Goal: Information Seeking & Learning: Compare options

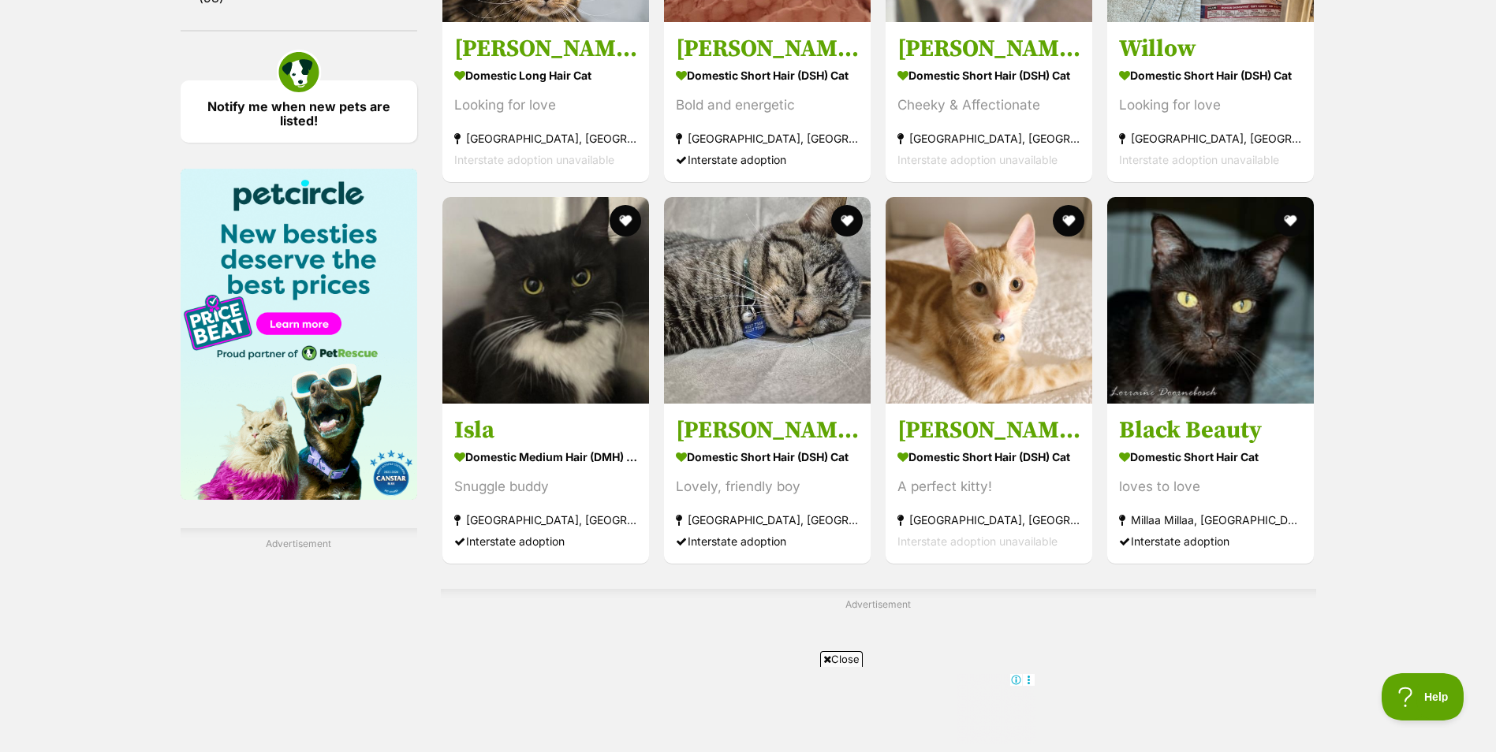
scroll to position [2287, 0]
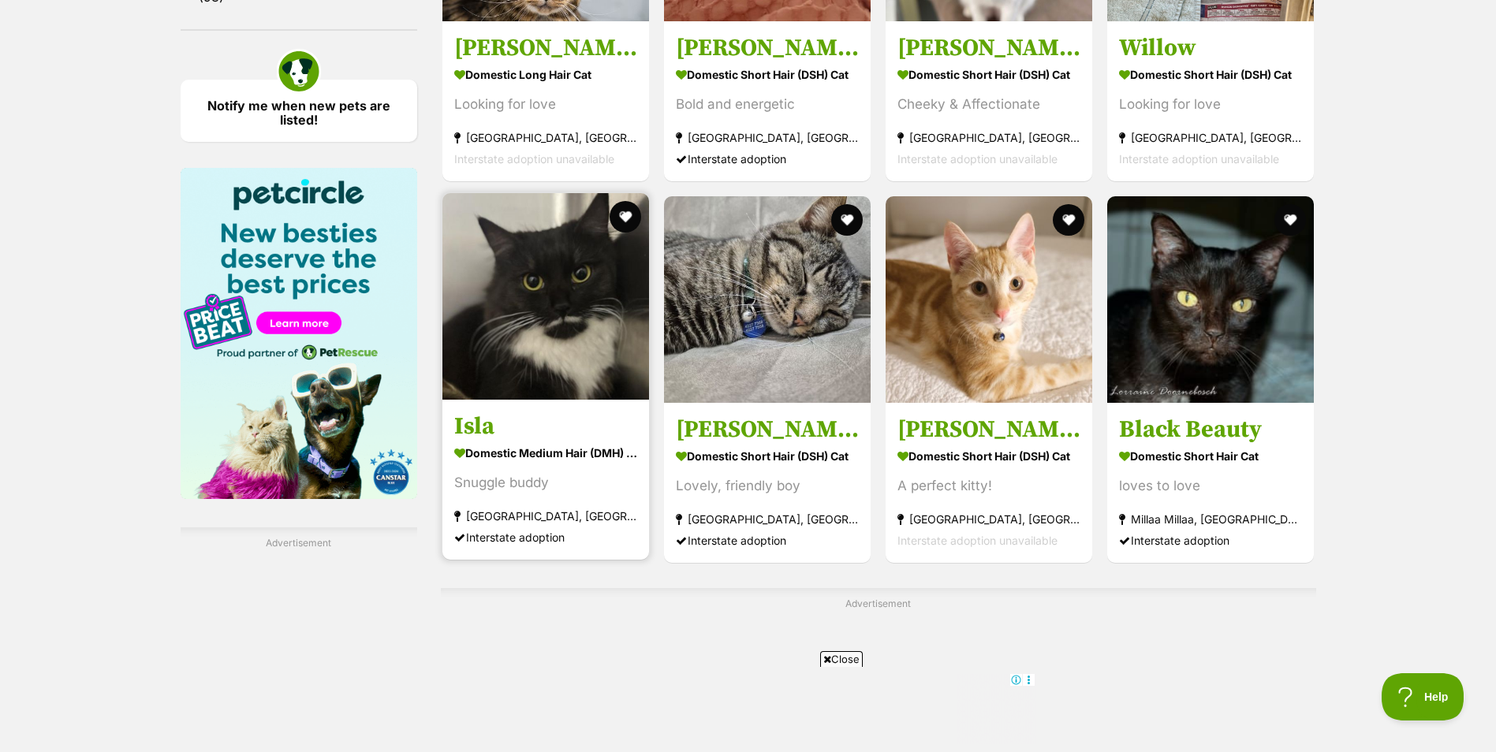
click at [539, 337] on img at bounding box center [545, 296] width 207 height 207
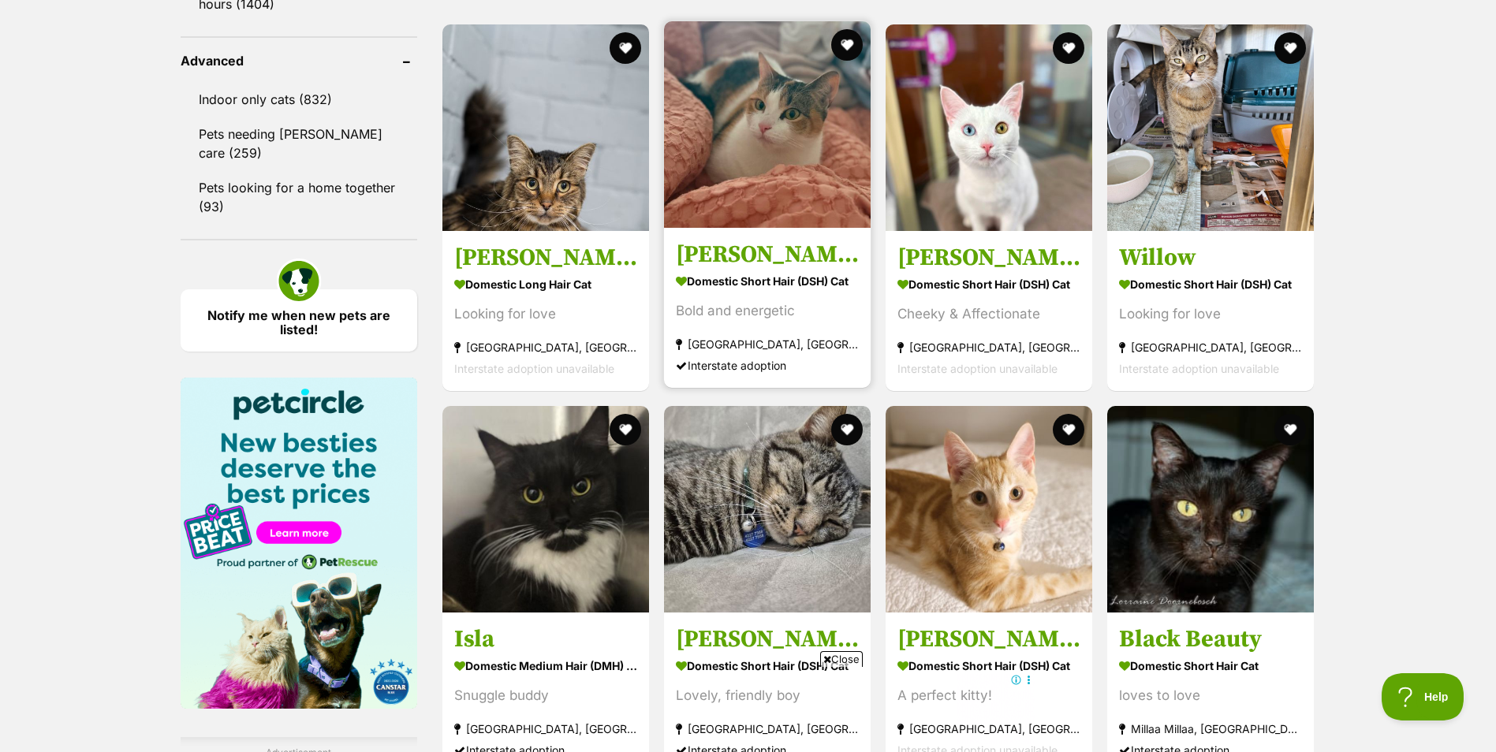
scroll to position [2050, 0]
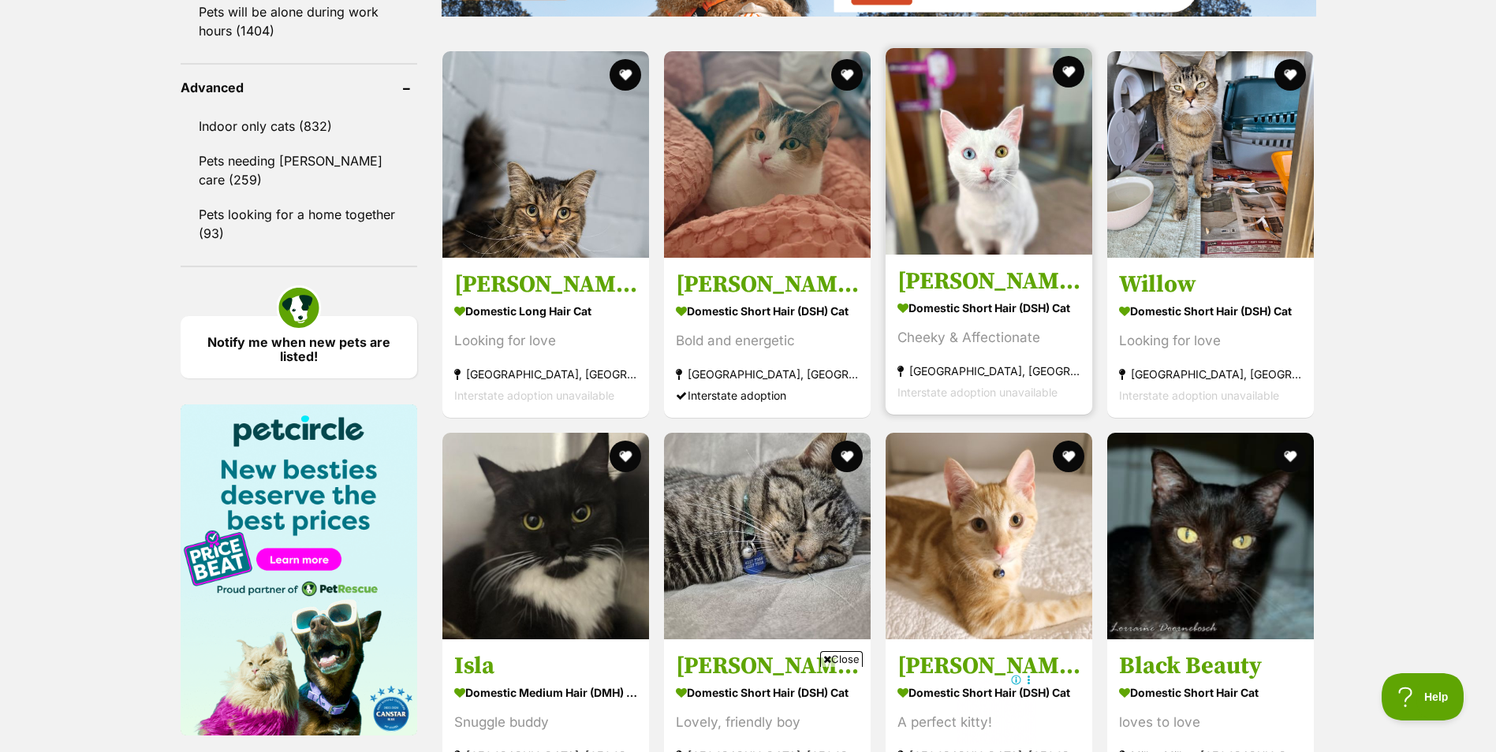
click at [988, 216] on img at bounding box center [989, 151] width 207 height 207
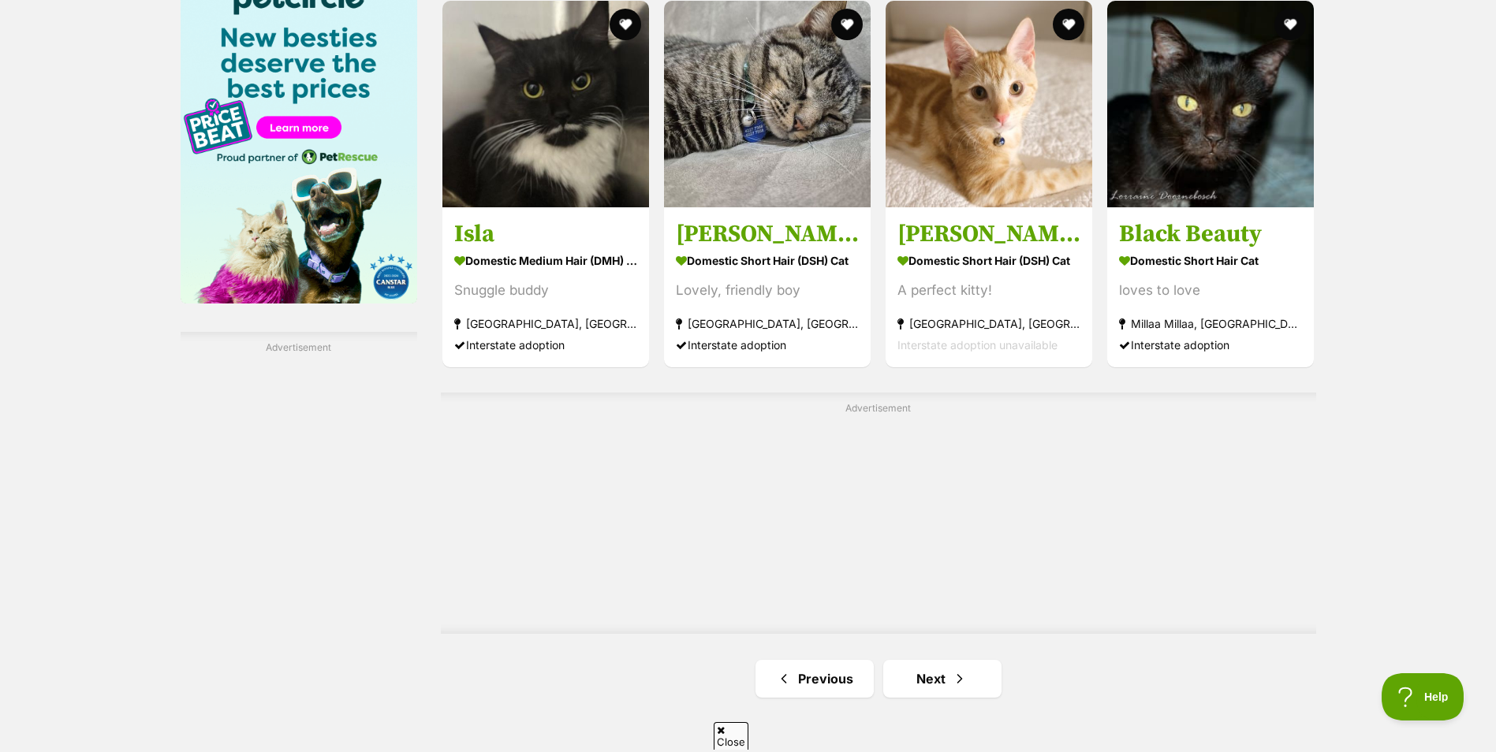
scroll to position [2523, 0]
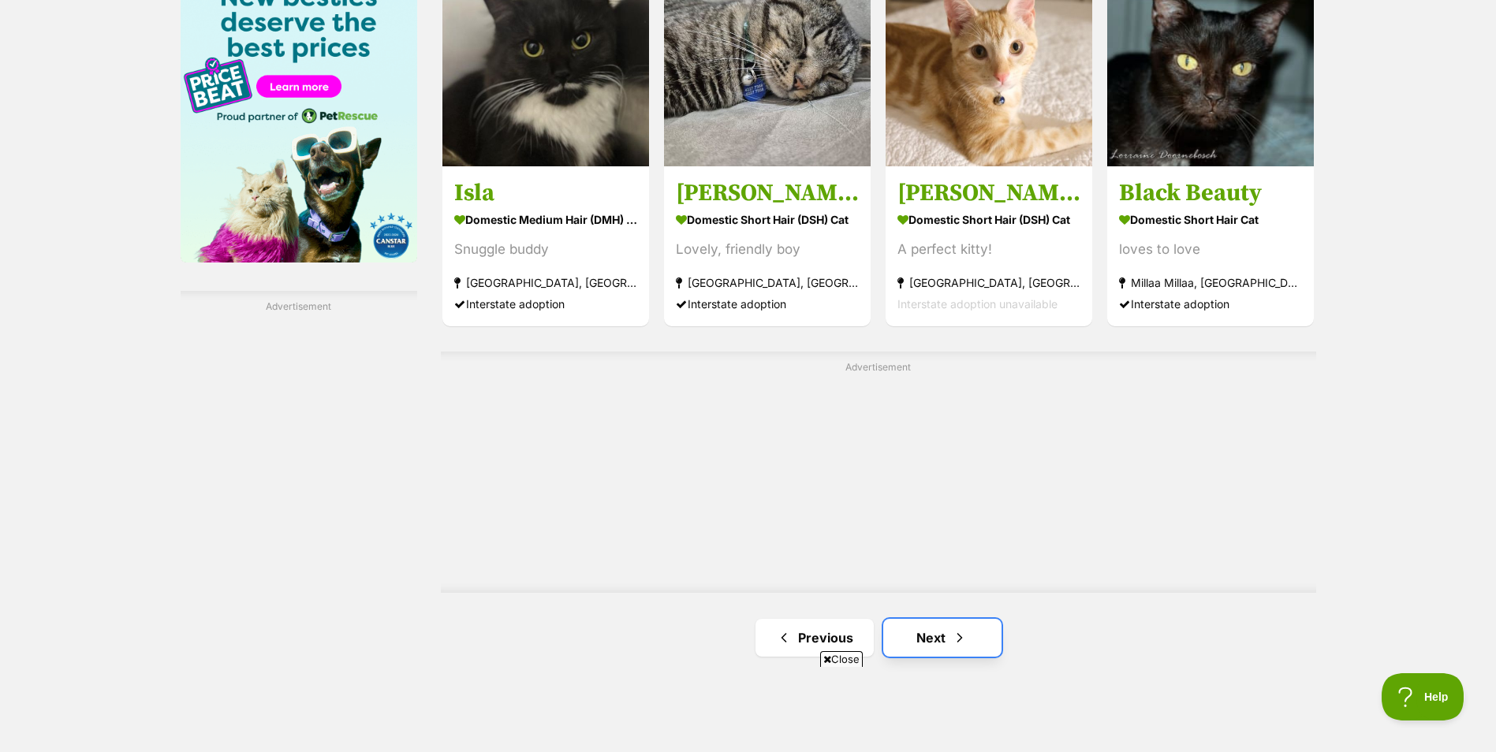
click at [934, 640] on link "Next" at bounding box center [942, 638] width 118 height 38
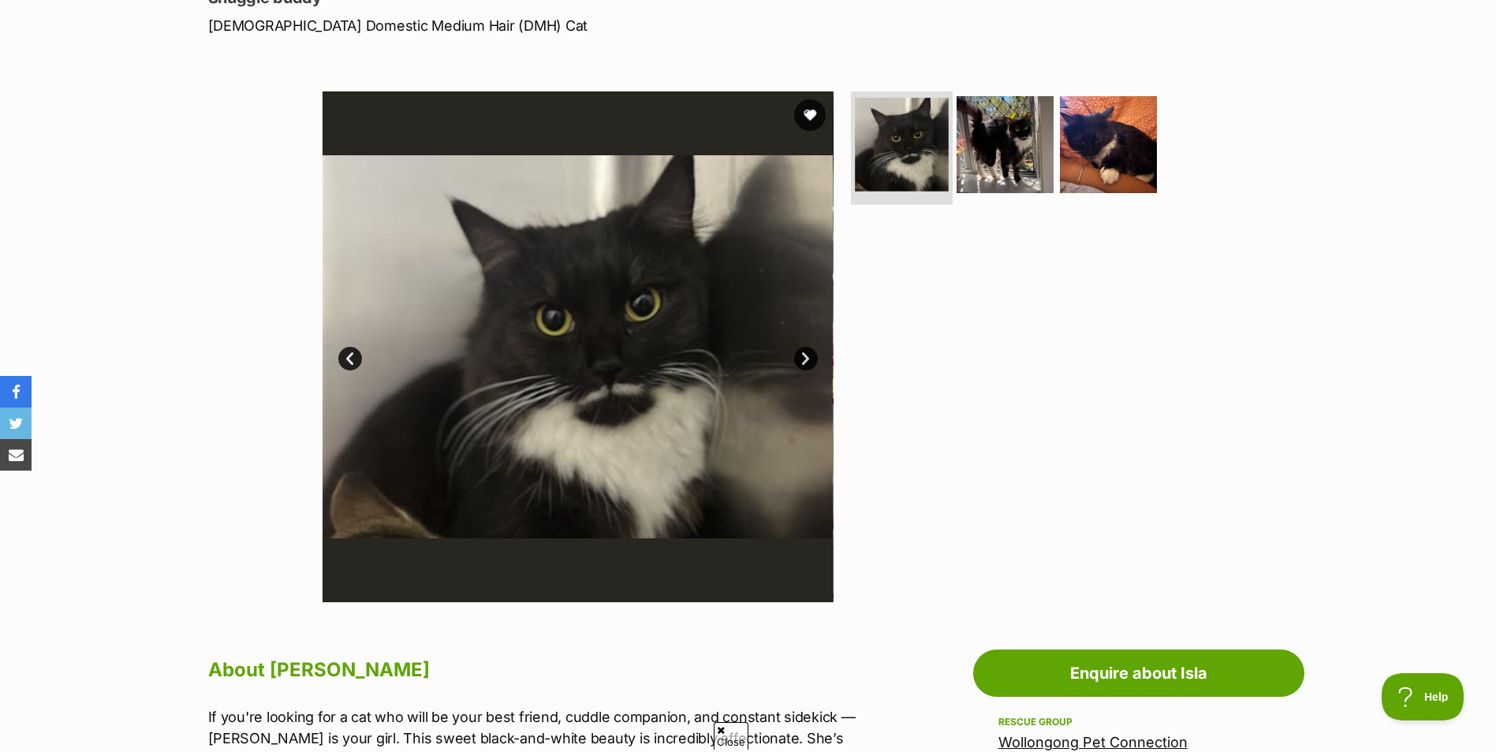
click at [918, 153] on img at bounding box center [902, 145] width 94 height 94
click at [990, 152] on img at bounding box center [1005, 145] width 102 height 102
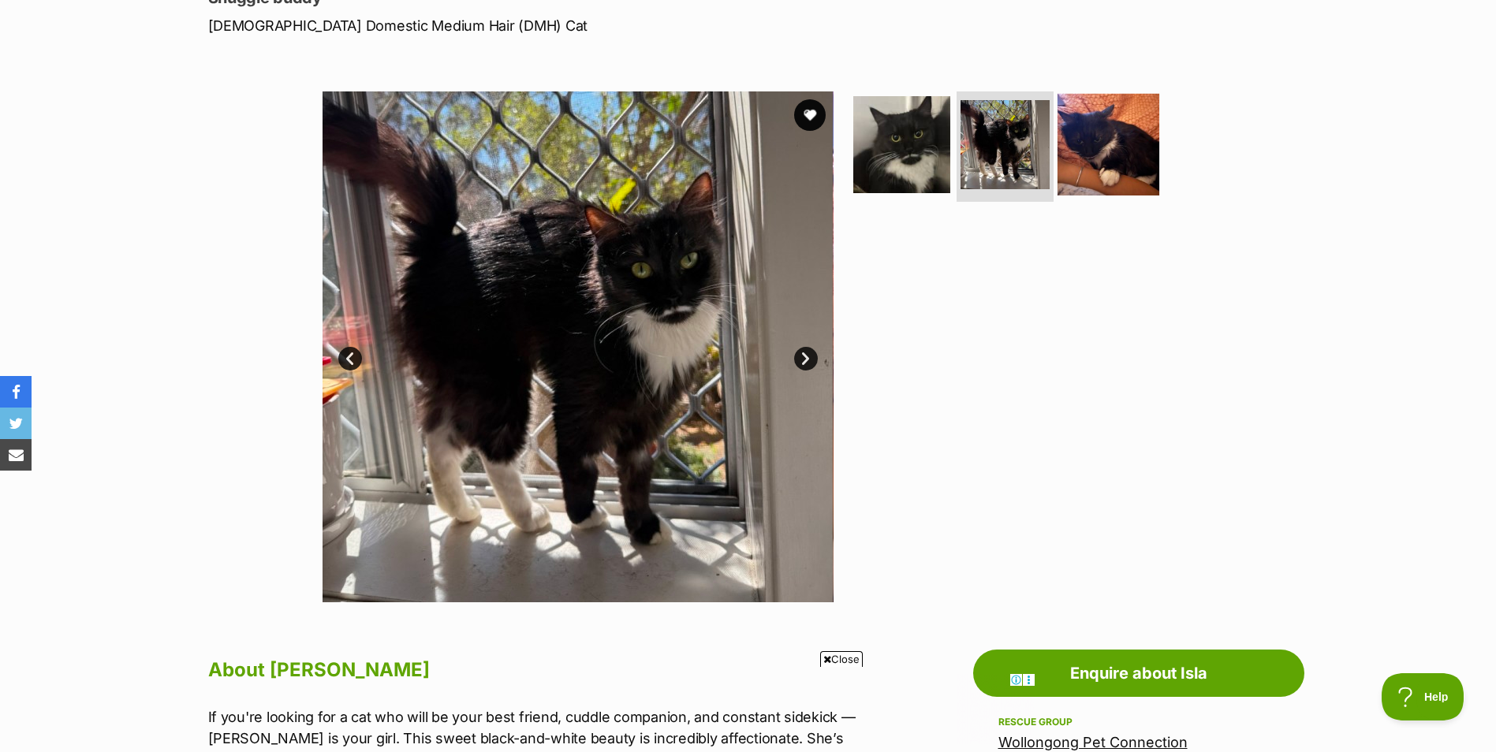
click at [1084, 155] on img at bounding box center [1108, 145] width 102 height 102
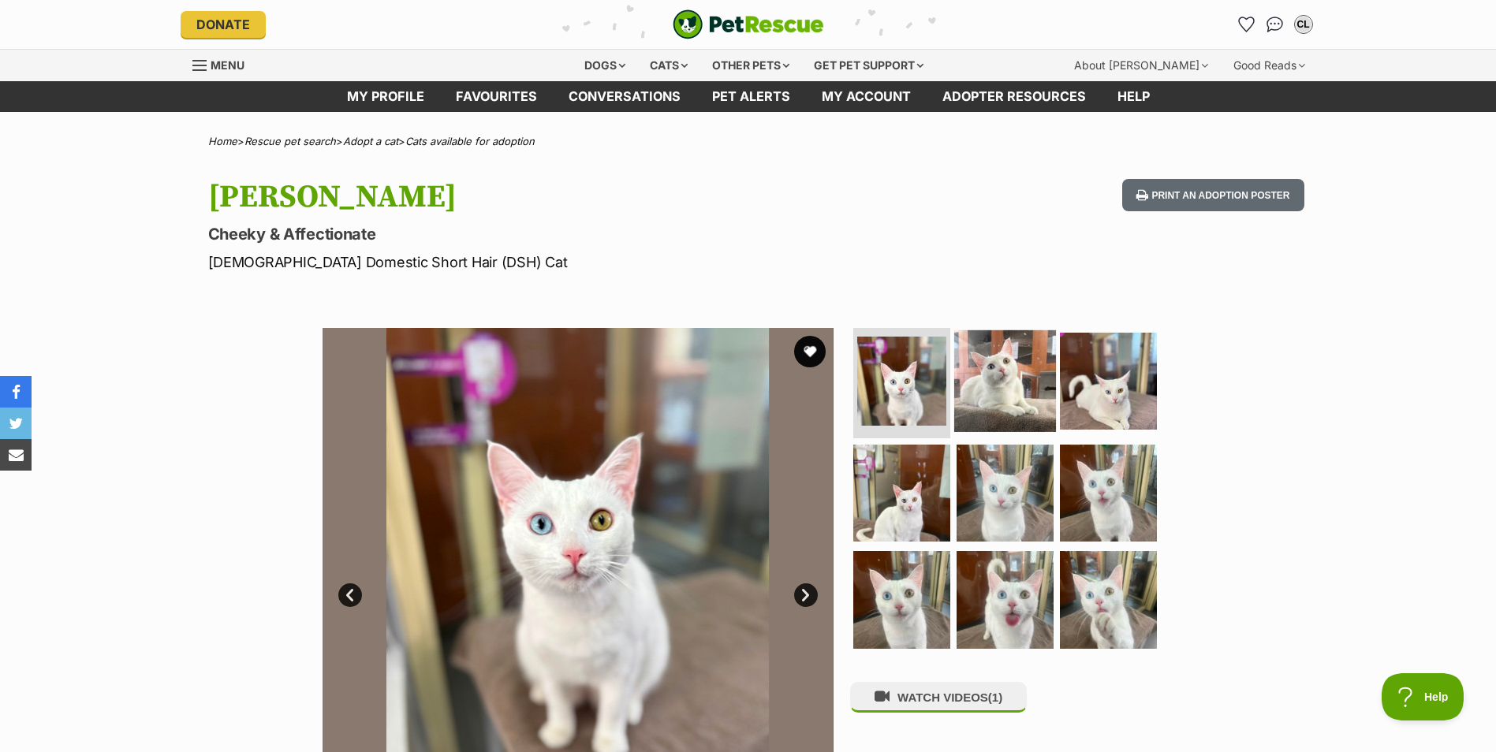
click at [1014, 387] on img at bounding box center [1005, 381] width 102 height 102
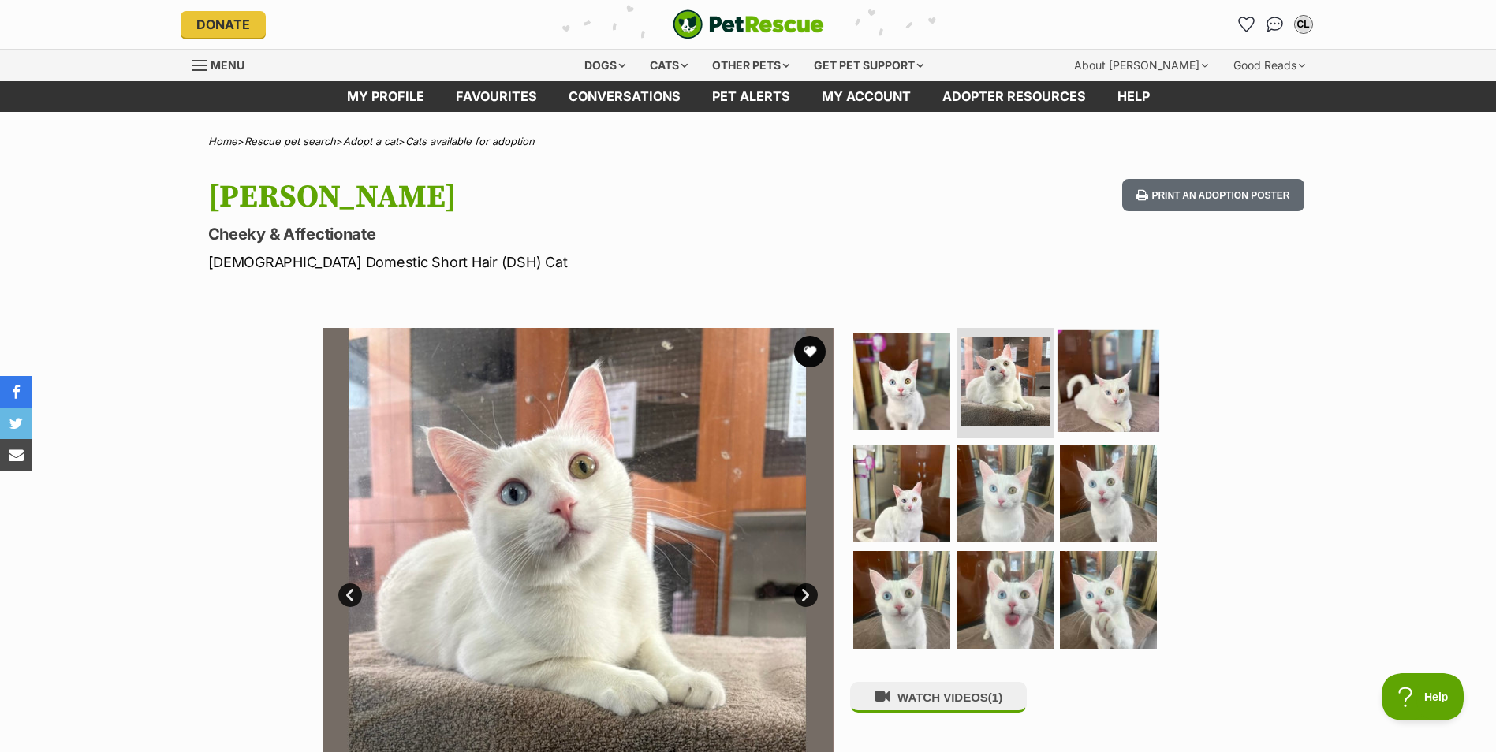
click at [1102, 390] on img at bounding box center [1108, 381] width 102 height 102
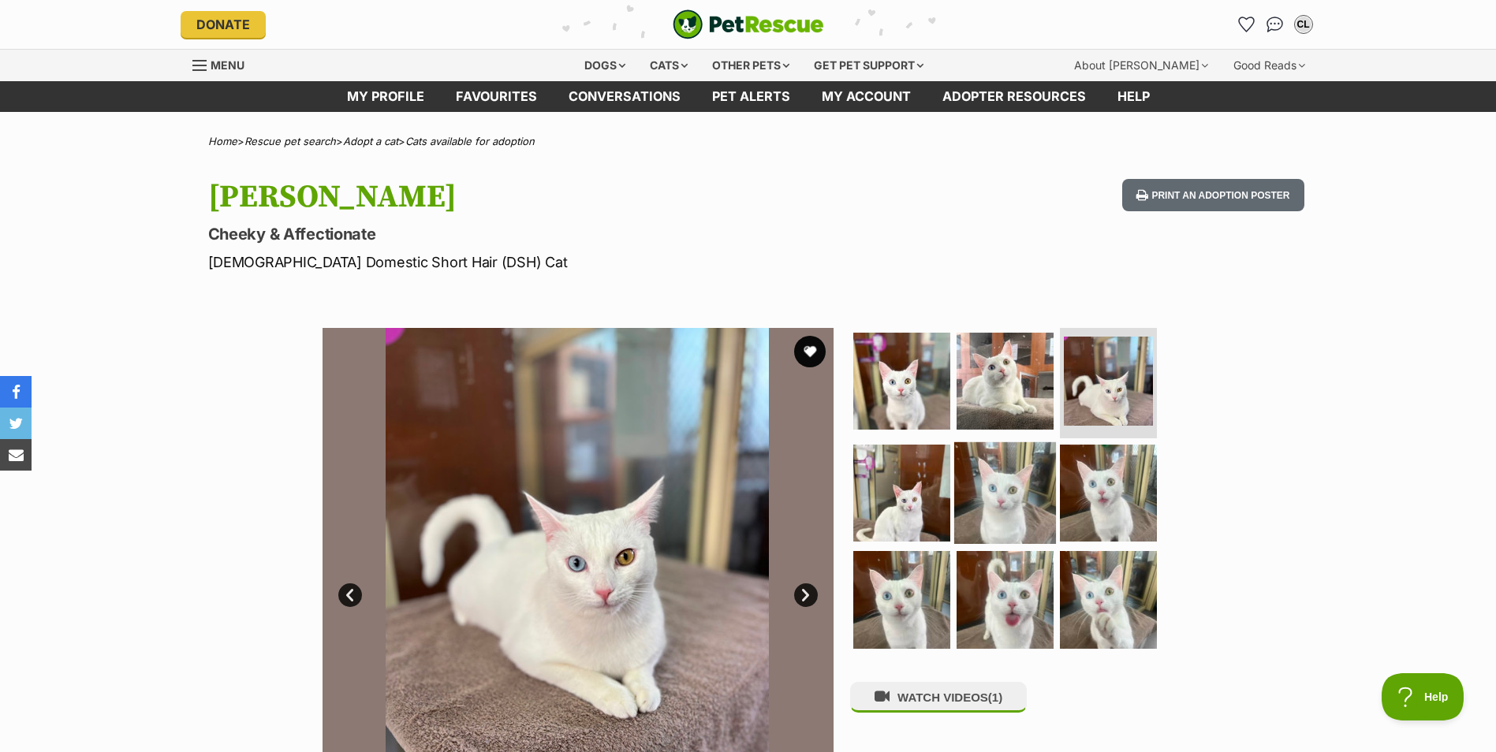
click at [983, 485] on img at bounding box center [1005, 493] width 102 height 102
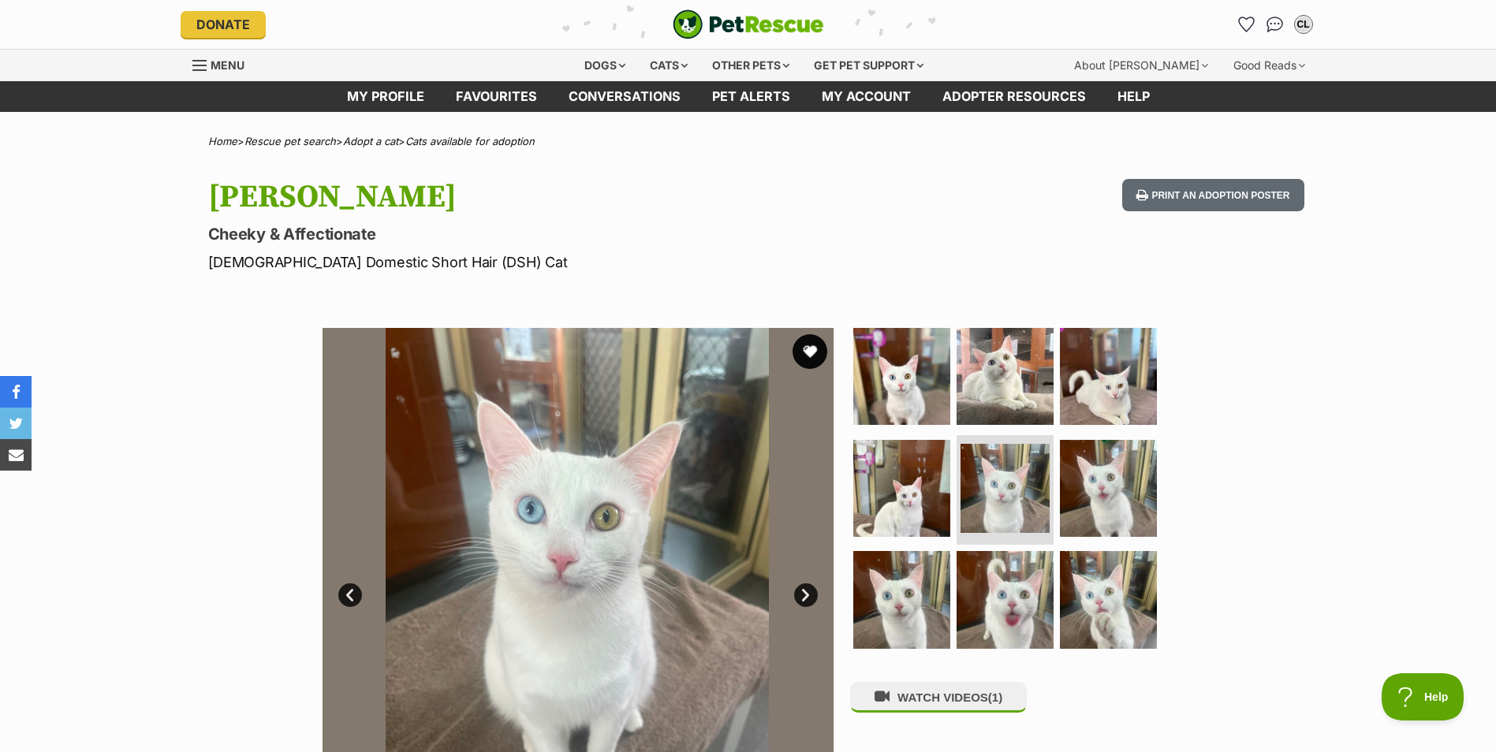
click at [805, 350] on button "favourite" at bounding box center [810, 351] width 35 height 35
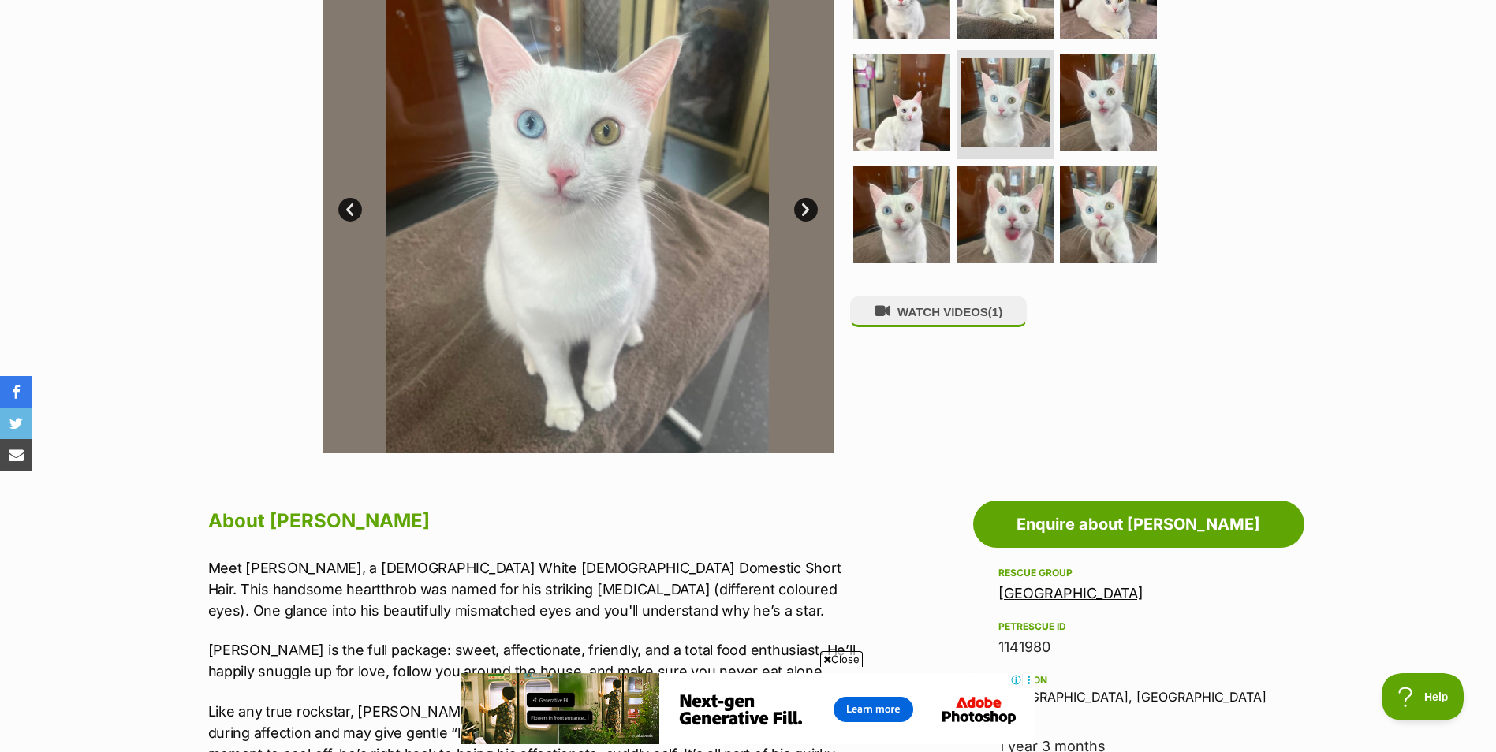
scroll to position [315, 0]
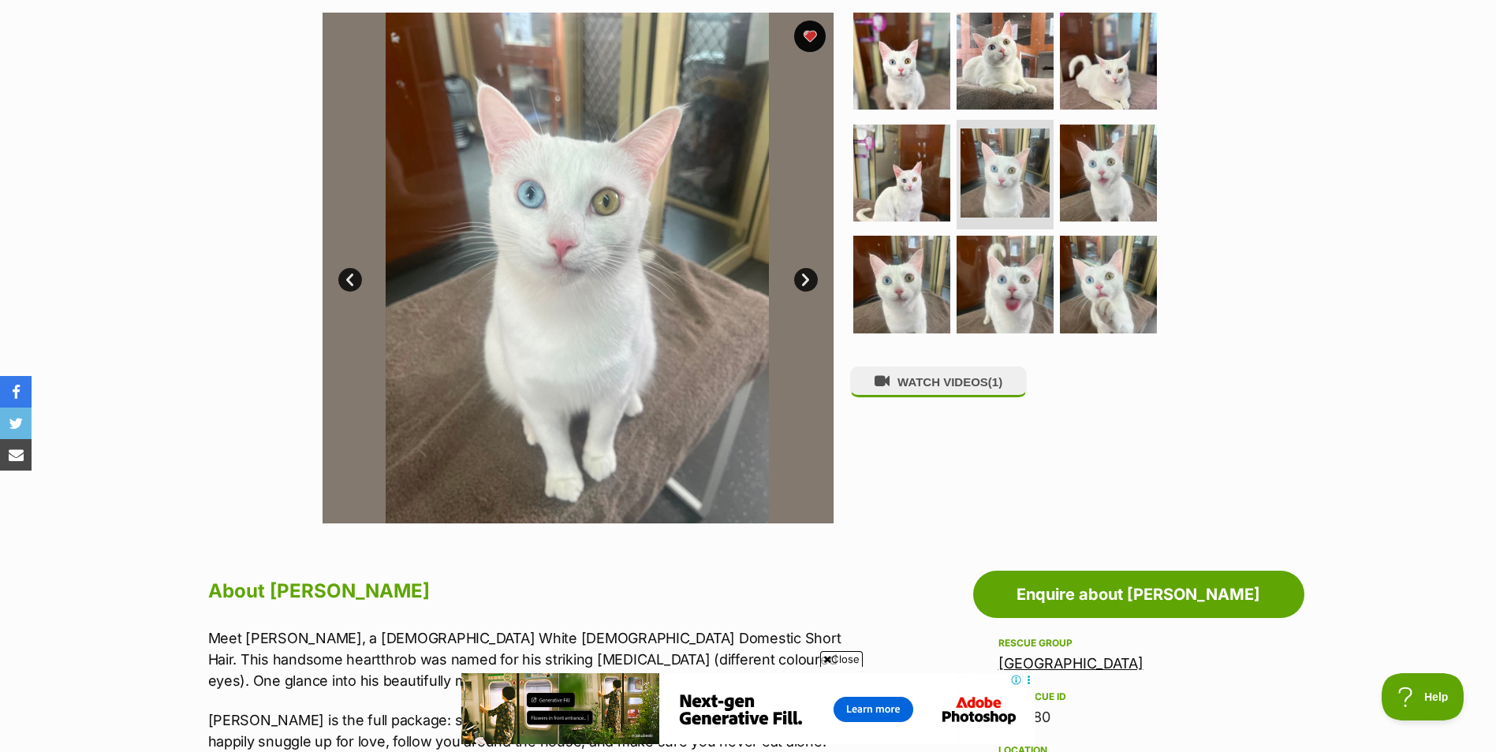
click at [807, 280] on link "Next" at bounding box center [806, 280] width 24 height 24
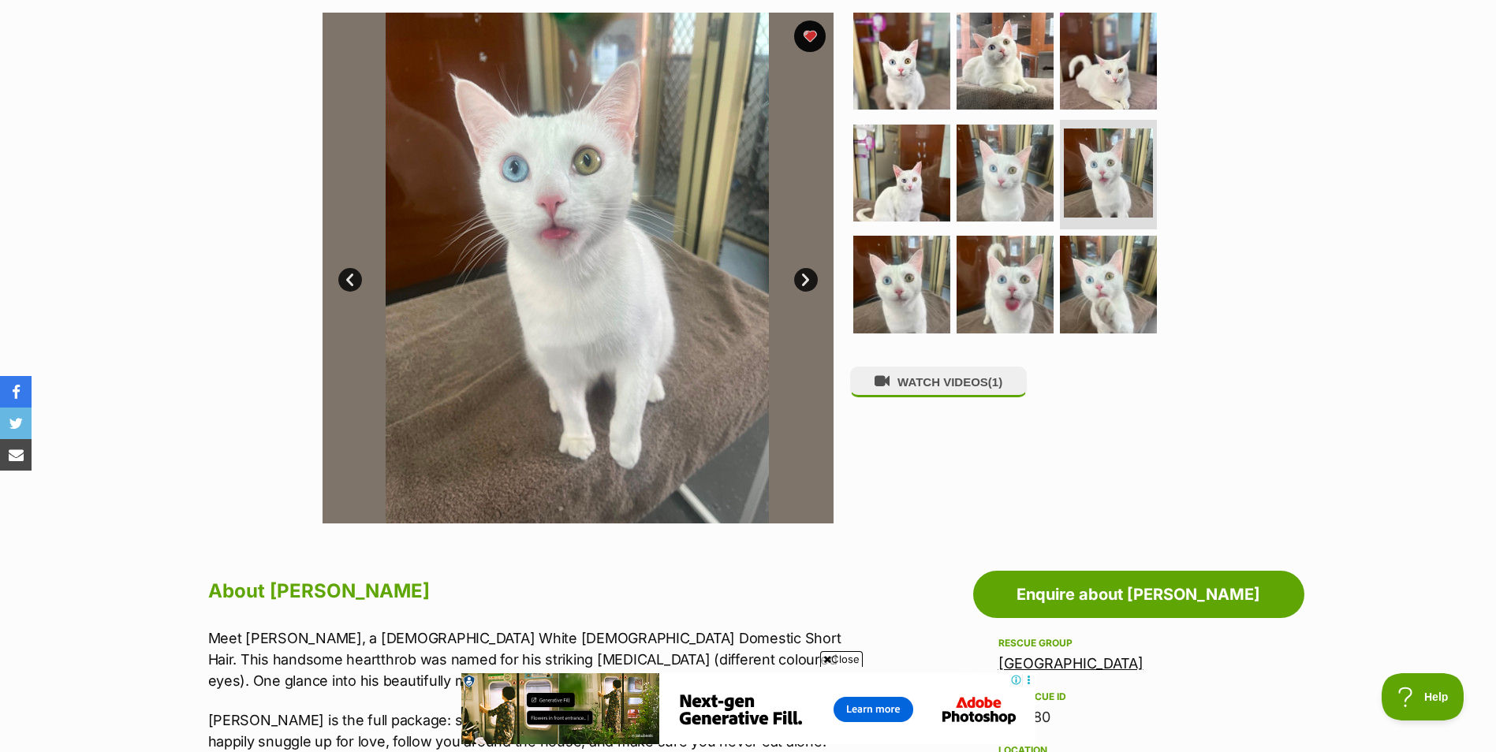
click at [807, 280] on link "Next" at bounding box center [806, 280] width 24 height 24
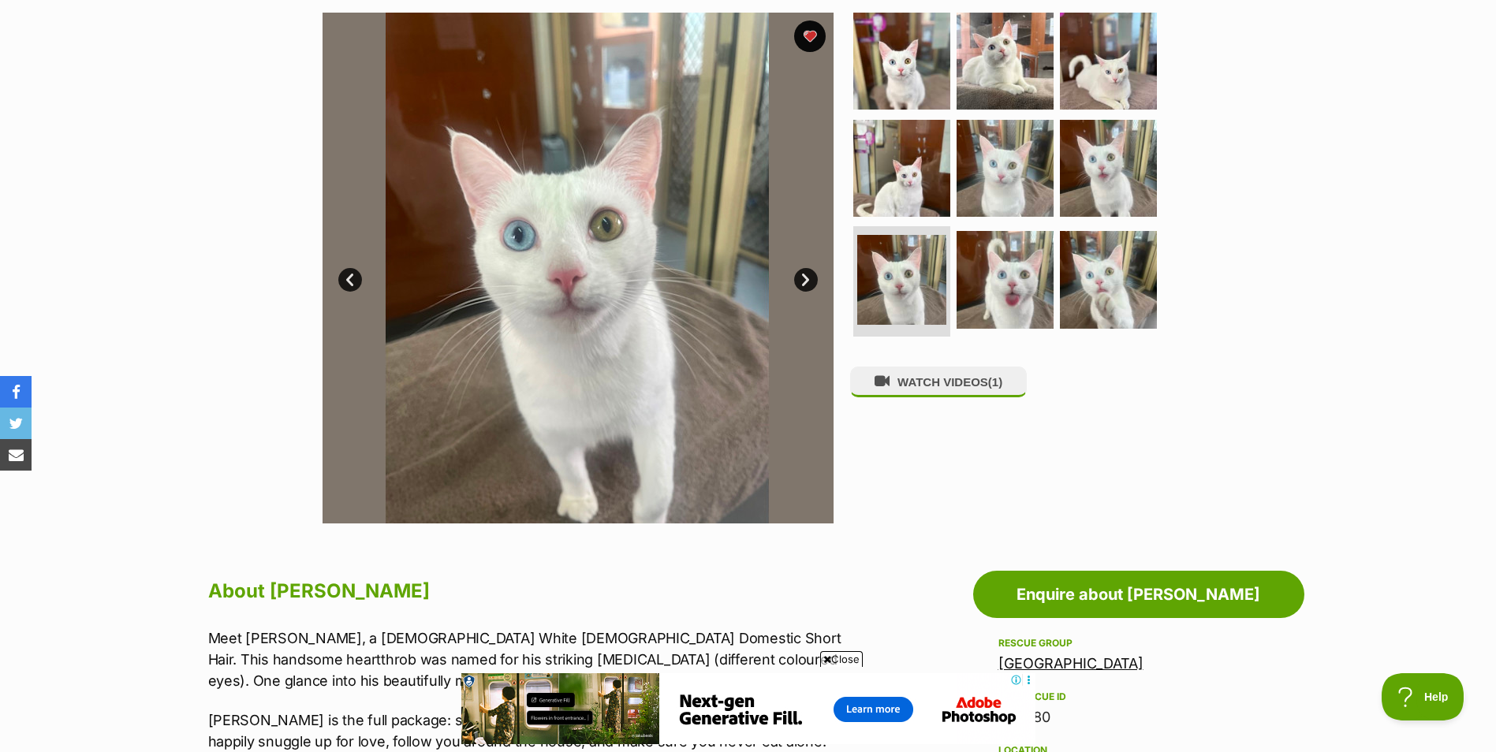
click at [807, 280] on link "Next" at bounding box center [806, 280] width 24 height 24
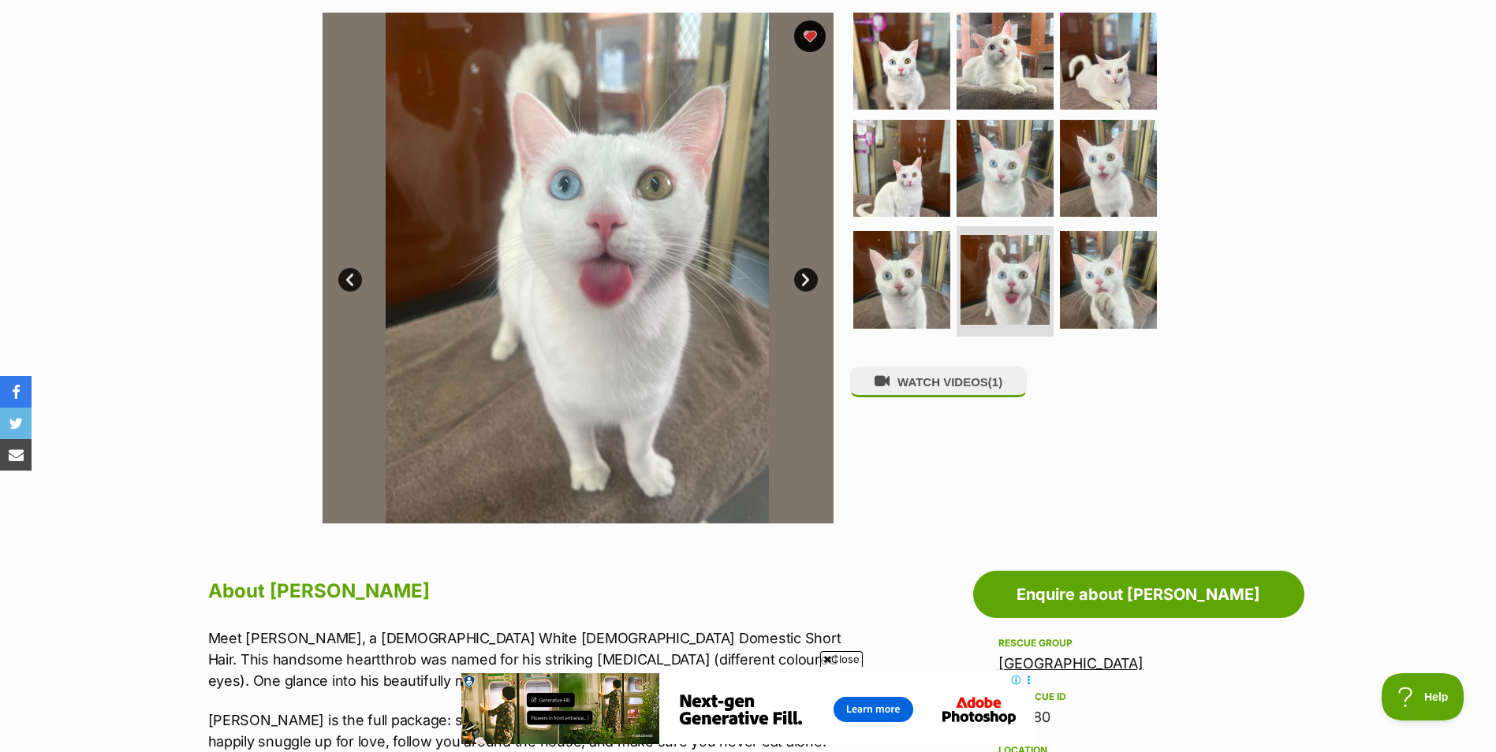
click at [807, 280] on link "Next" at bounding box center [806, 280] width 24 height 24
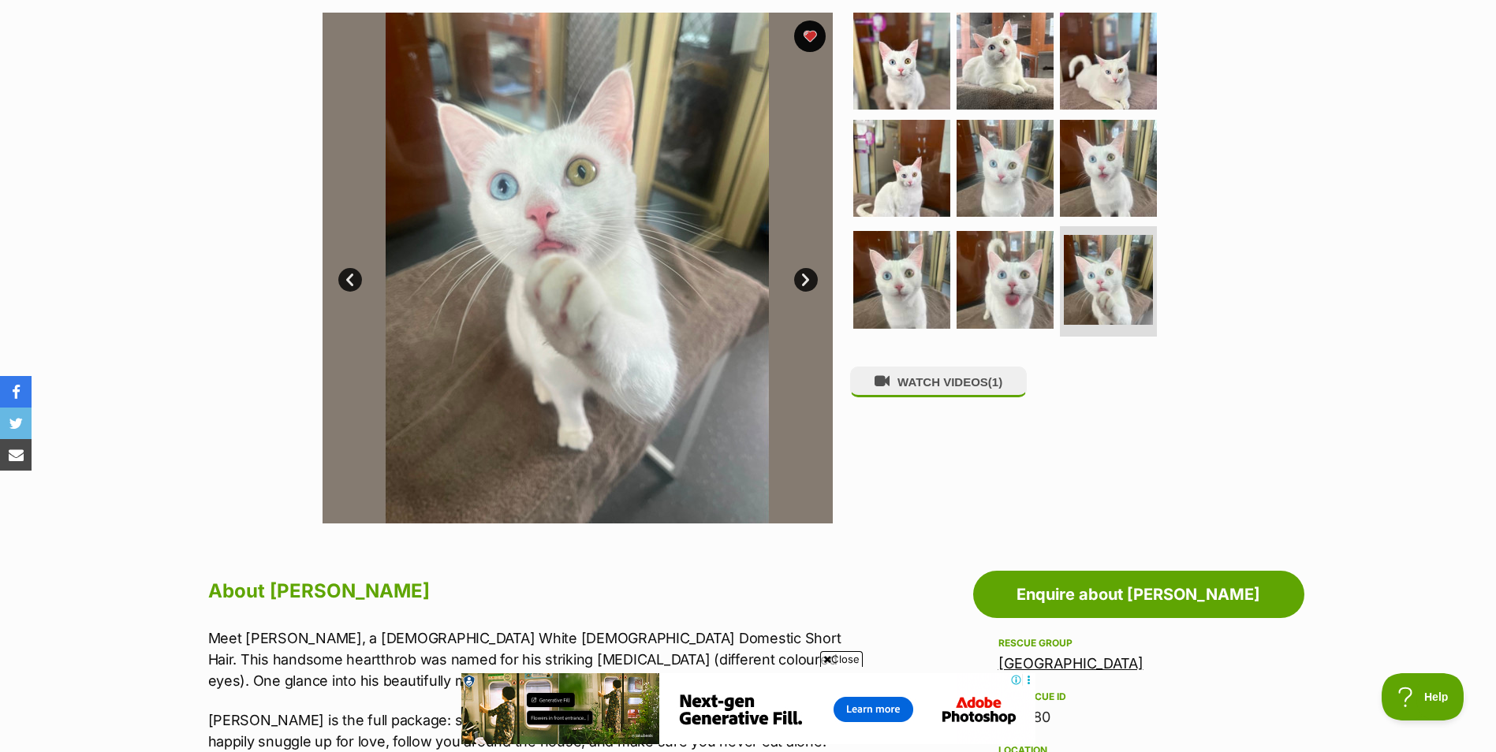
click at [807, 280] on link "Next" at bounding box center [806, 280] width 24 height 24
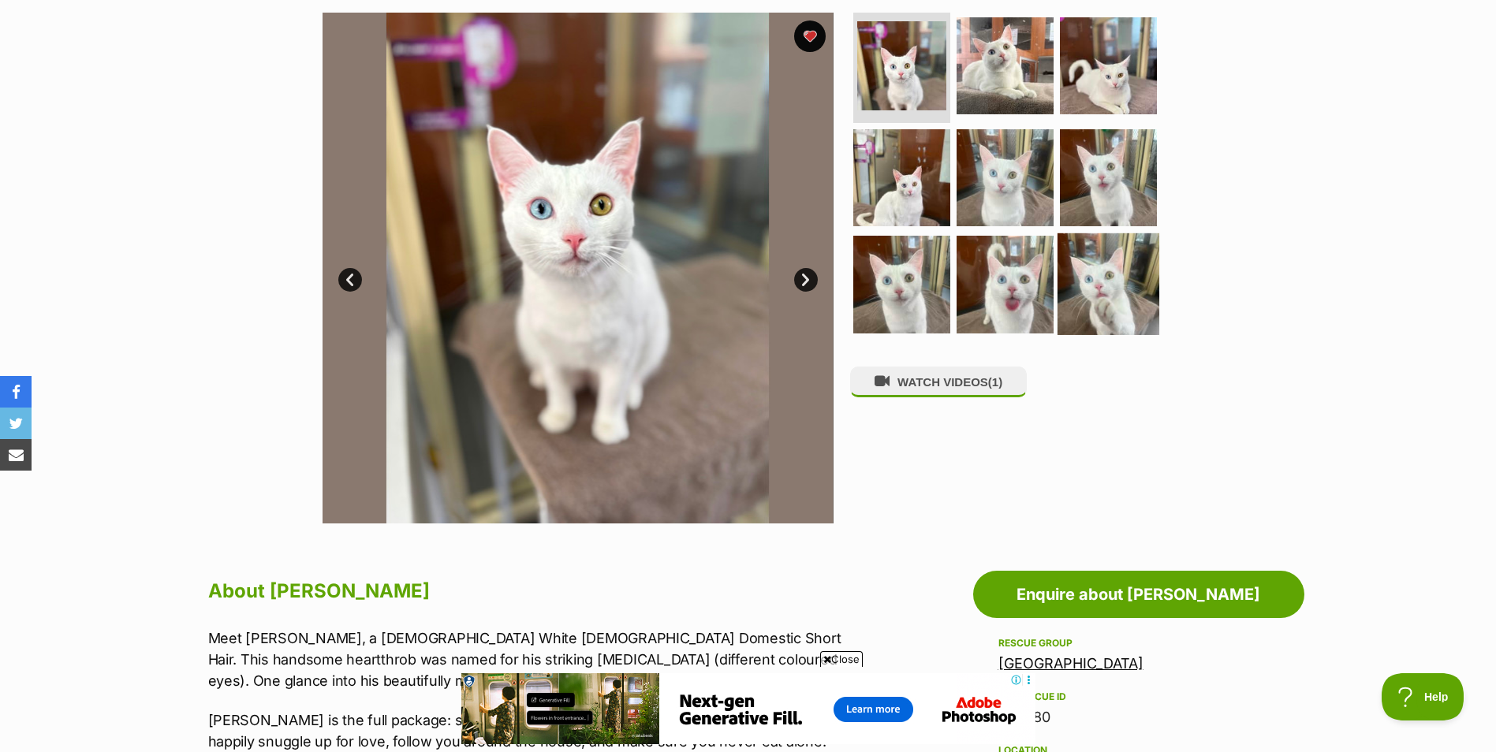
click at [1124, 300] on img at bounding box center [1108, 284] width 102 height 102
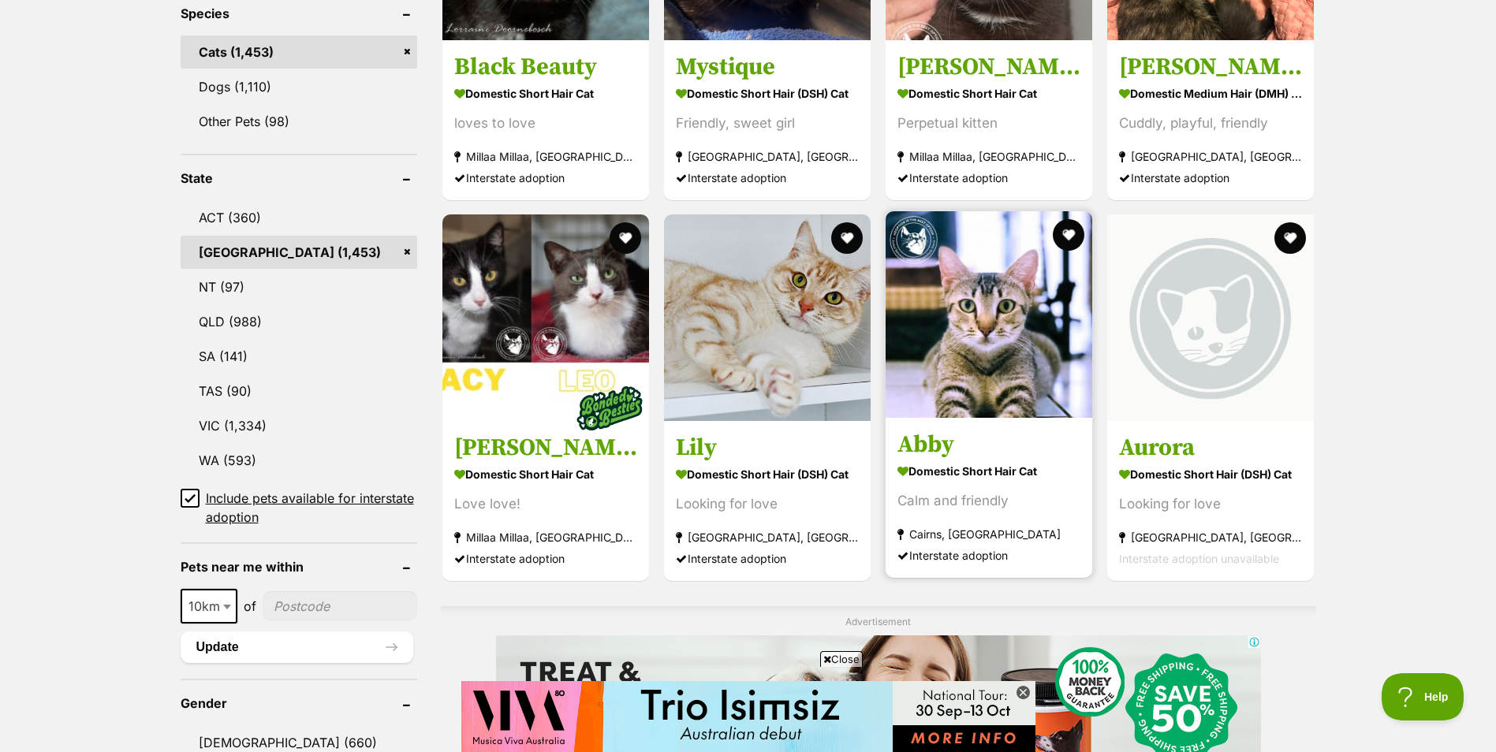
scroll to position [710, 0]
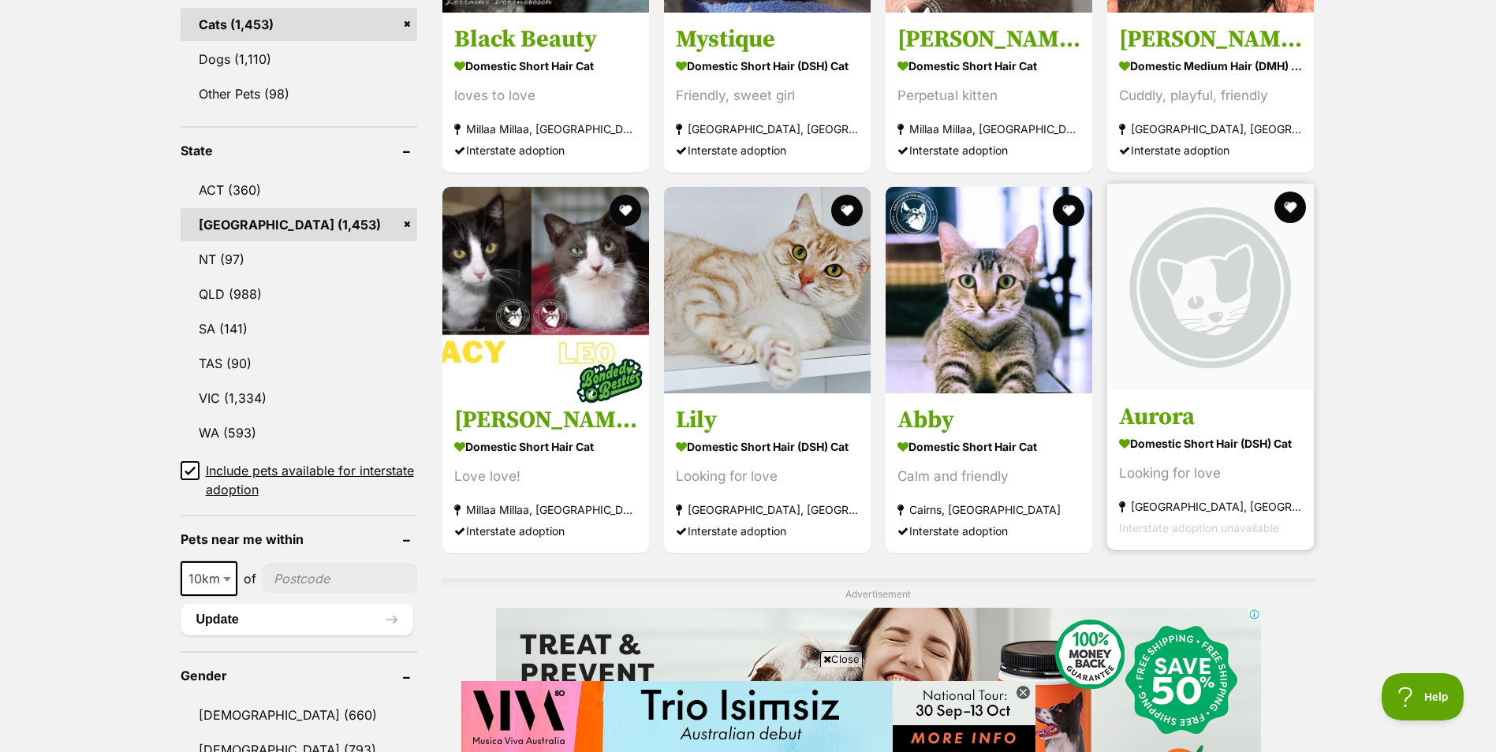
click at [1207, 350] on img at bounding box center [1210, 287] width 207 height 207
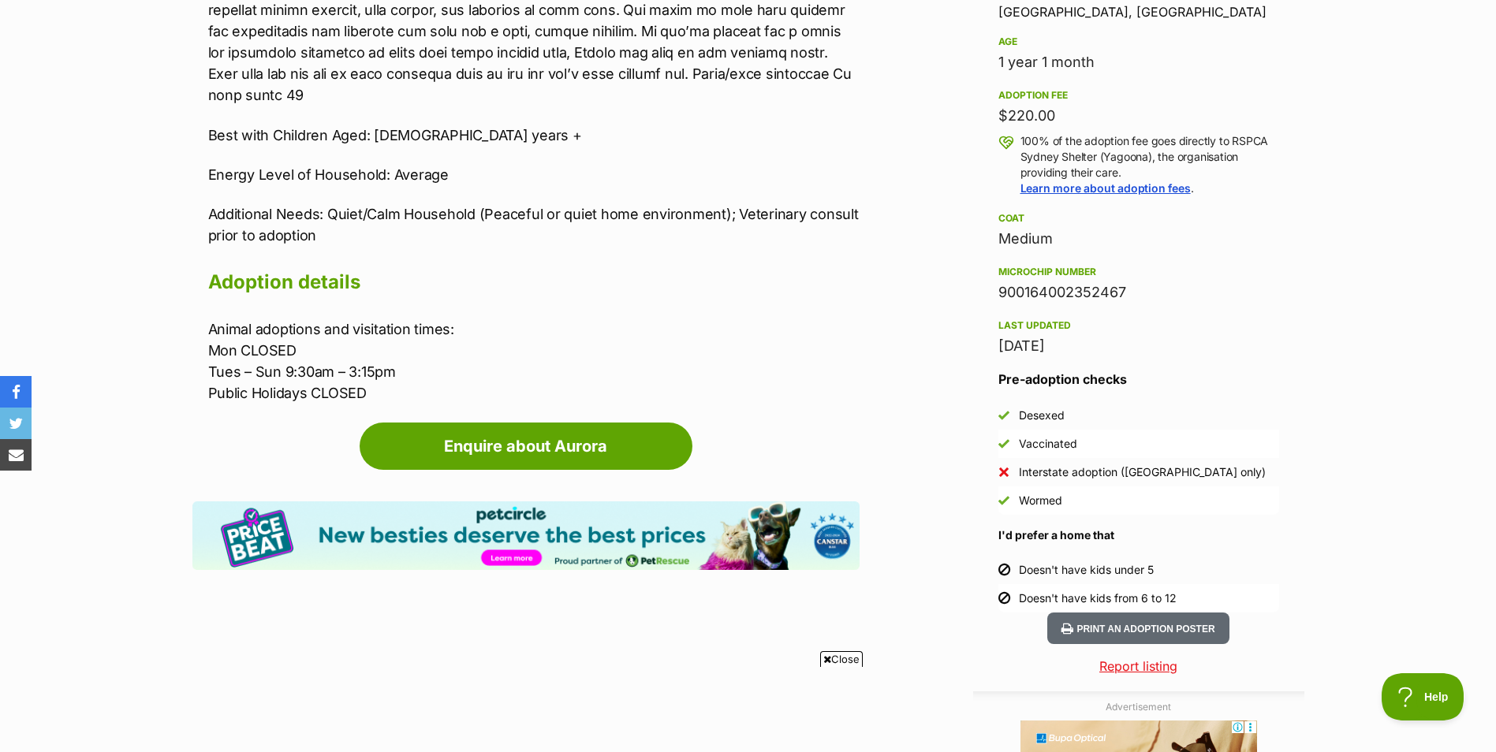
scroll to position [867, 0]
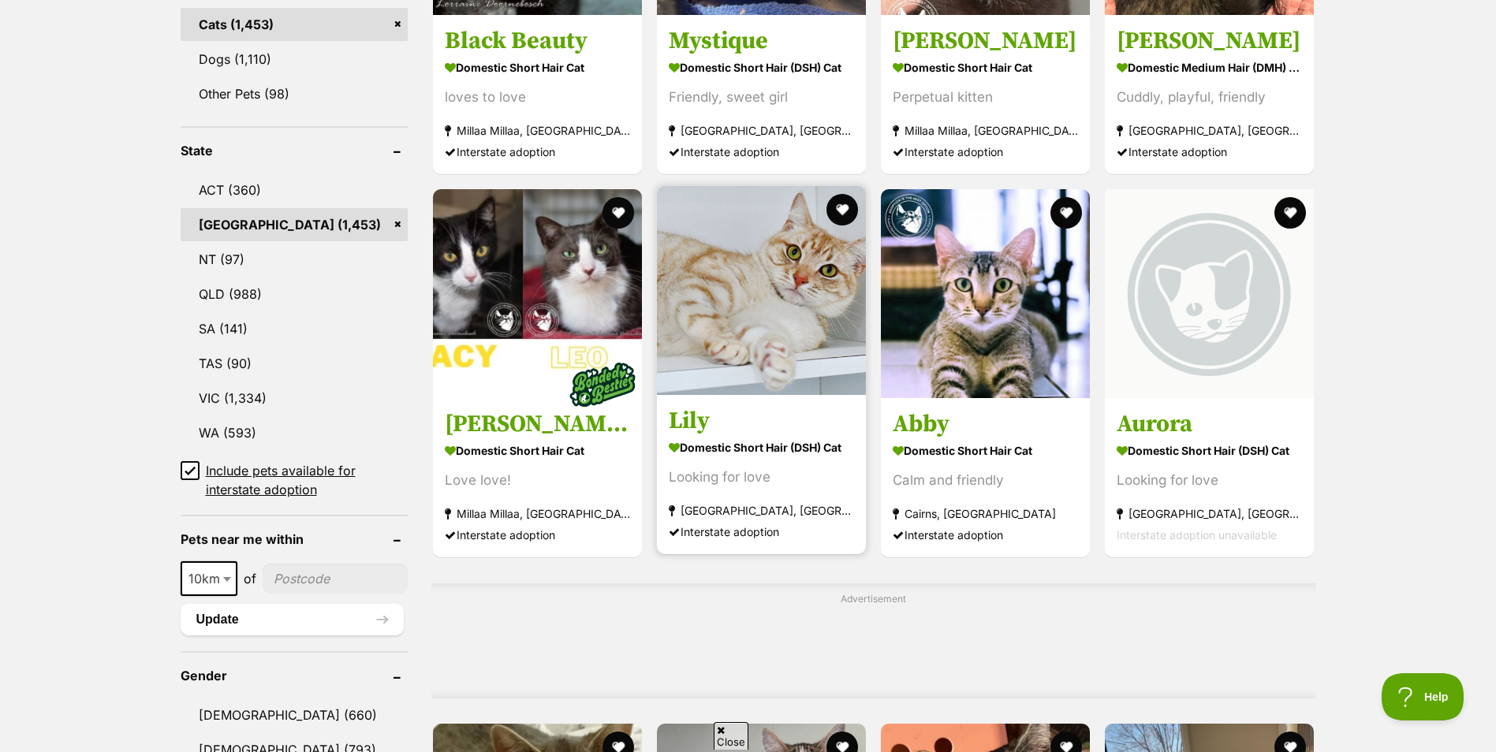
click at [792, 346] on img at bounding box center [761, 290] width 209 height 209
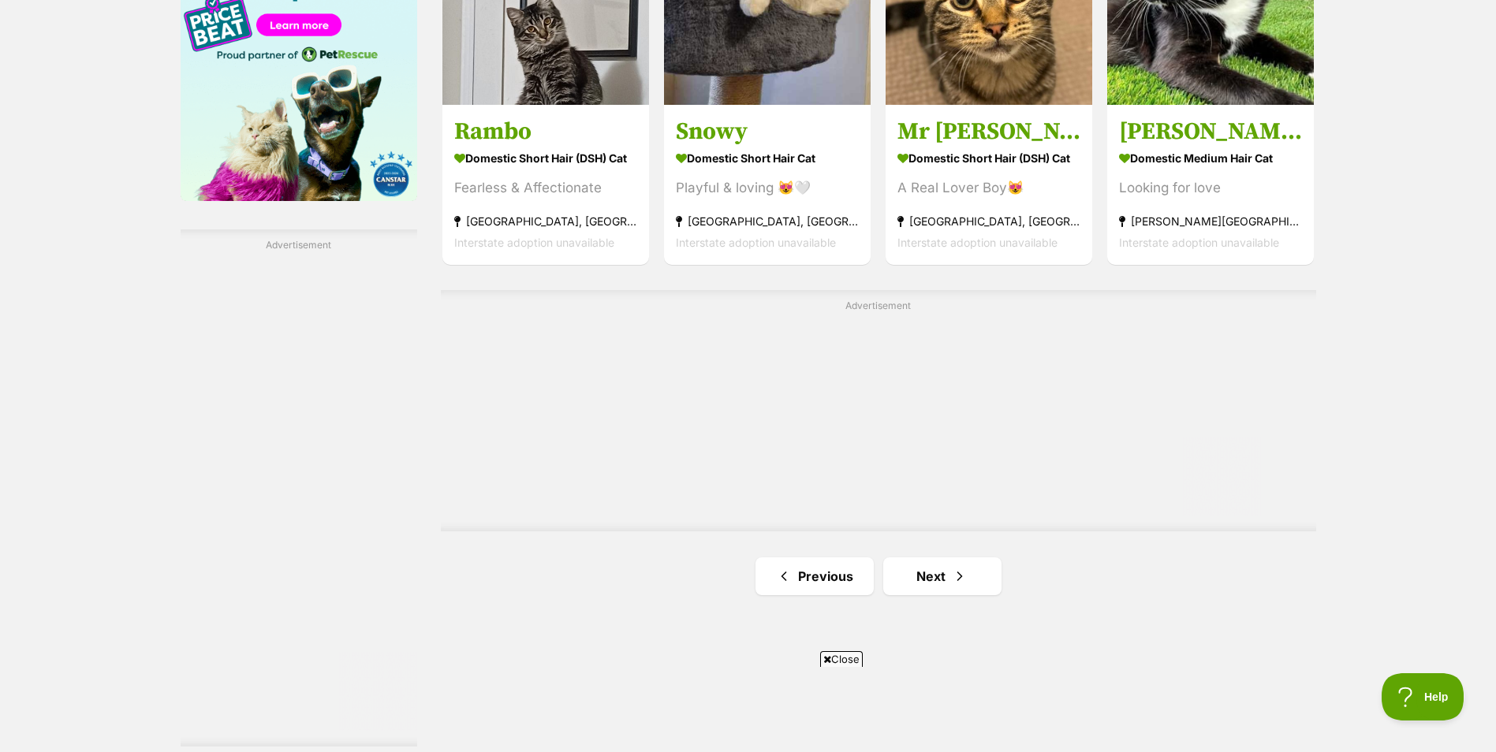
scroll to position [2681, 0]
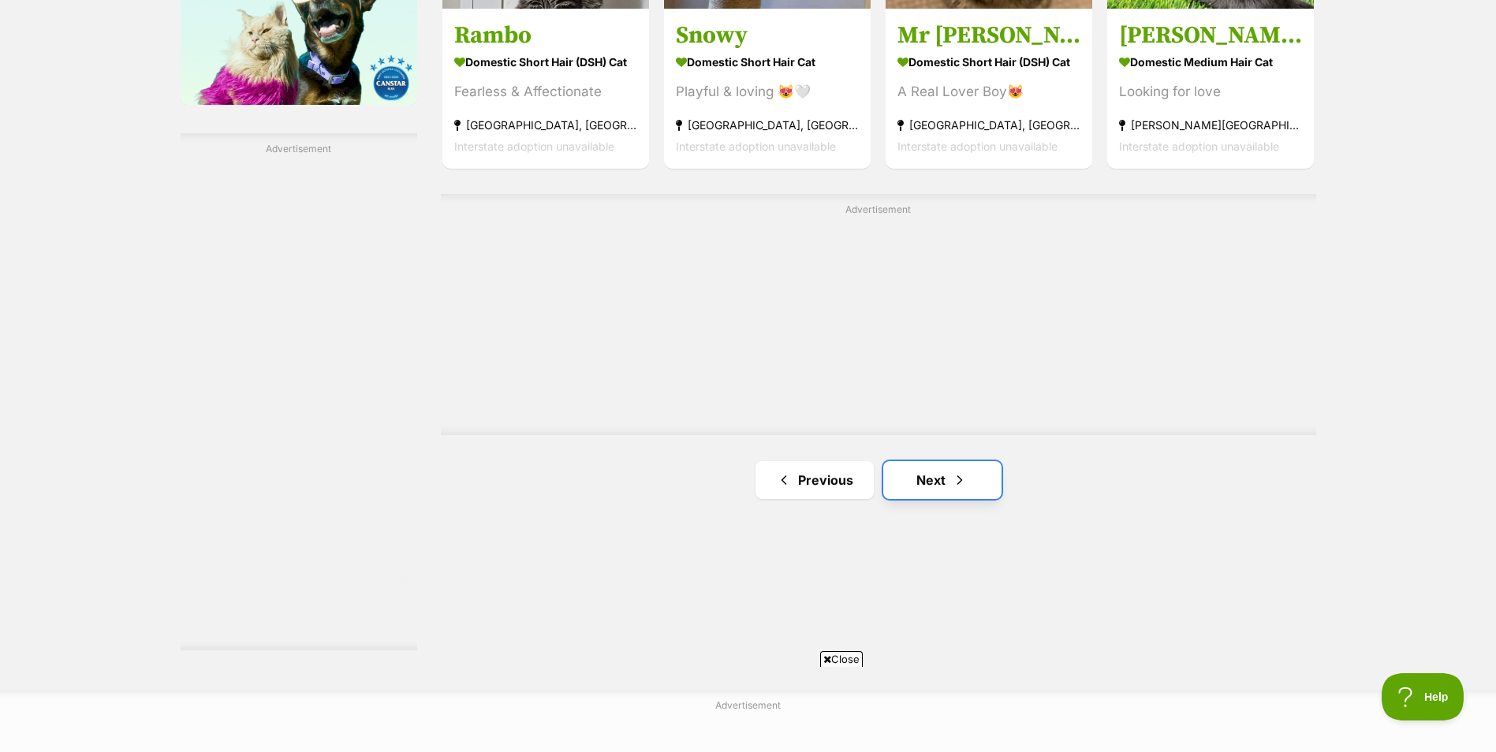
click at [945, 479] on link "Next" at bounding box center [942, 480] width 118 height 38
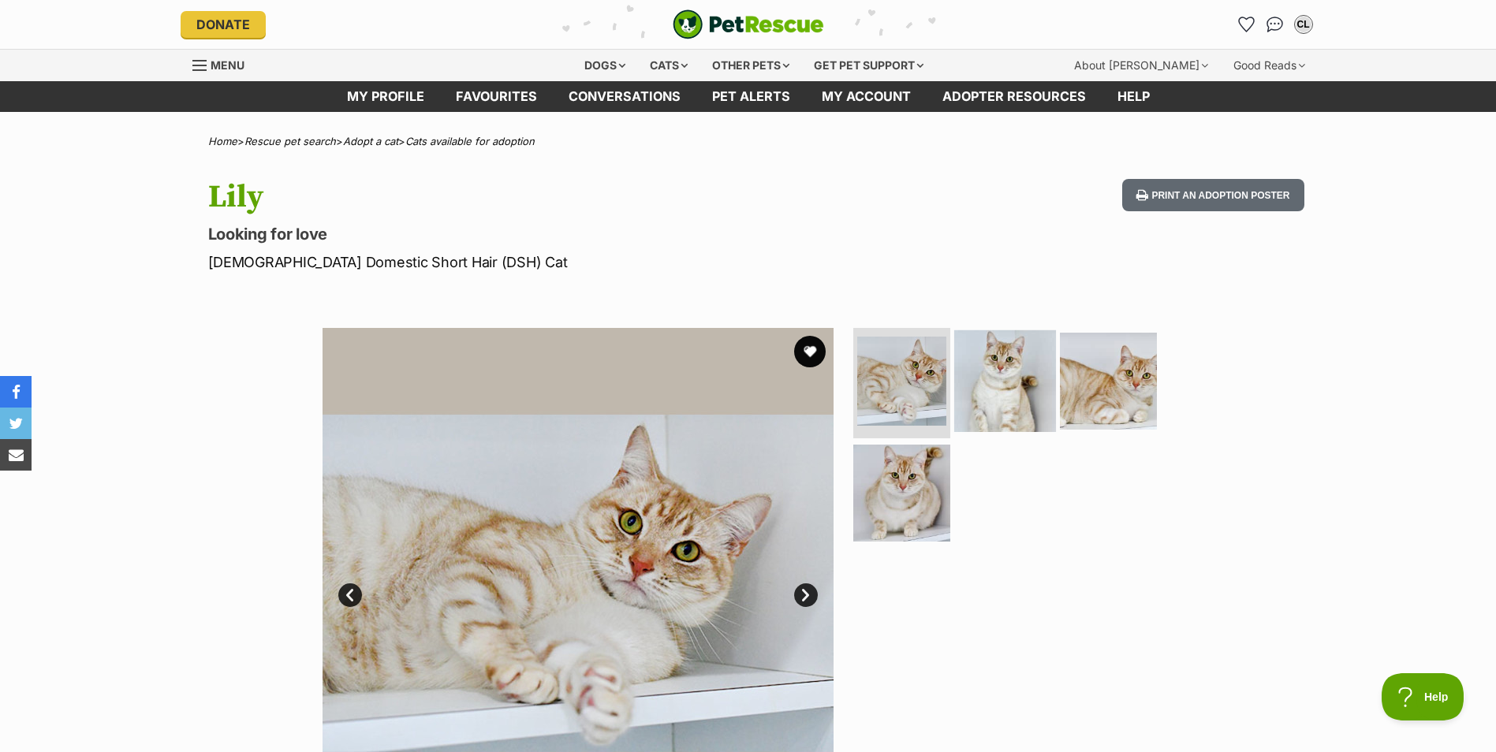
click at [994, 384] on img at bounding box center [1005, 381] width 102 height 102
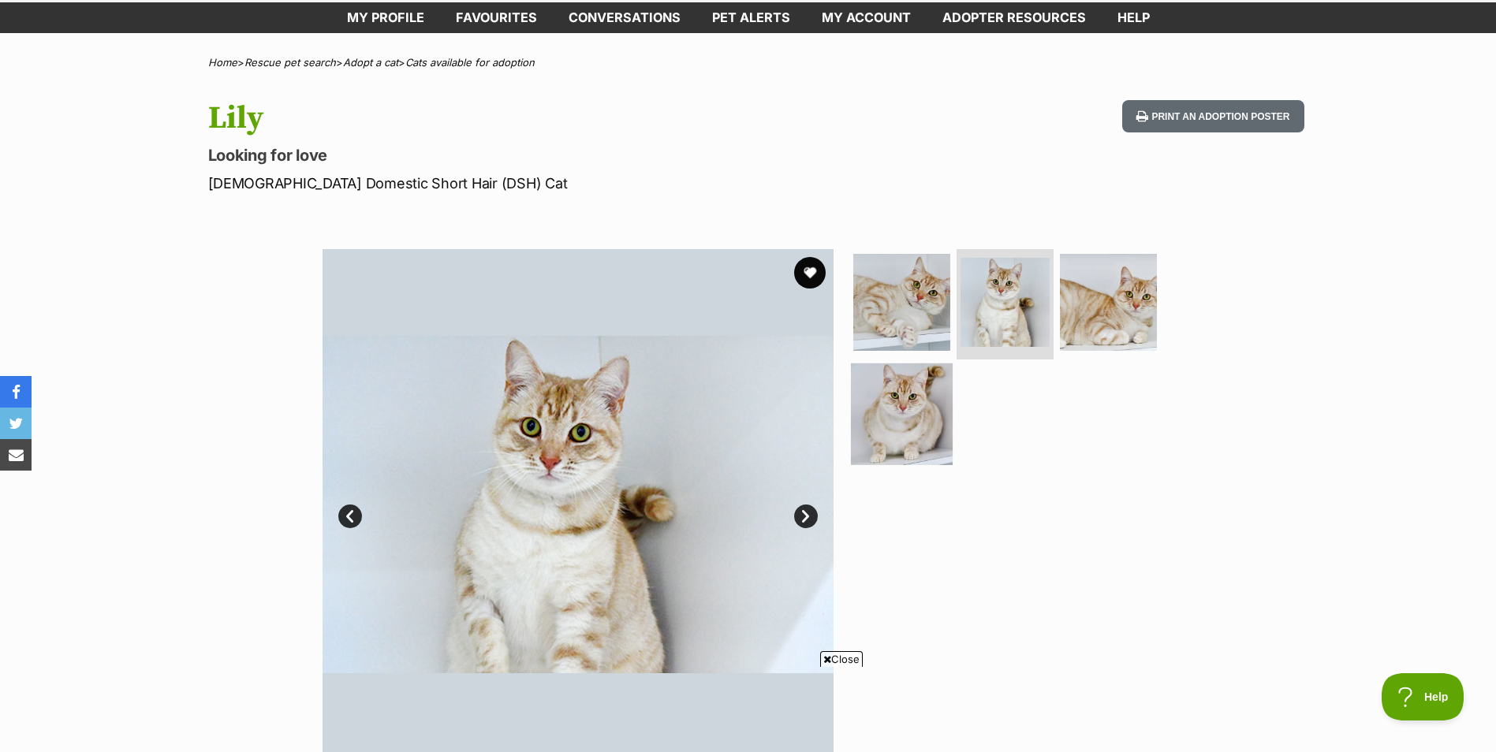
click at [927, 401] on img at bounding box center [902, 414] width 102 height 102
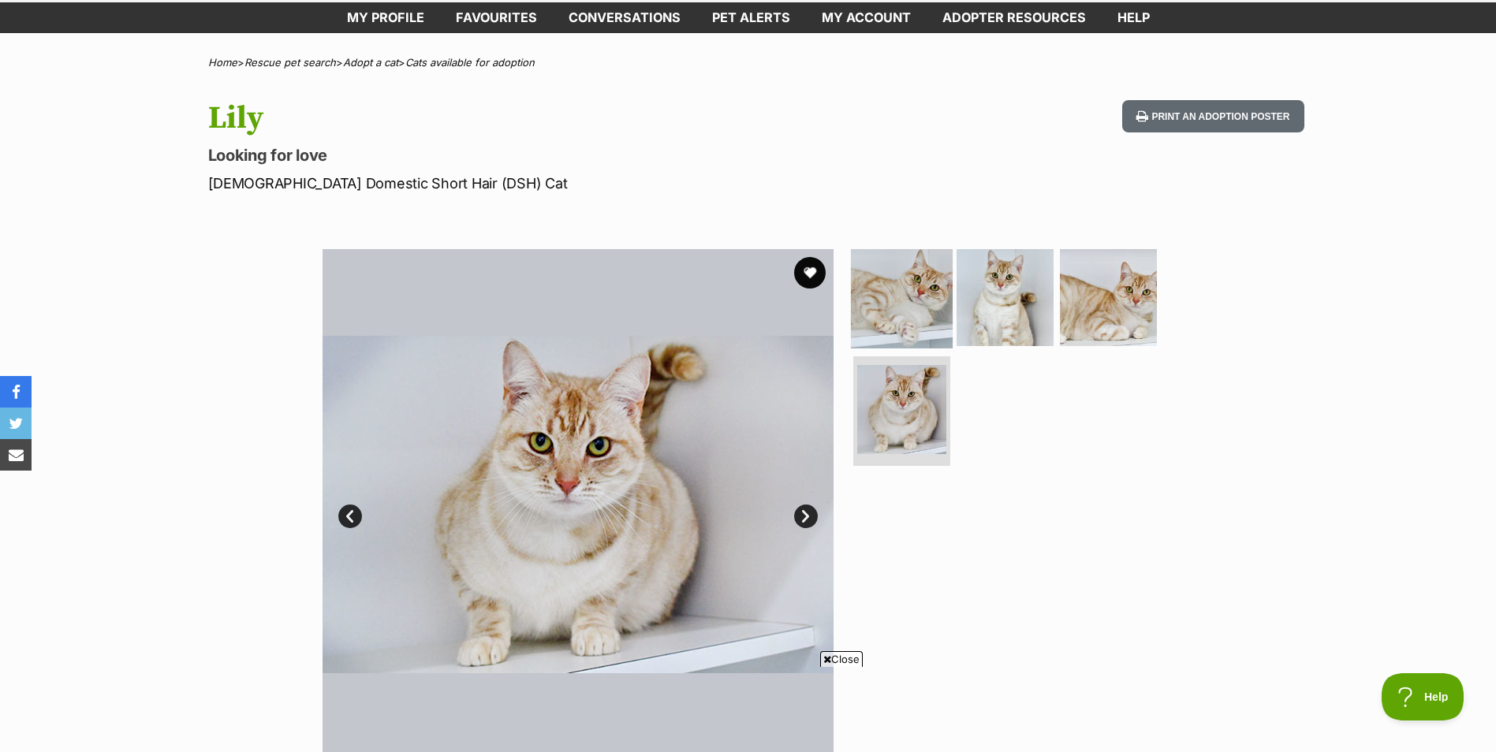
click at [913, 315] on img at bounding box center [902, 298] width 102 height 102
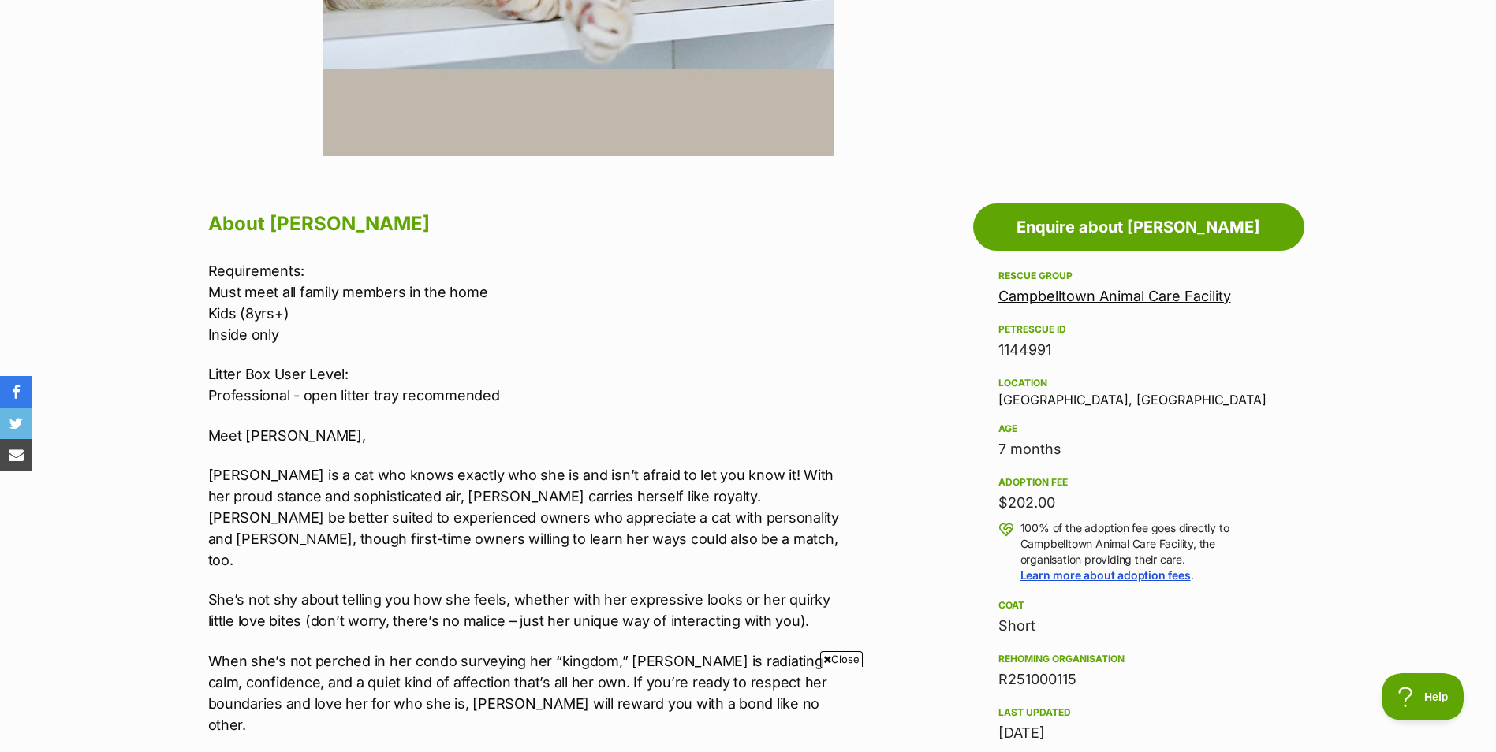
scroll to position [710, 0]
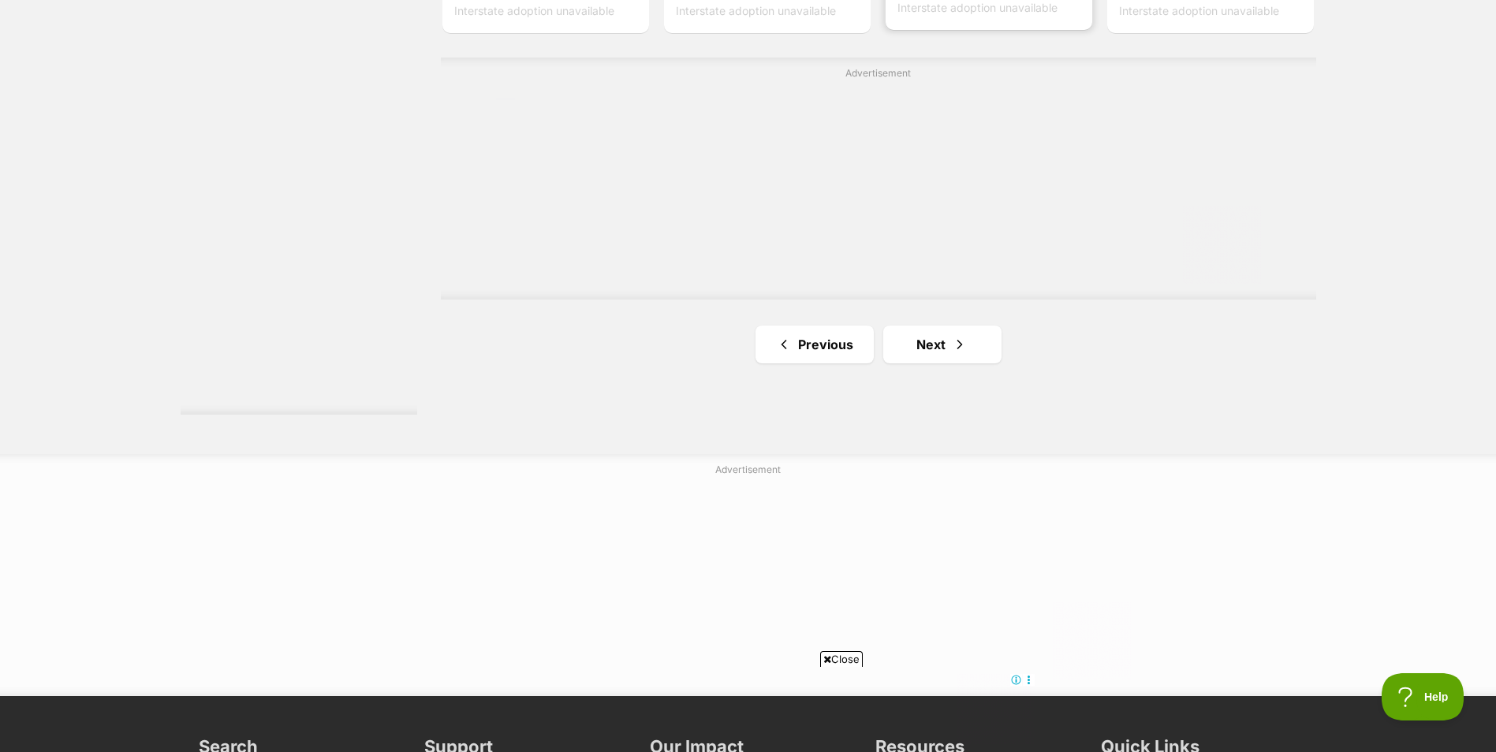
scroll to position [2918, 0]
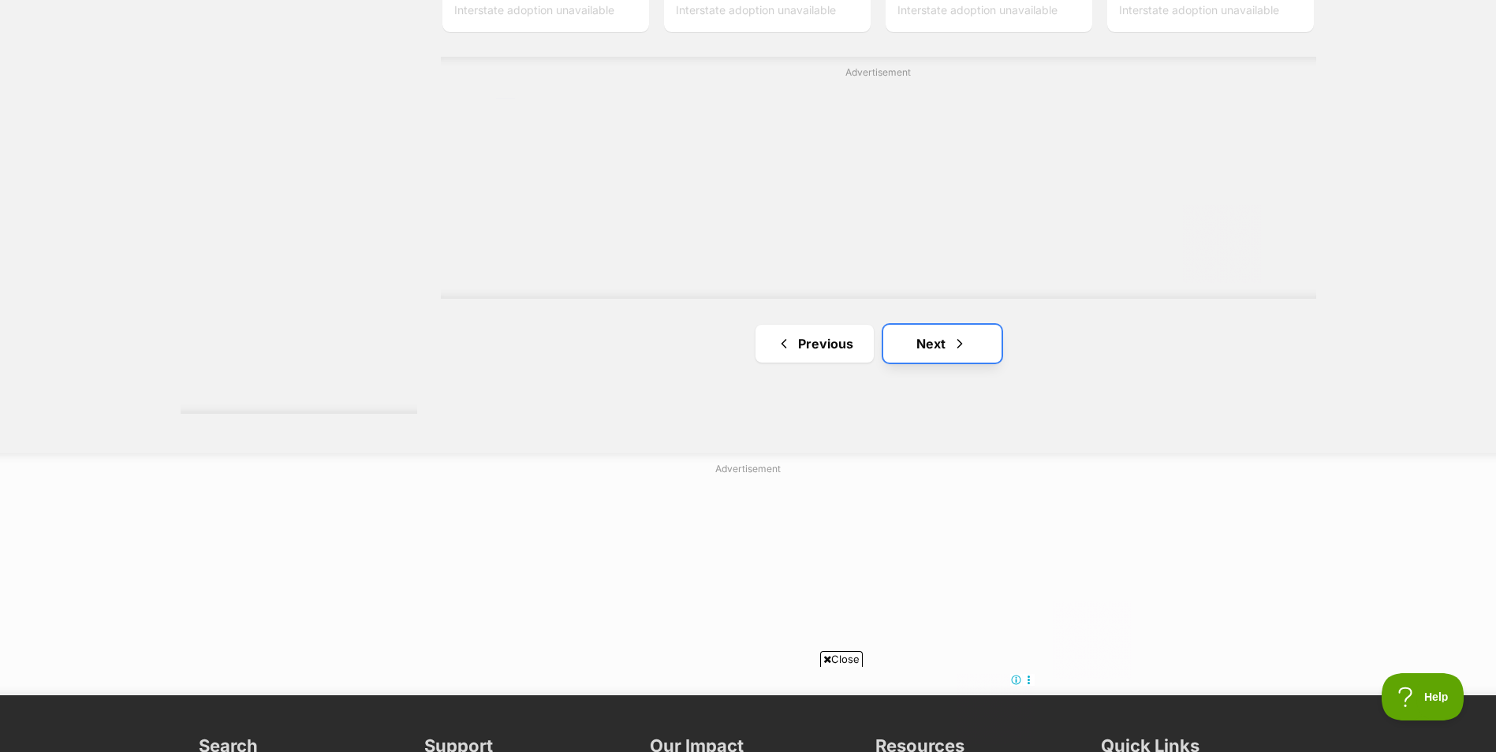
click at [958, 352] on span "Next page" at bounding box center [960, 343] width 16 height 19
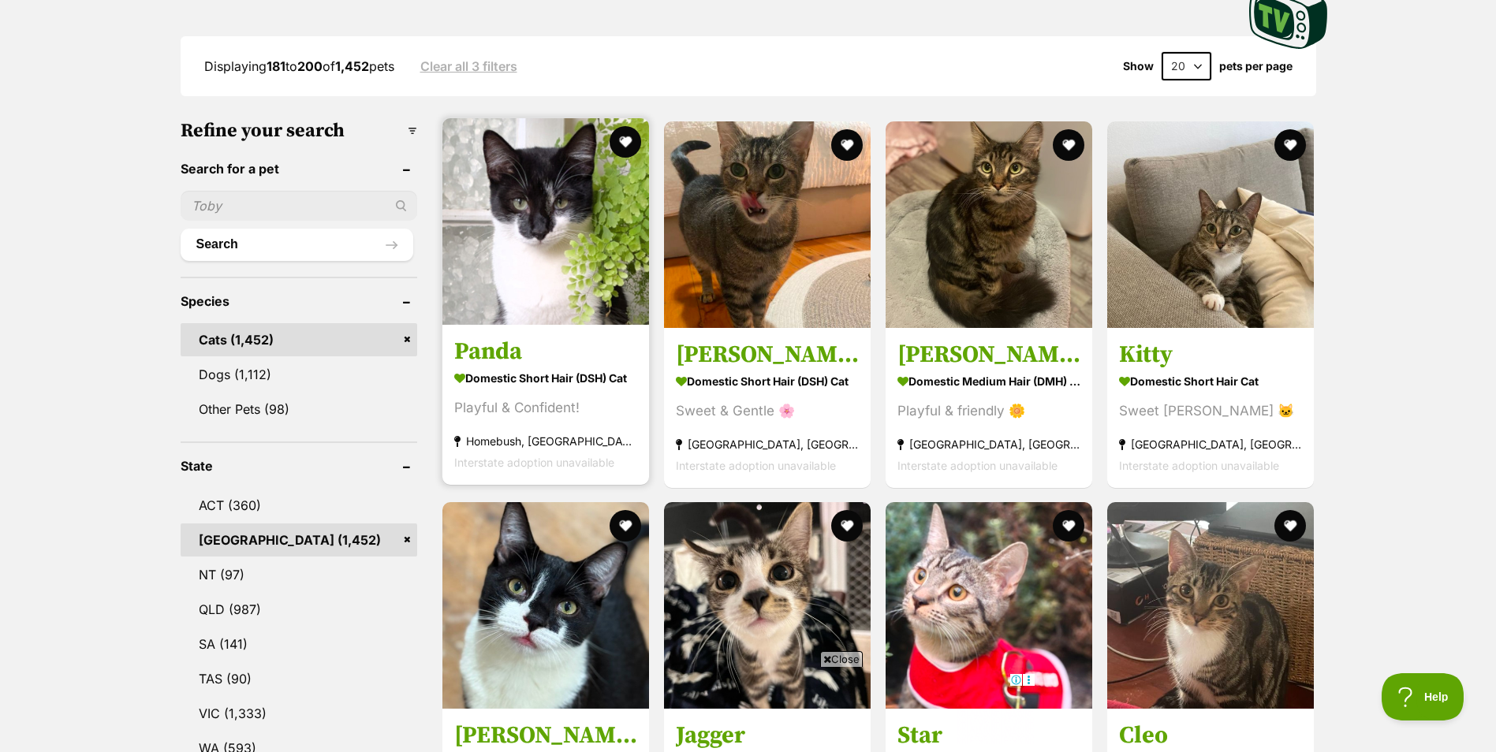
click at [569, 238] on img at bounding box center [545, 221] width 207 height 207
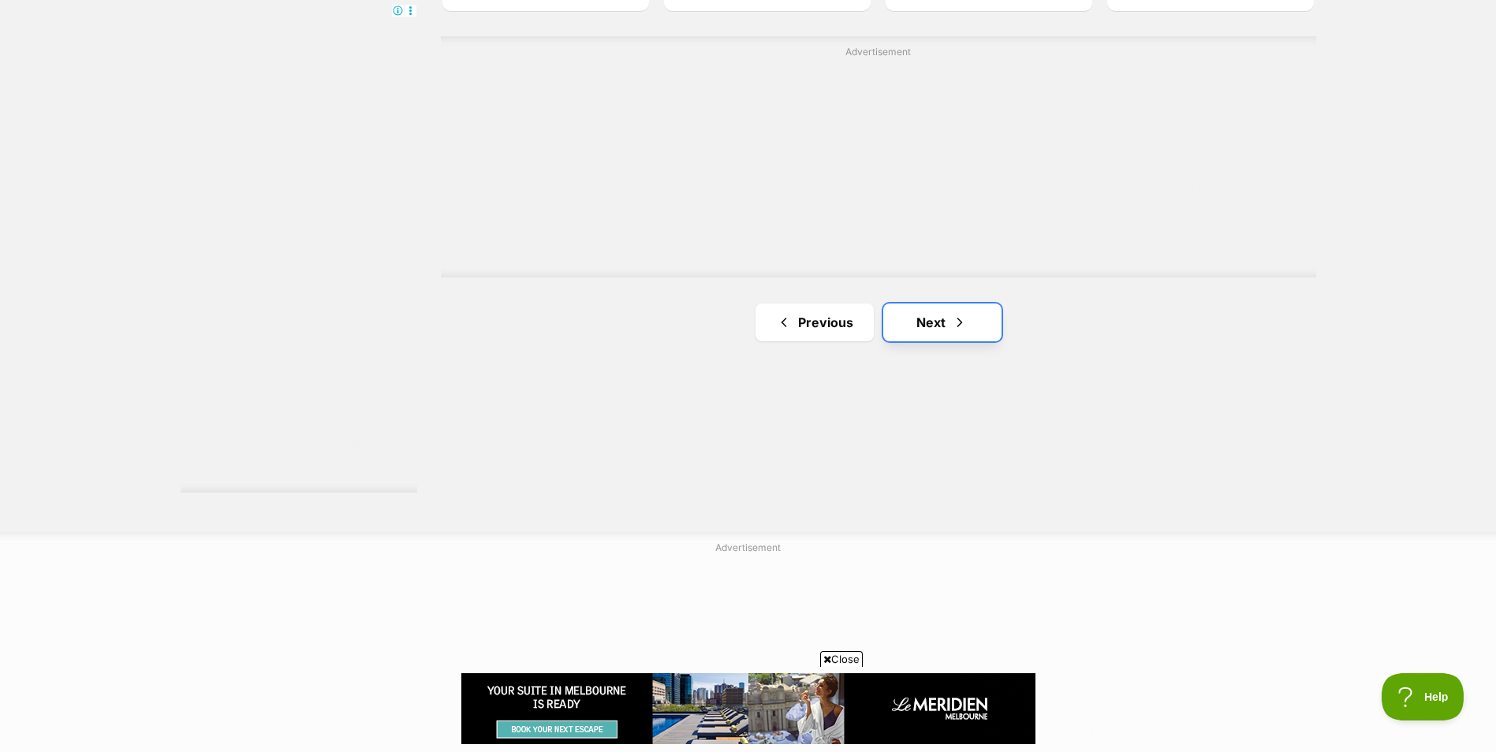
click at [953, 320] on span "Next page" at bounding box center [960, 322] width 16 height 19
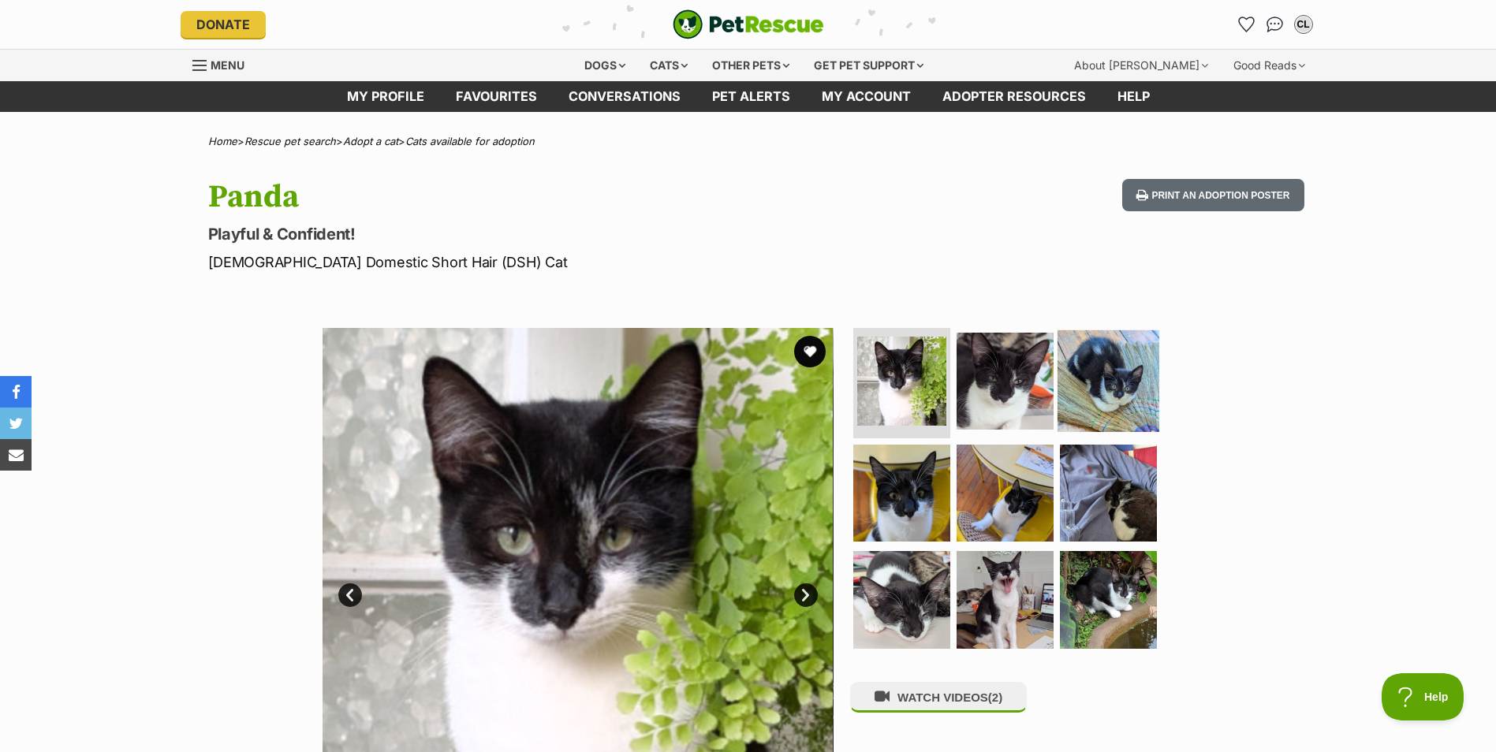
click at [1131, 401] on img at bounding box center [1108, 381] width 102 height 102
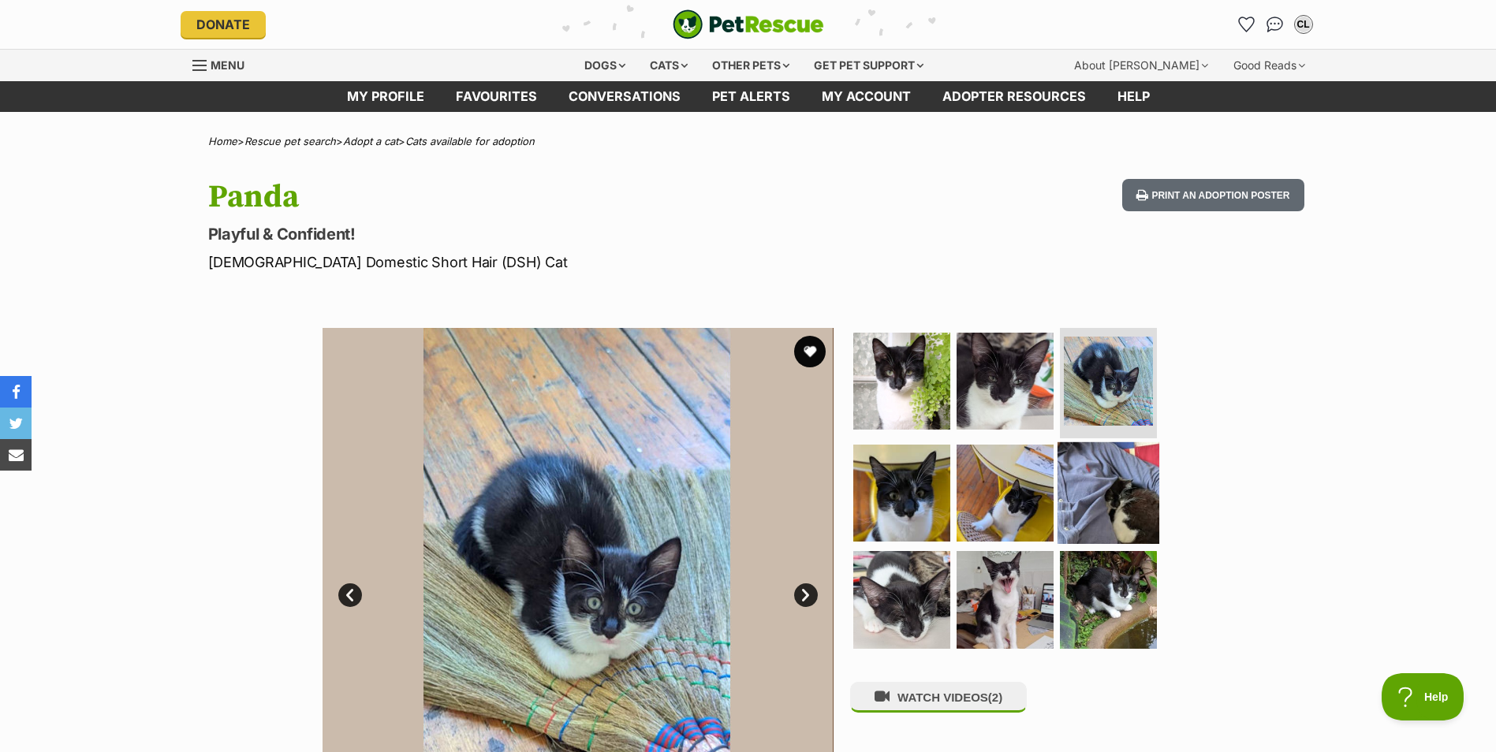
click at [1134, 450] on img at bounding box center [1108, 493] width 102 height 102
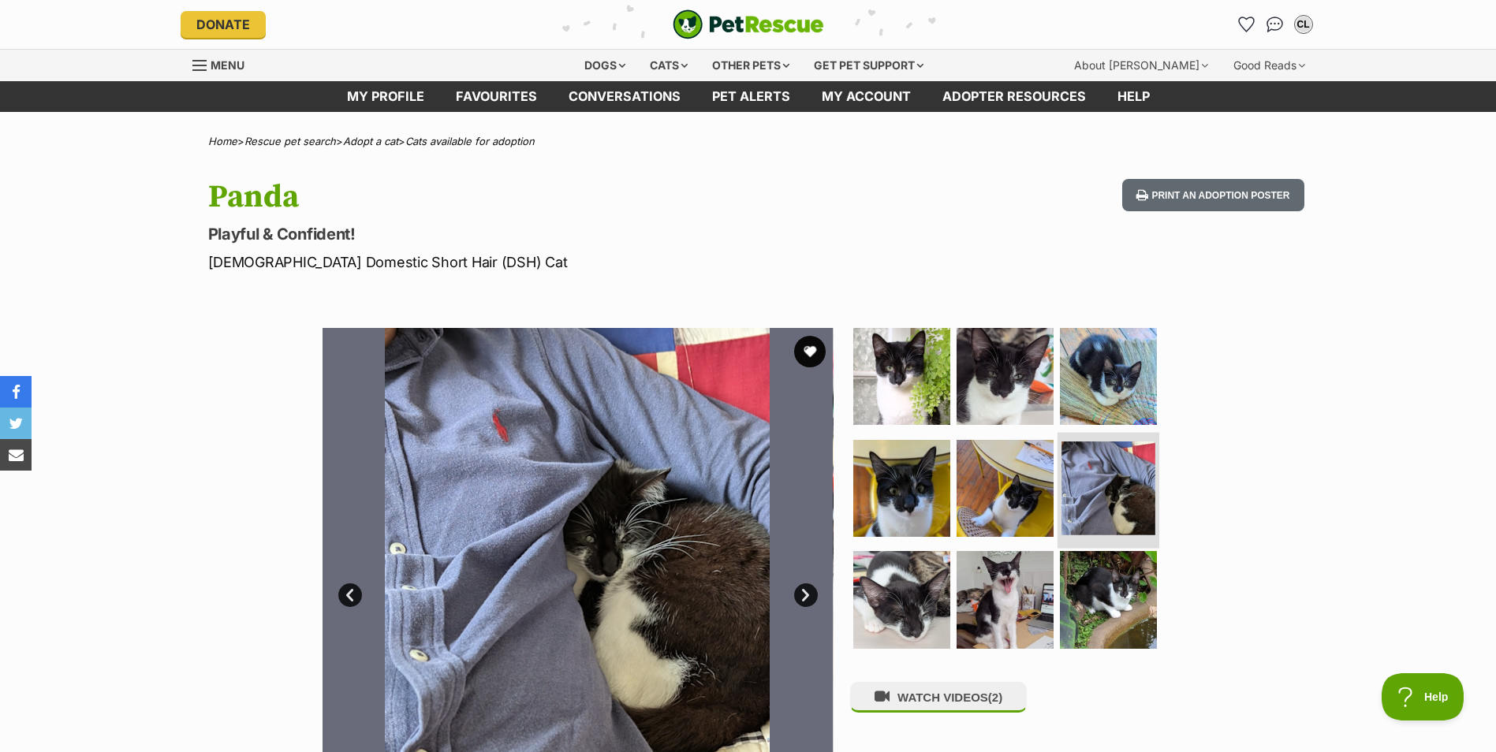
click at [1133, 508] on img at bounding box center [1108, 489] width 94 height 94
click at [1027, 502] on img at bounding box center [1005, 488] width 102 height 102
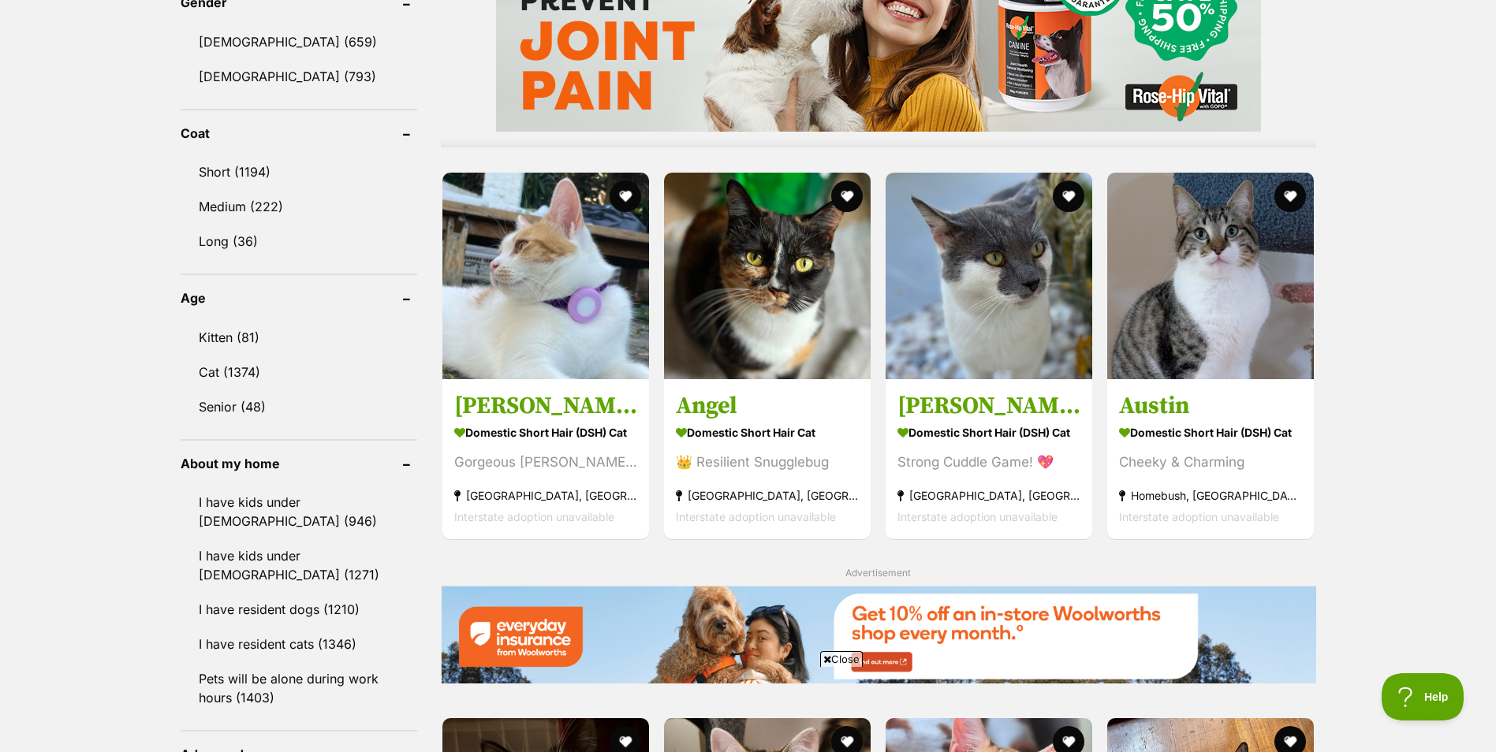
scroll to position [1419, 0]
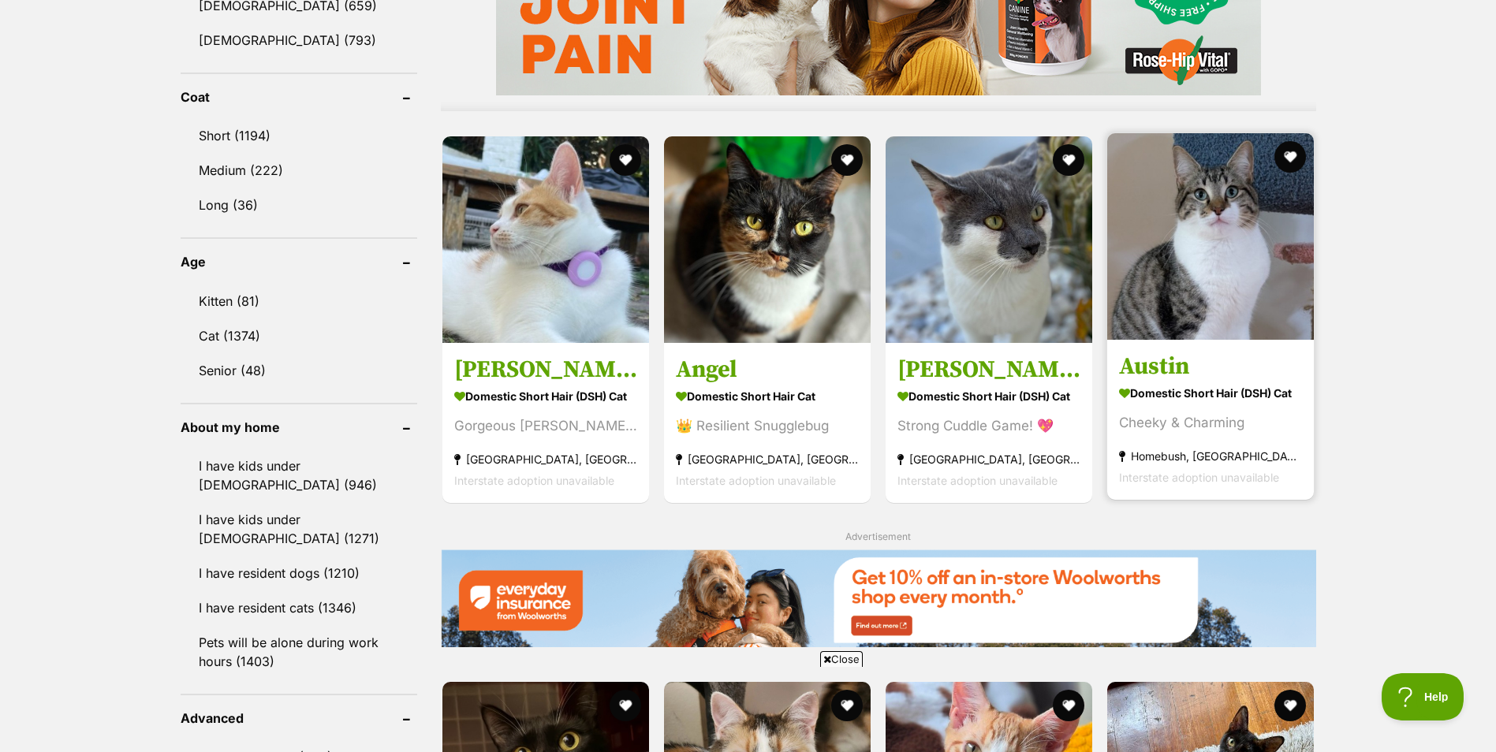
click at [1227, 265] on img at bounding box center [1210, 236] width 207 height 207
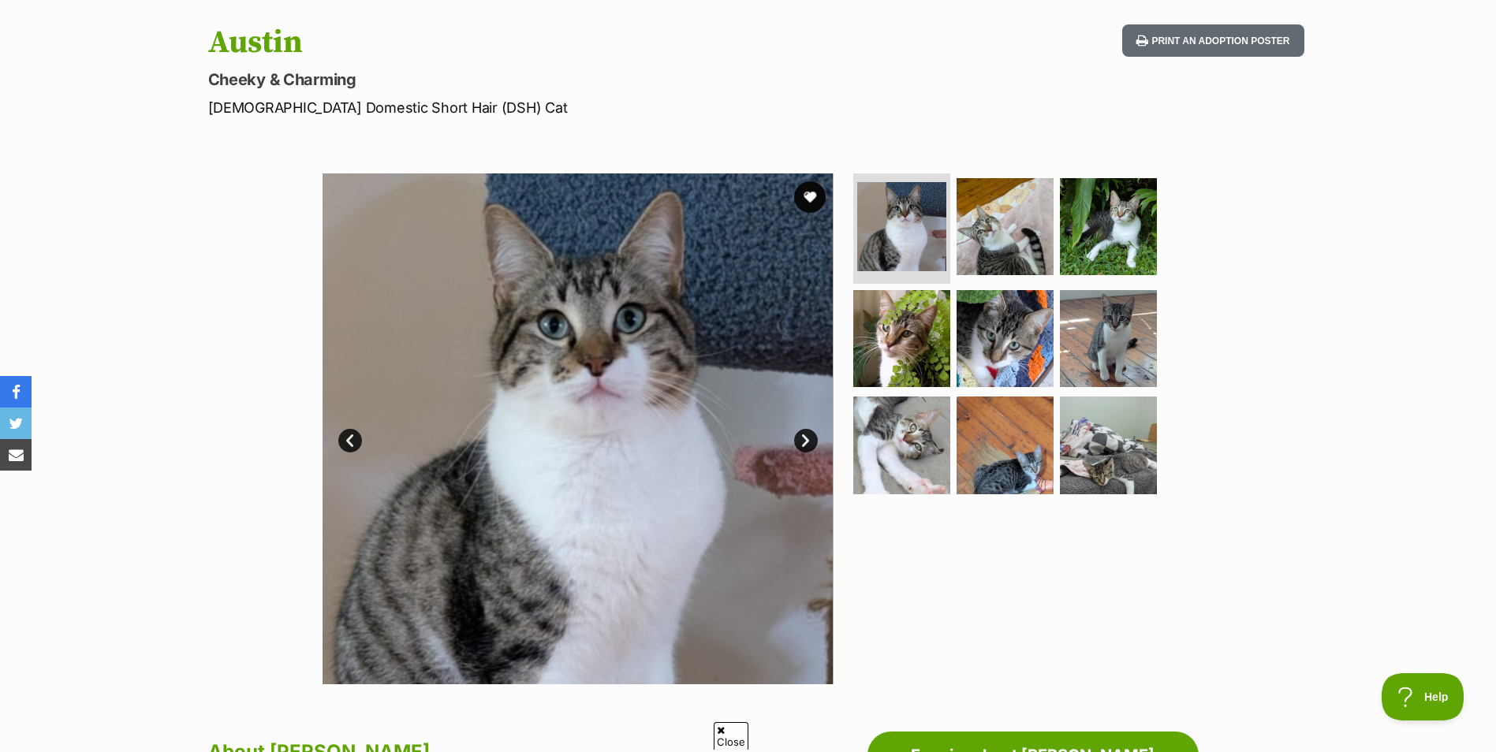
scroll to position [158, 0]
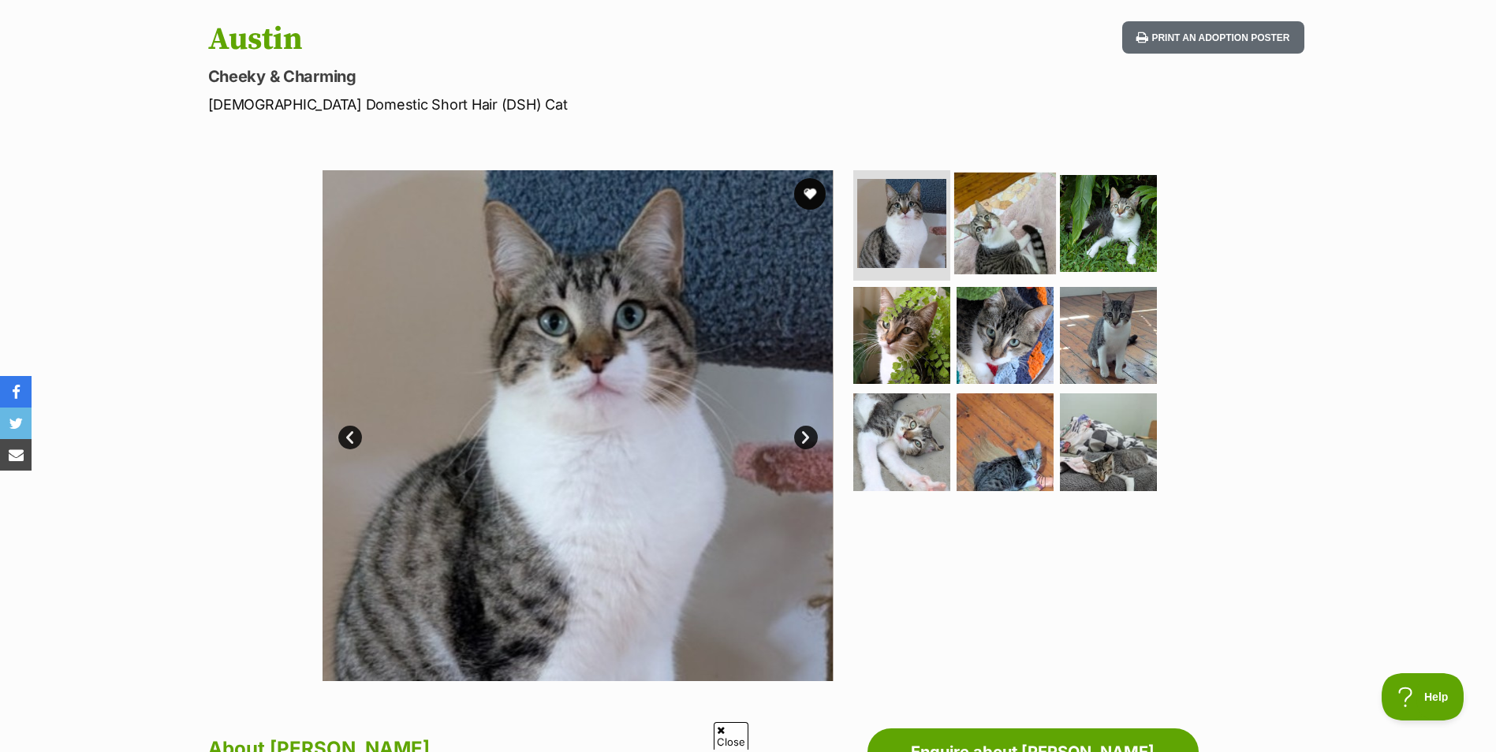
click at [1008, 210] on img at bounding box center [1005, 224] width 102 height 102
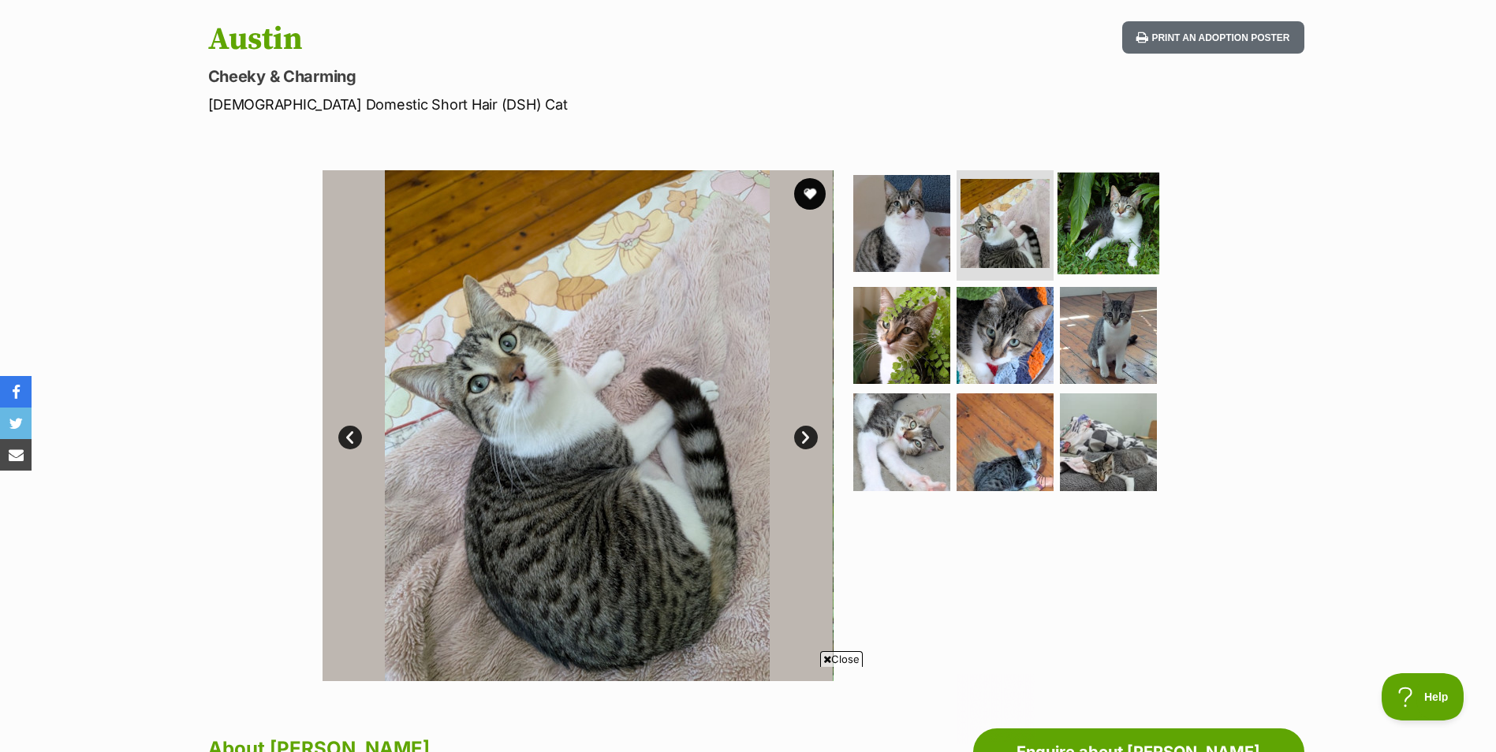
scroll to position [0, 0]
click at [1092, 233] on img at bounding box center [1108, 224] width 102 height 102
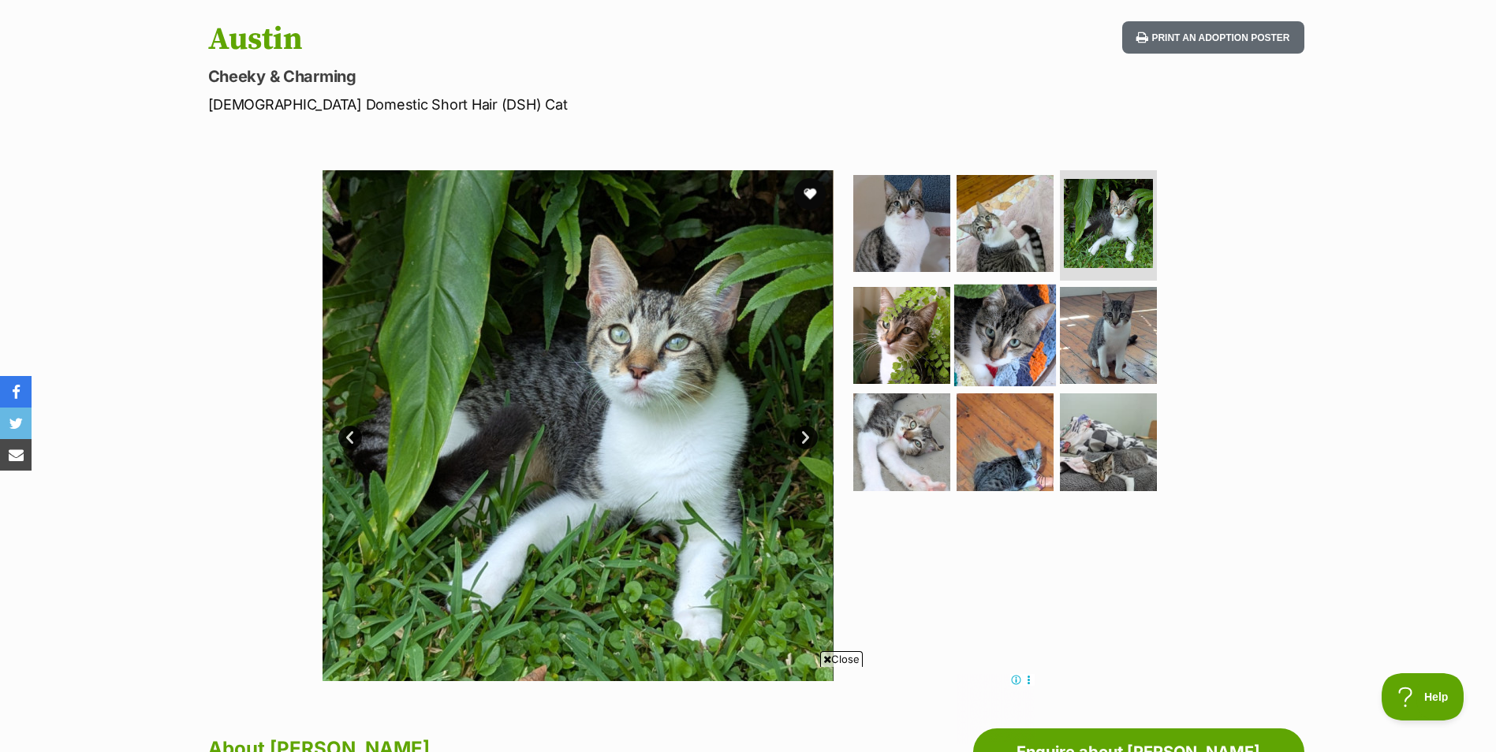
click at [1005, 338] on img at bounding box center [1005, 335] width 102 height 102
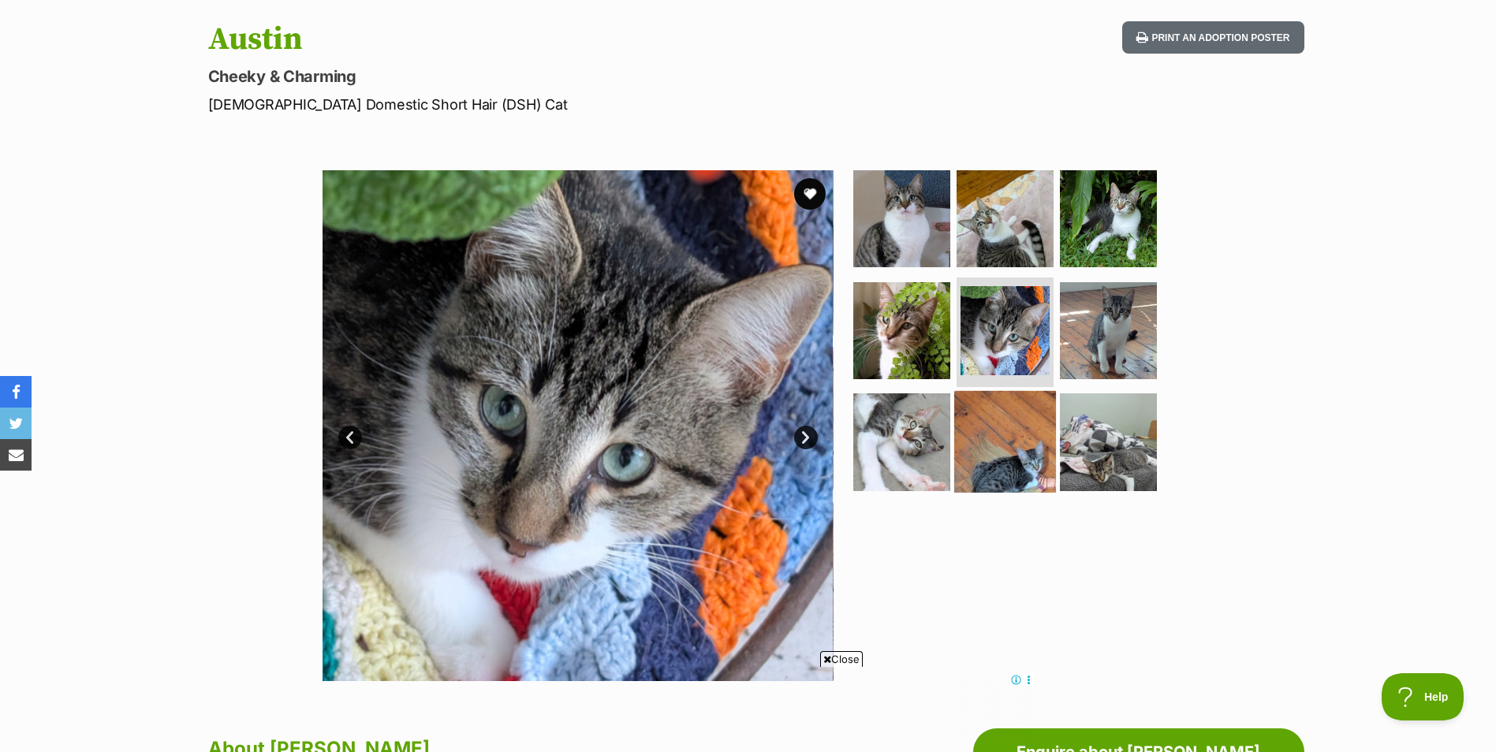
click at [1004, 457] on img at bounding box center [1005, 442] width 102 height 102
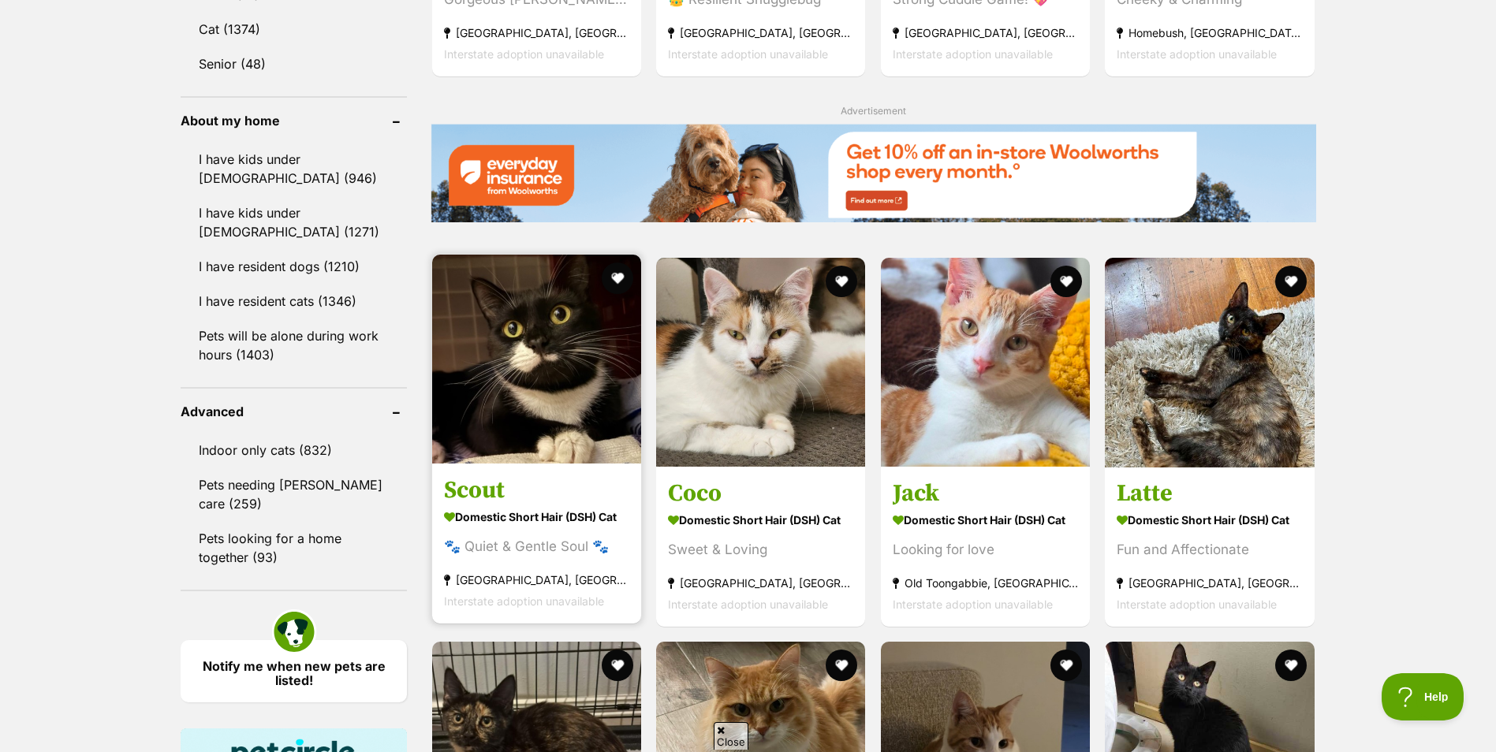
click at [571, 368] on img at bounding box center [536, 359] width 209 height 209
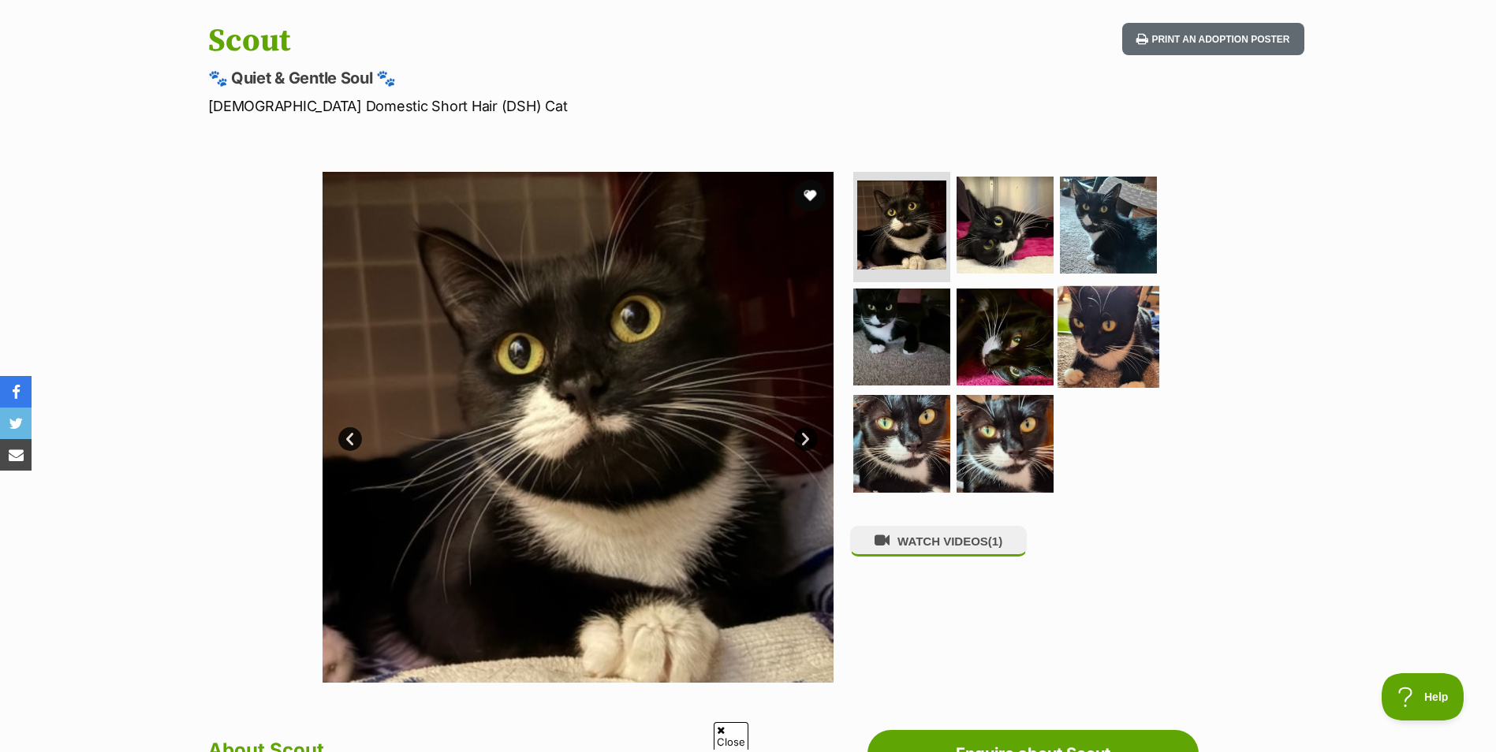
scroll to position [158, 0]
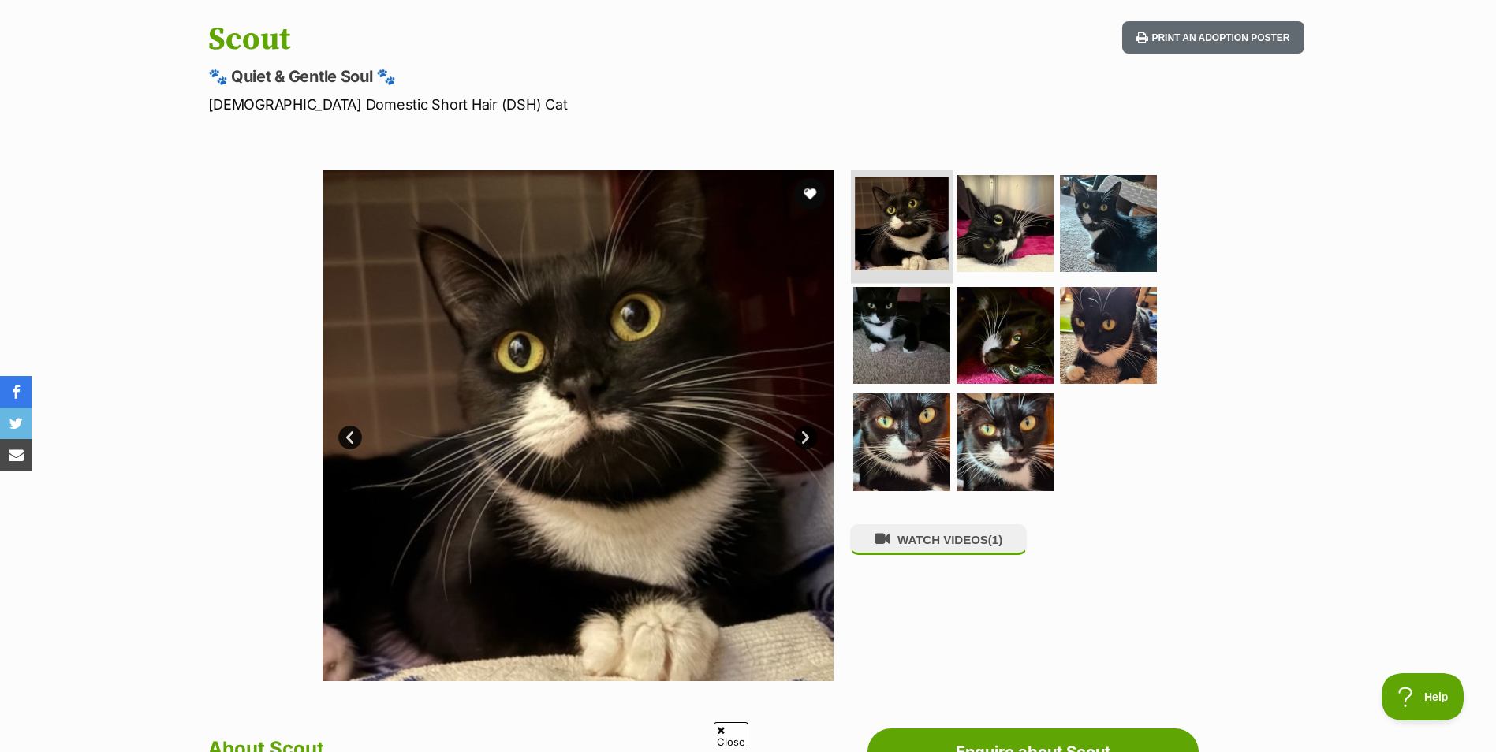
click at [916, 233] on img at bounding box center [902, 224] width 94 height 94
click at [995, 230] on img at bounding box center [1005, 224] width 102 height 102
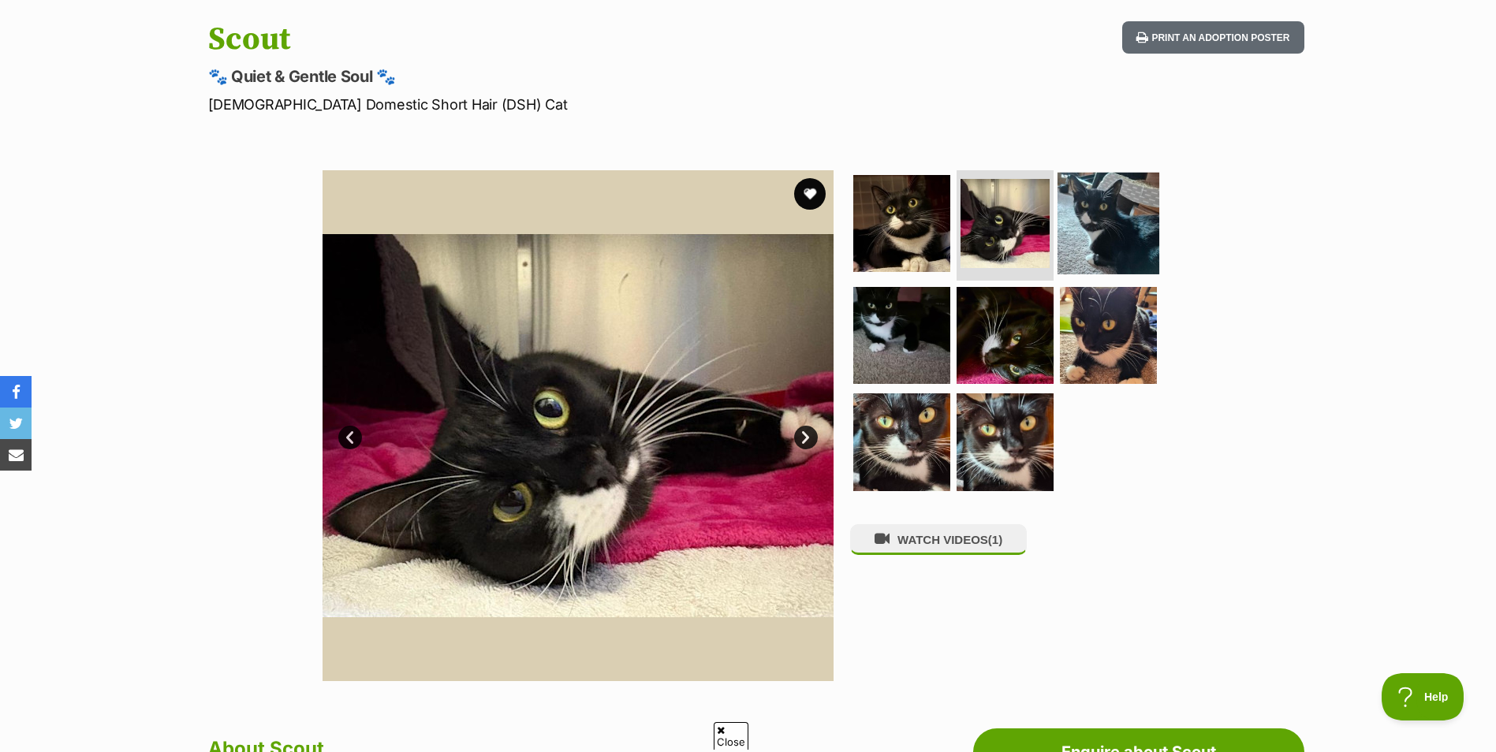
click at [1109, 235] on img at bounding box center [1108, 224] width 102 height 102
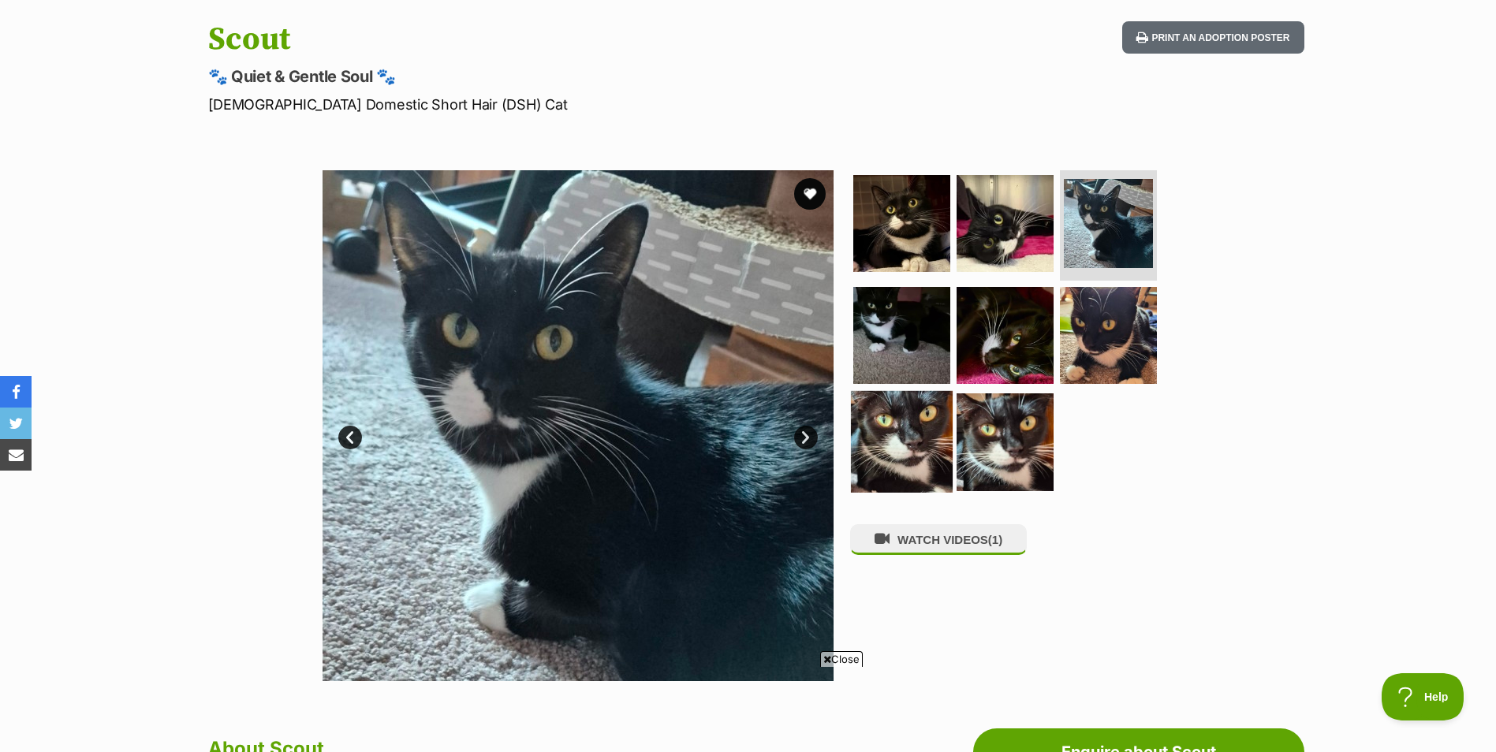
click at [890, 449] on img at bounding box center [902, 442] width 102 height 102
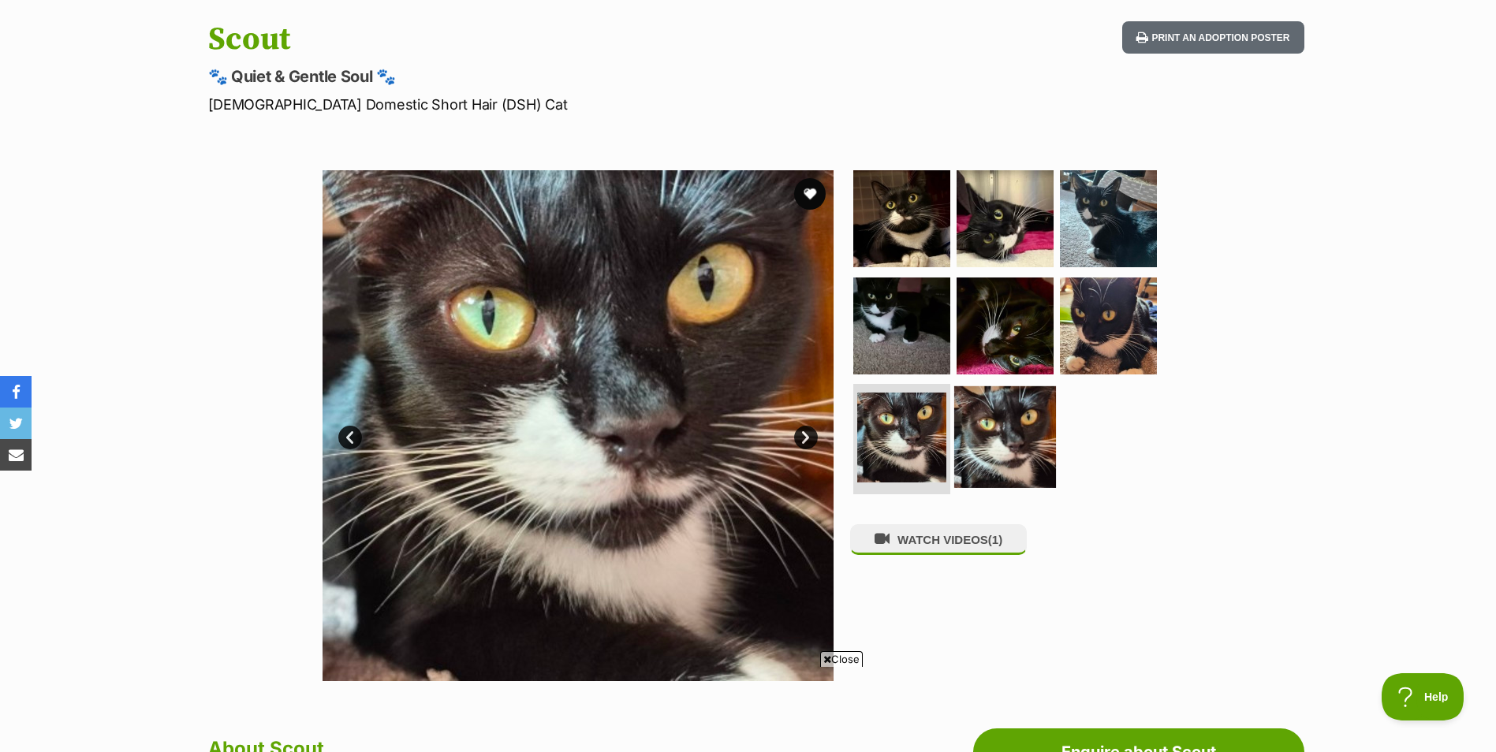
click at [1000, 449] on img at bounding box center [1005, 437] width 102 height 102
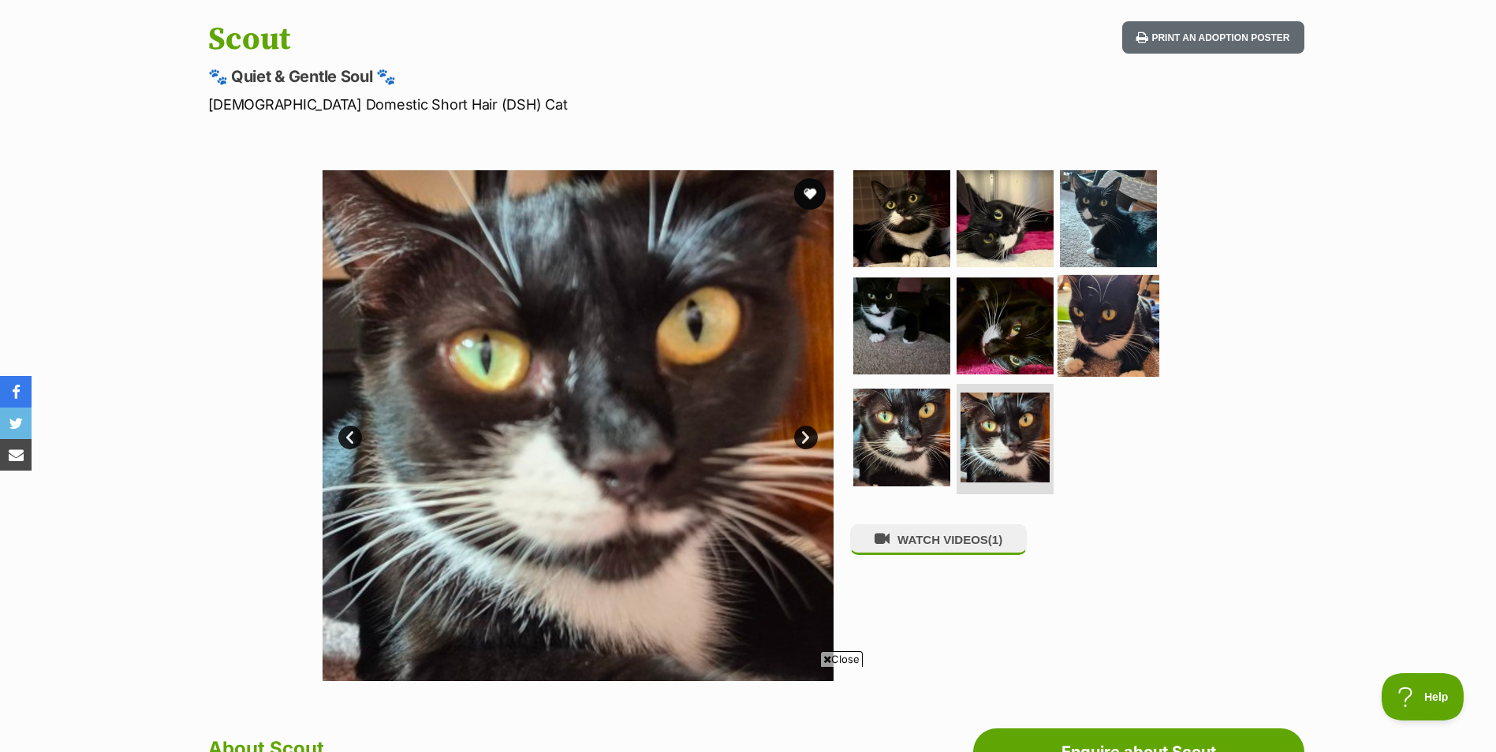
click at [1128, 338] on img at bounding box center [1108, 325] width 102 height 102
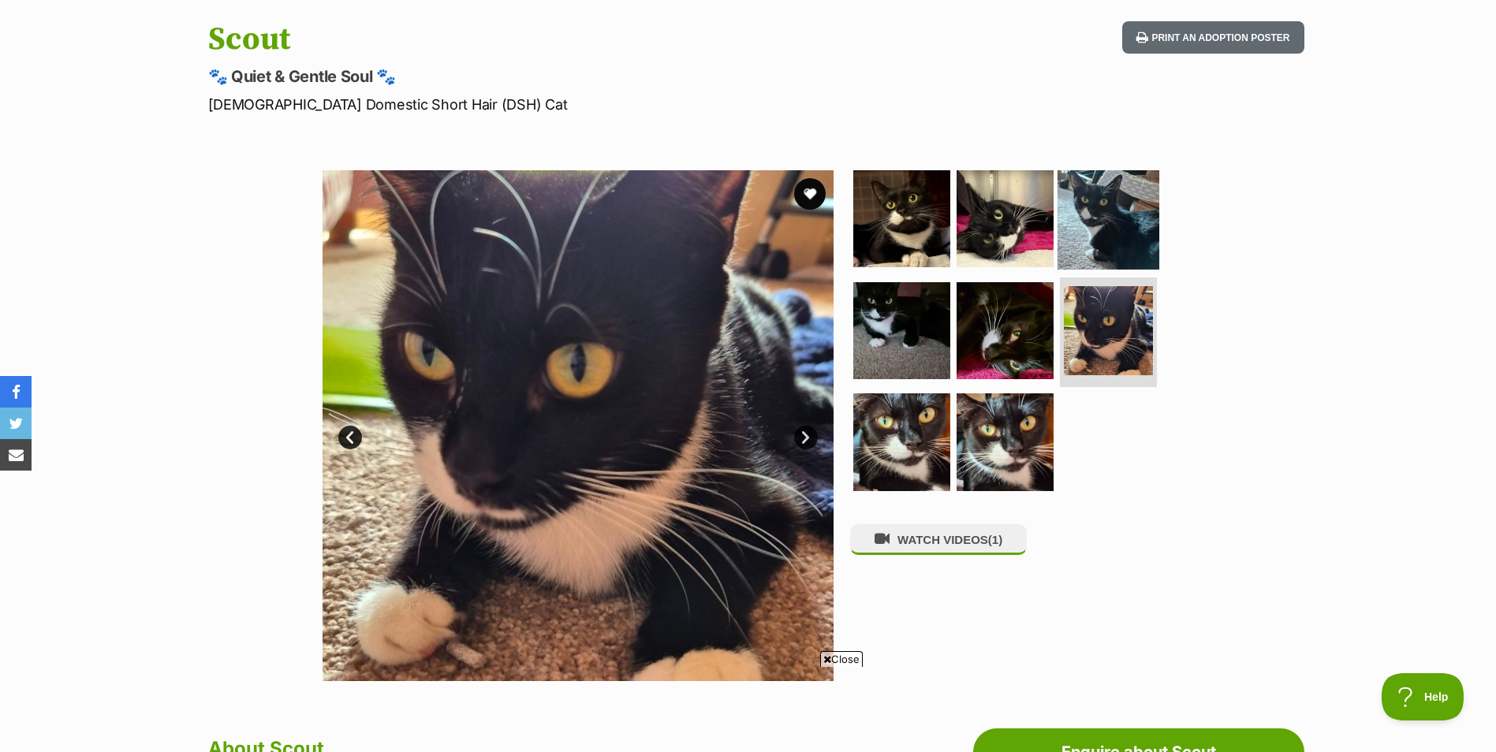
click at [1121, 231] on img at bounding box center [1108, 219] width 102 height 102
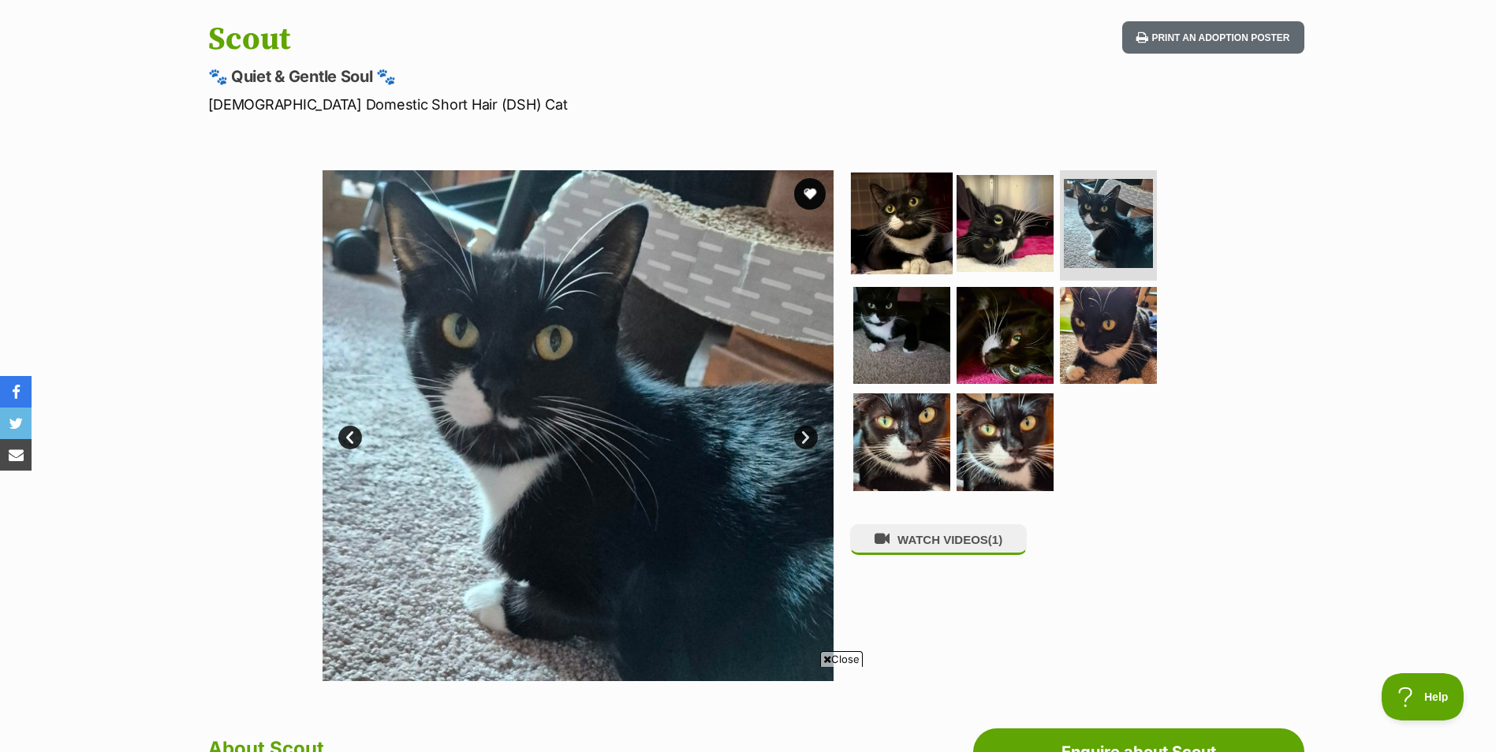
click at [934, 218] on img at bounding box center [902, 224] width 102 height 102
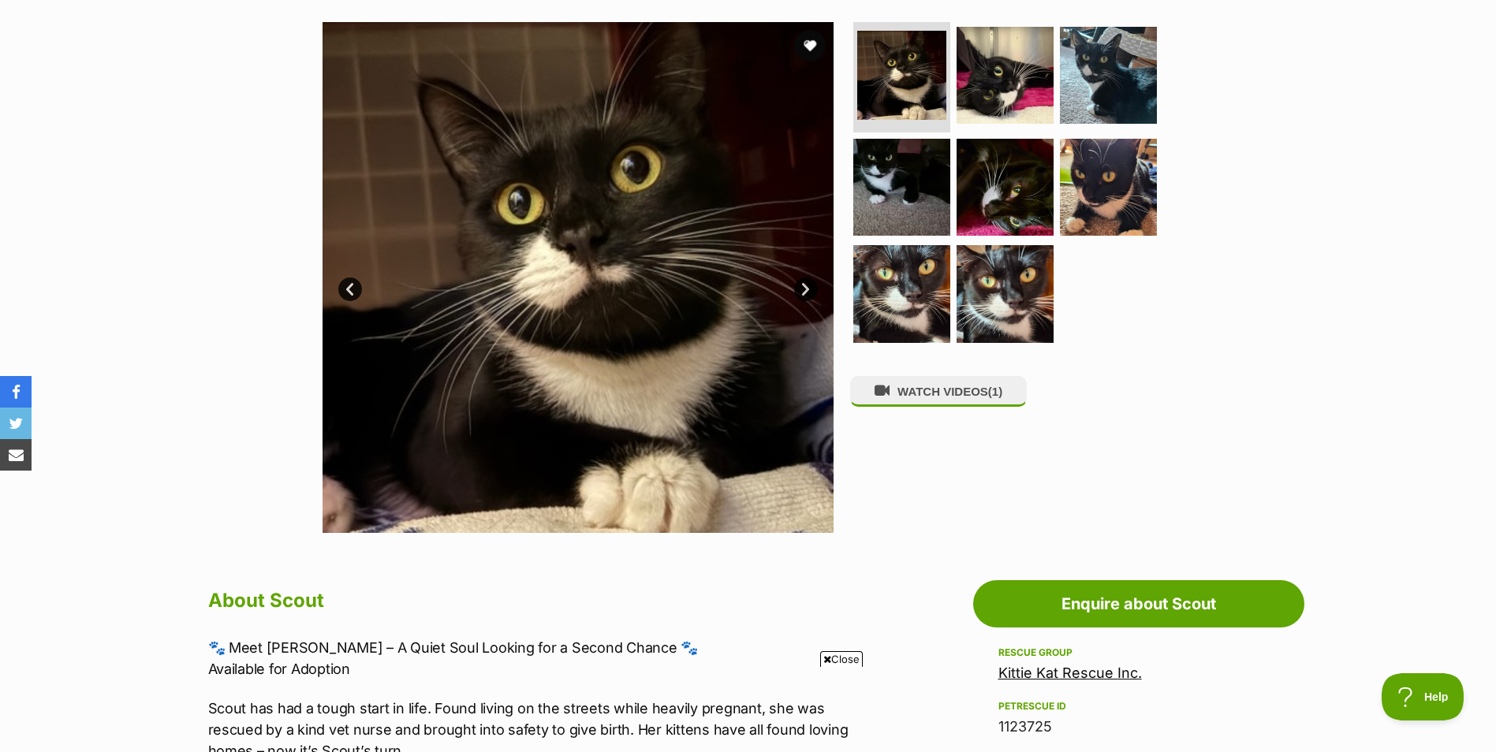
scroll to position [315, 0]
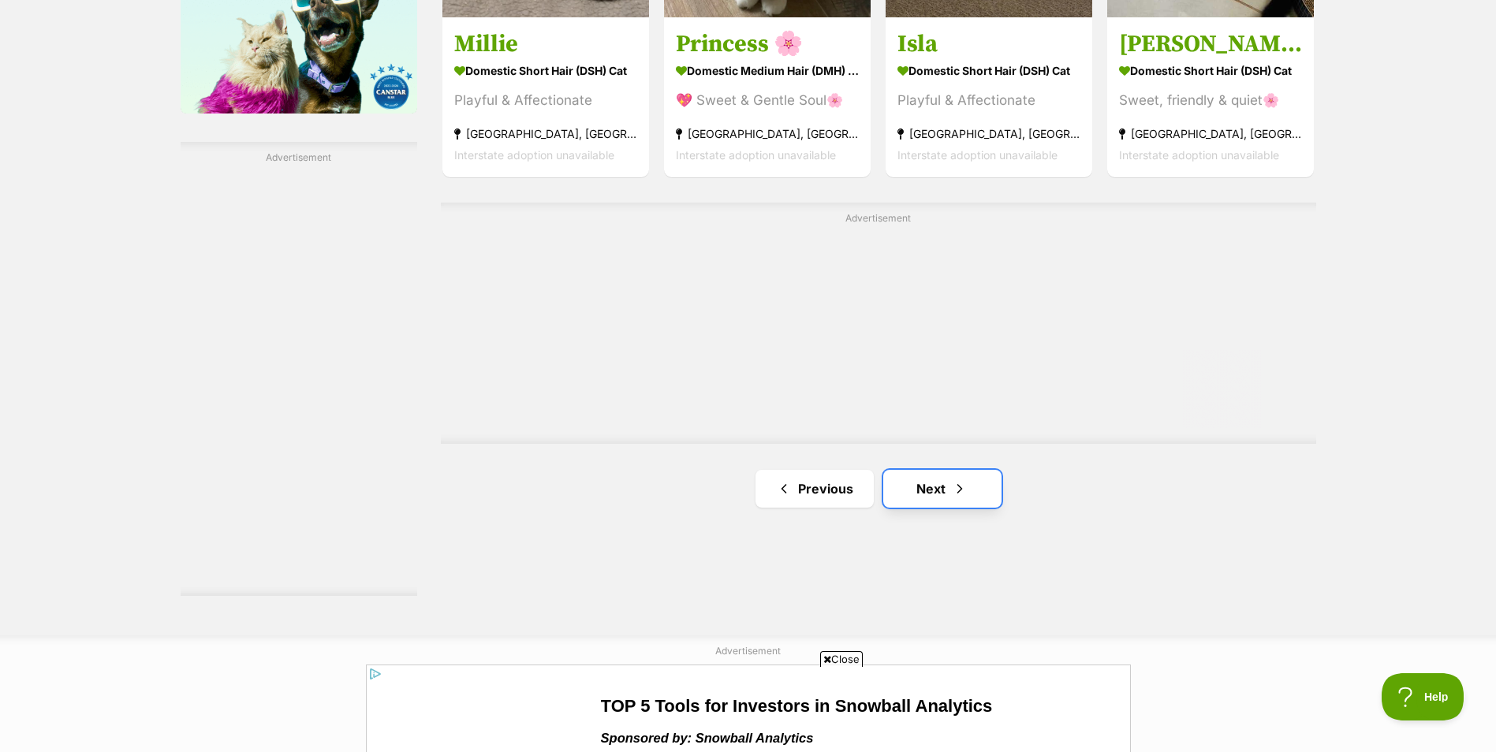
click at [982, 490] on link "Next" at bounding box center [942, 489] width 118 height 38
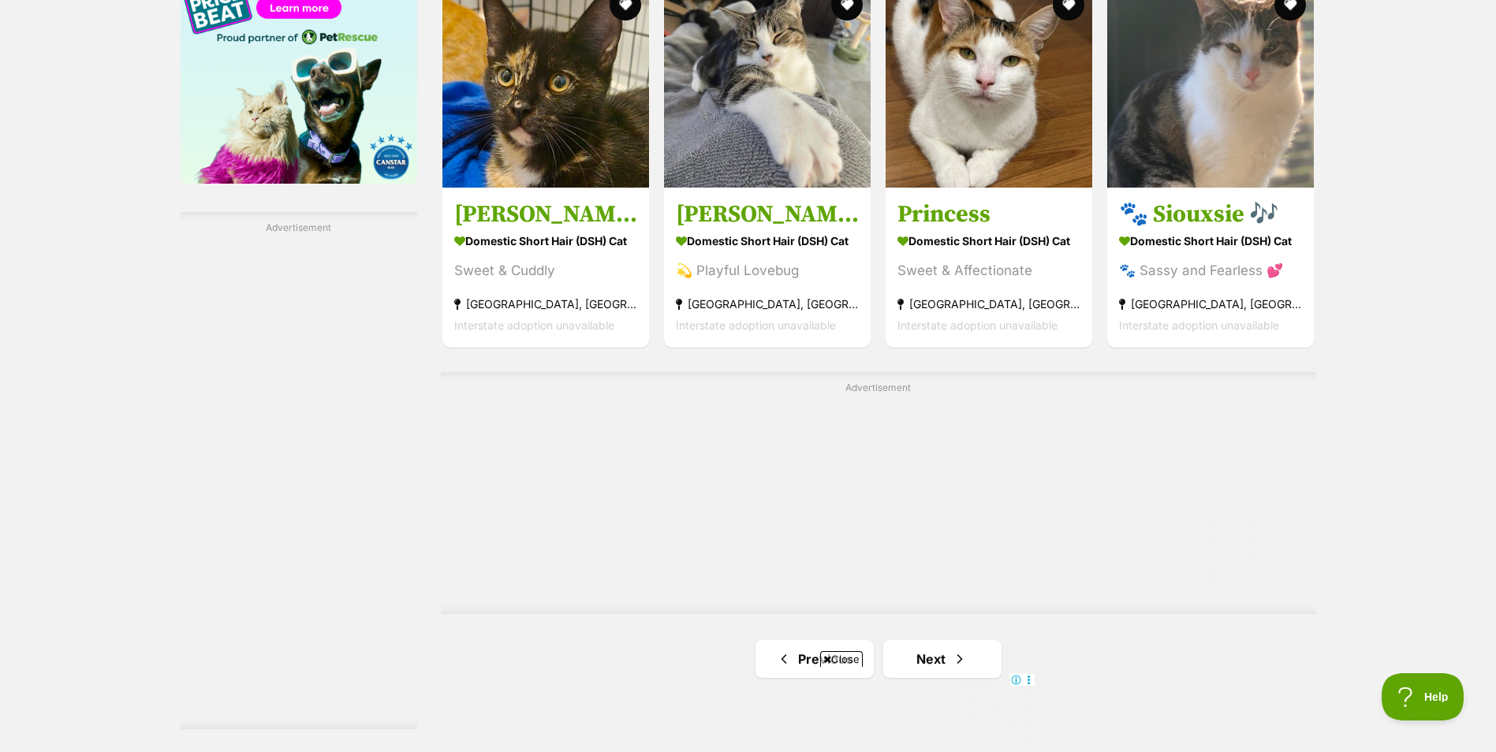
scroll to position [2997, 0]
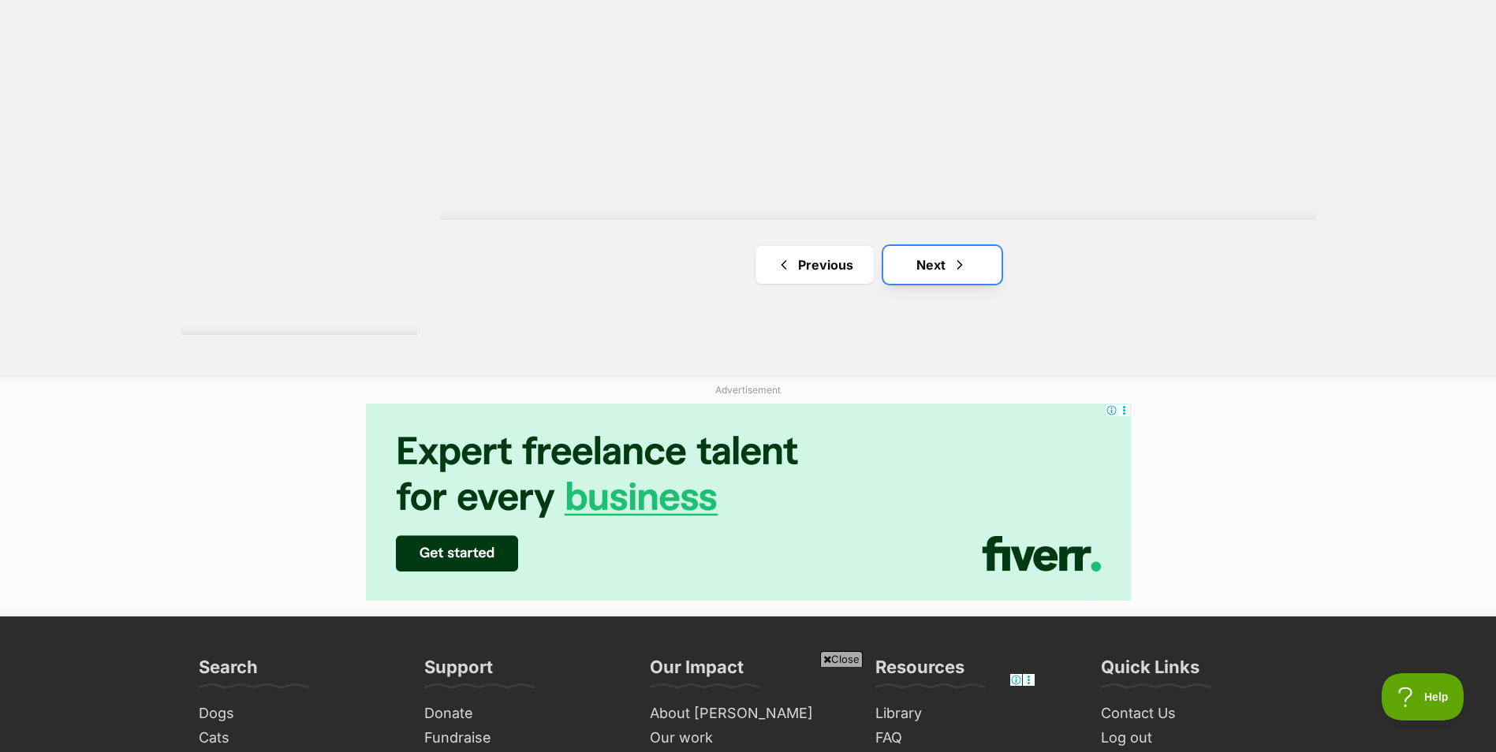
click at [942, 262] on link "Next" at bounding box center [942, 265] width 118 height 38
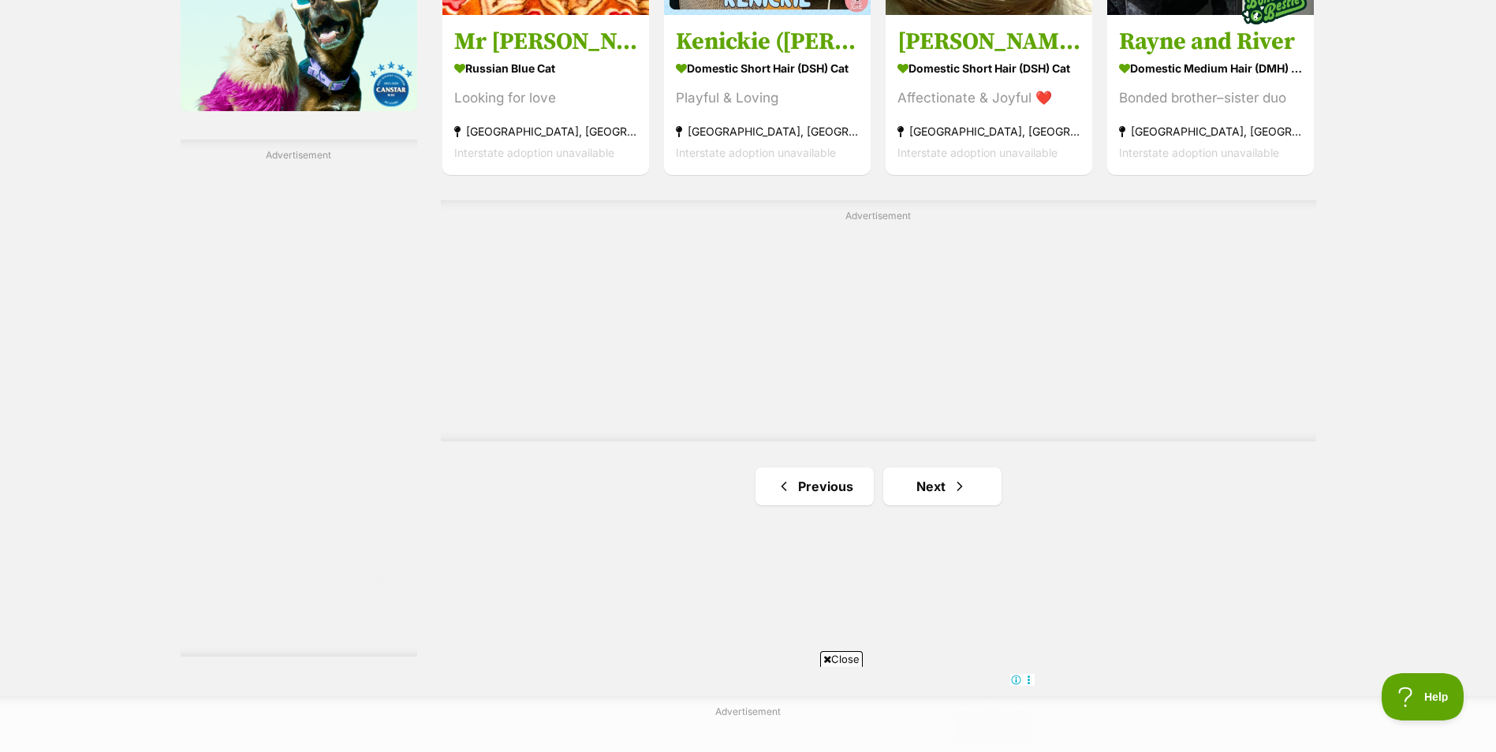
scroll to position [2681, 0]
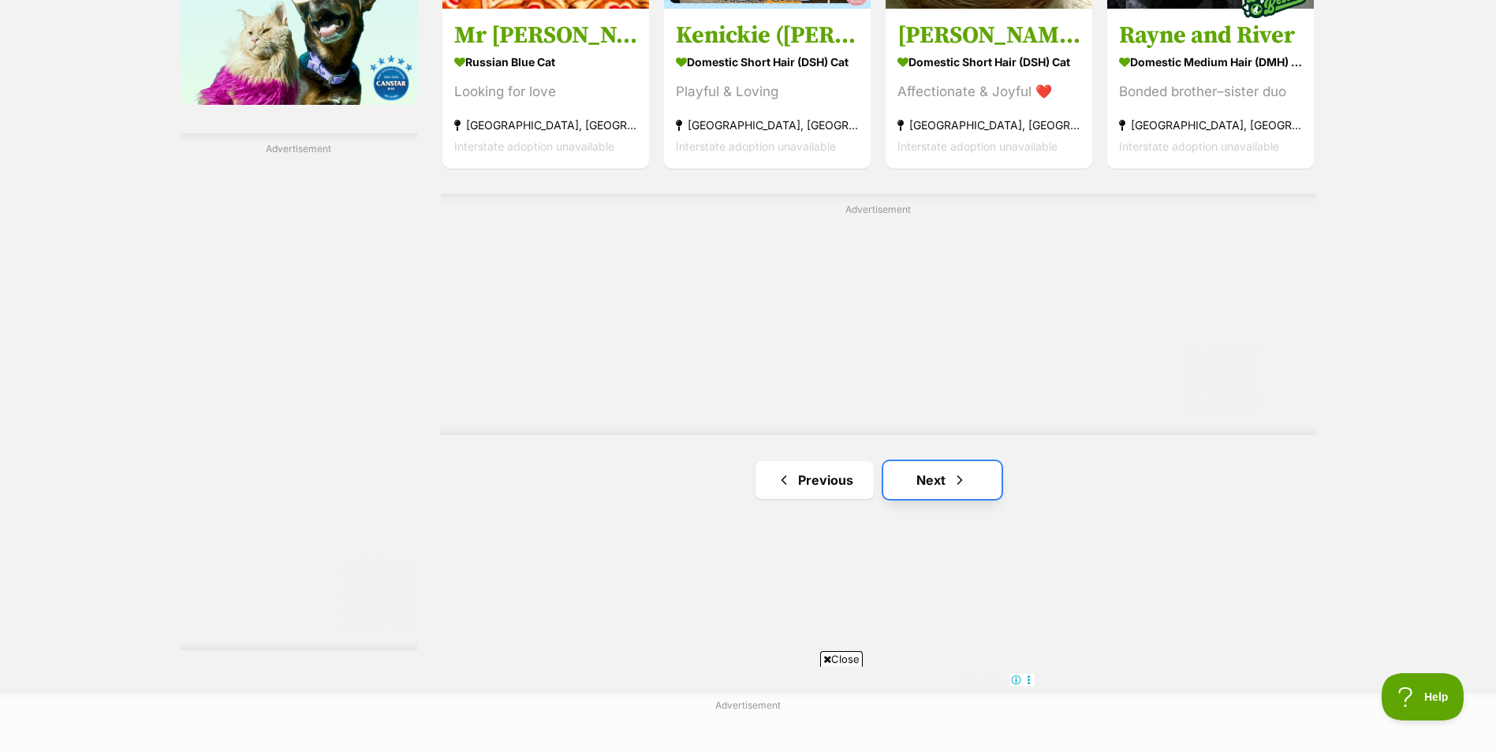
click at [954, 473] on span "Next page" at bounding box center [960, 480] width 16 height 19
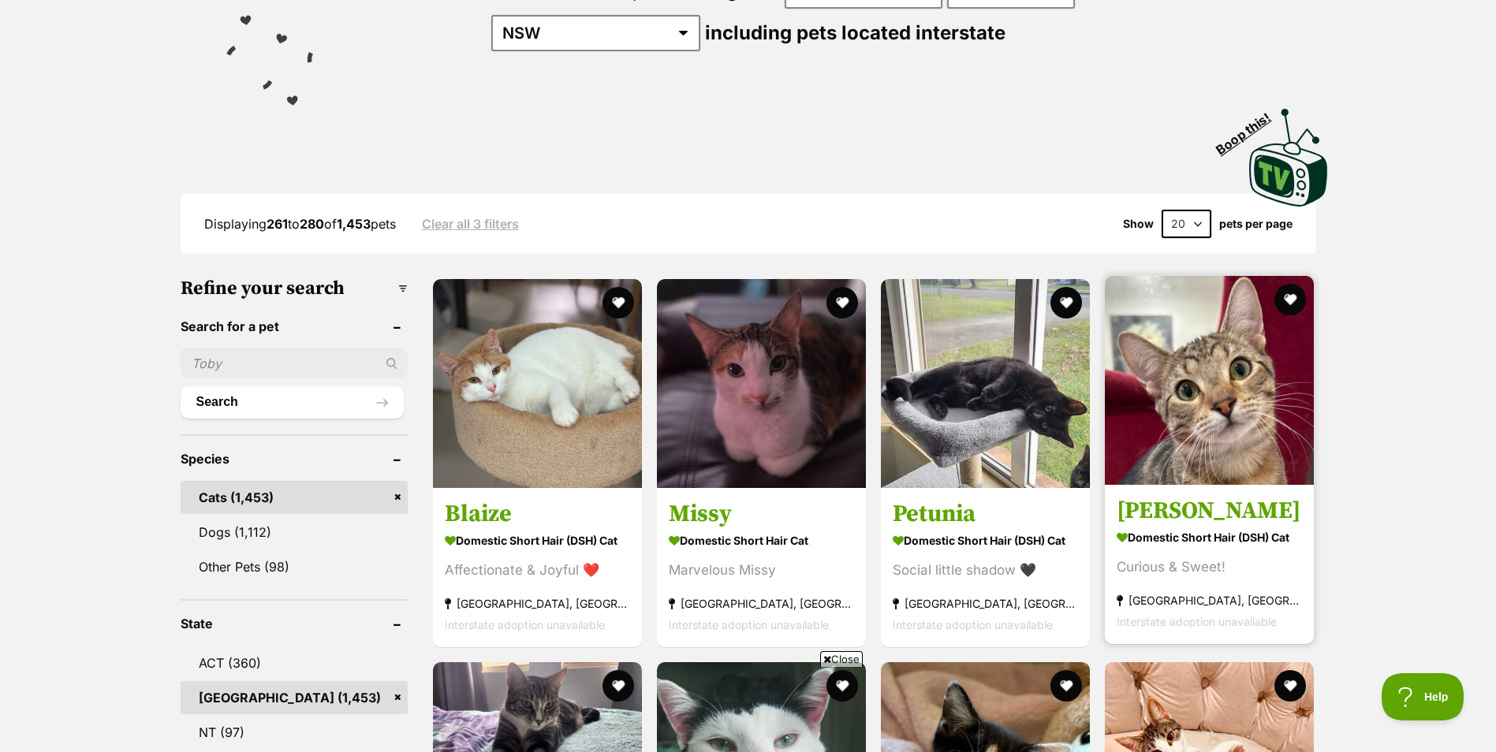
click at [1229, 377] on img at bounding box center [1209, 380] width 209 height 209
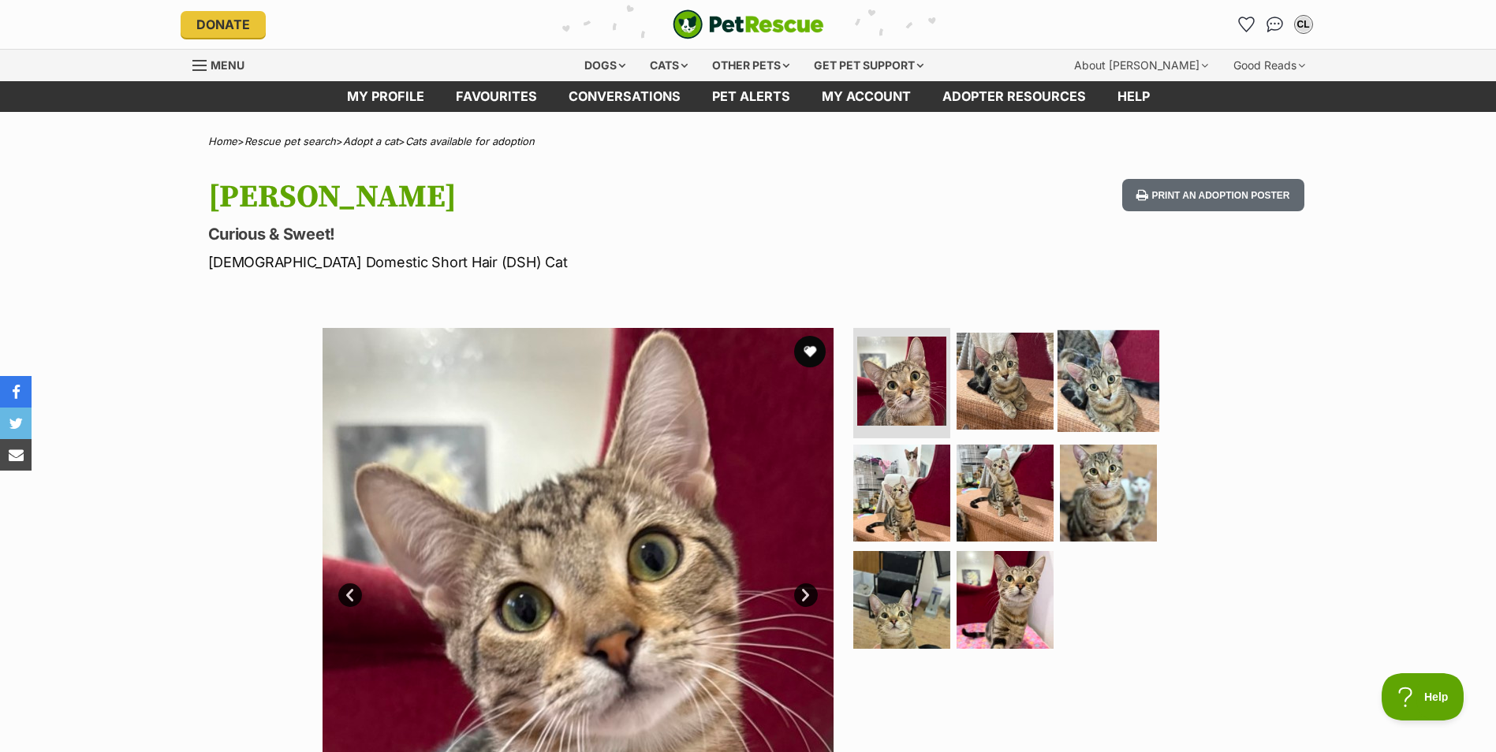
click at [1127, 396] on img at bounding box center [1108, 381] width 102 height 102
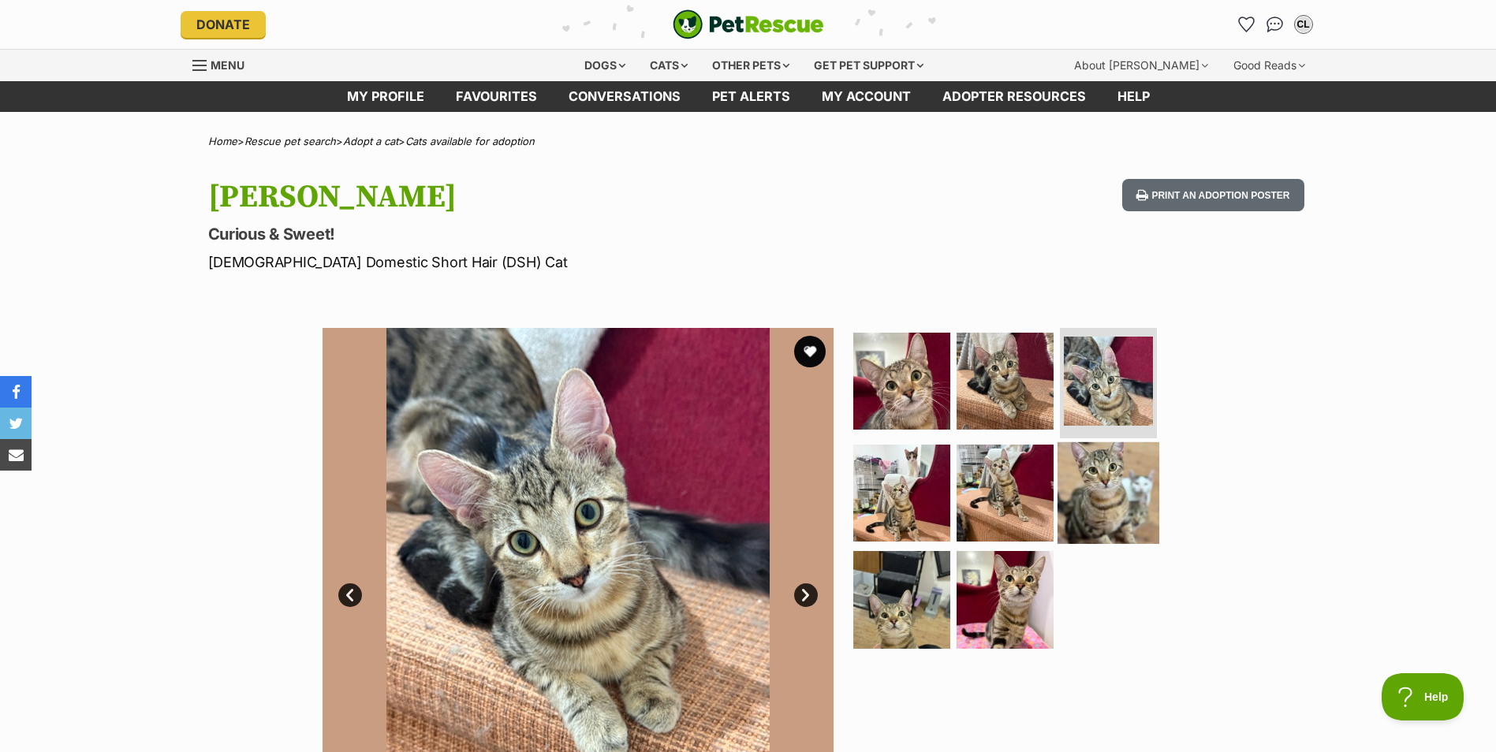
click at [1121, 490] on img at bounding box center [1108, 493] width 102 height 102
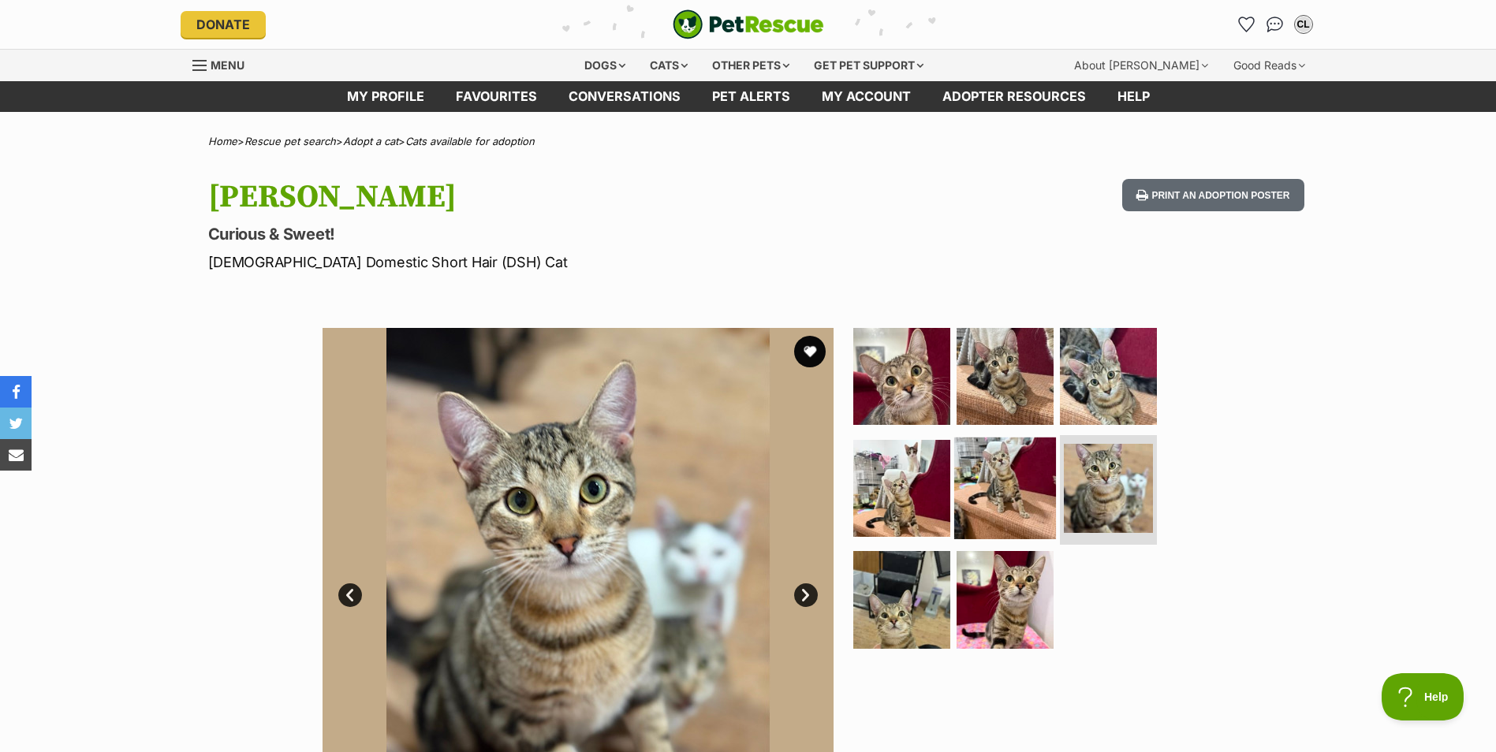
click at [1016, 502] on img at bounding box center [1005, 488] width 102 height 102
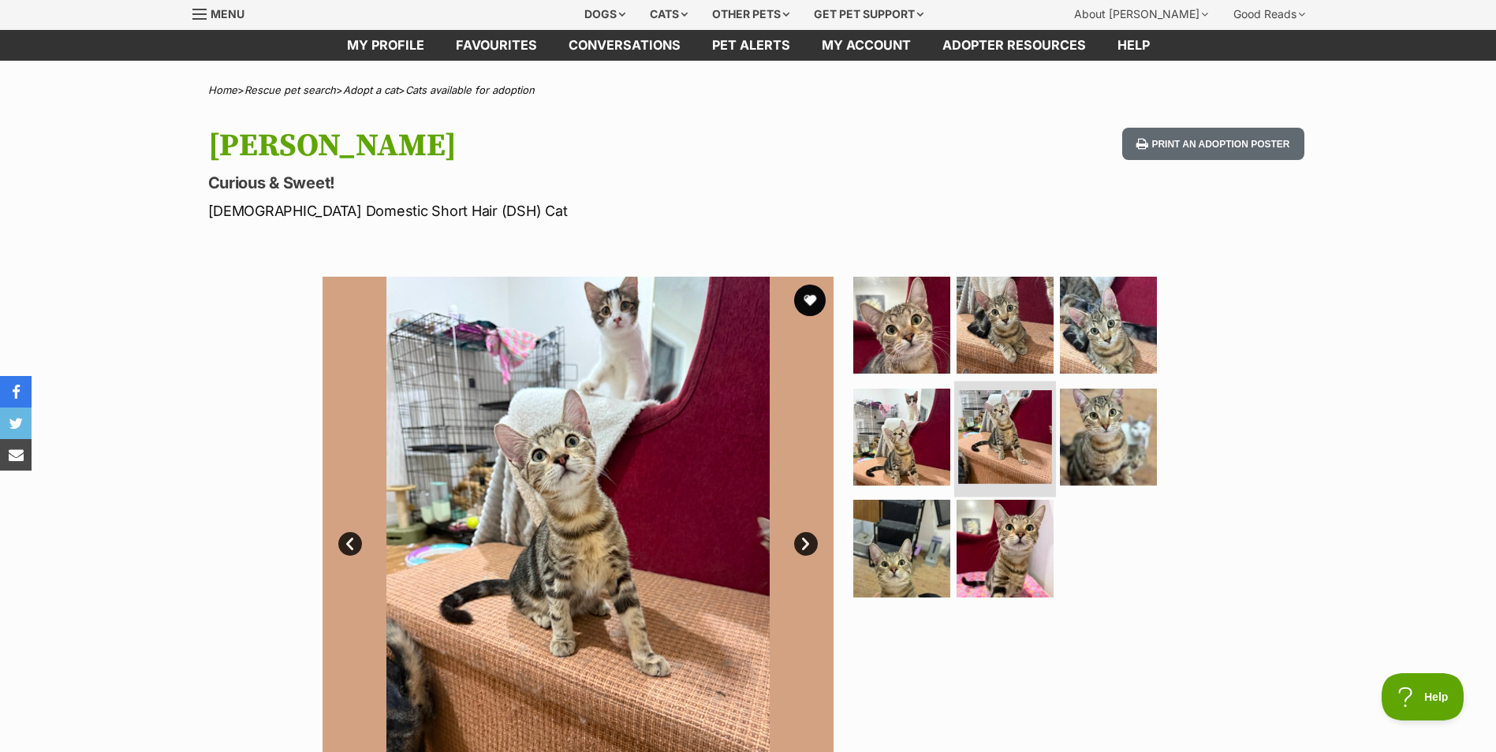
scroll to position [79, 0]
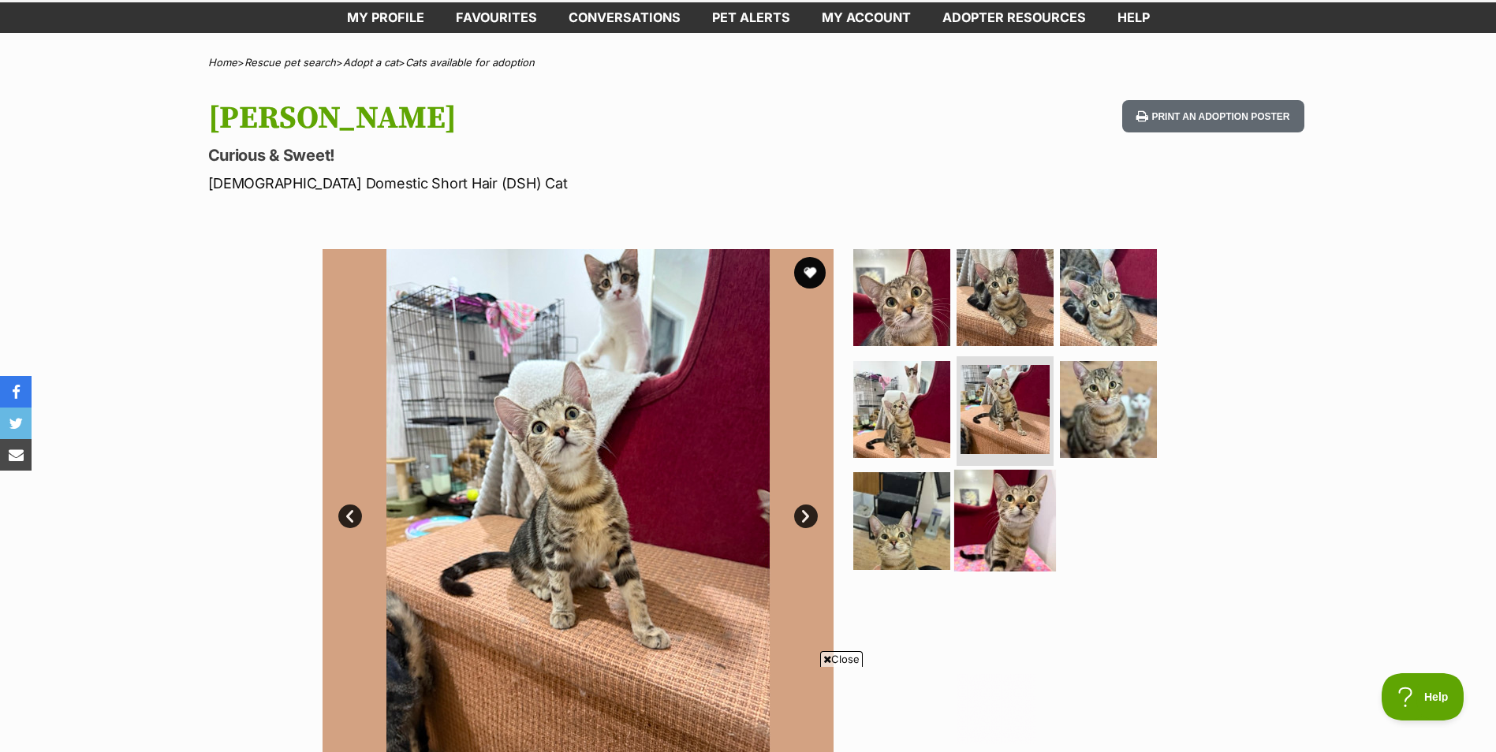
click at [1019, 499] on img at bounding box center [1005, 521] width 102 height 102
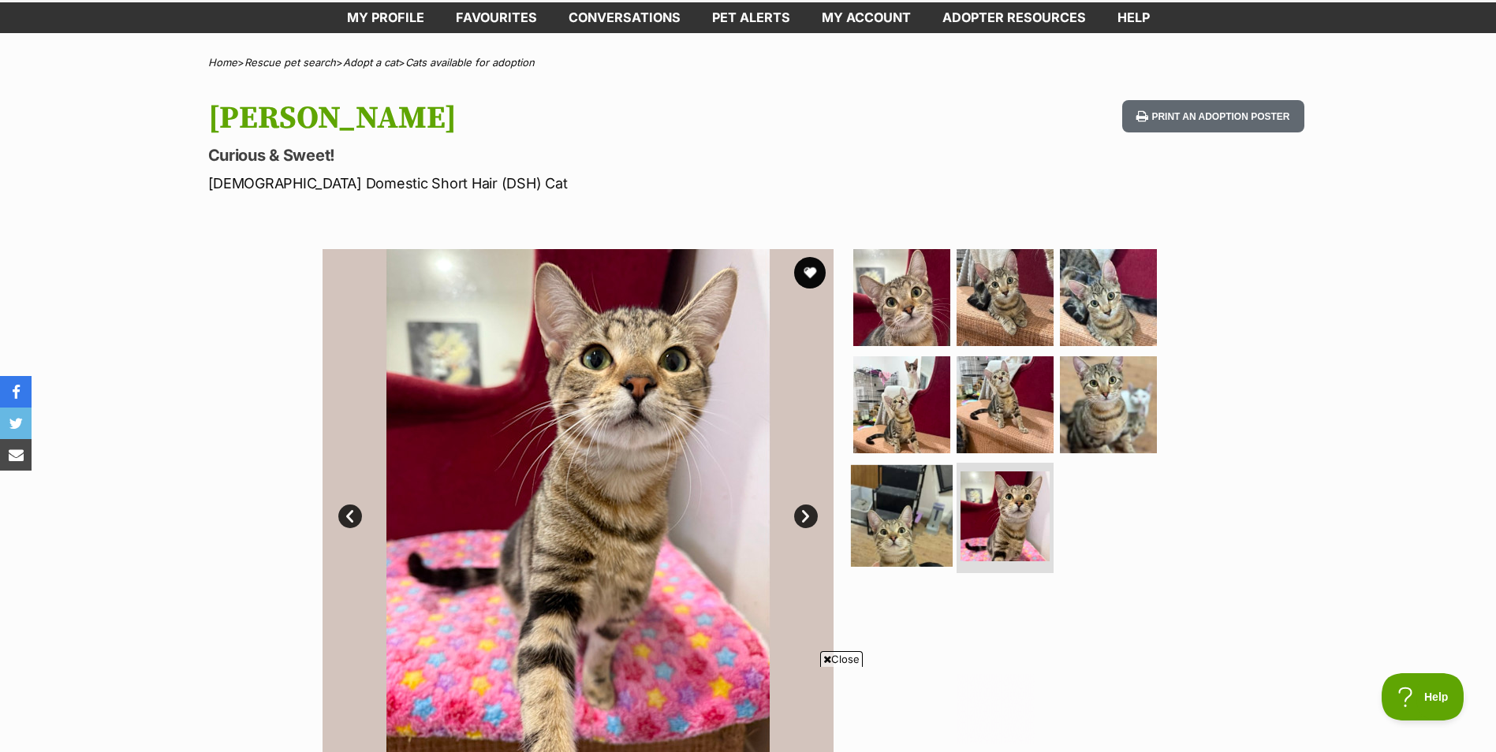
click at [921, 502] on img at bounding box center [902, 516] width 102 height 102
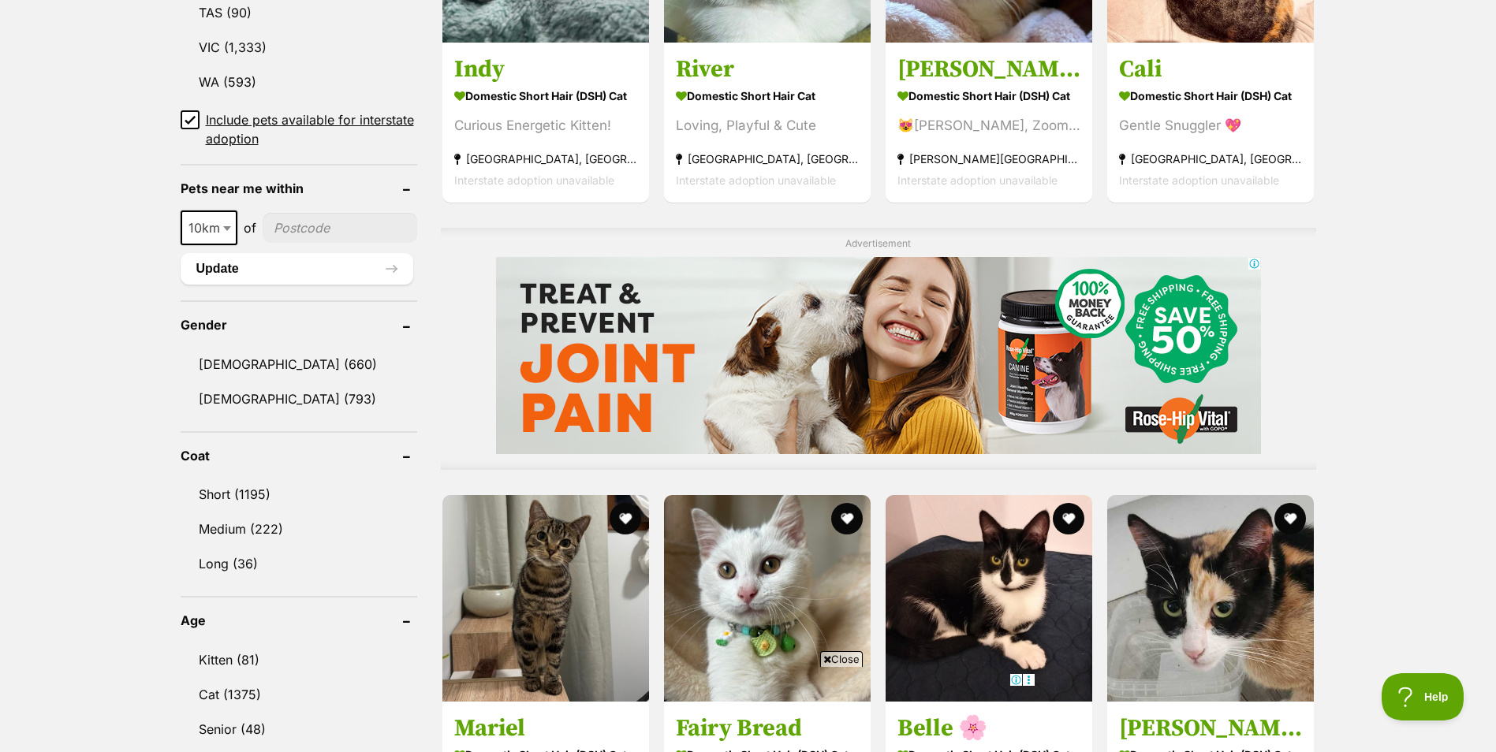
scroll to position [1262, 0]
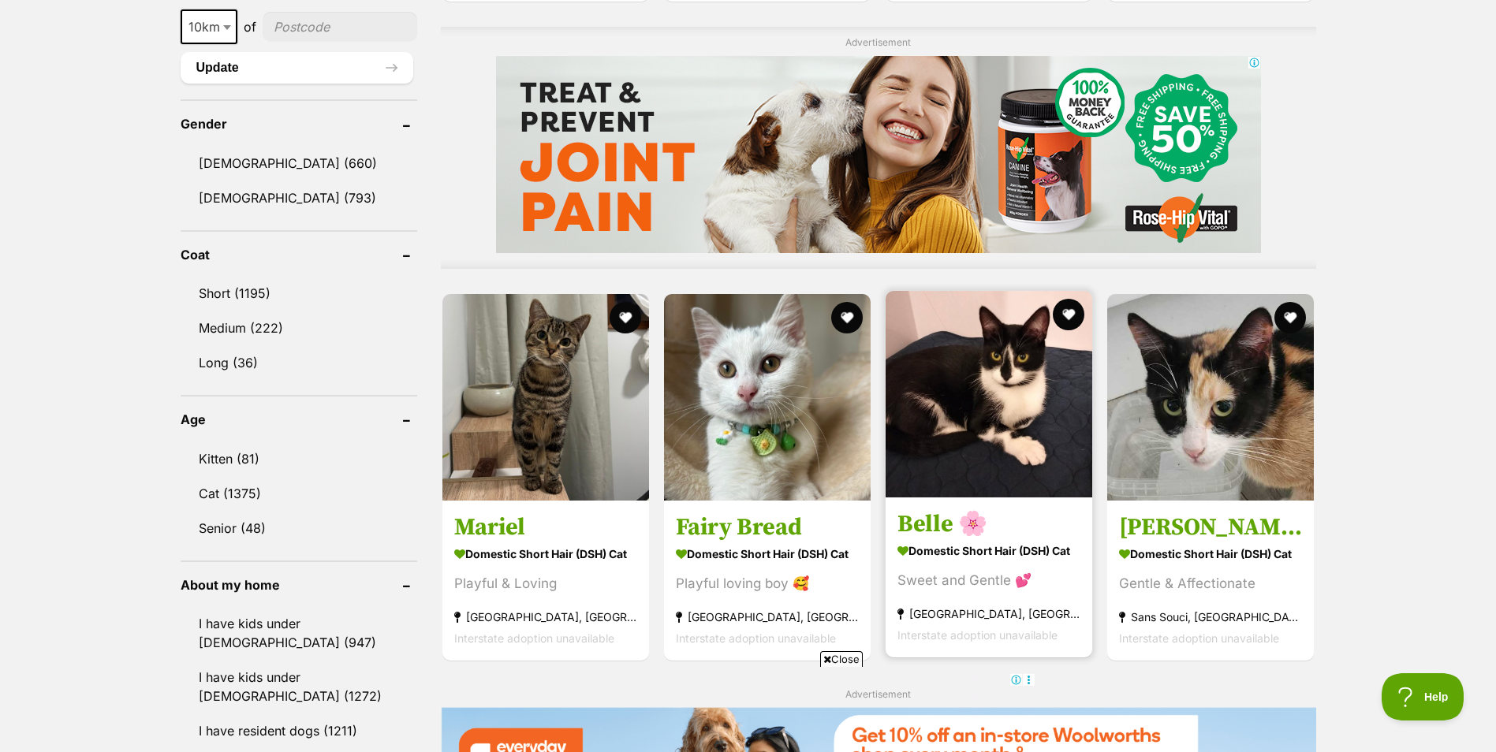
click at [1016, 379] on img at bounding box center [989, 394] width 207 height 207
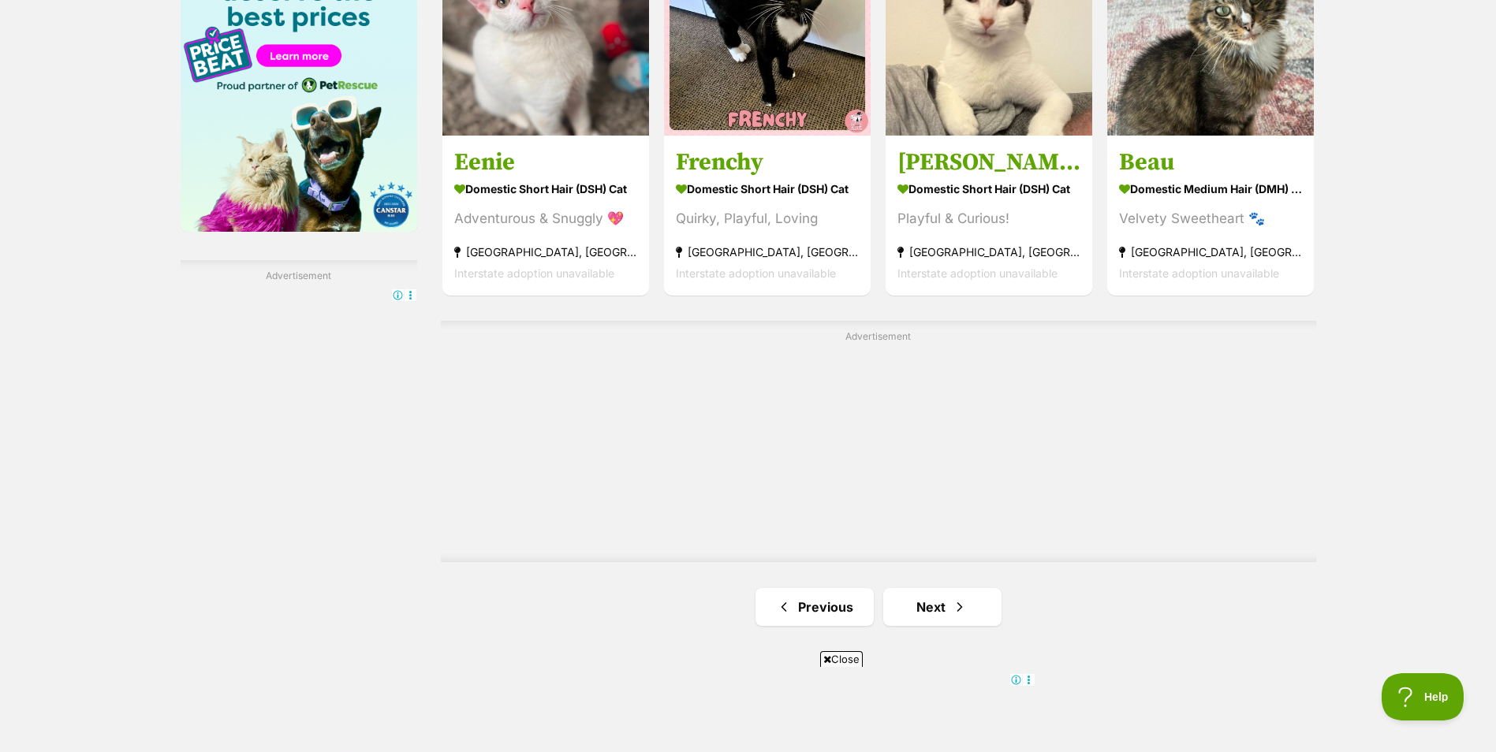
scroll to position [2760, 0]
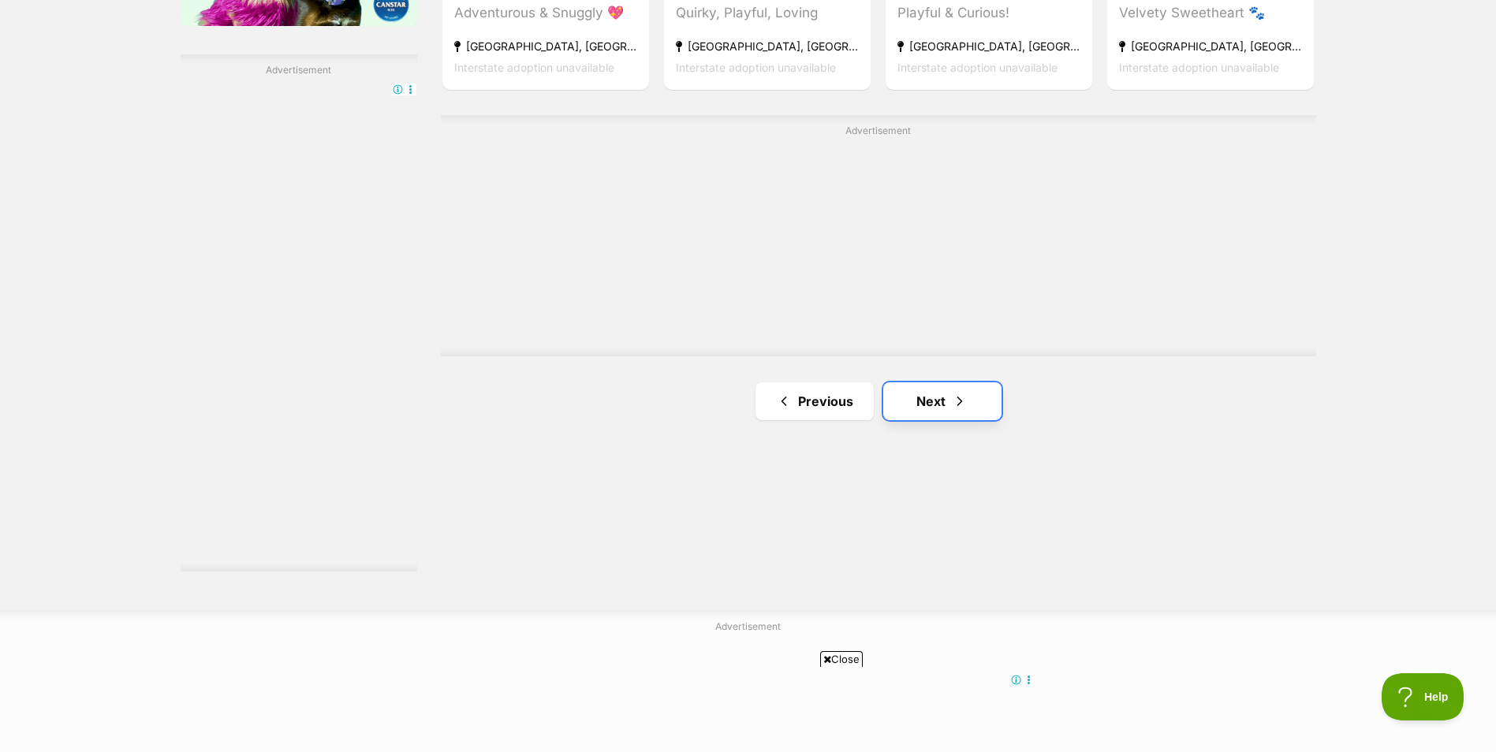
click at [971, 402] on link "Next" at bounding box center [942, 401] width 118 height 38
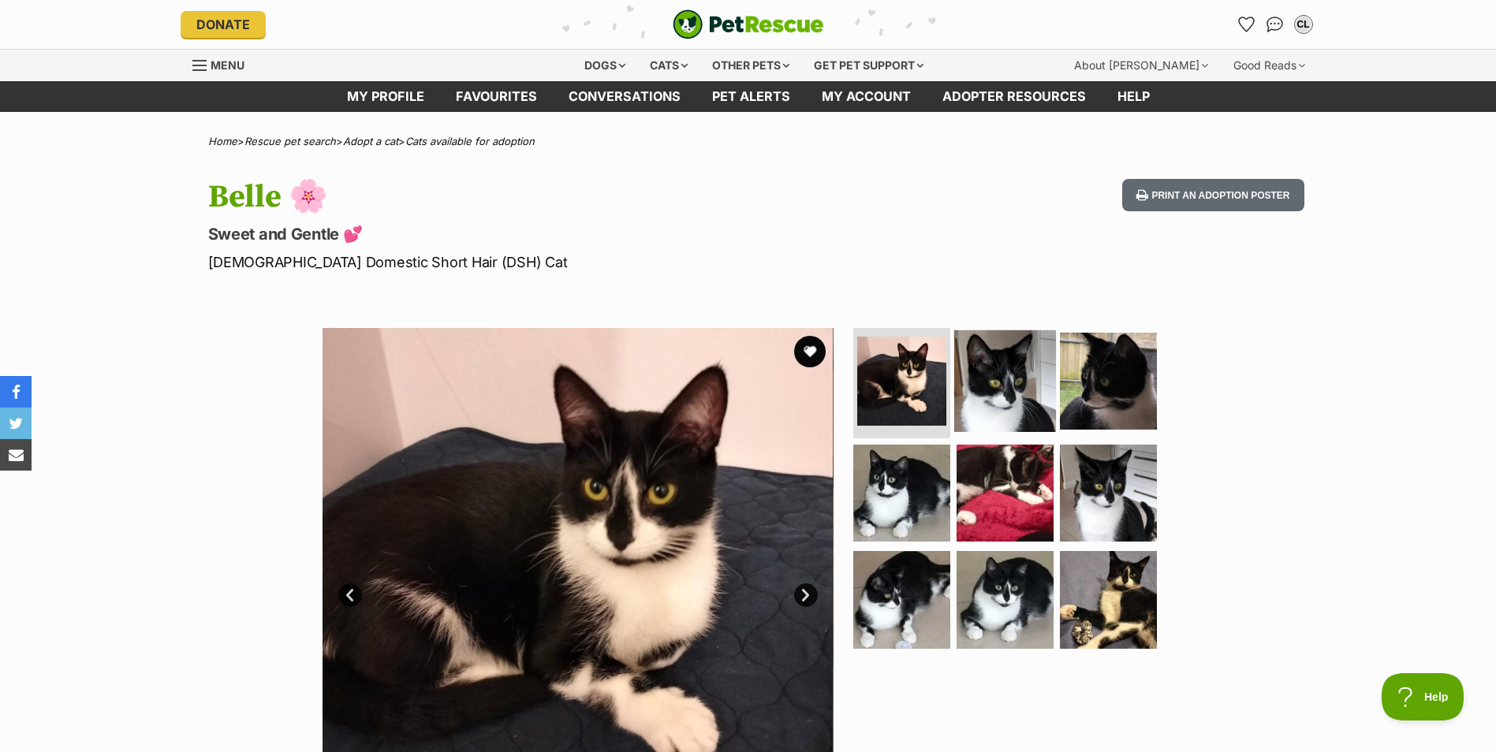
click at [1015, 383] on img at bounding box center [1005, 381] width 102 height 102
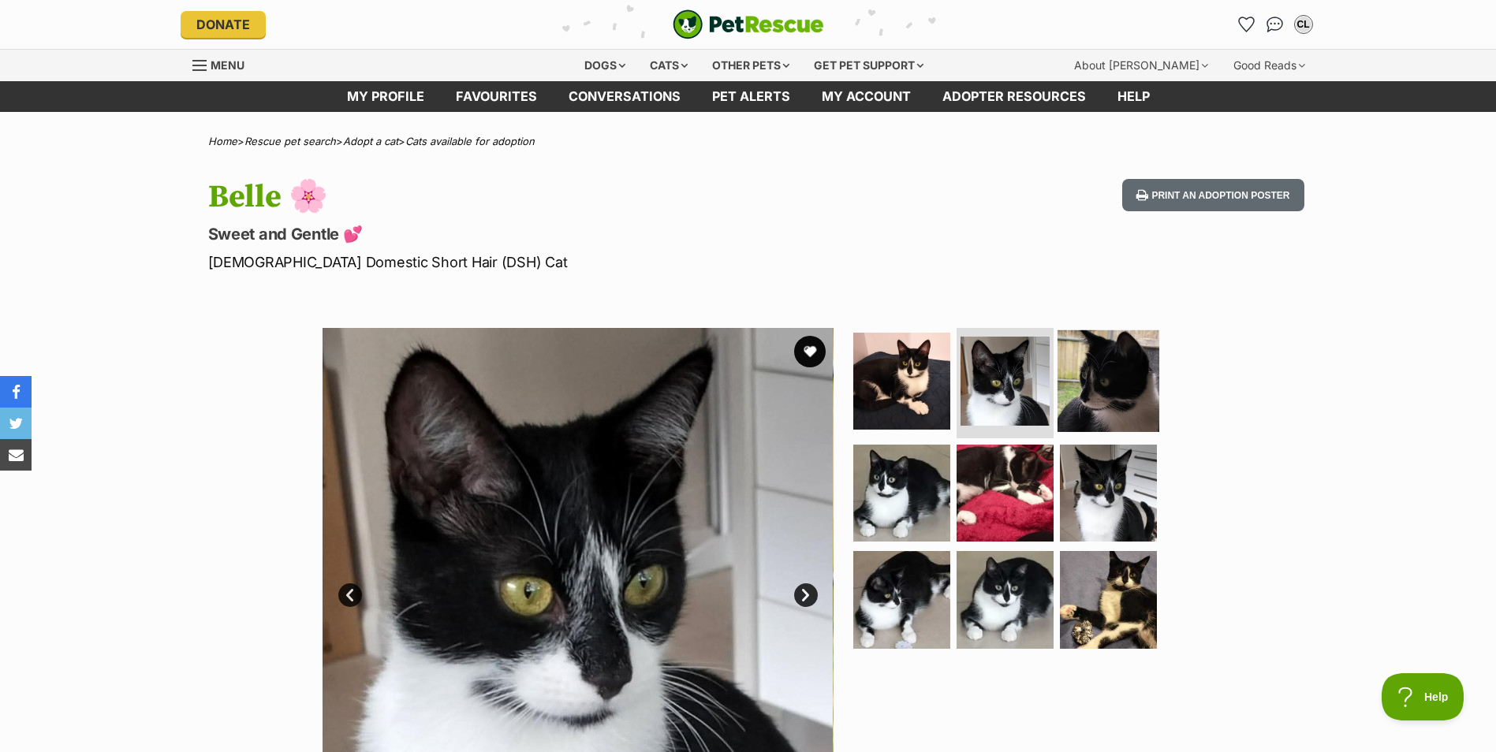
click at [1093, 382] on img at bounding box center [1108, 381] width 102 height 102
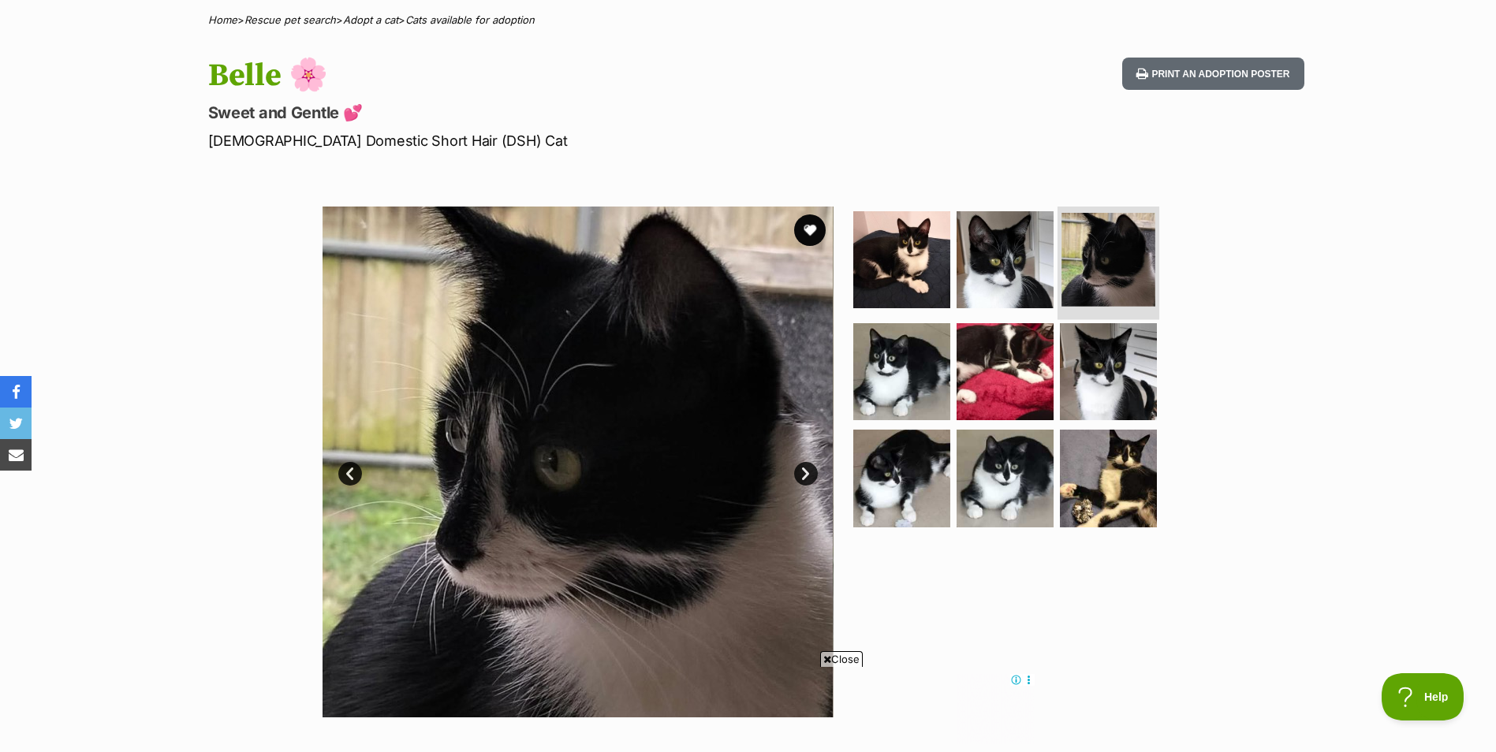
scroll to position [158, 0]
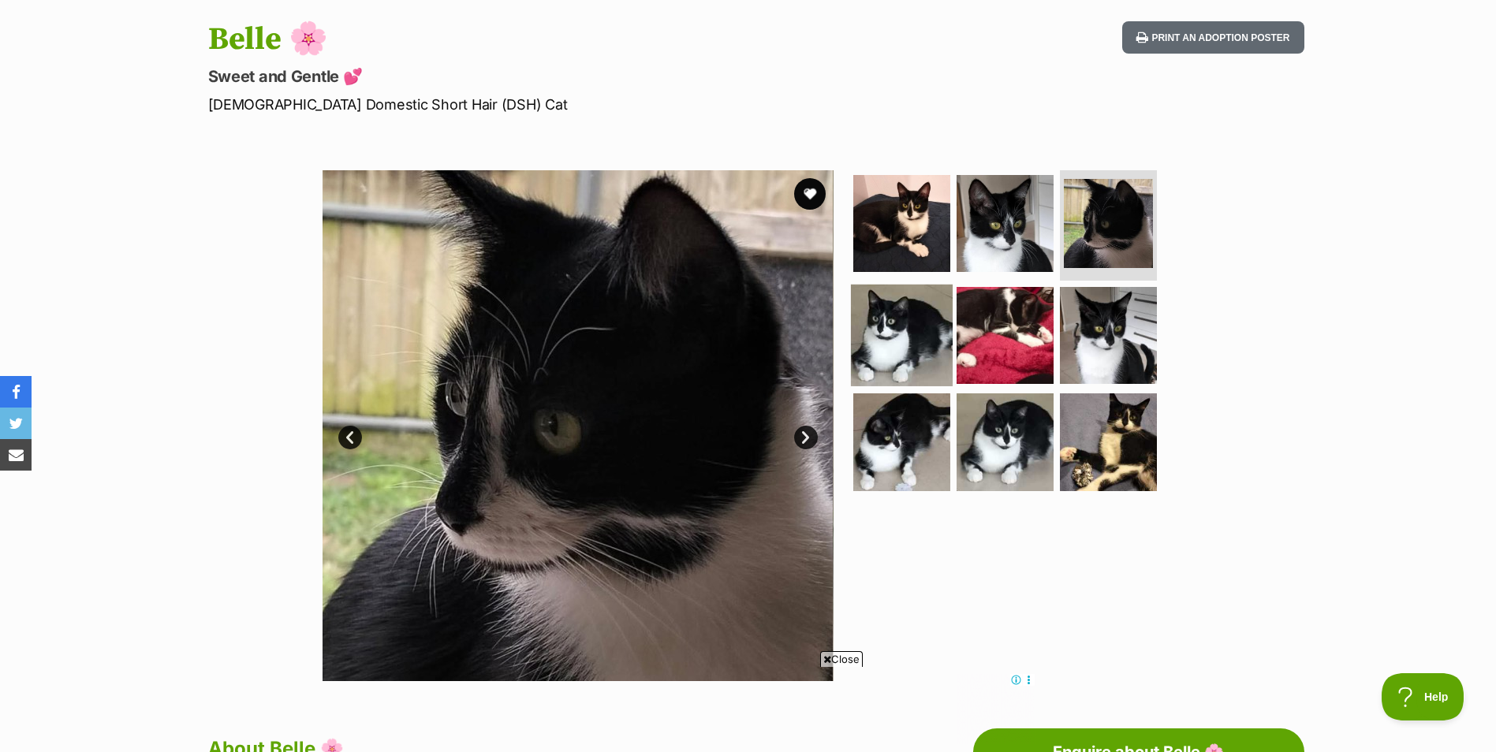
click at [925, 355] on img at bounding box center [902, 335] width 102 height 102
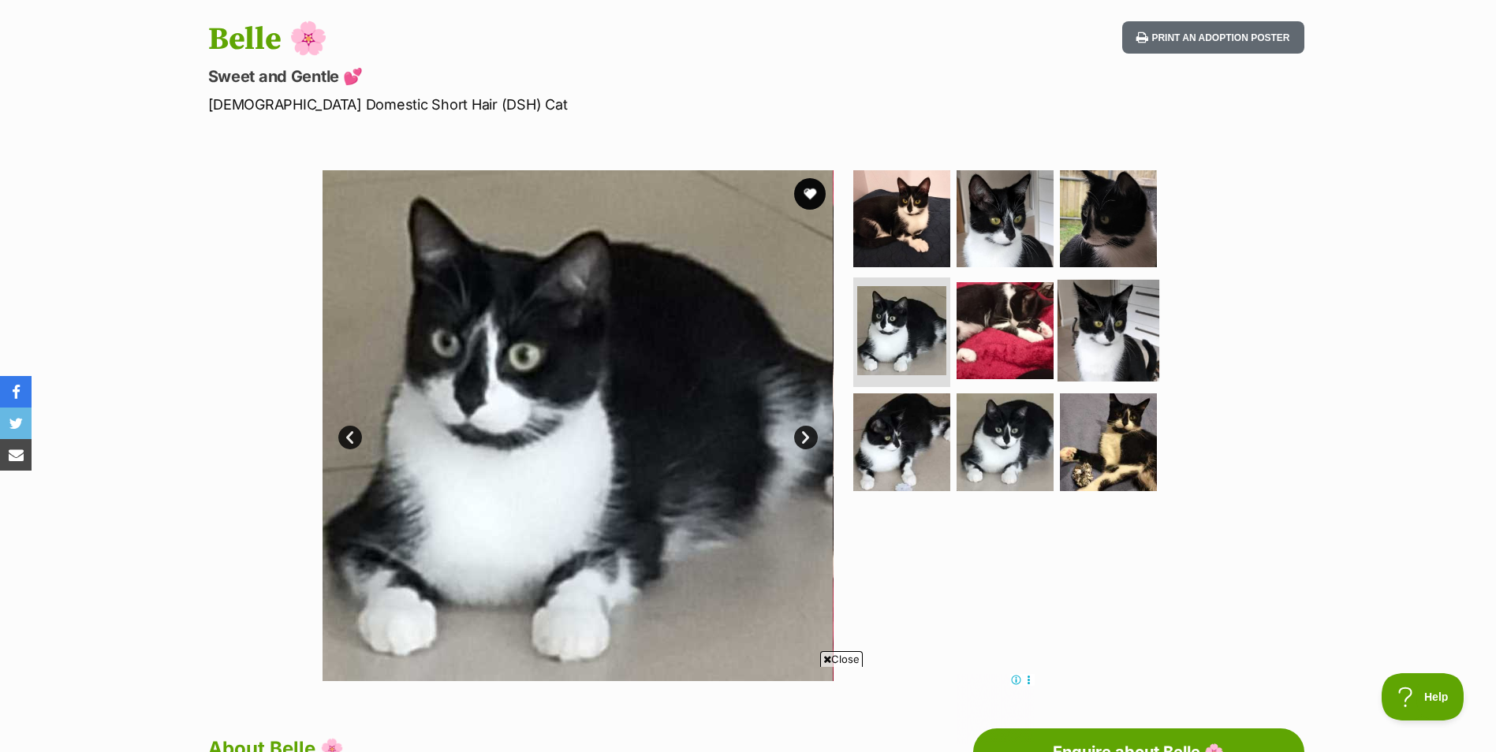
click at [1136, 334] on img at bounding box center [1108, 330] width 102 height 102
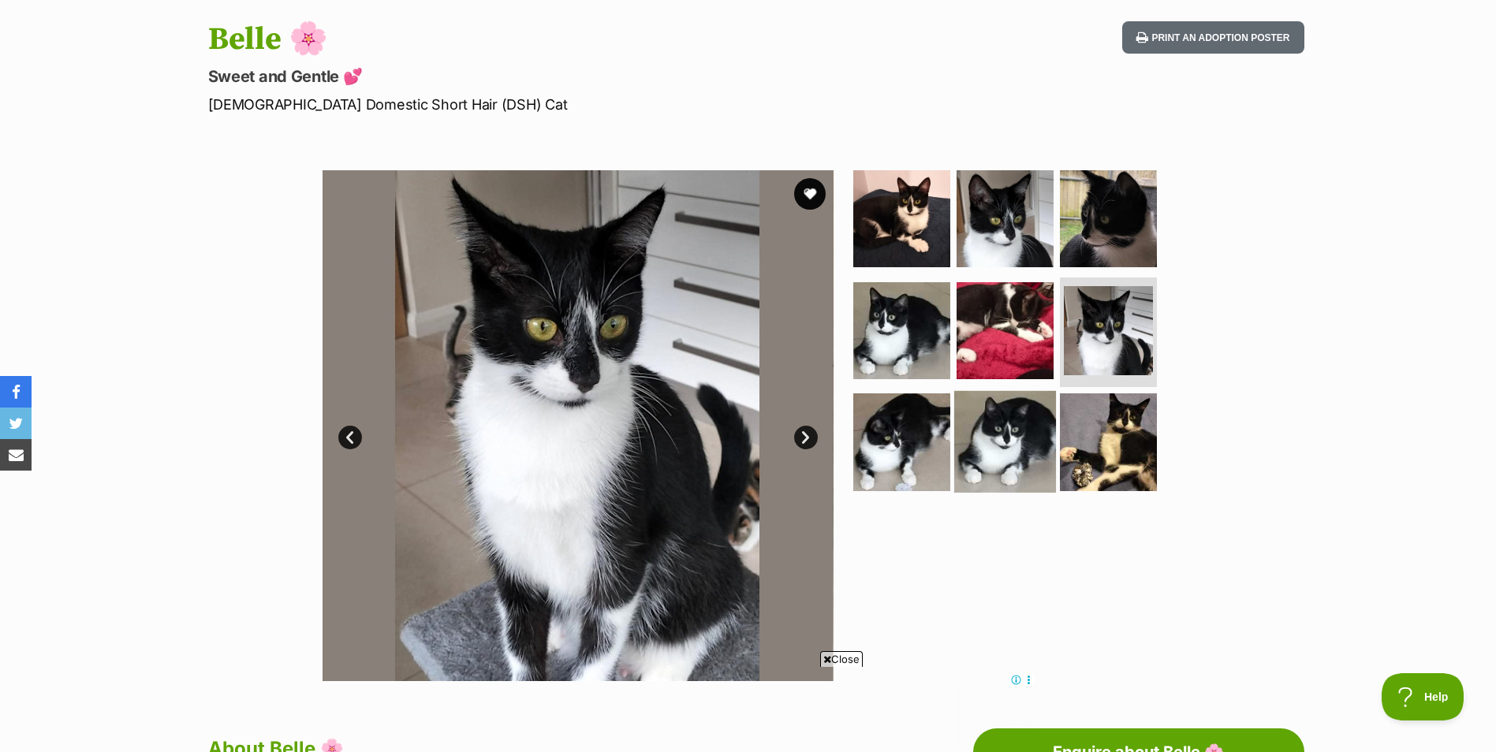
click at [1012, 446] on img at bounding box center [1005, 442] width 102 height 102
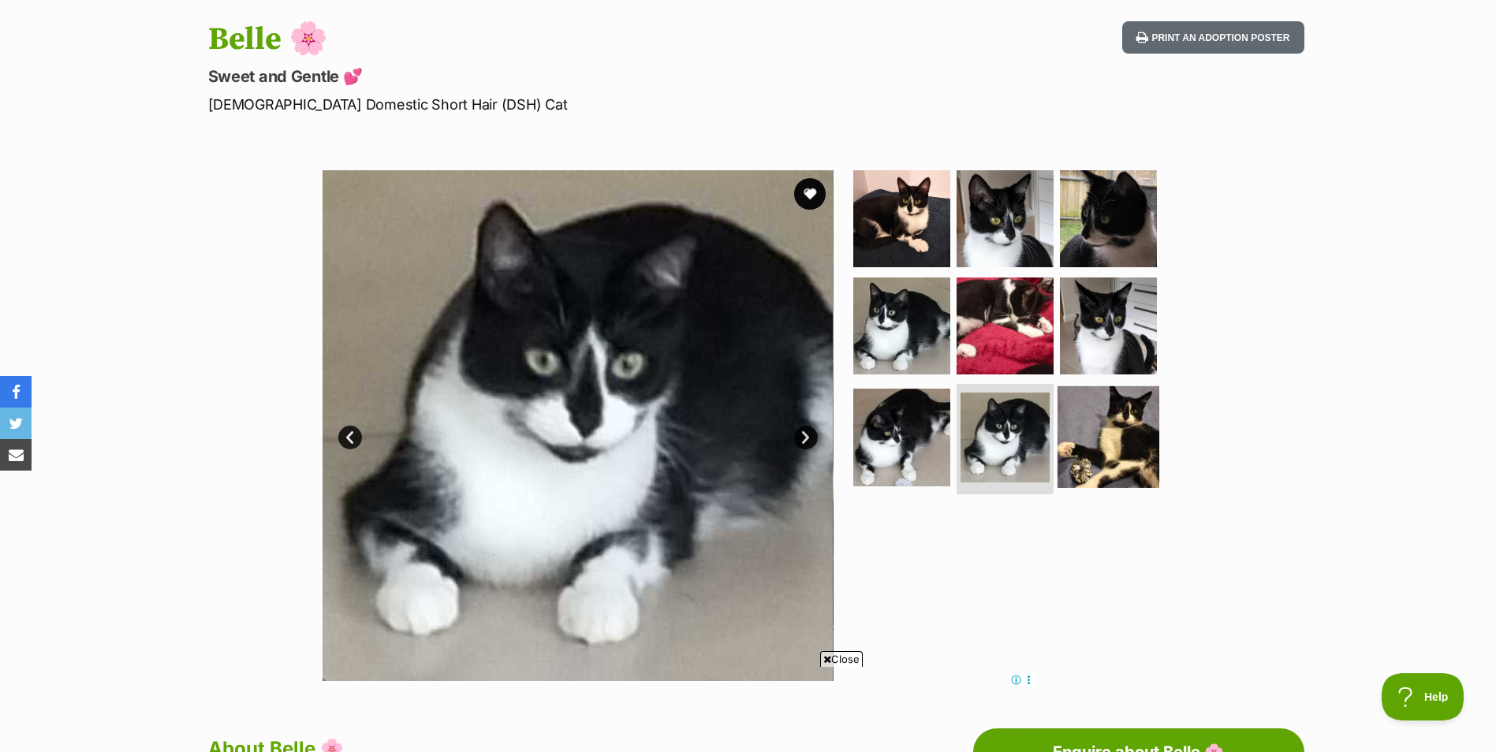
click at [1096, 442] on img at bounding box center [1108, 437] width 102 height 102
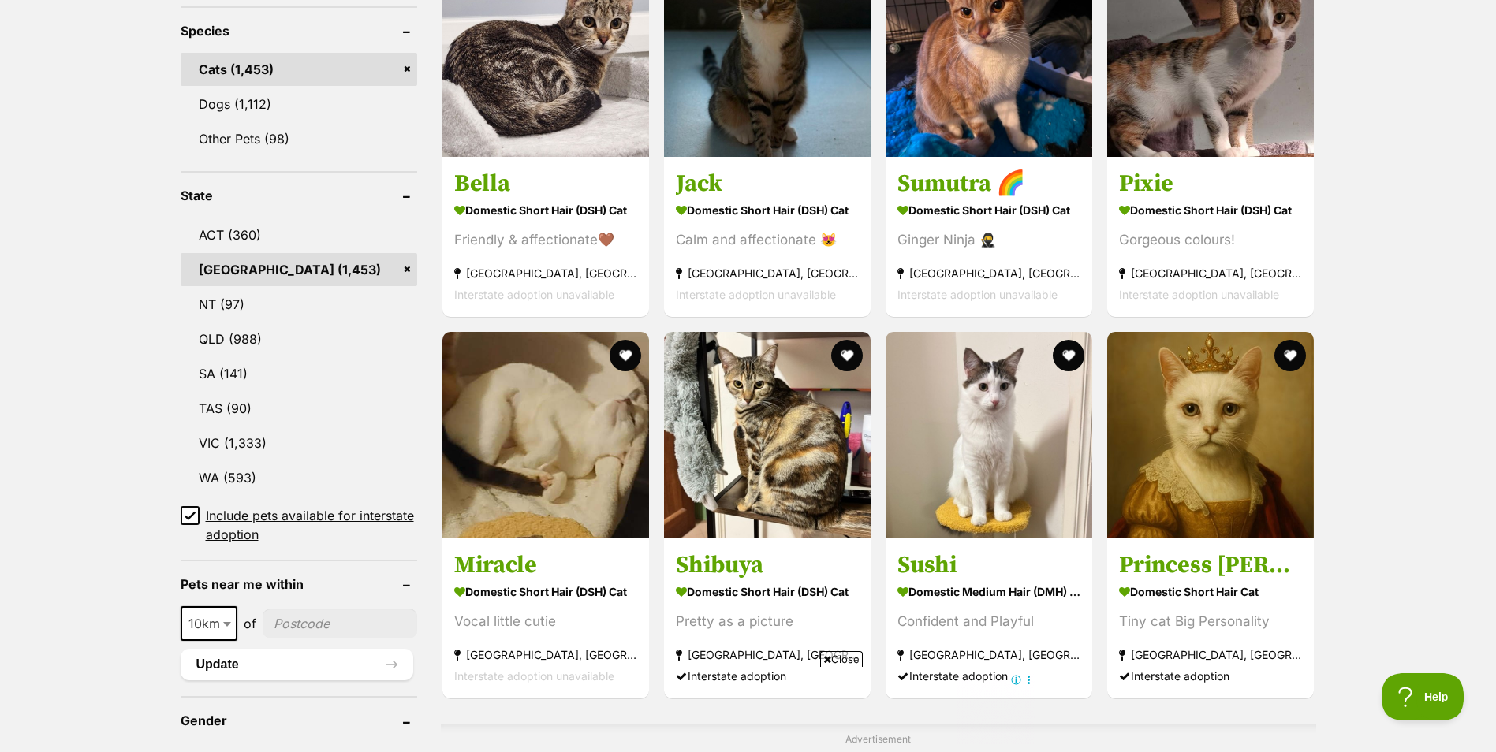
scroll to position [789, 0]
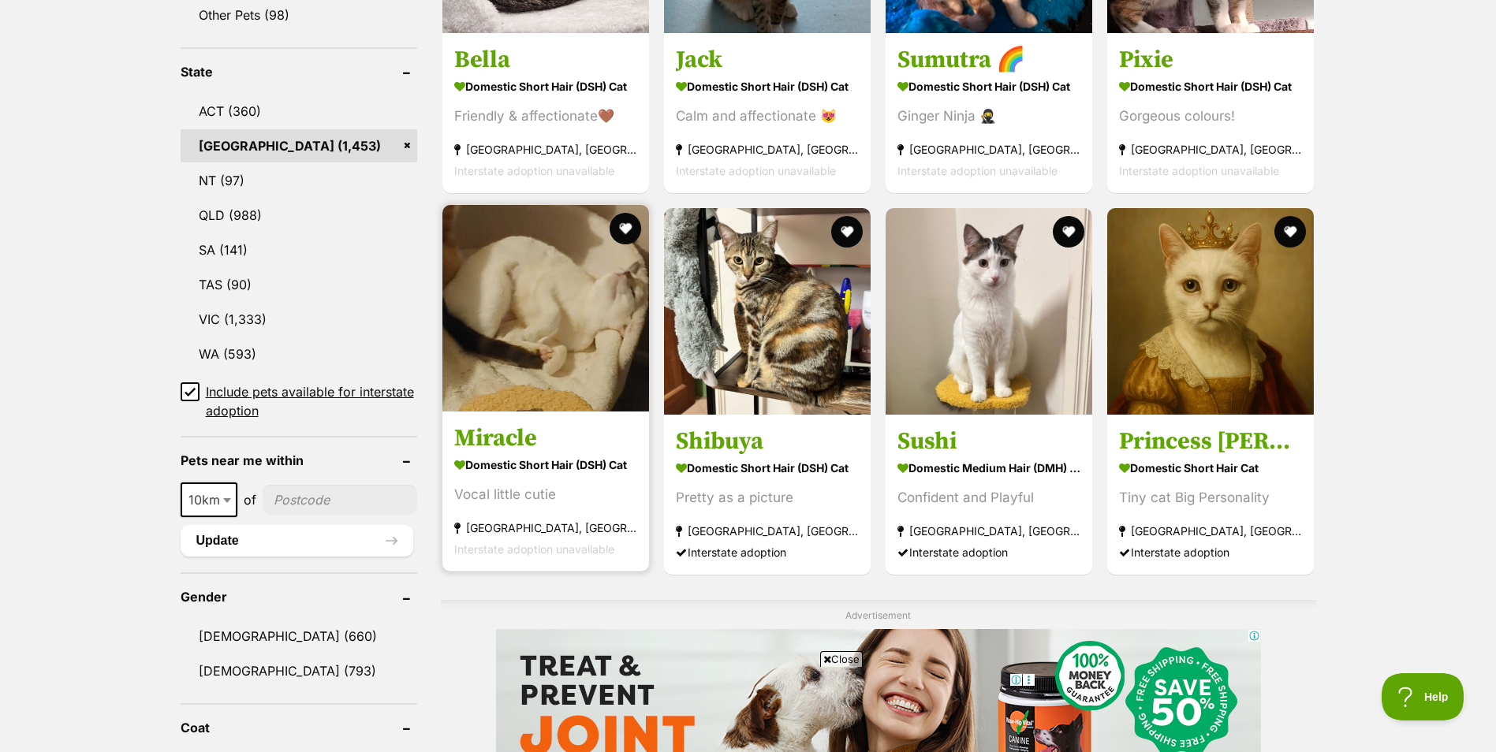
click at [610, 343] on img at bounding box center [545, 308] width 207 height 207
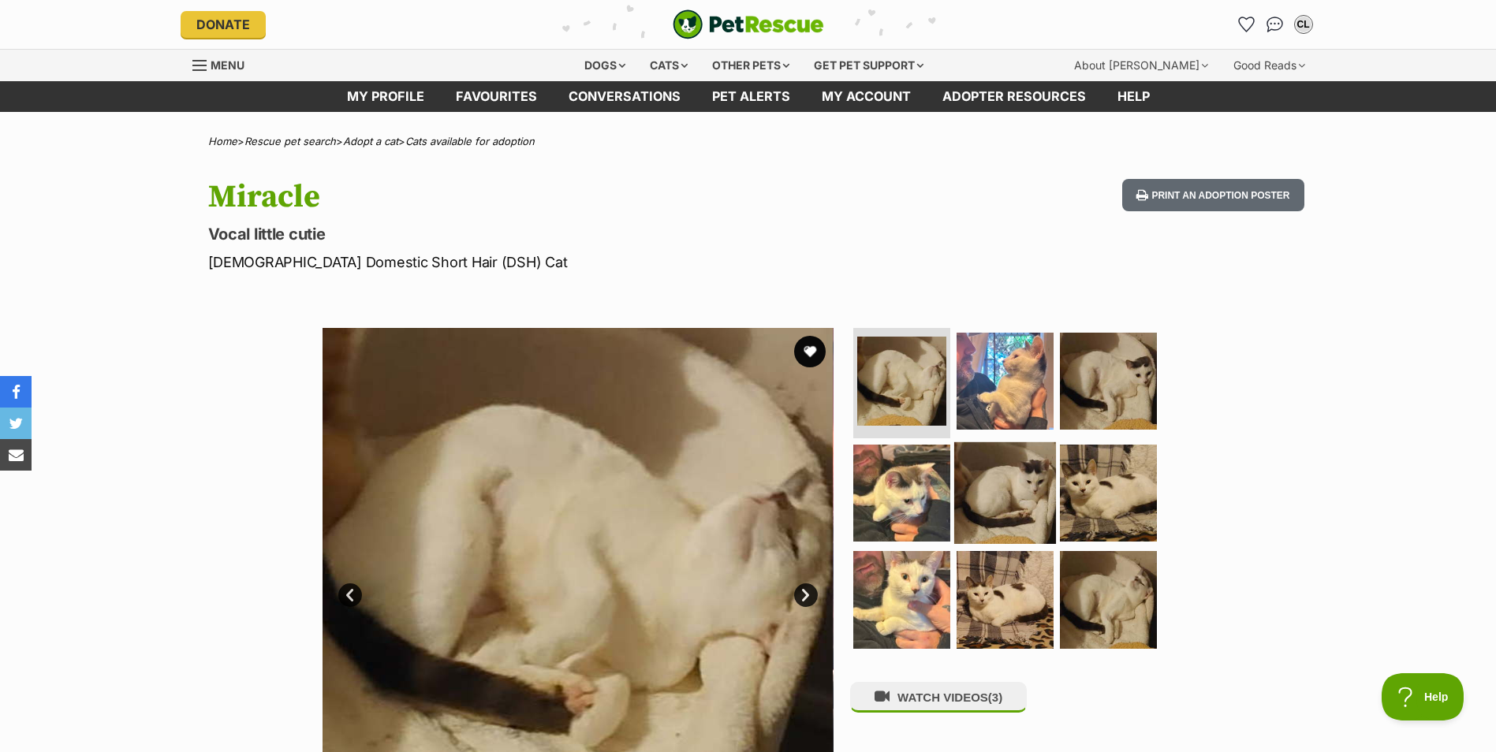
click at [1007, 483] on img at bounding box center [1005, 493] width 102 height 102
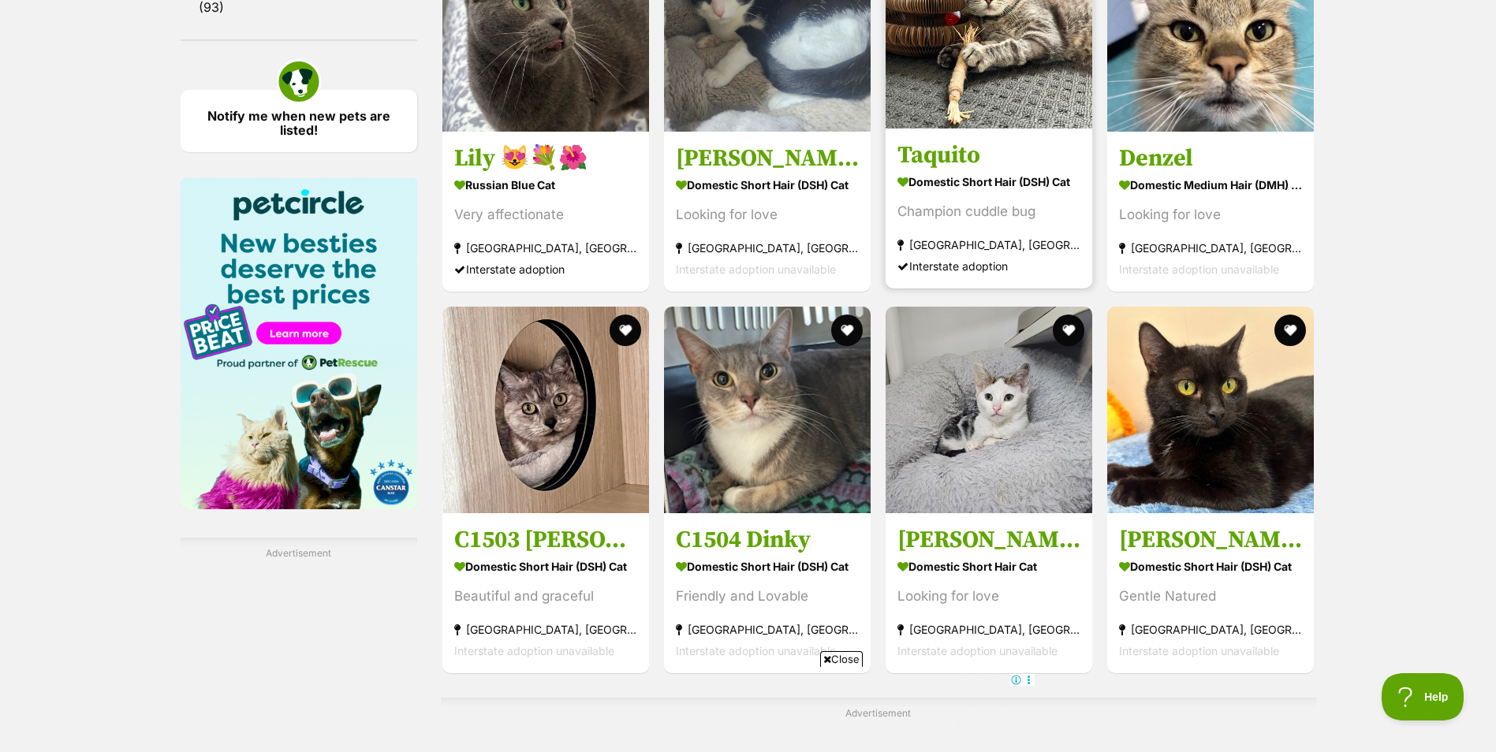
scroll to position [2278, 0]
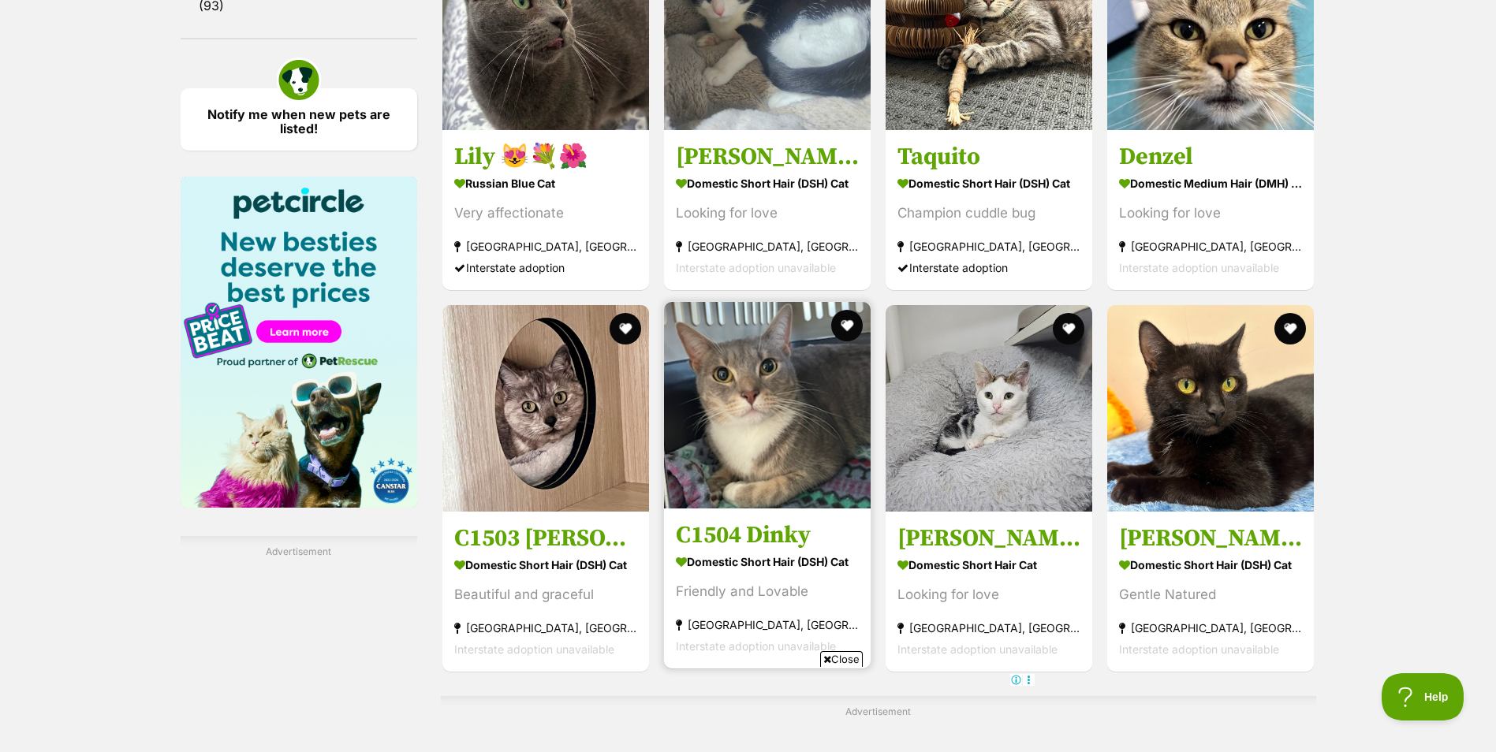
click at [796, 456] on img at bounding box center [767, 405] width 207 height 207
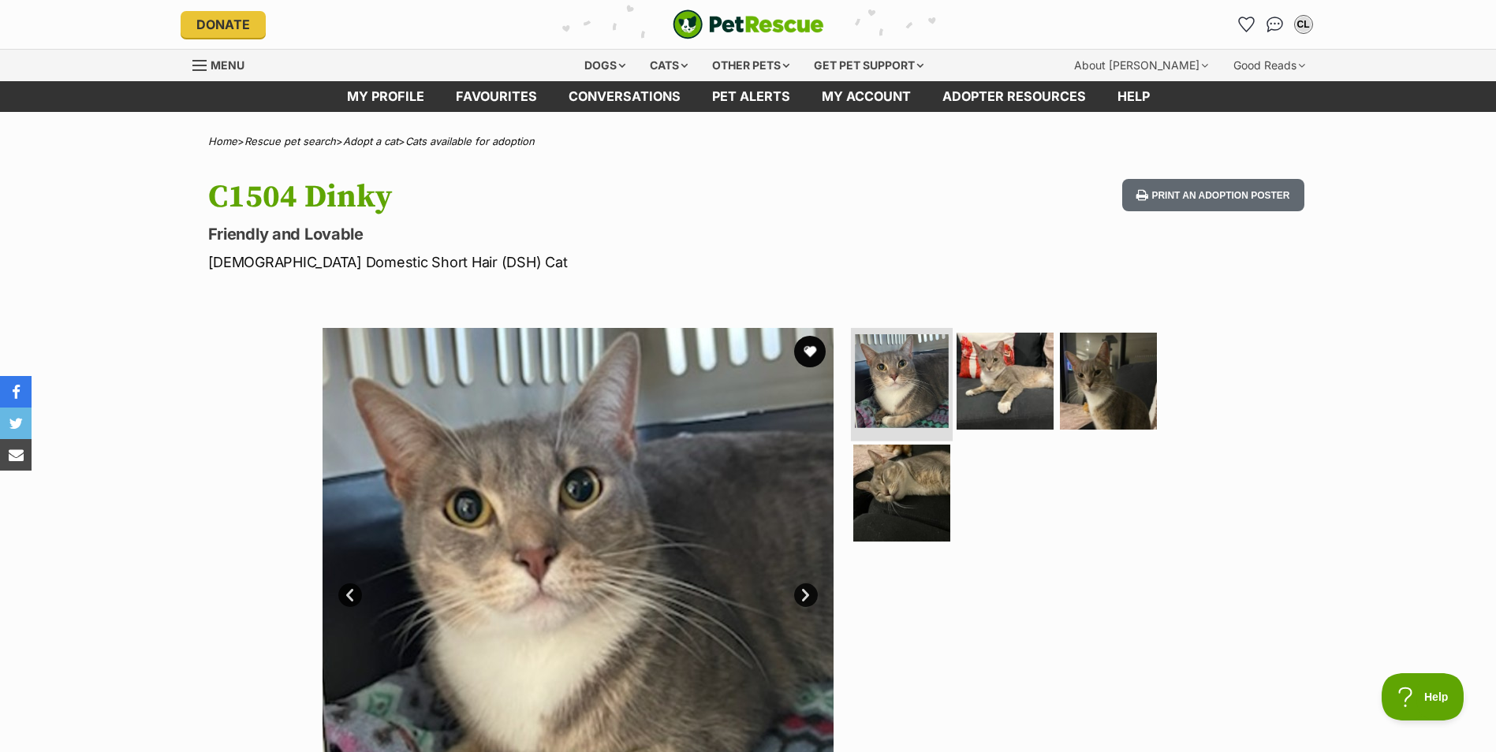
click at [915, 354] on img at bounding box center [902, 381] width 94 height 94
click at [998, 364] on img at bounding box center [1005, 381] width 102 height 102
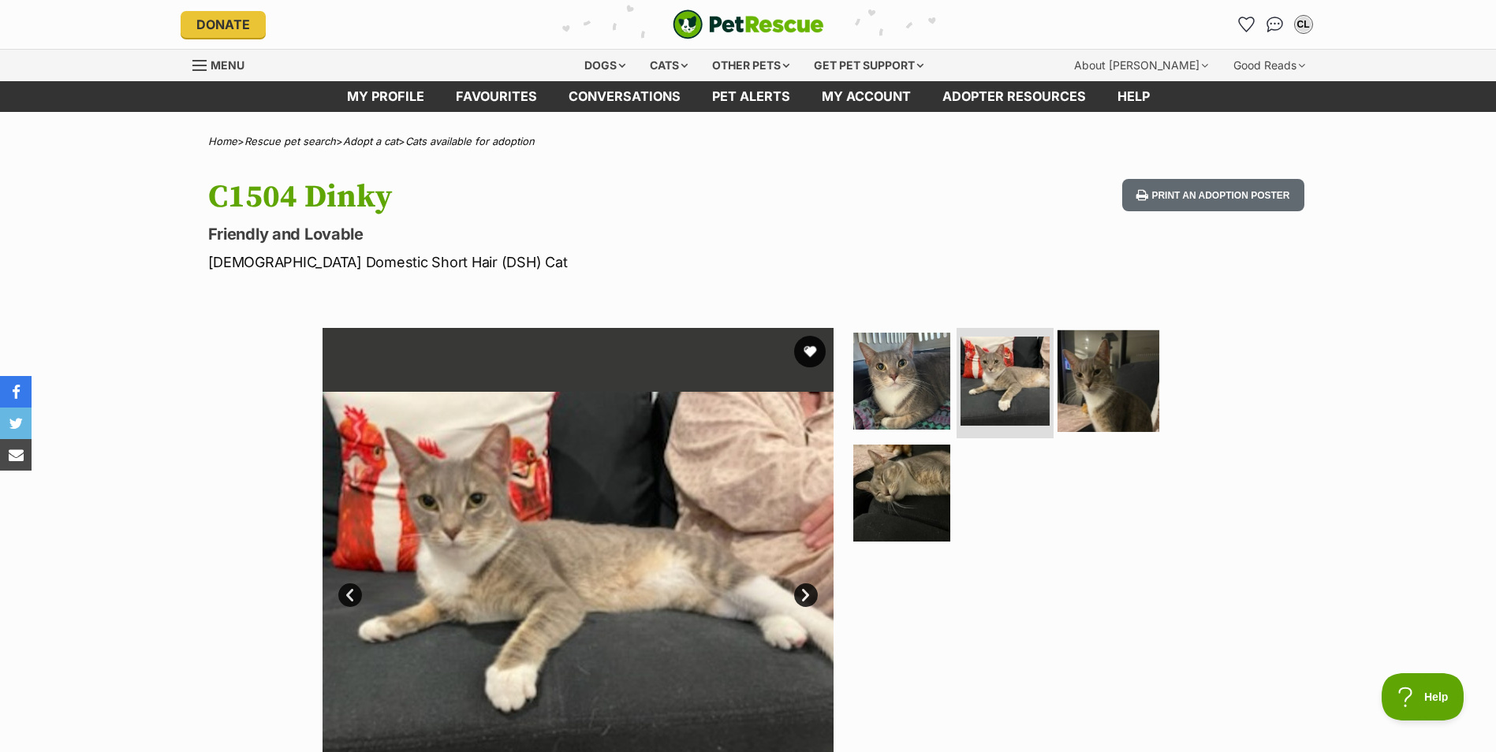
click at [1121, 371] on img at bounding box center [1108, 381] width 102 height 102
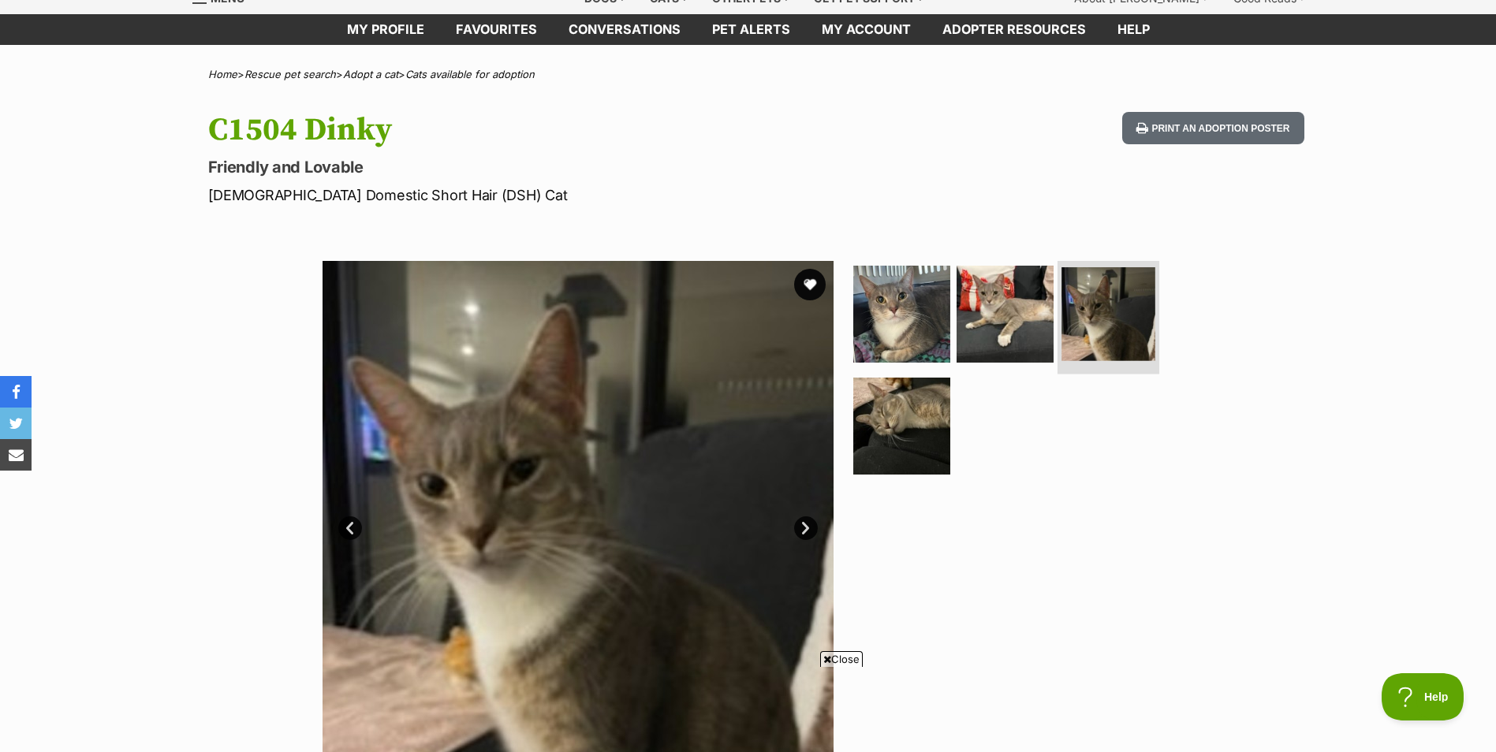
scroll to position [158, 0]
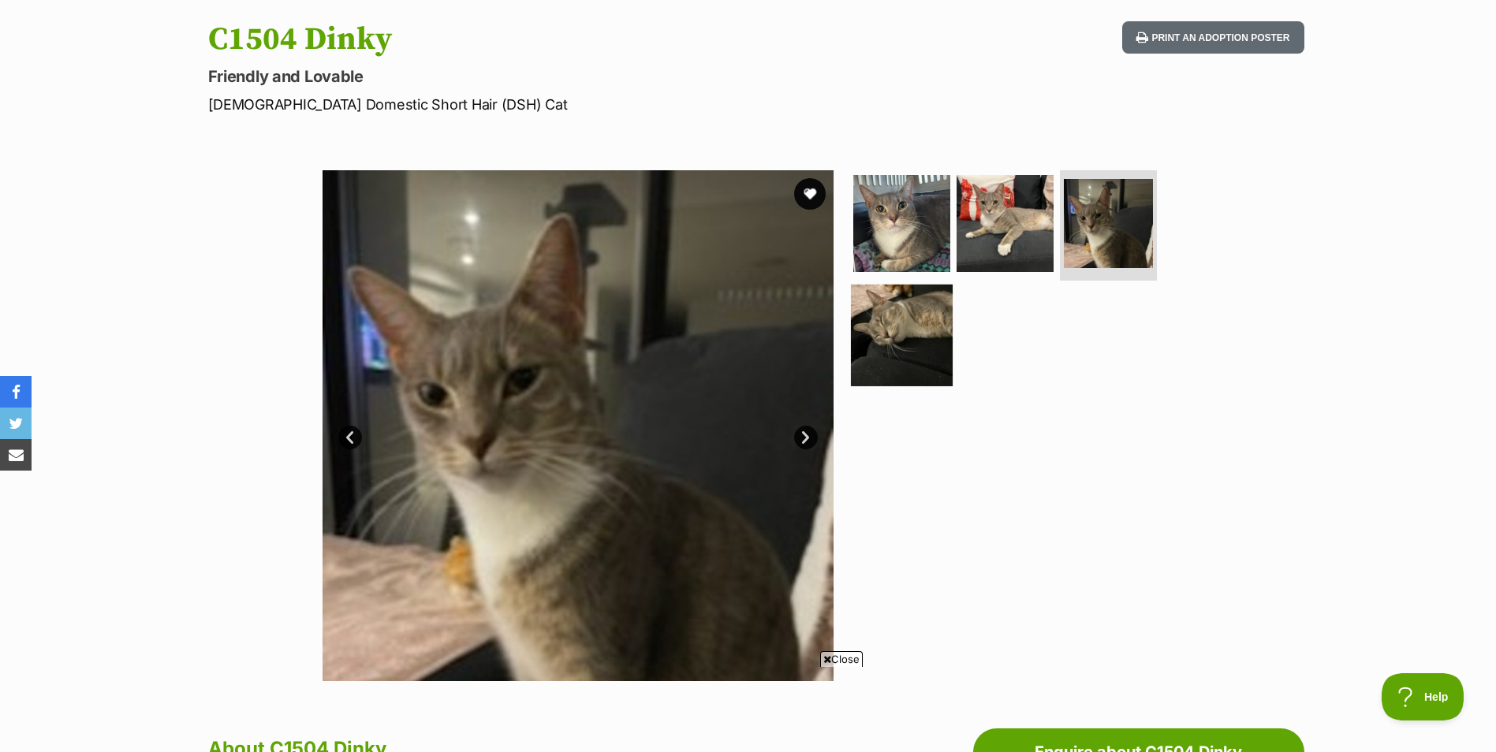
click at [908, 345] on img at bounding box center [902, 335] width 102 height 102
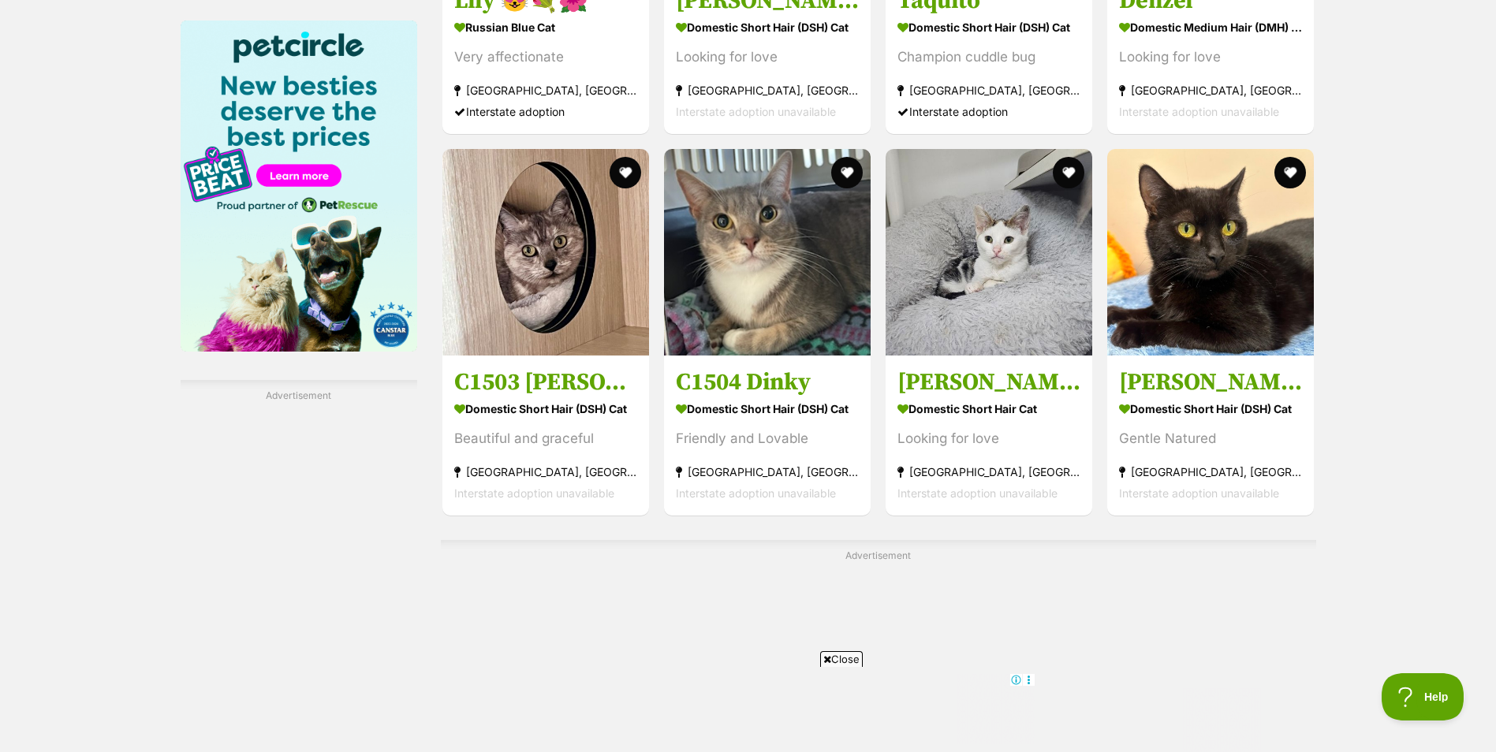
scroll to position [2436, 0]
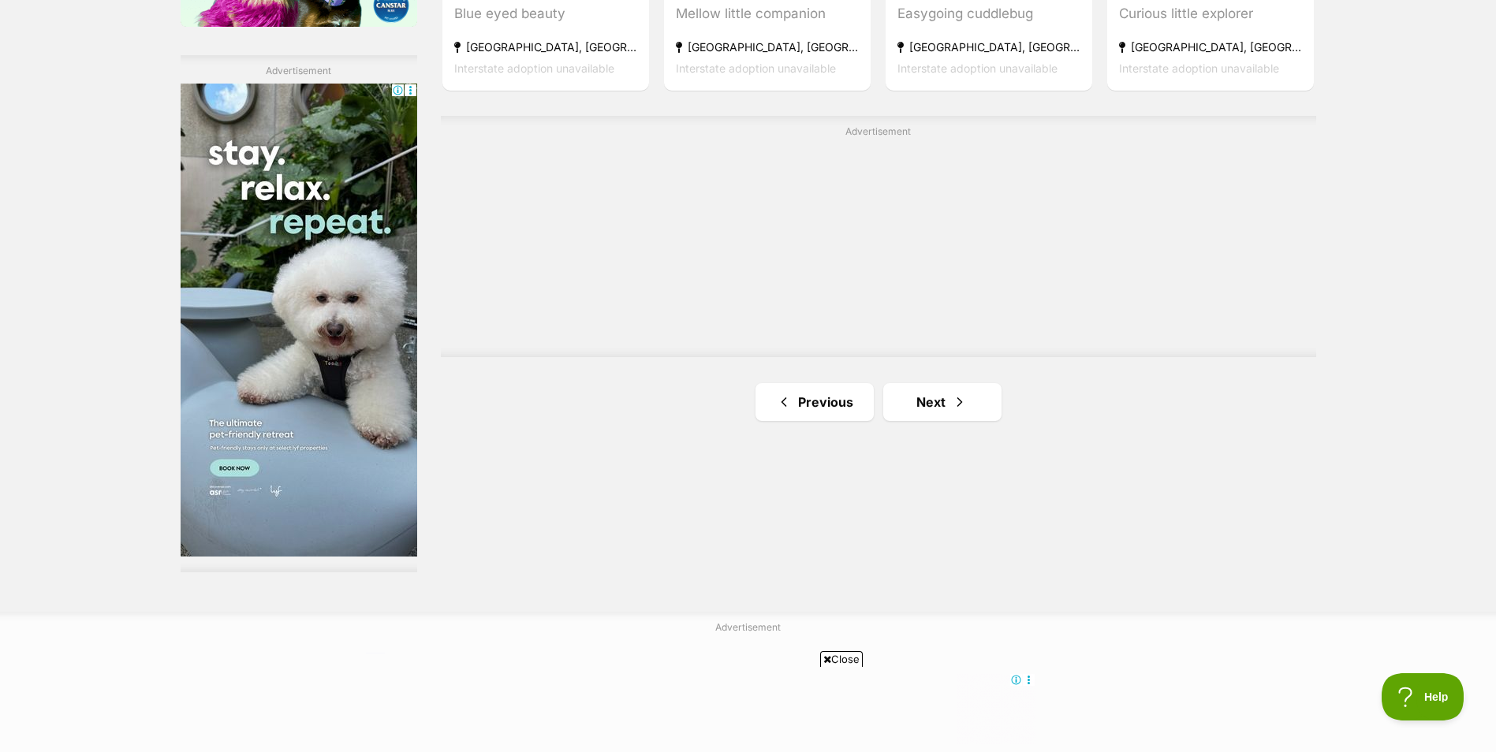
scroll to position [2760, 0]
click at [922, 397] on link "Next" at bounding box center [942, 401] width 118 height 38
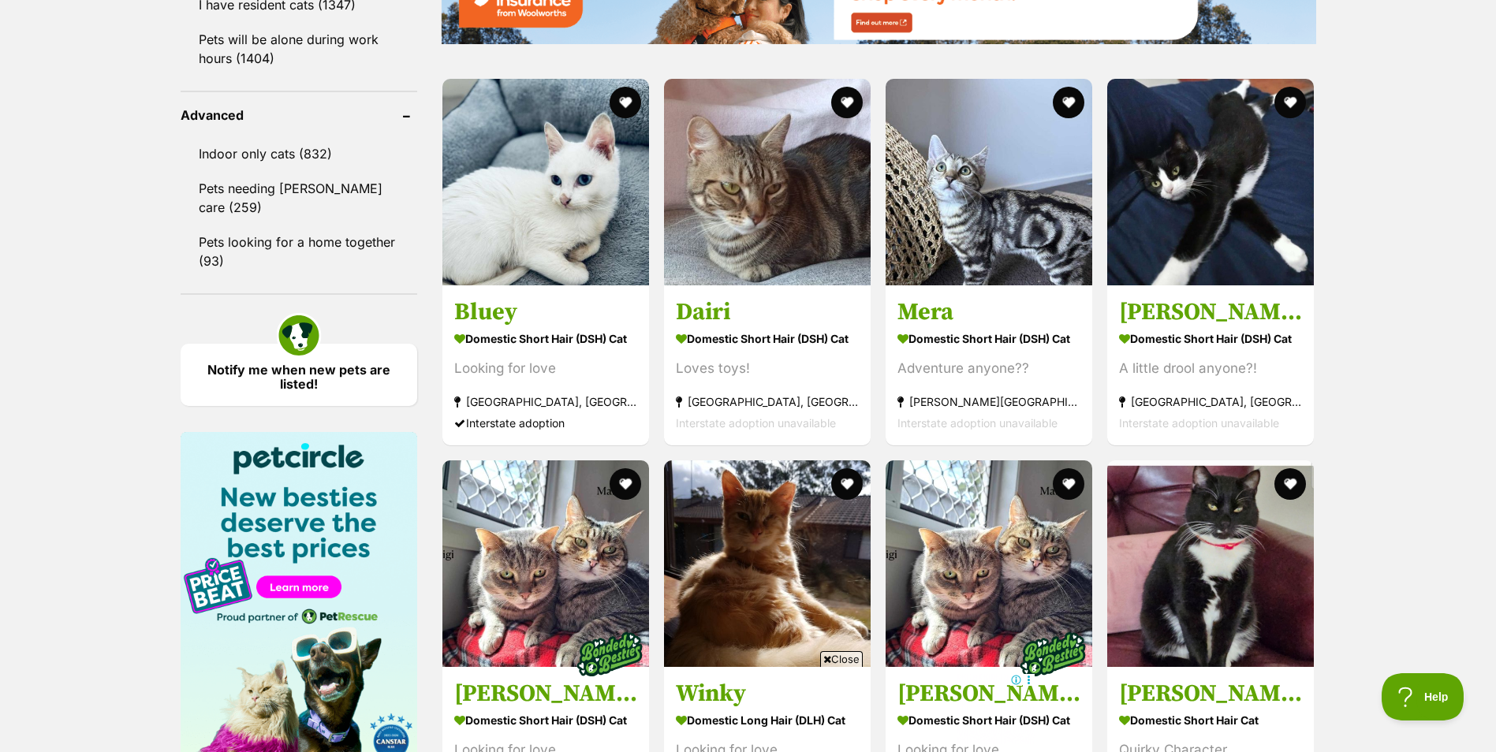
scroll to position [2050, 0]
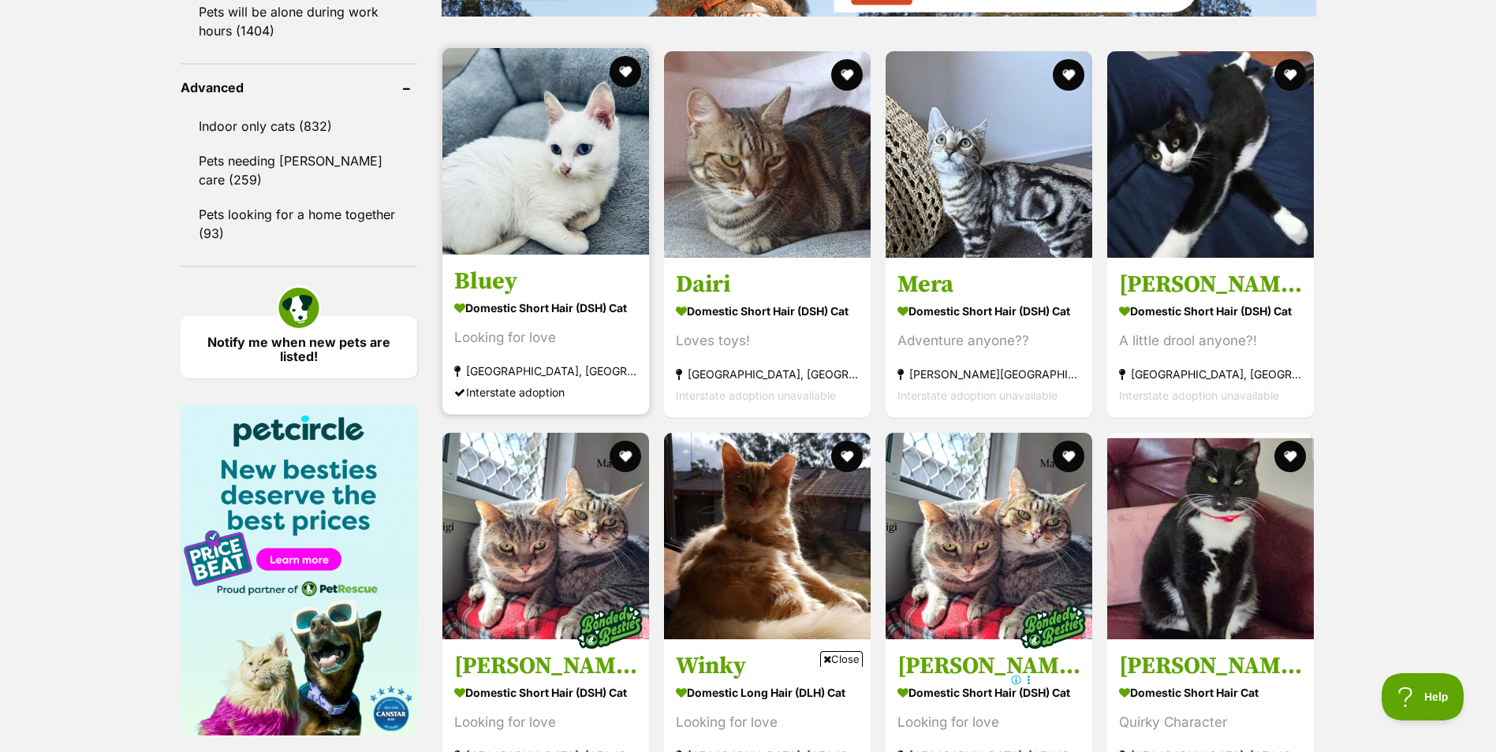
click at [545, 162] on img at bounding box center [545, 151] width 207 height 207
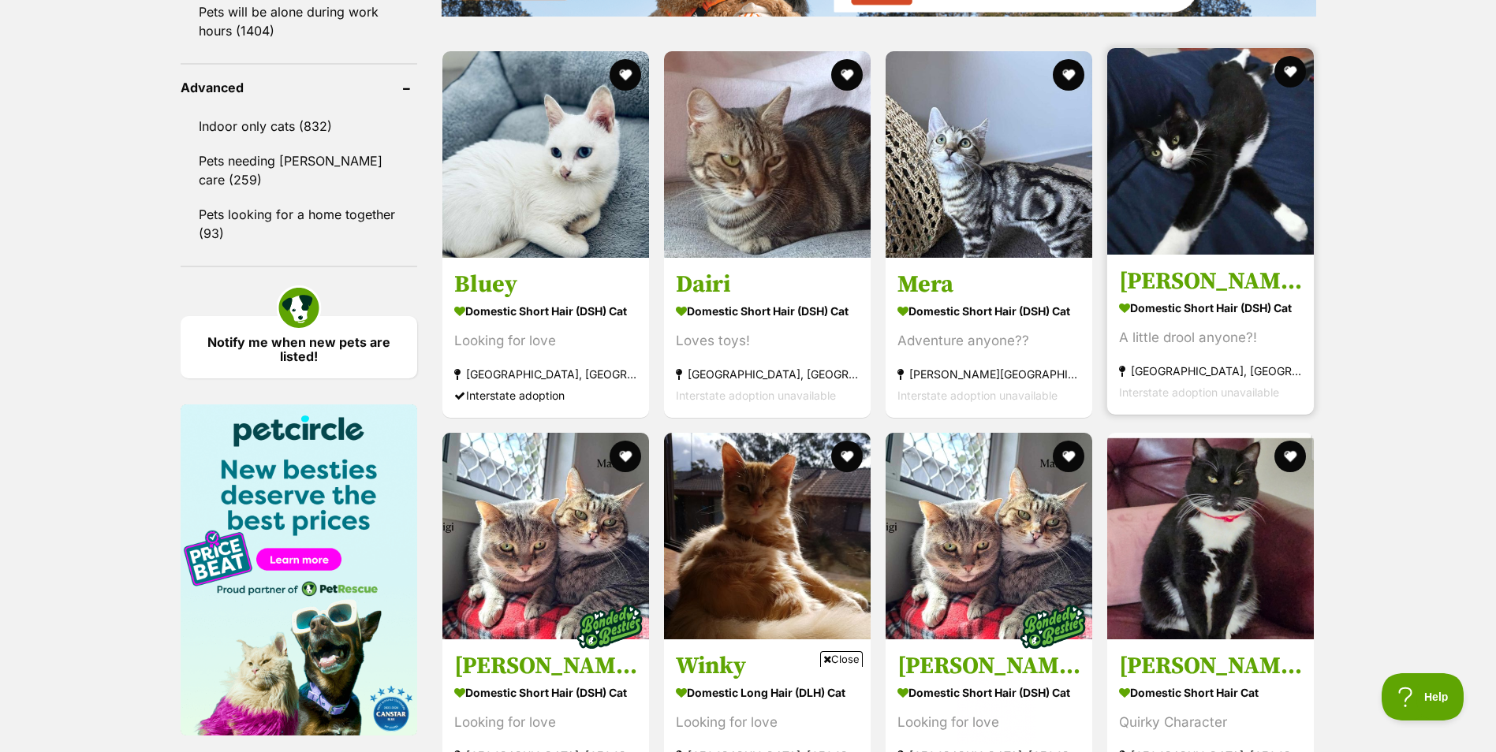
scroll to position [0, 0]
click at [1178, 207] on img at bounding box center [1210, 151] width 207 height 207
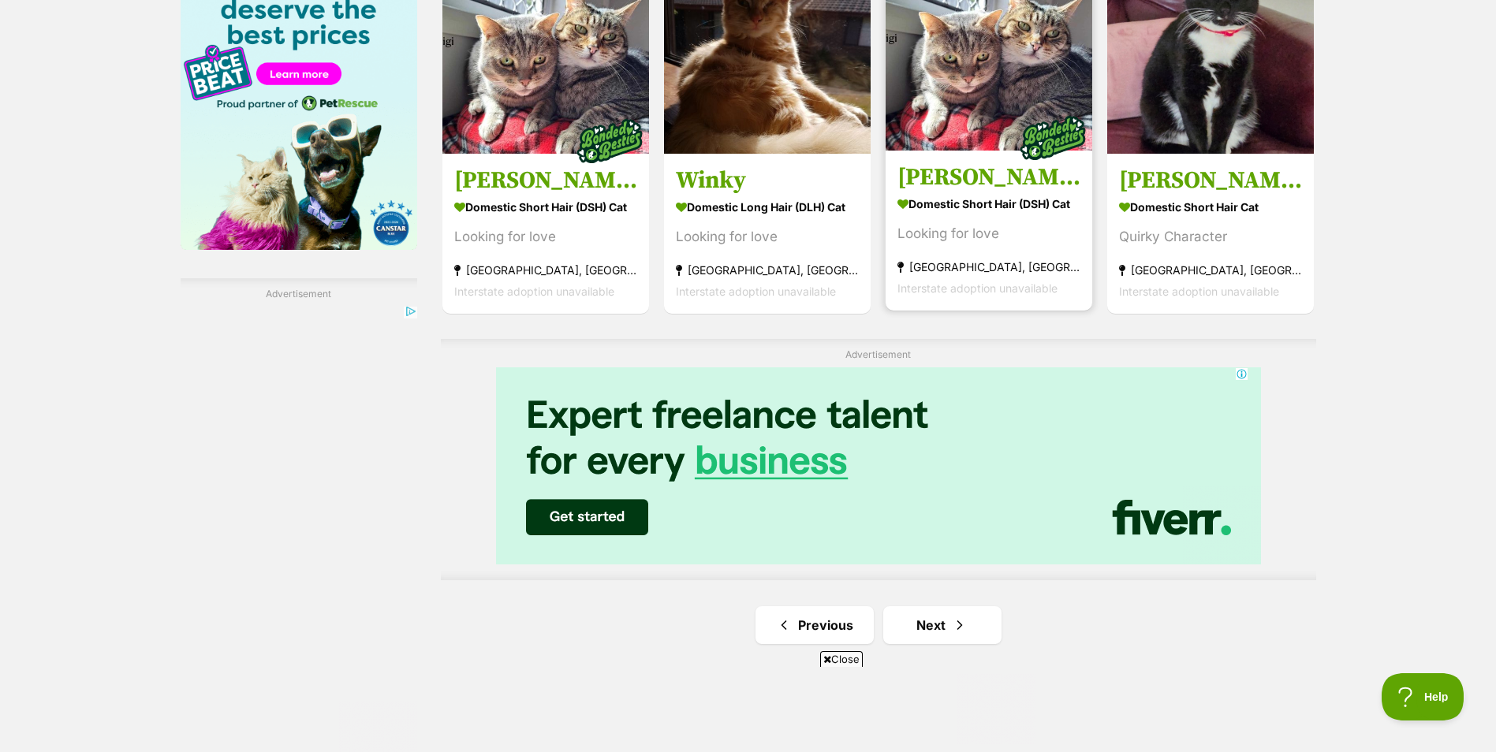
scroll to position [2602, 0]
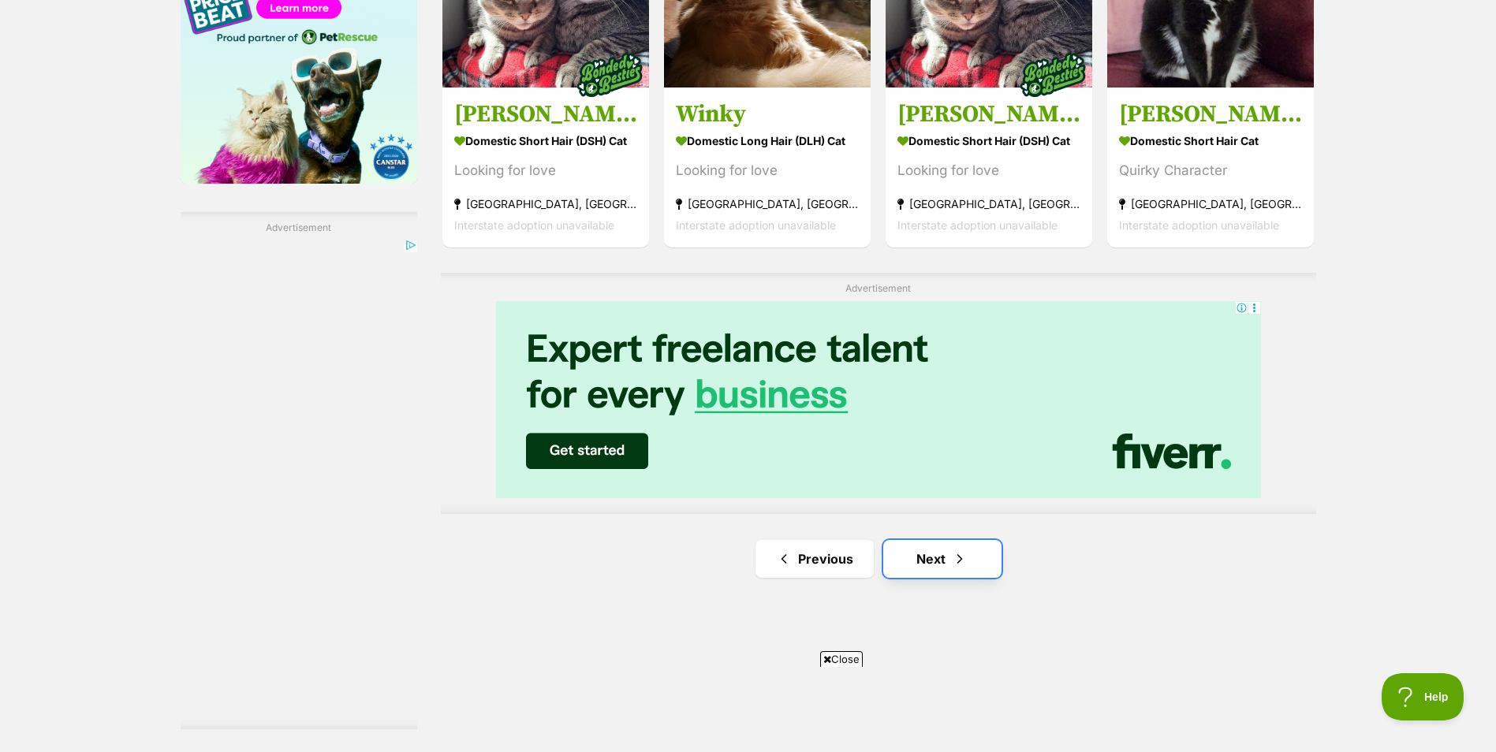
click at [967, 552] on span "Next page" at bounding box center [960, 559] width 16 height 19
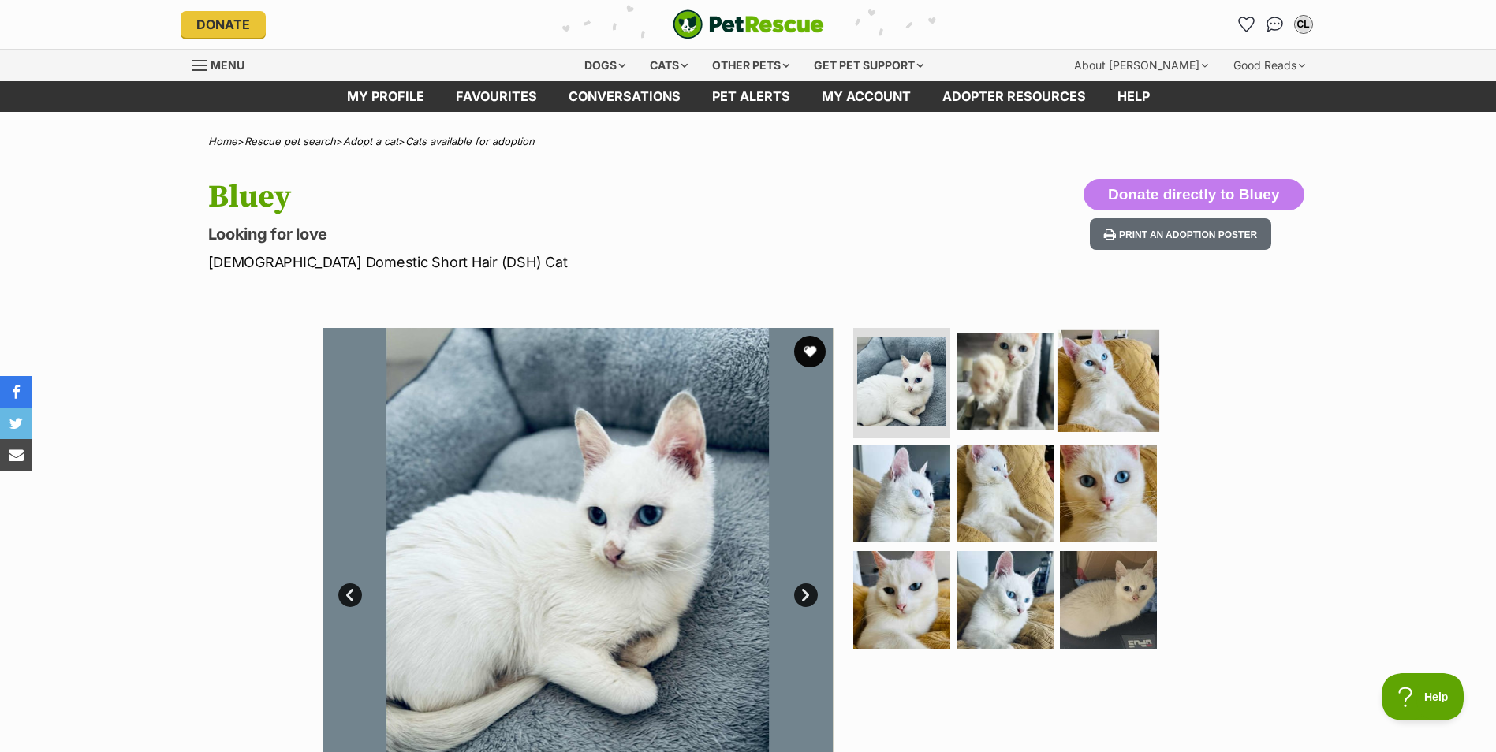
click at [1101, 397] on img at bounding box center [1108, 381] width 102 height 102
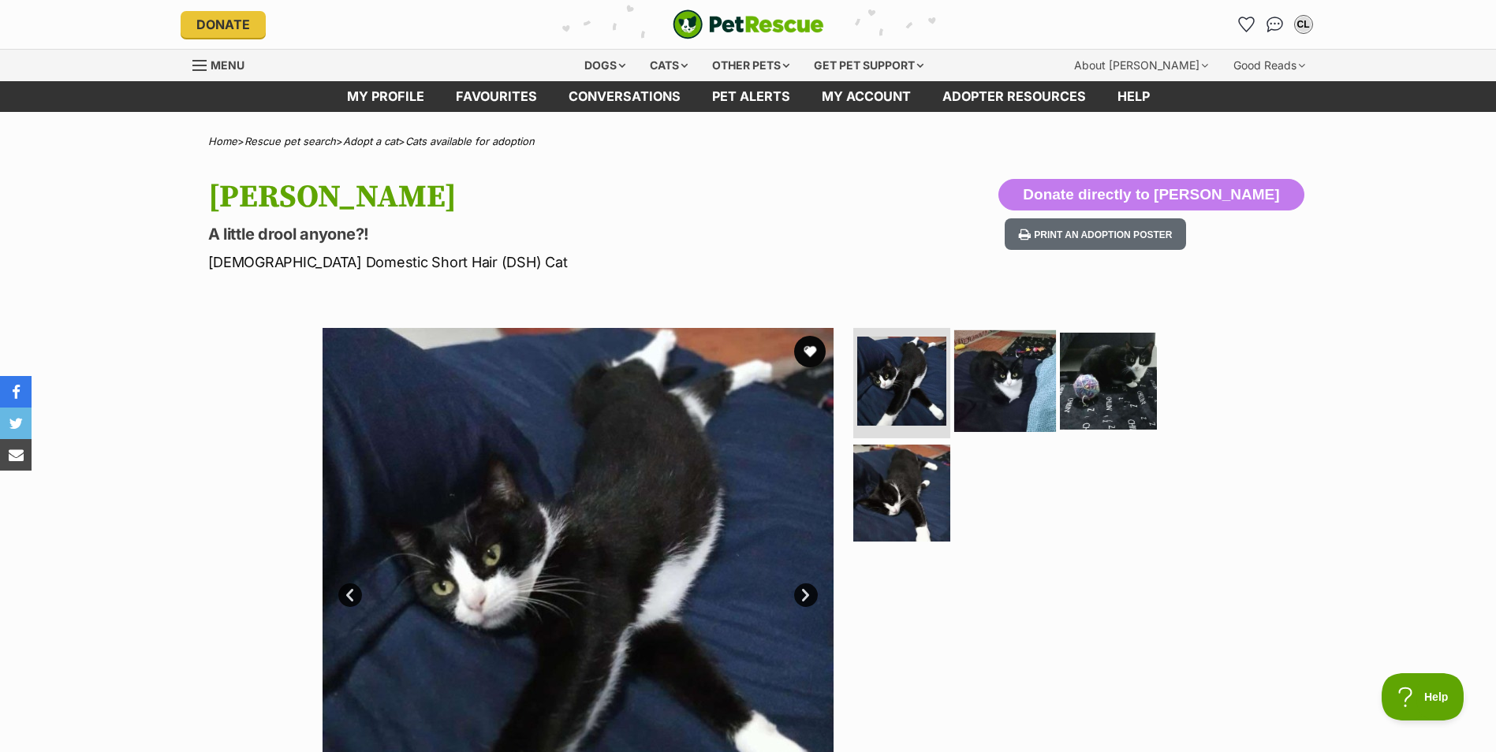
click at [1023, 408] on img at bounding box center [1005, 381] width 102 height 102
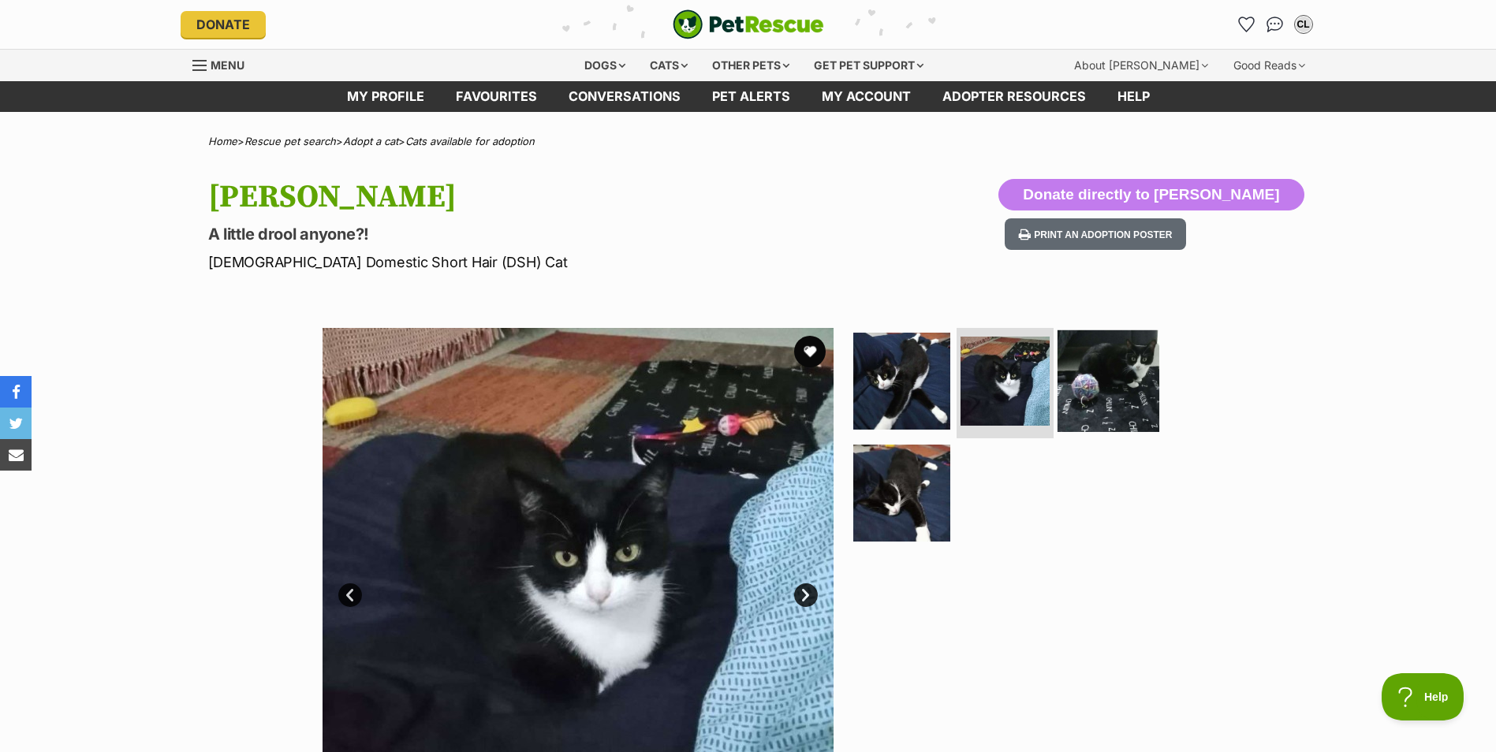
click at [1123, 400] on img at bounding box center [1108, 381] width 102 height 102
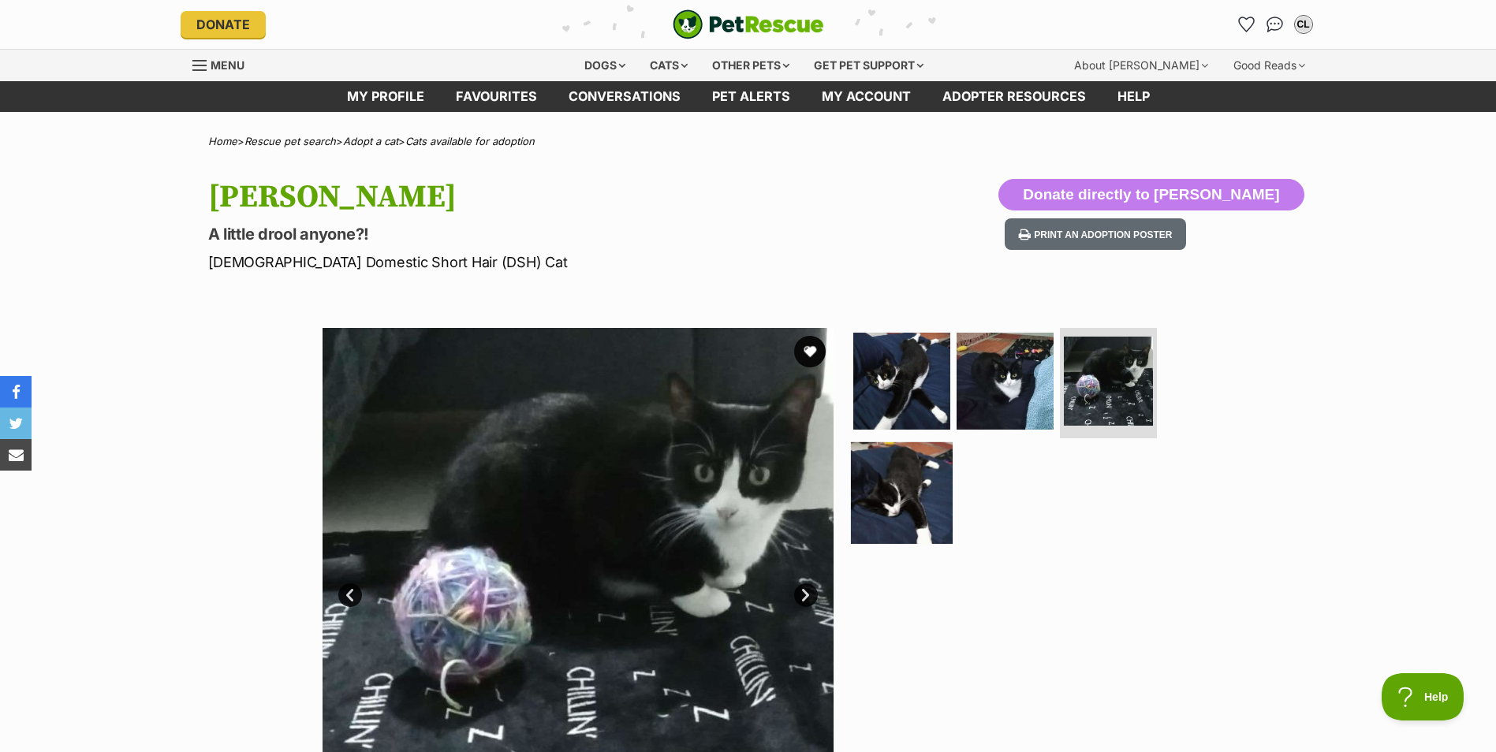
click at [904, 484] on img at bounding box center [902, 493] width 102 height 102
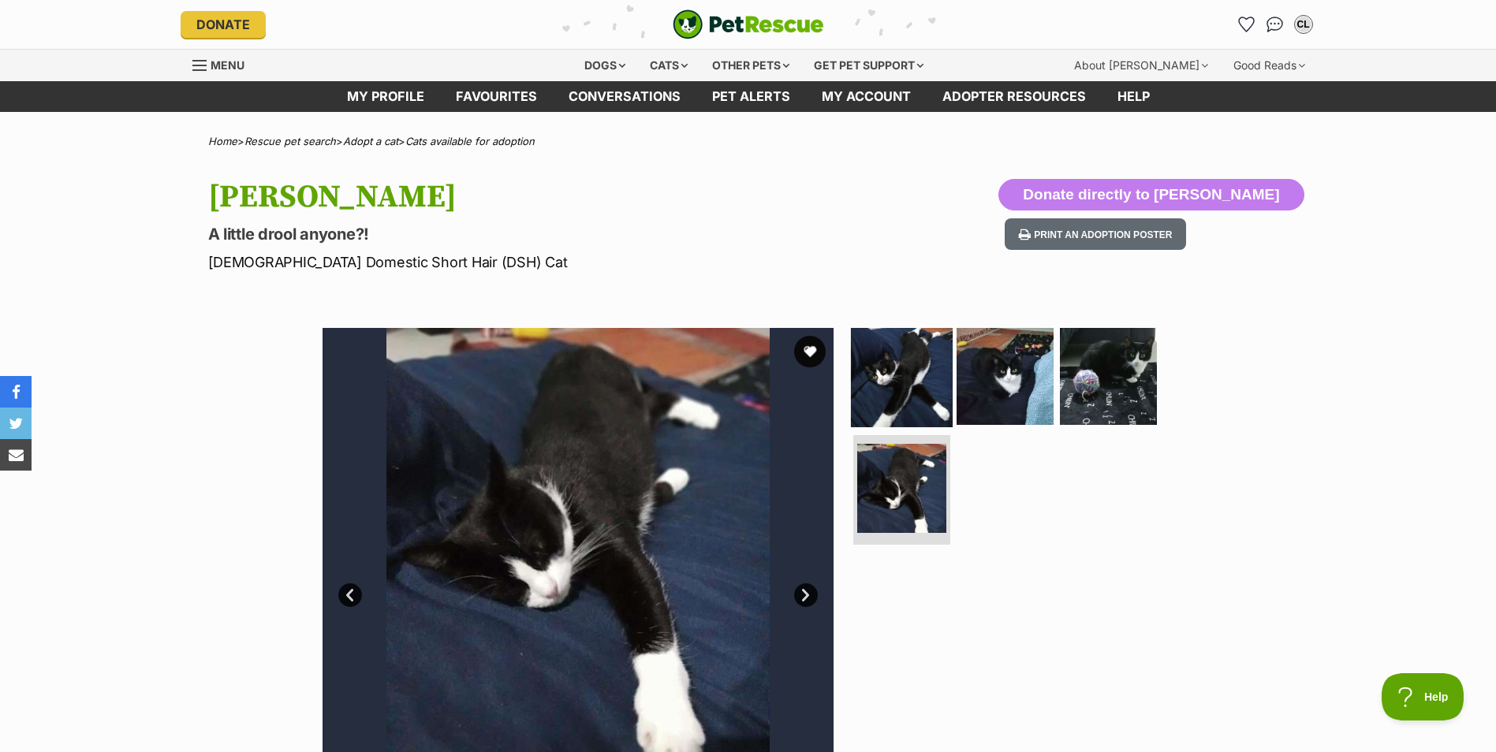
click at [945, 388] on img at bounding box center [902, 377] width 102 height 102
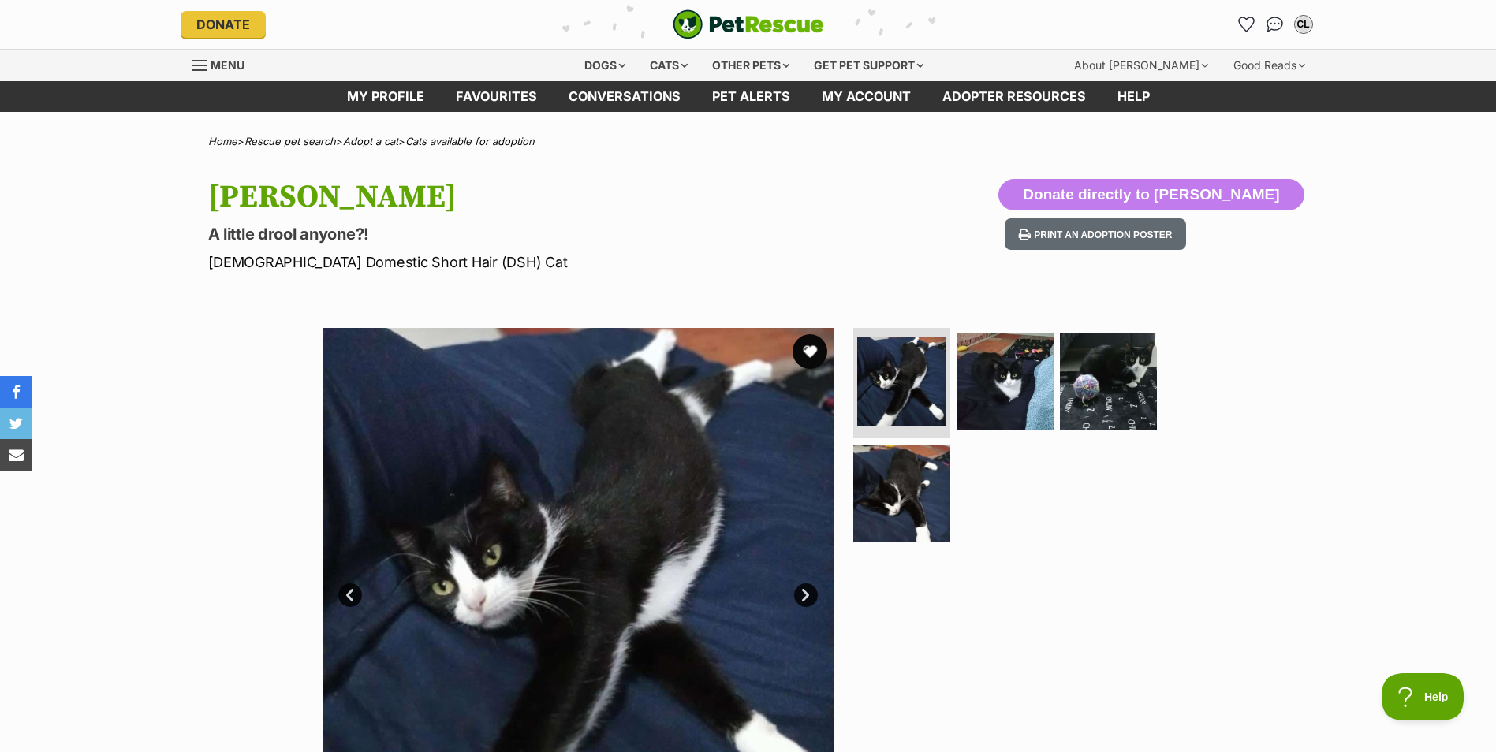
click at [801, 349] on button "favourite" at bounding box center [810, 351] width 35 height 35
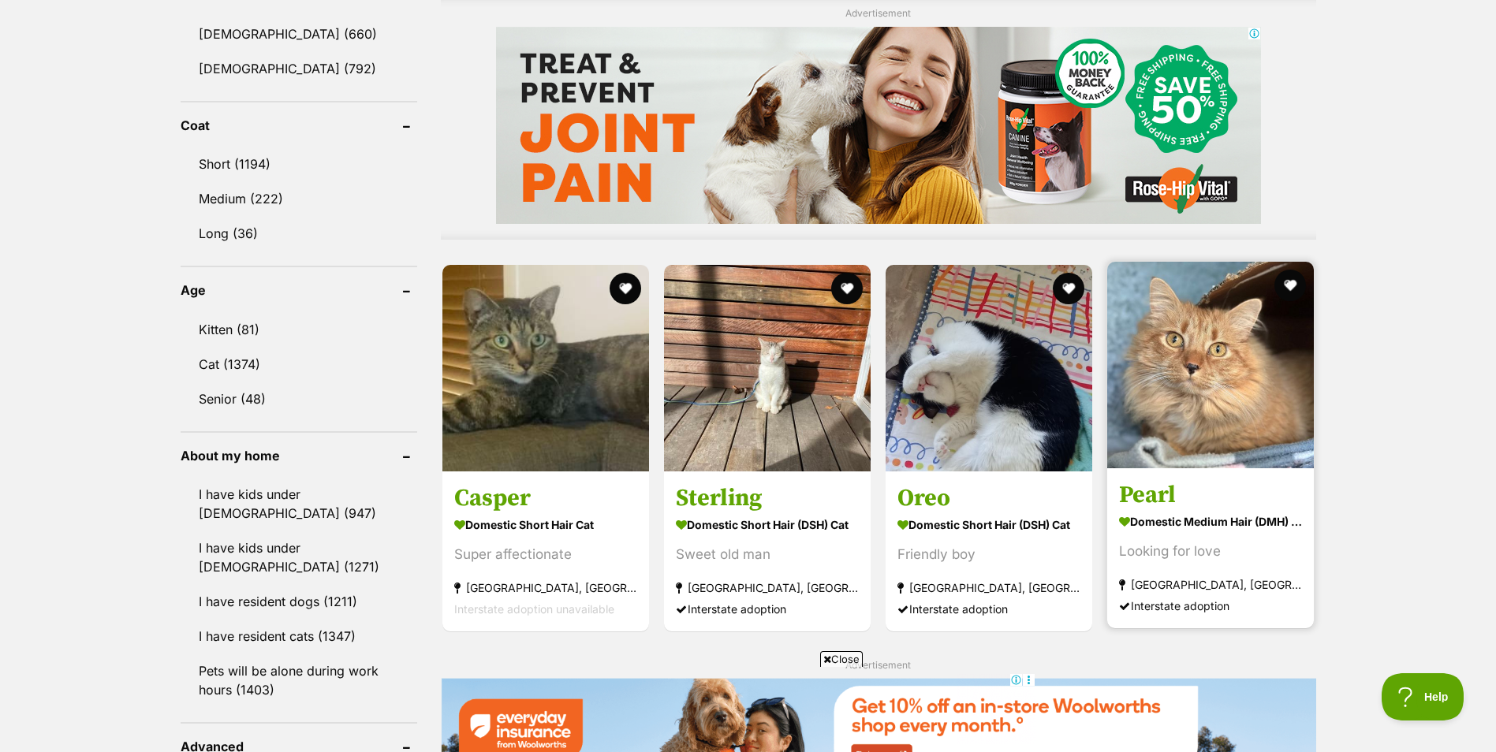
scroll to position [1419, 0]
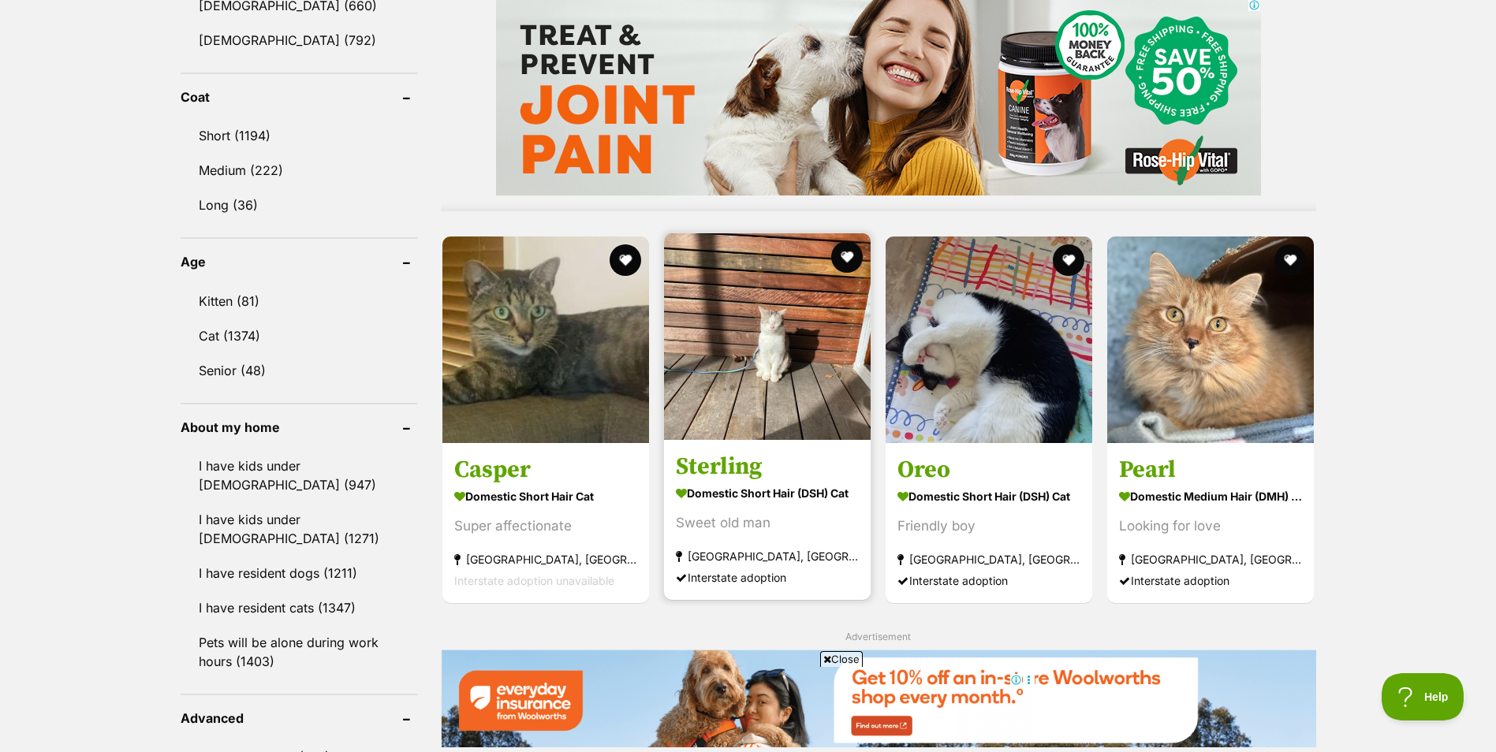
click at [797, 376] on img at bounding box center [767, 336] width 207 height 207
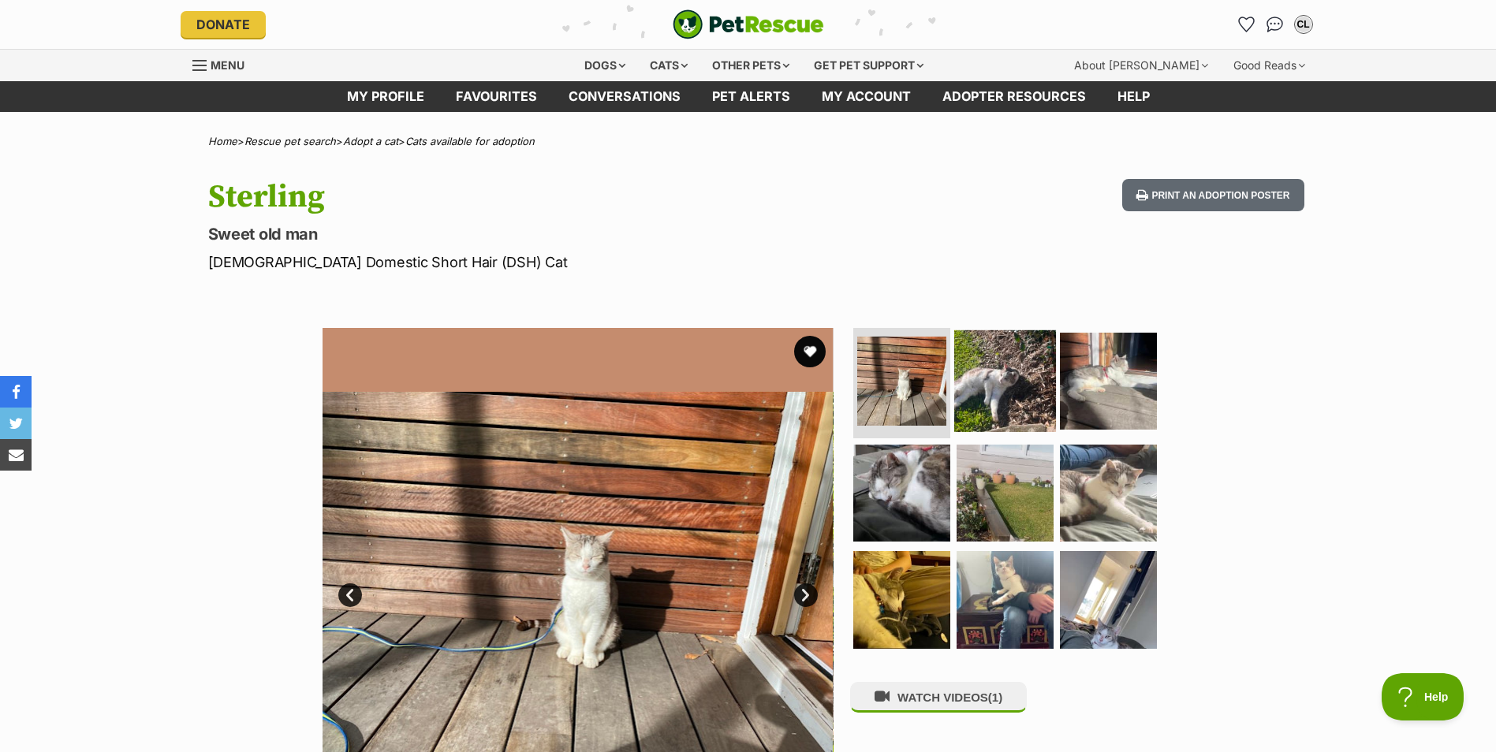
click at [991, 390] on img at bounding box center [1005, 381] width 102 height 102
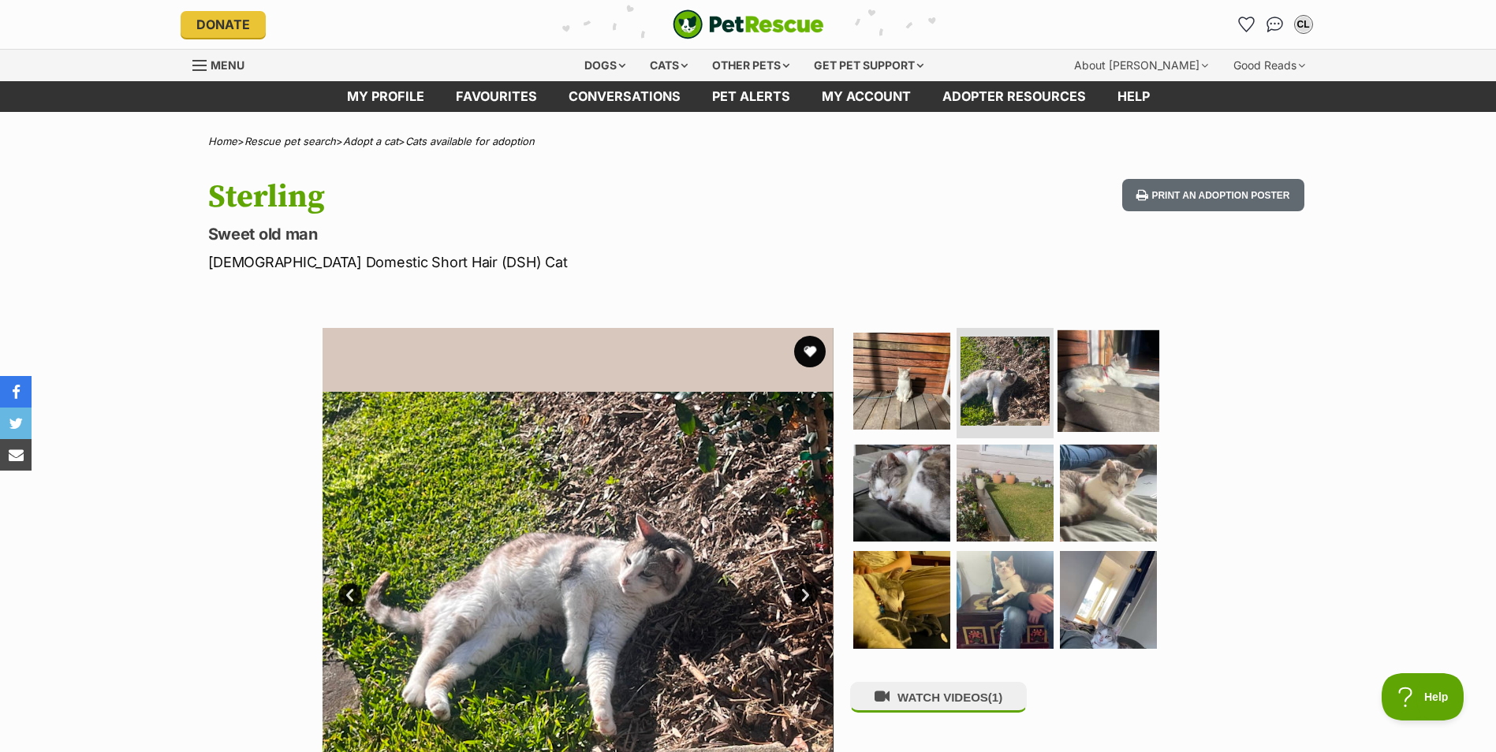
click at [1102, 385] on img at bounding box center [1108, 381] width 102 height 102
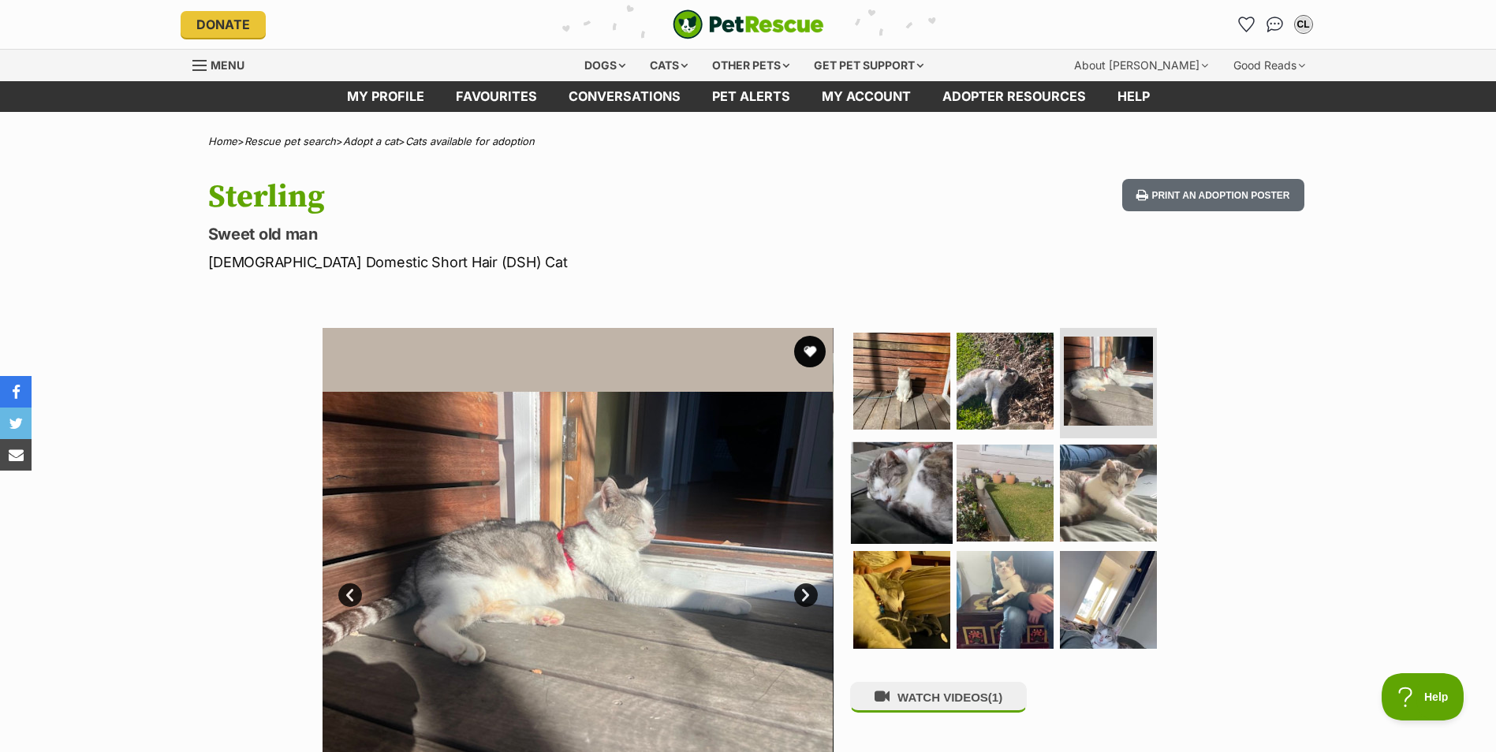
click at [931, 491] on img at bounding box center [902, 493] width 102 height 102
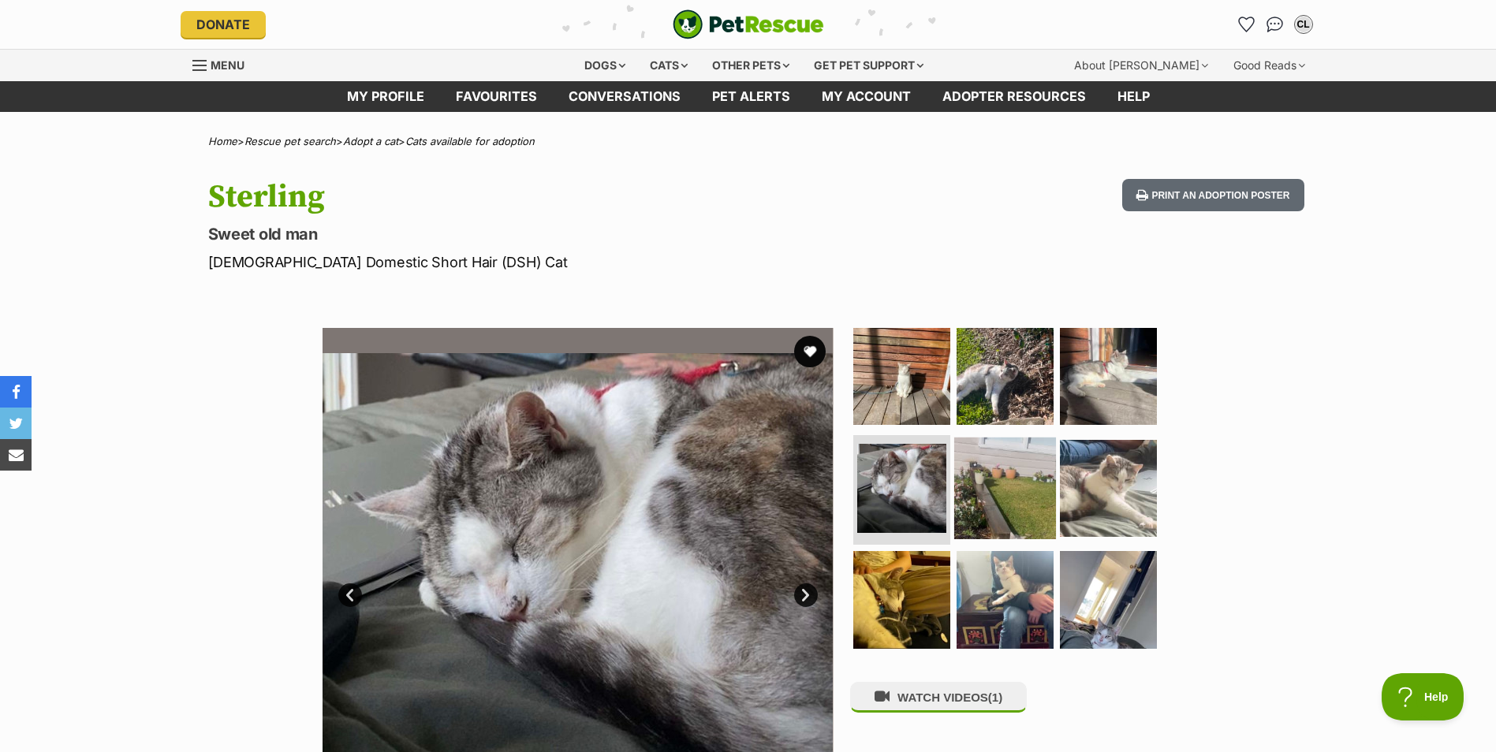
click at [1019, 492] on img at bounding box center [1005, 488] width 102 height 102
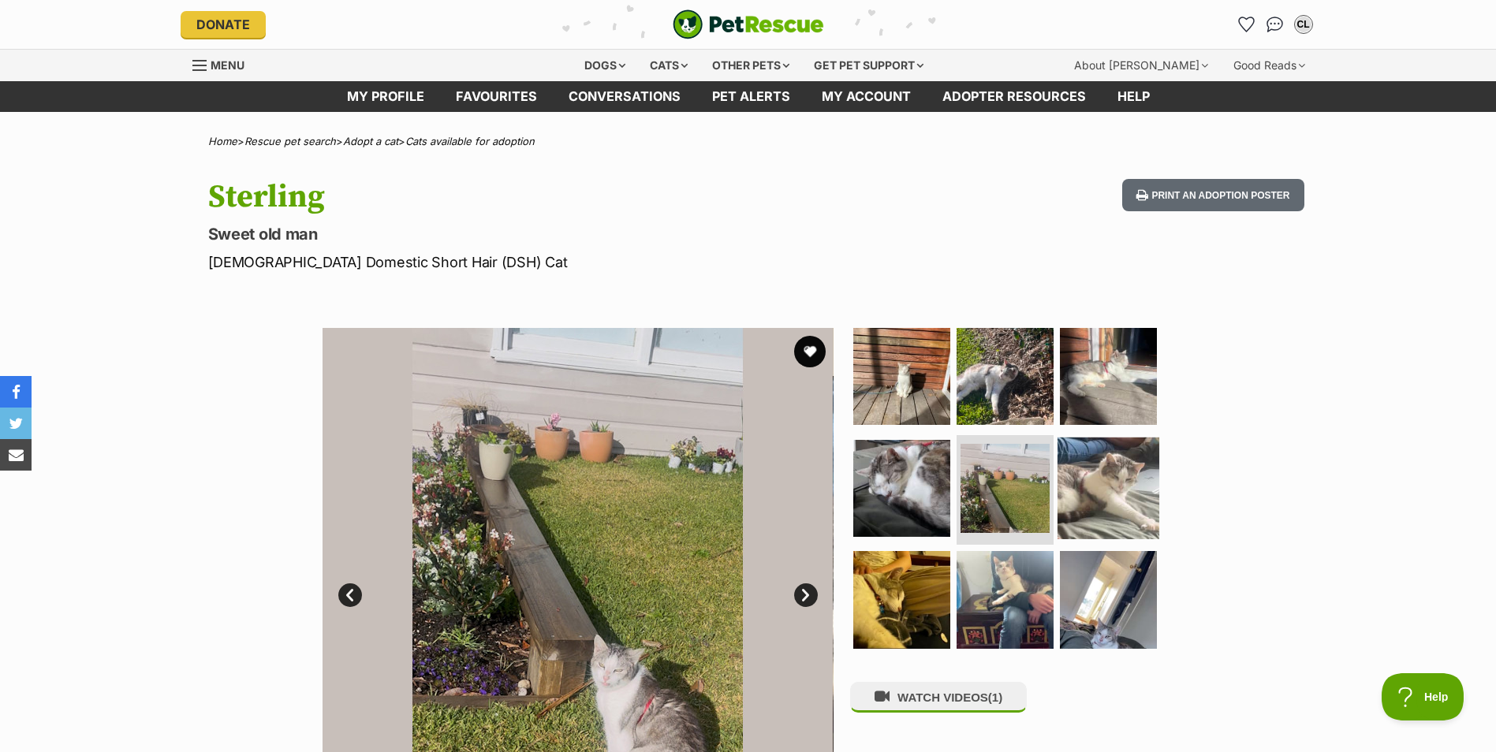
click at [1109, 487] on img at bounding box center [1108, 488] width 102 height 102
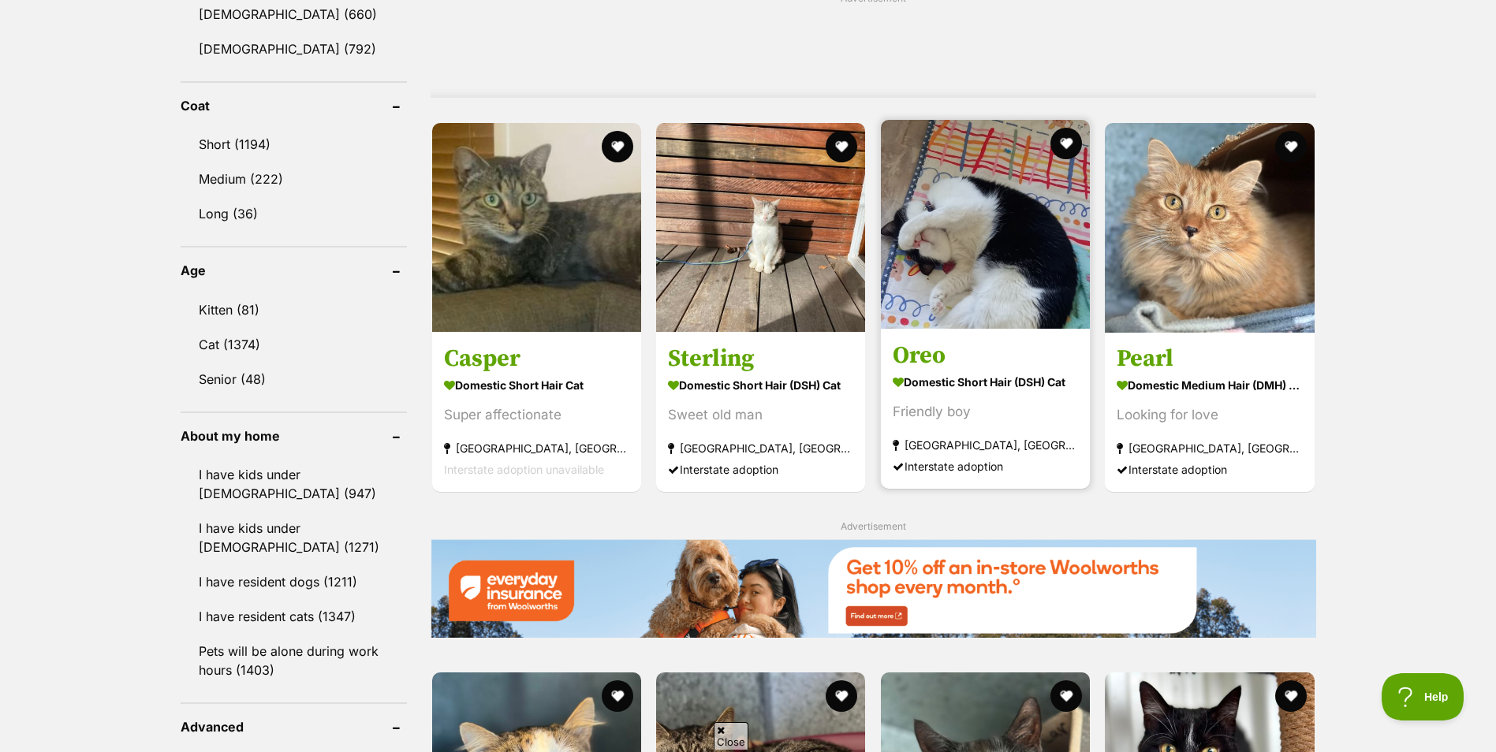
click at [1024, 271] on img at bounding box center [985, 224] width 209 height 209
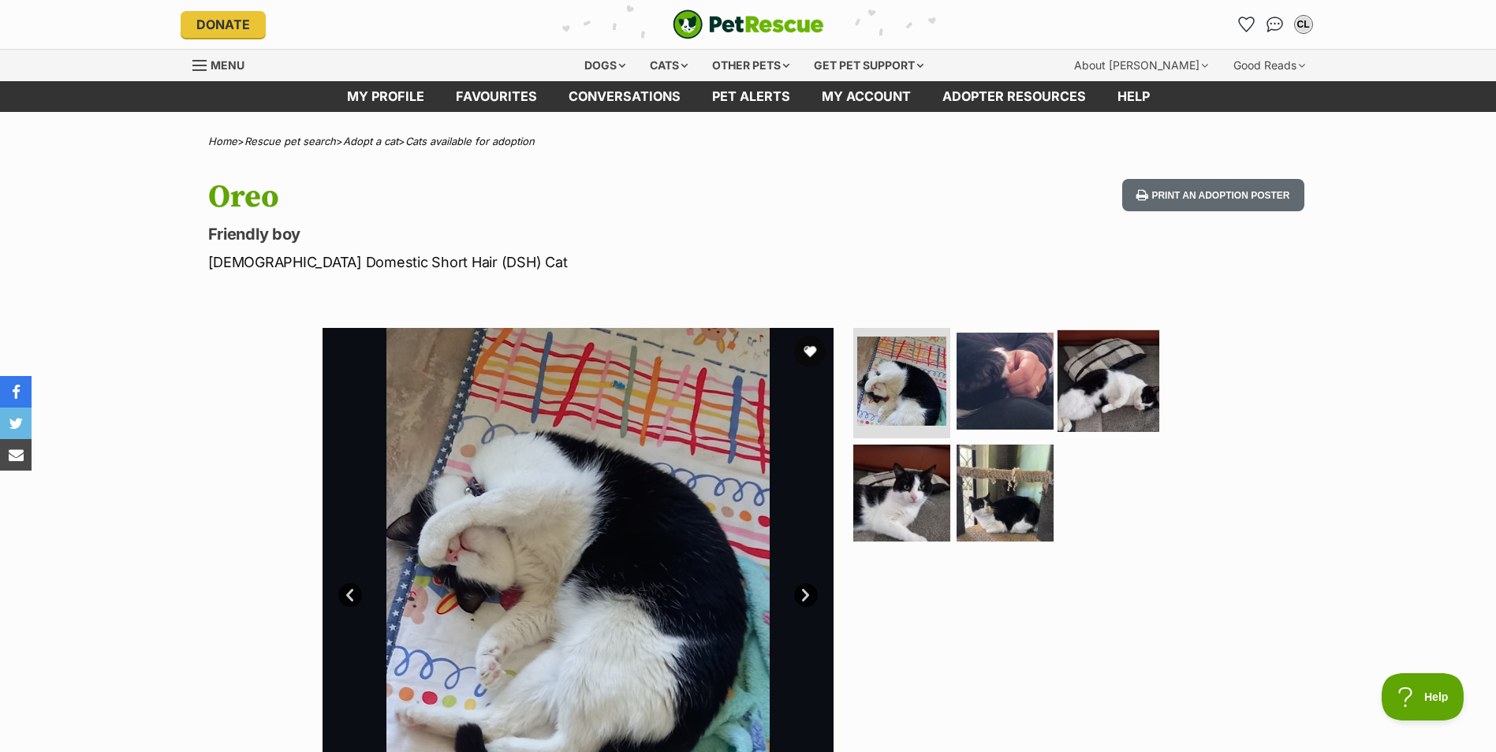
click at [1101, 403] on img at bounding box center [1108, 381] width 102 height 102
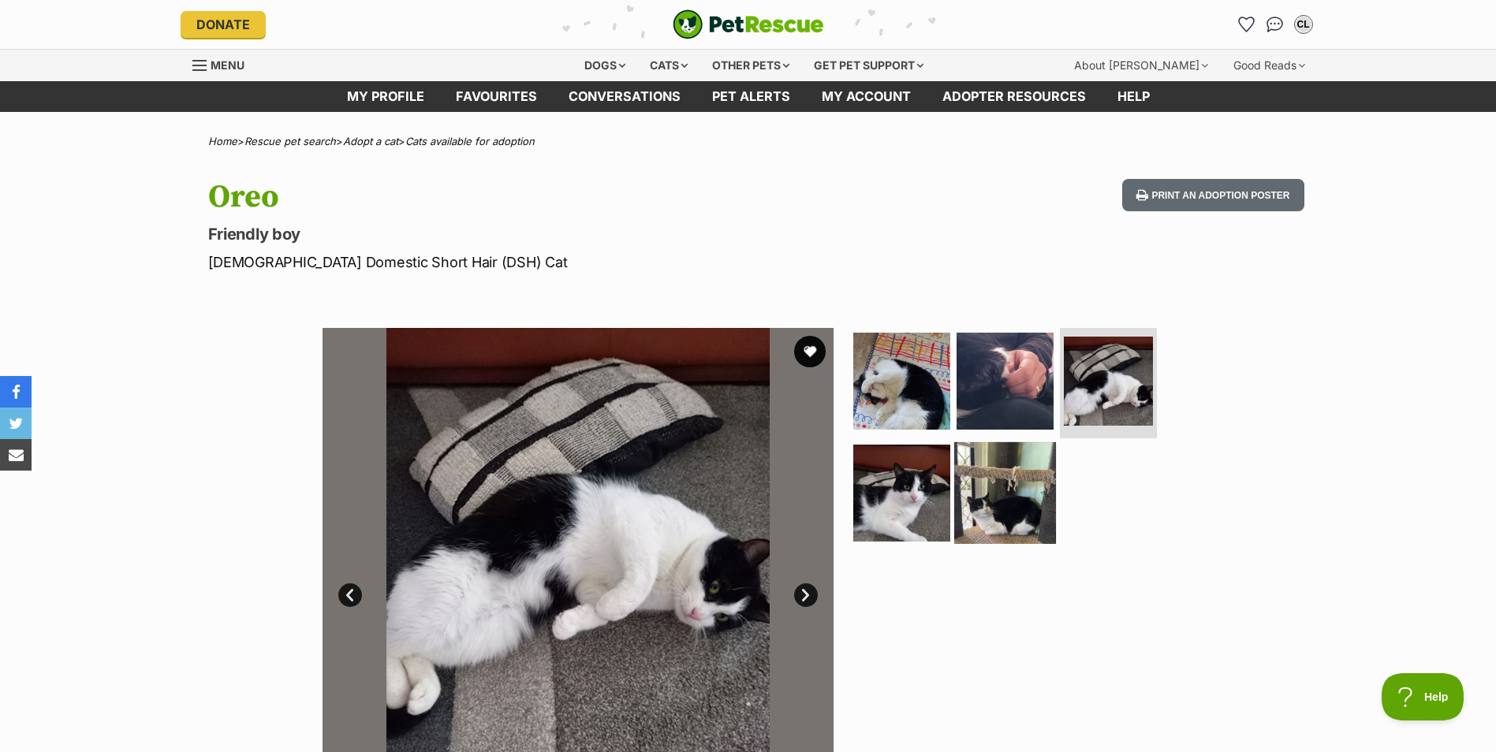
click at [1013, 500] on img at bounding box center [1005, 493] width 102 height 102
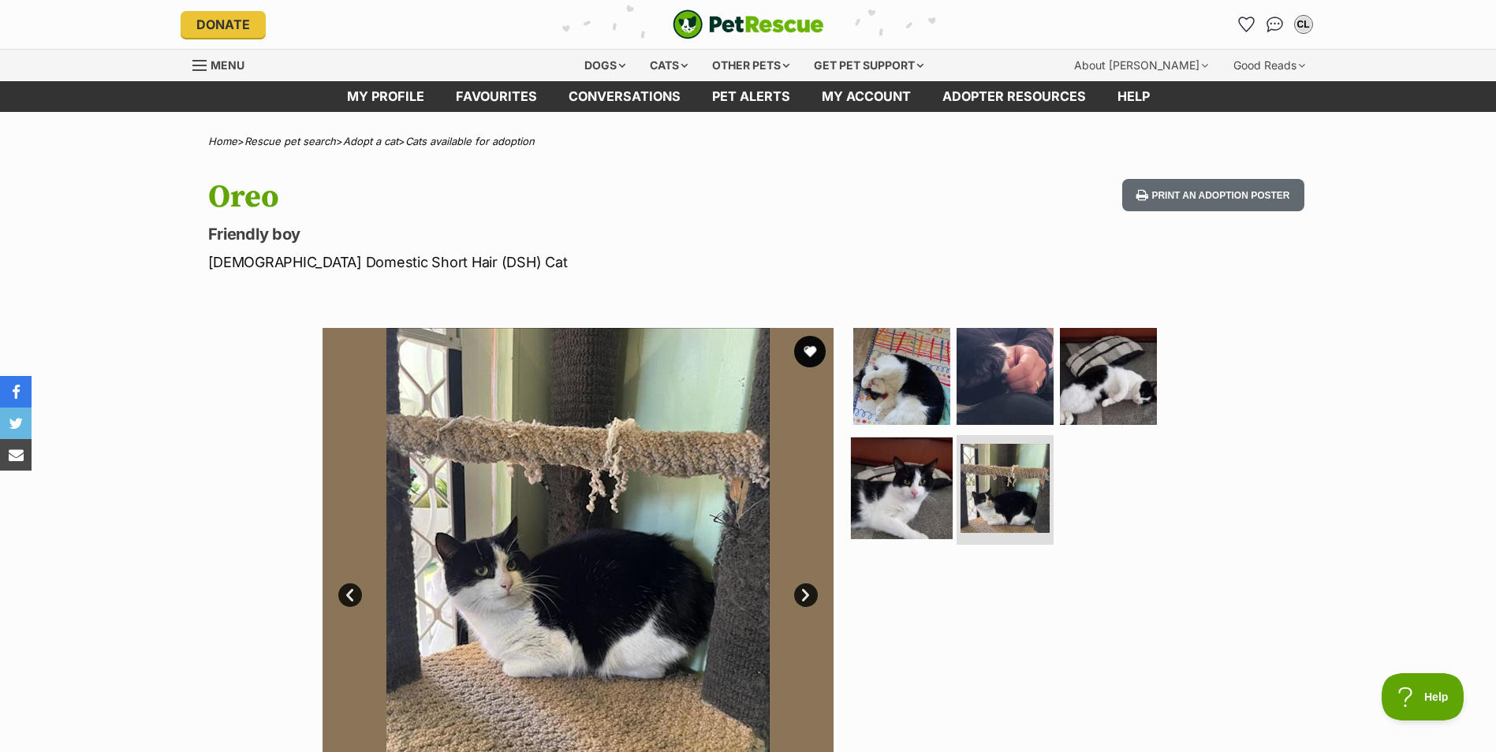
click at [925, 496] on img at bounding box center [902, 488] width 102 height 102
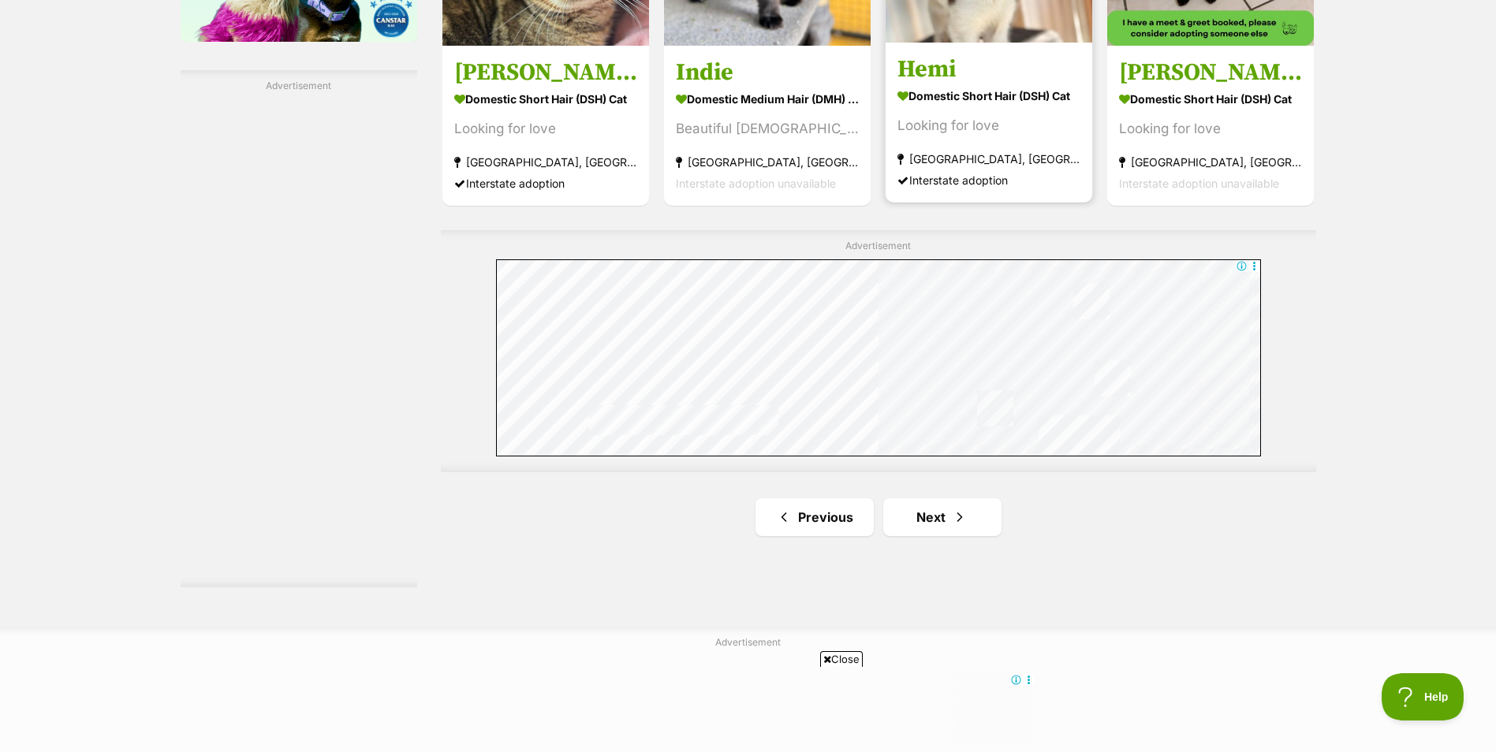
scroll to position [2751, 0]
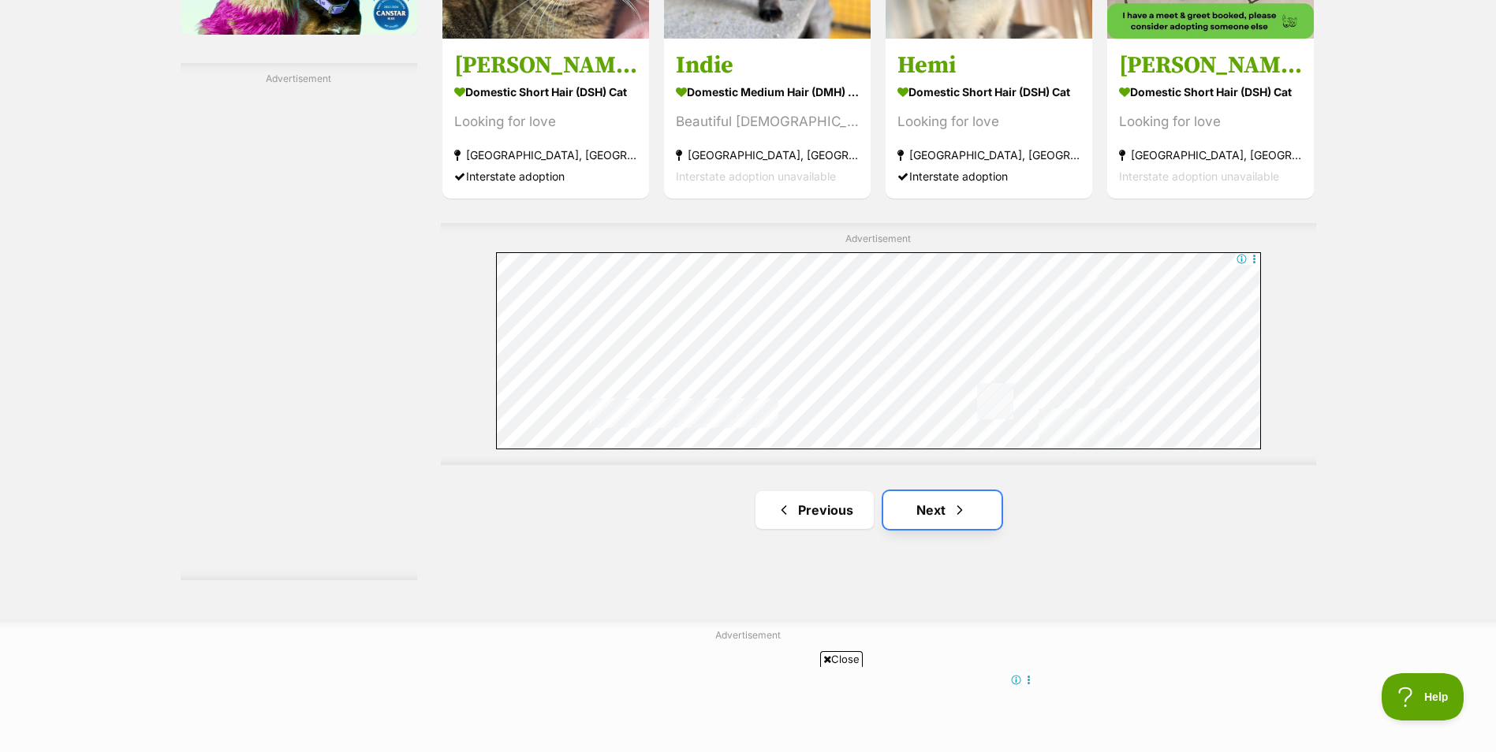
click at [964, 509] on span "Next page" at bounding box center [960, 510] width 16 height 19
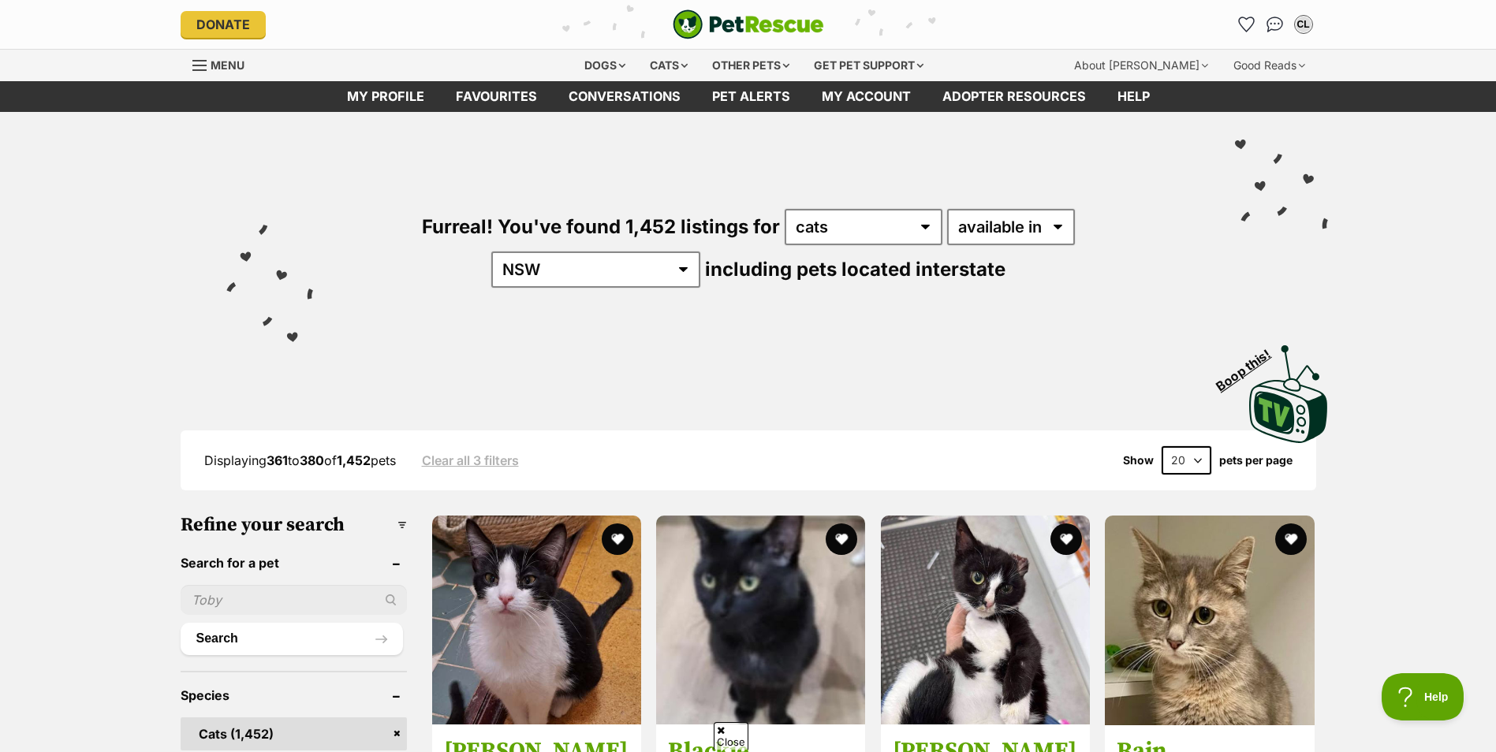
scroll to position [237, 0]
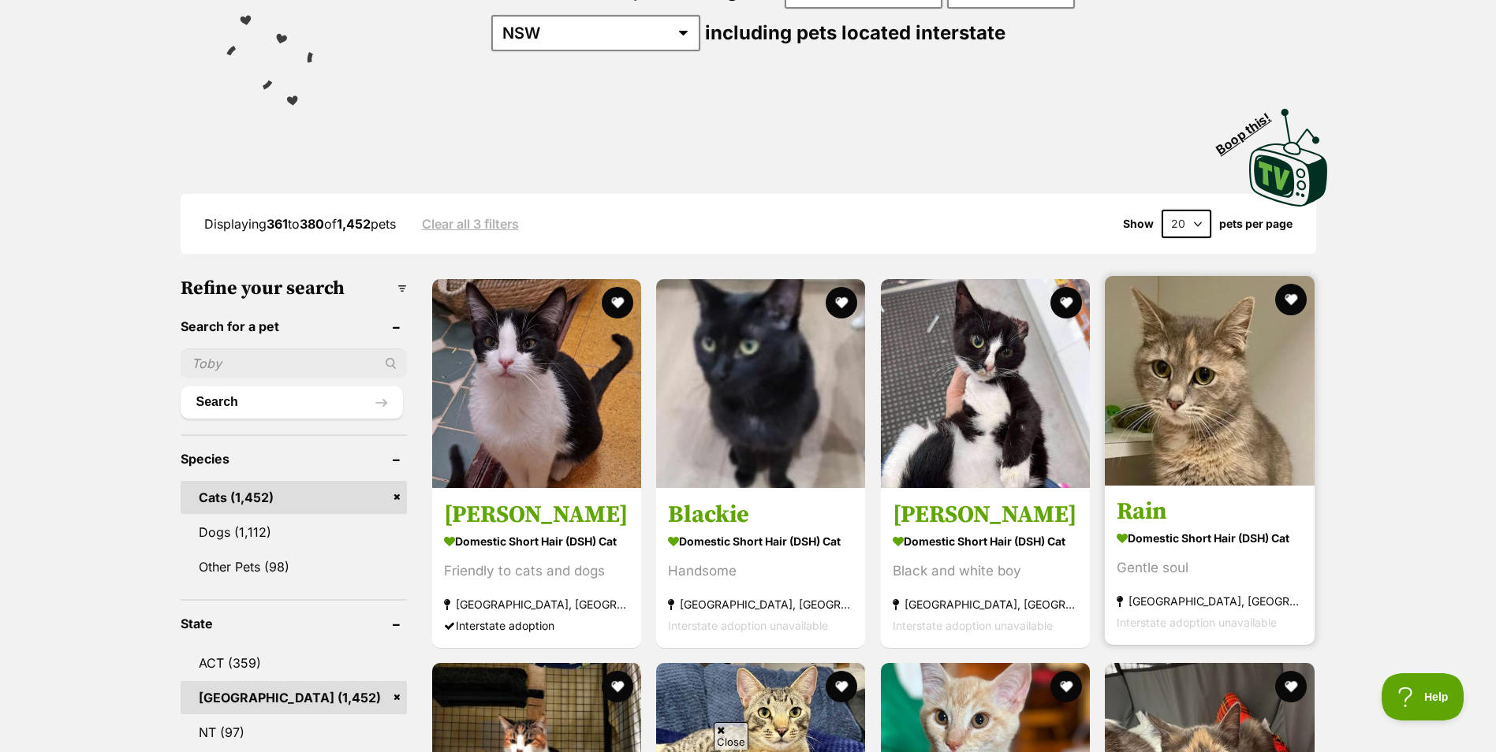
click at [1210, 380] on img at bounding box center [1210, 381] width 210 height 210
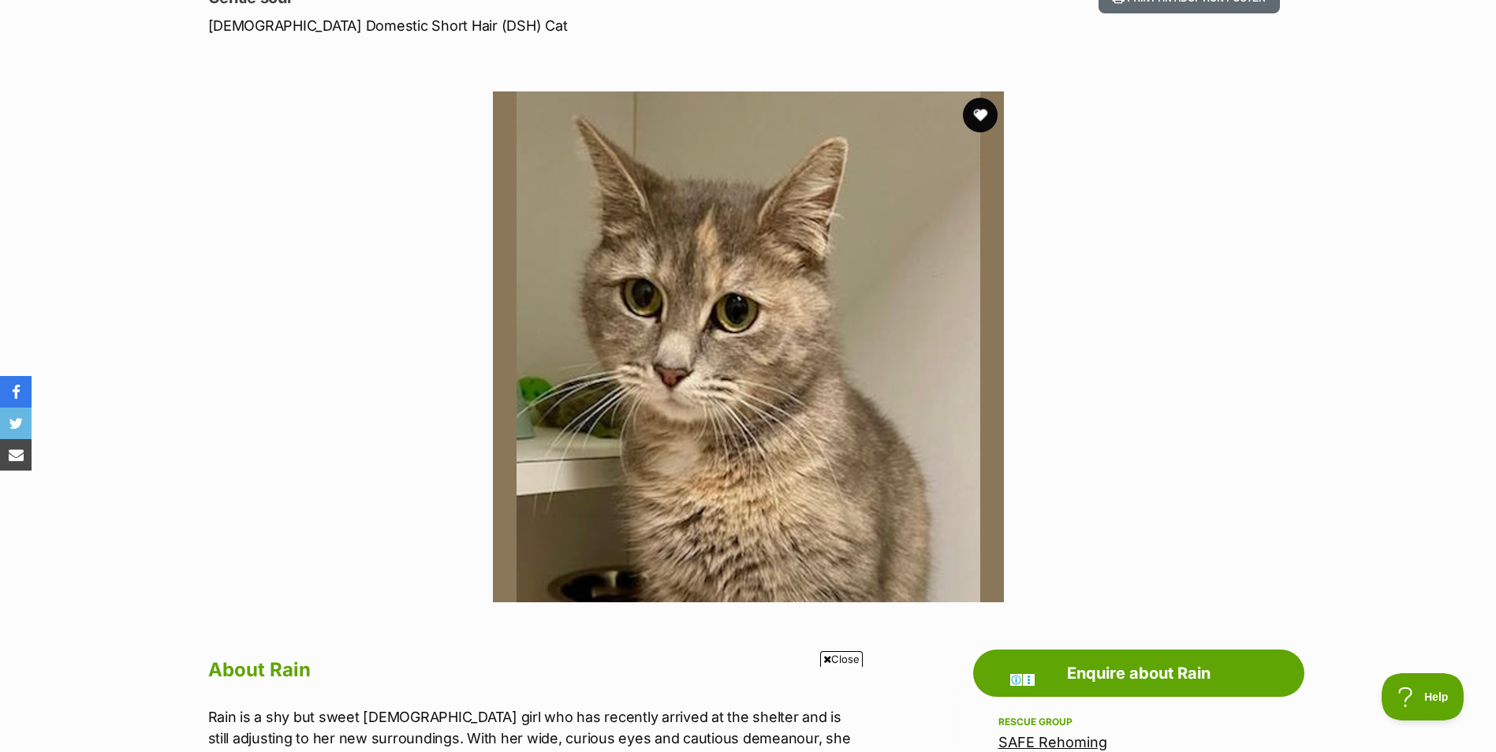
click at [980, 117] on button "favourite" at bounding box center [980, 115] width 35 height 35
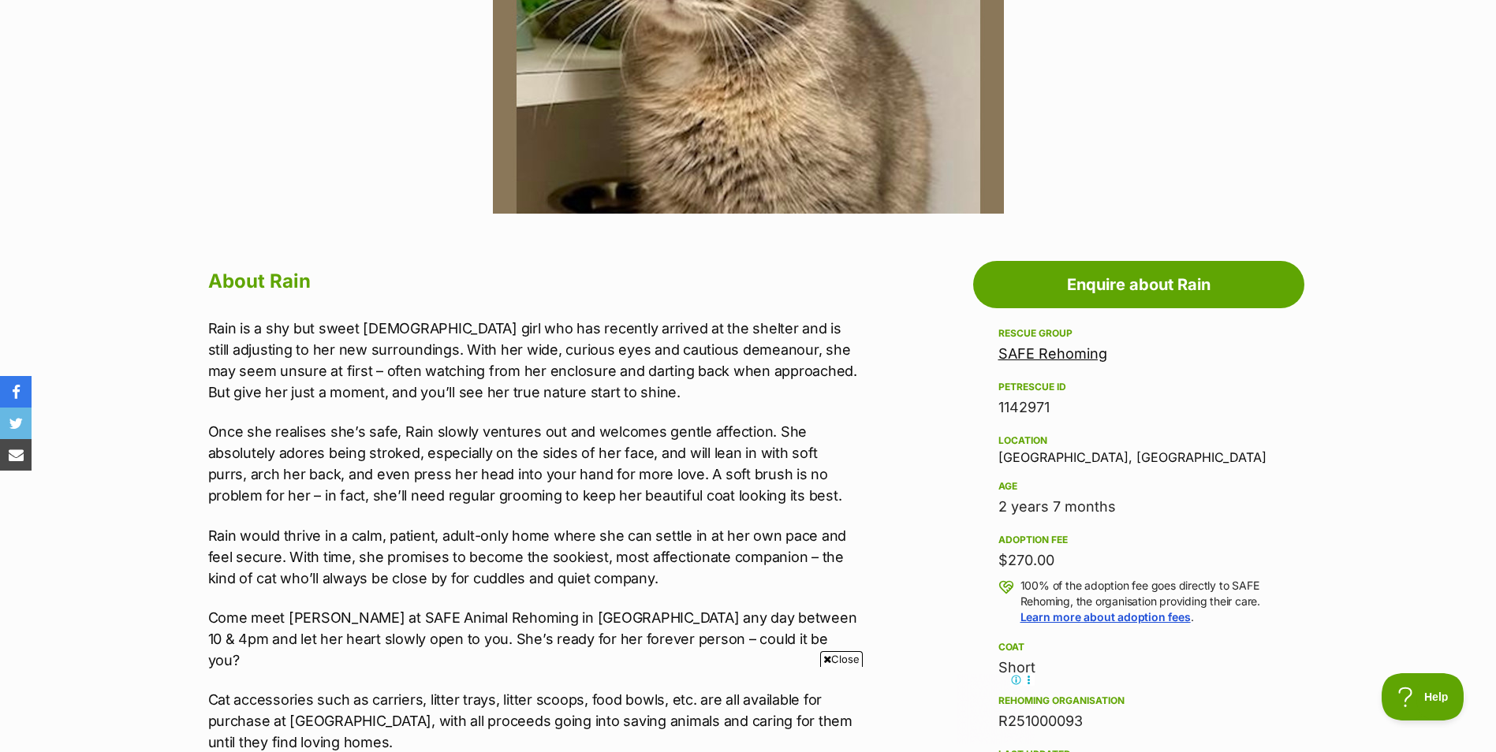
scroll to position [631, 0]
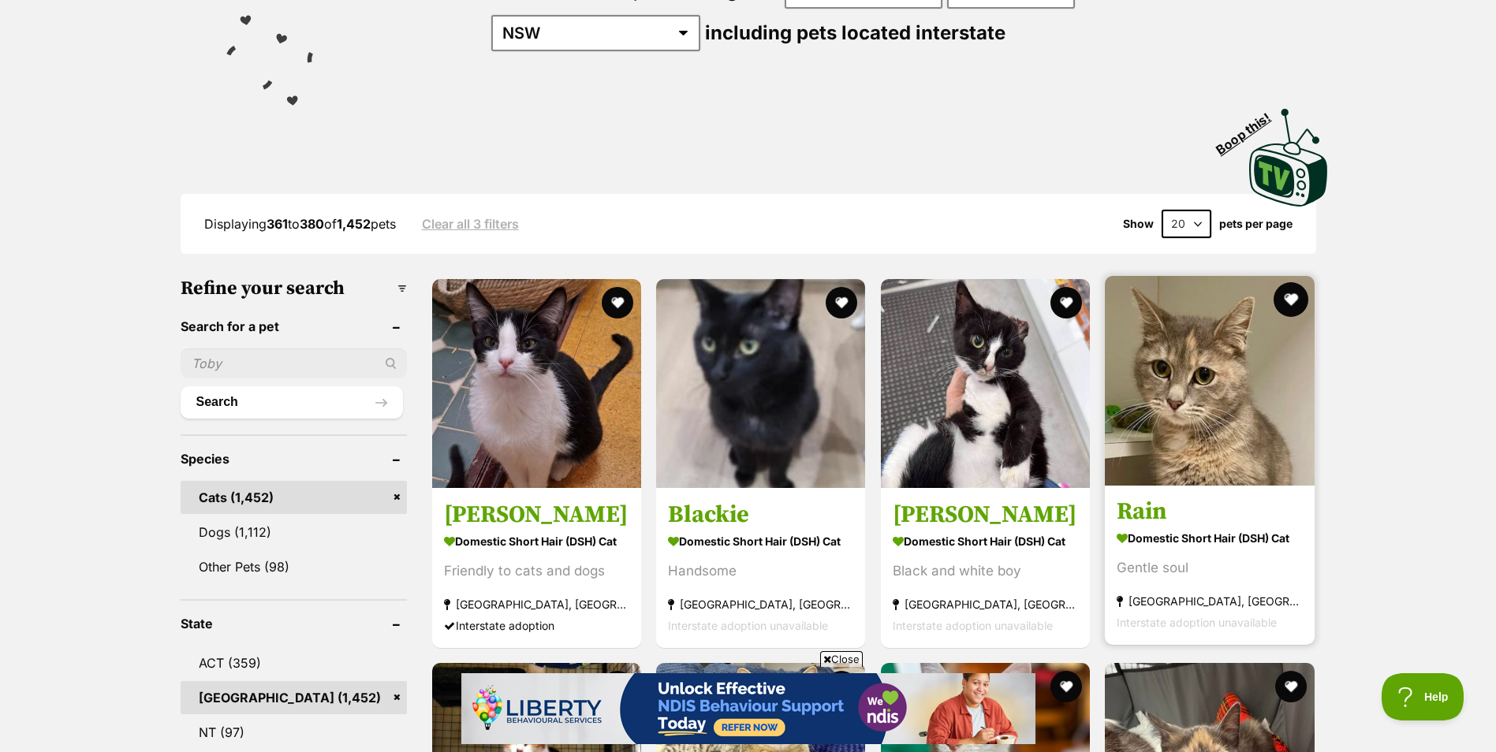
click at [1291, 295] on button "favourite" at bounding box center [1291, 299] width 35 height 35
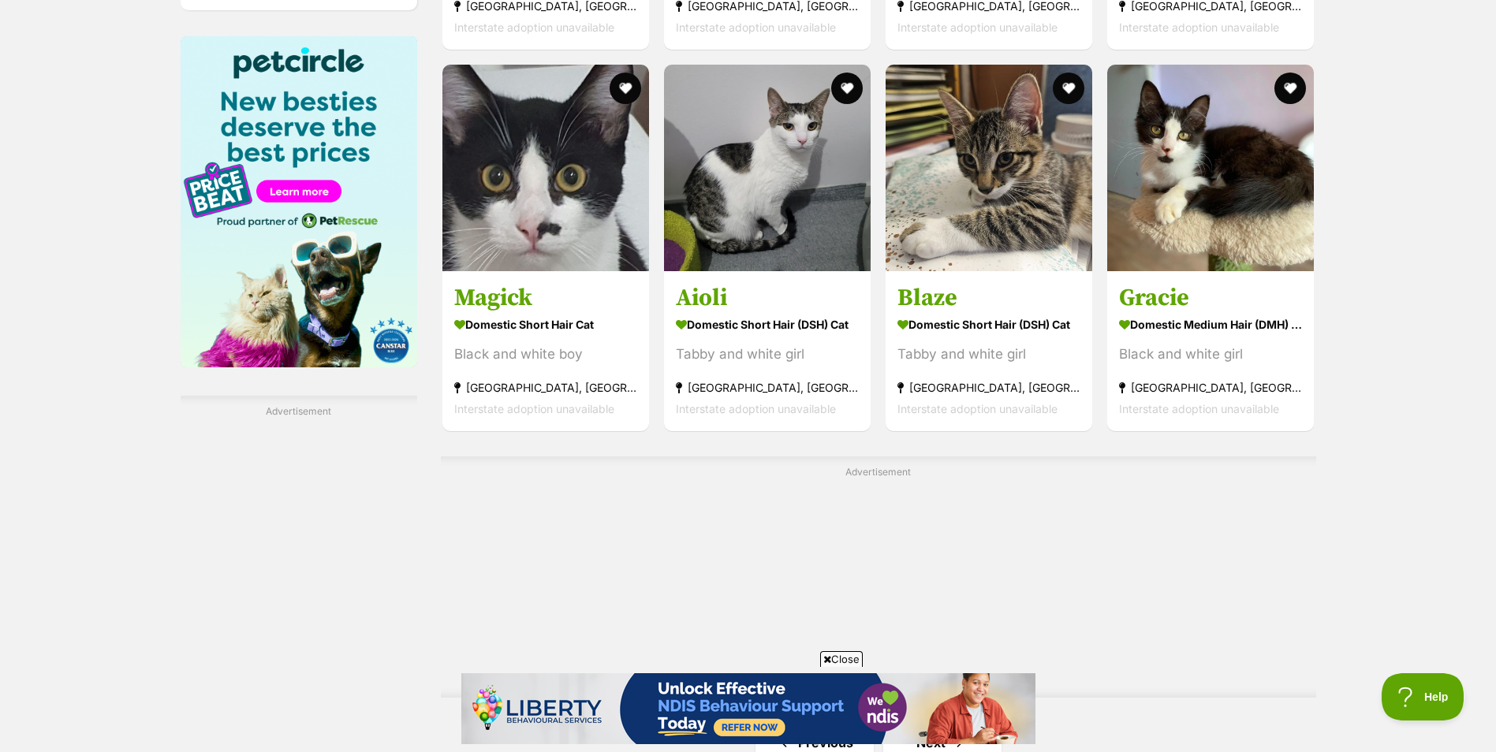
scroll to position [2681, 0]
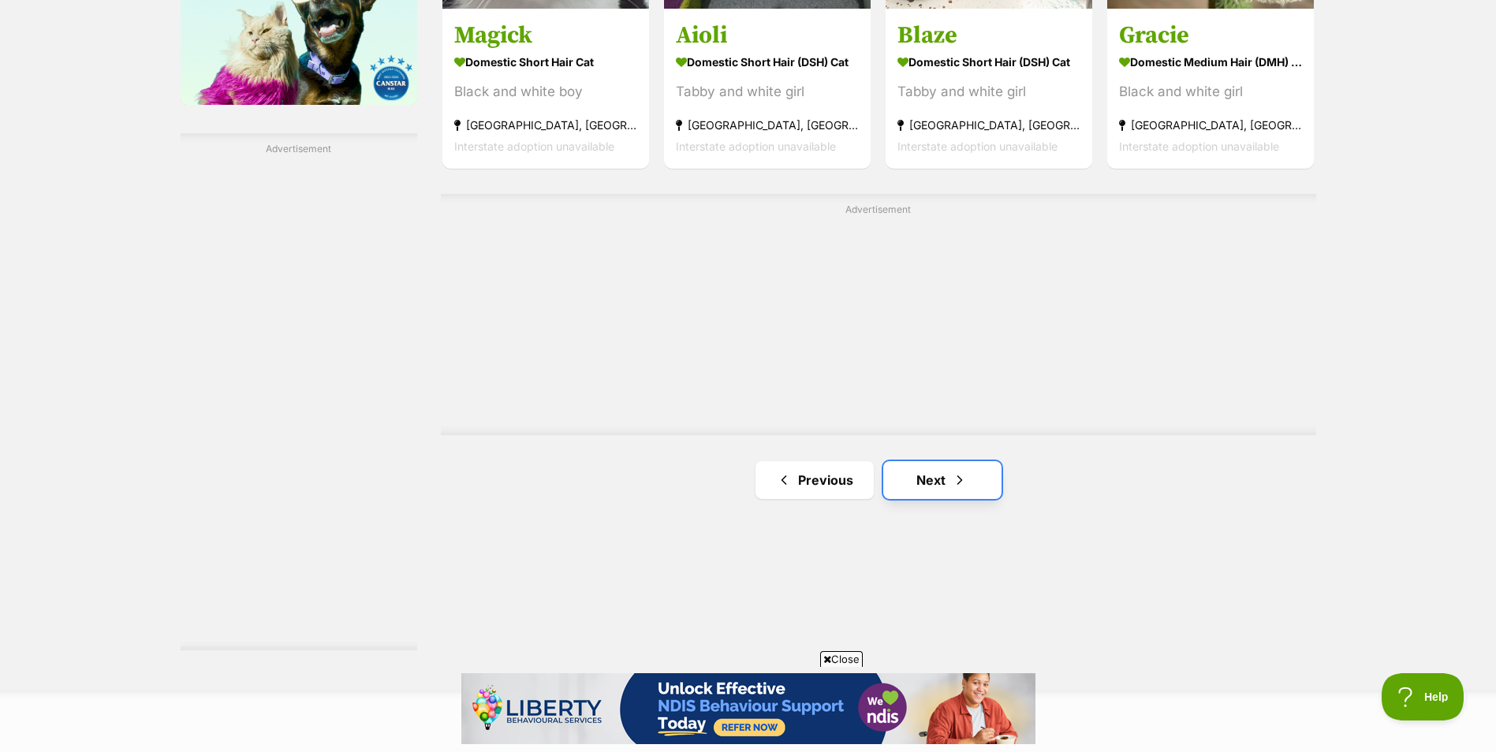
drag, startPoint x: 931, startPoint y: 481, endPoint x: 938, endPoint y: 474, distance: 10.0
click at [931, 481] on link "Next" at bounding box center [942, 480] width 118 height 38
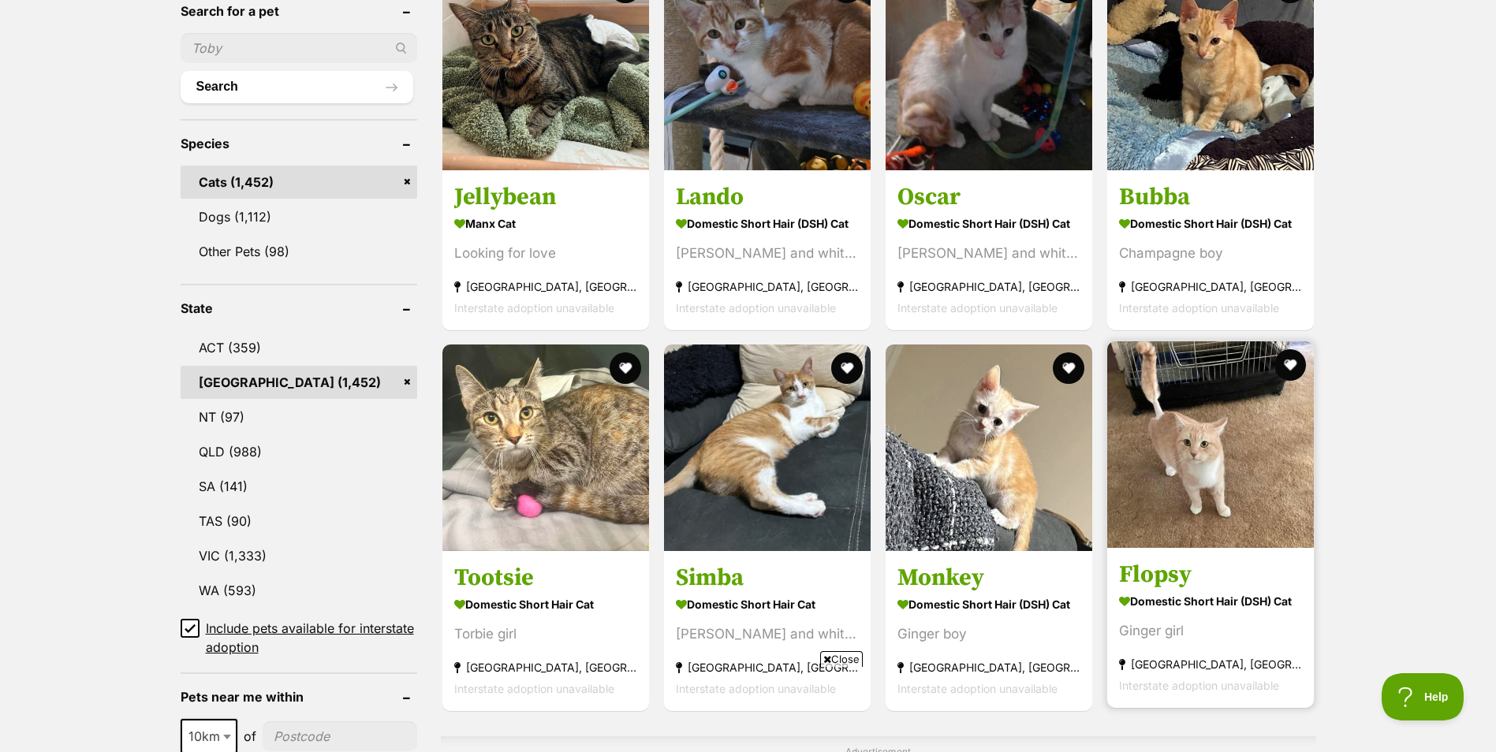
click at [1251, 440] on img at bounding box center [1210, 444] width 207 height 207
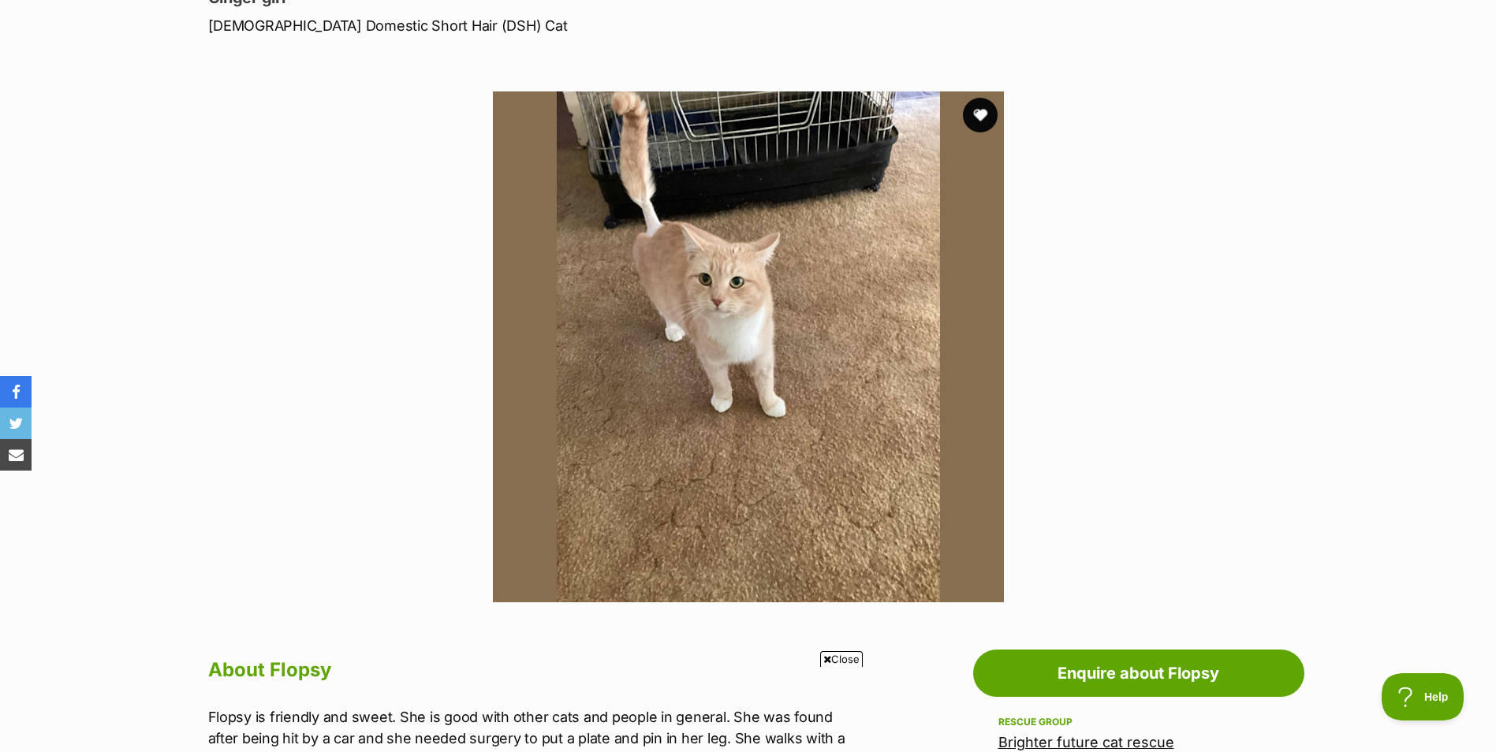
click at [976, 115] on button "favourite" at bounding box center [980, 115] width 35 height 35
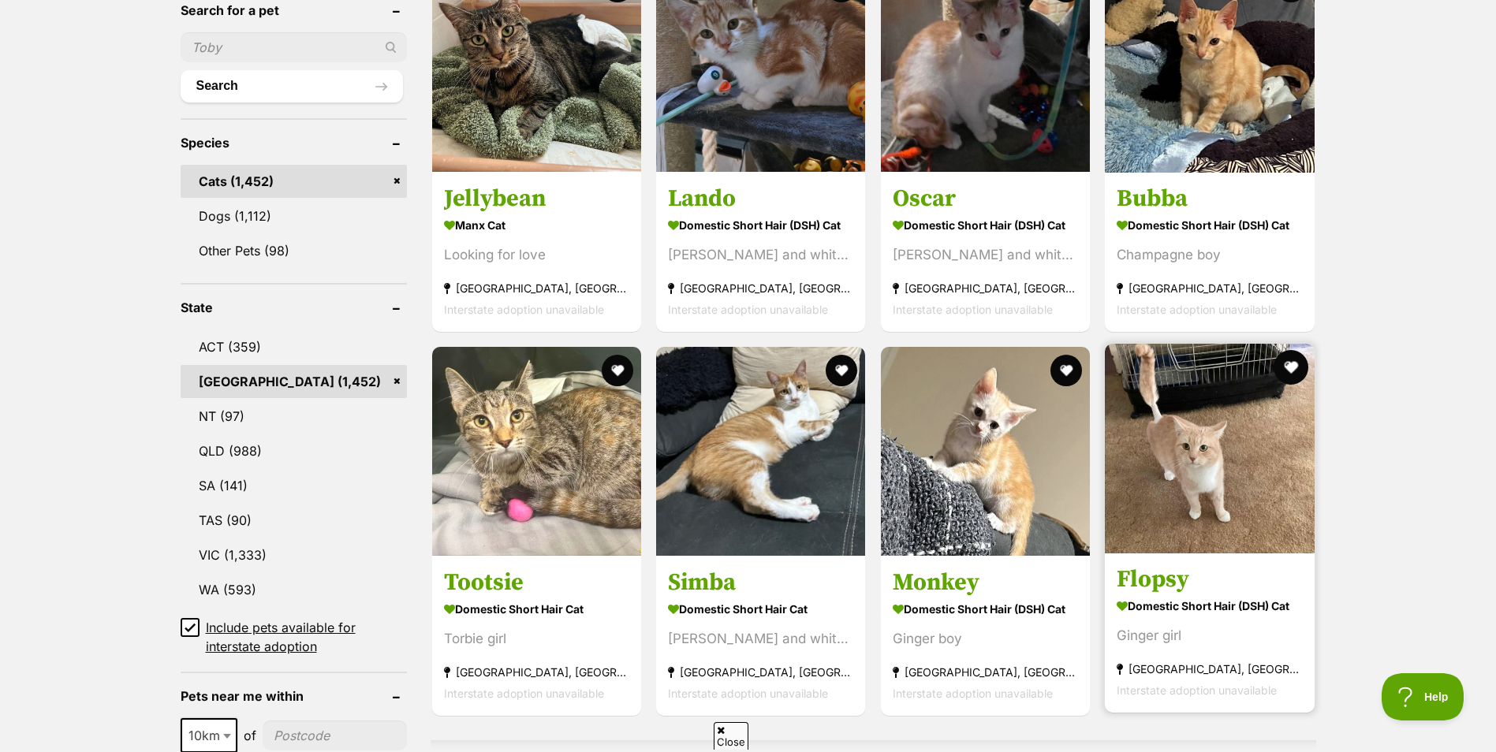
click at [1300, 364] on button "favourite" at bounding box center [1291, 367] width 35 height 35
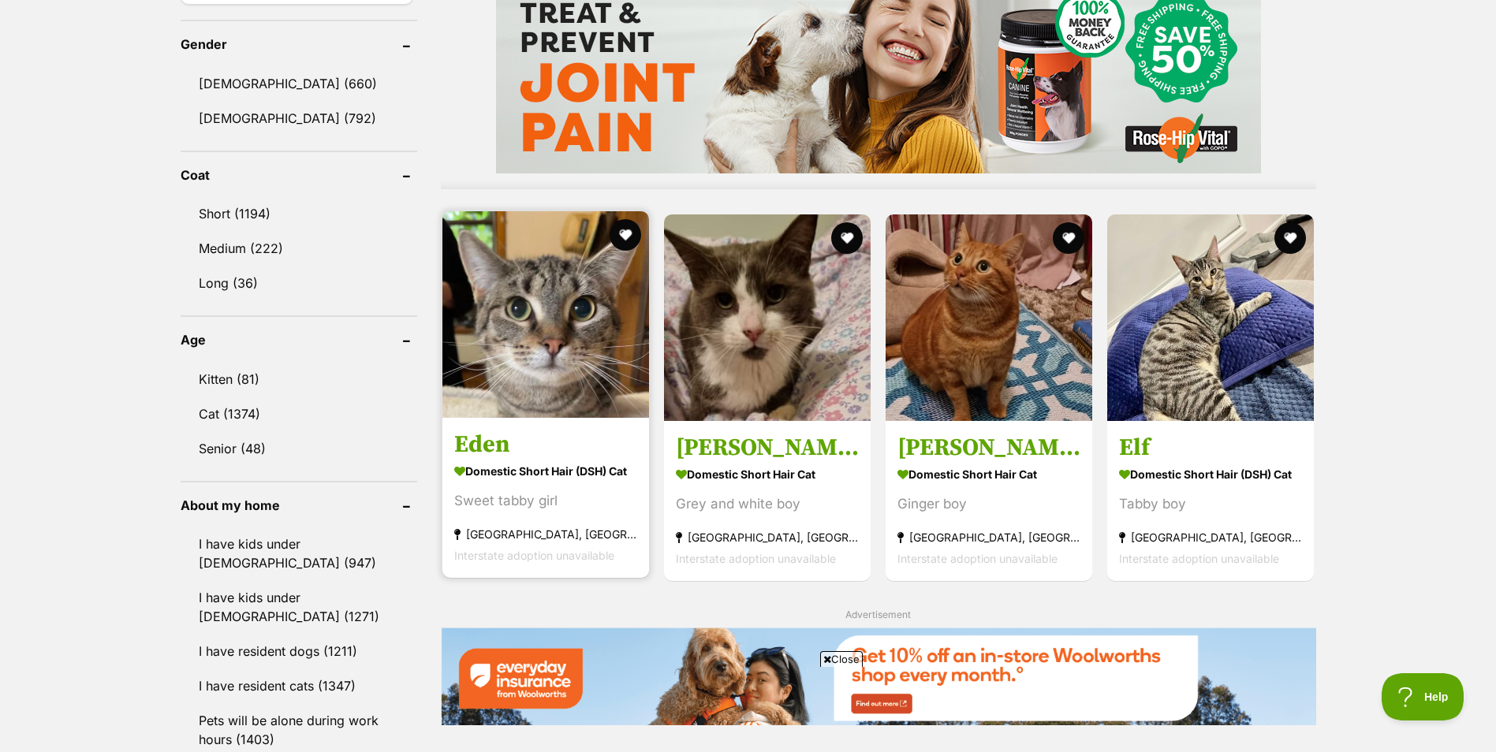
click at [577, 357] on img at bounding box center [545, 314] width 207 height 207
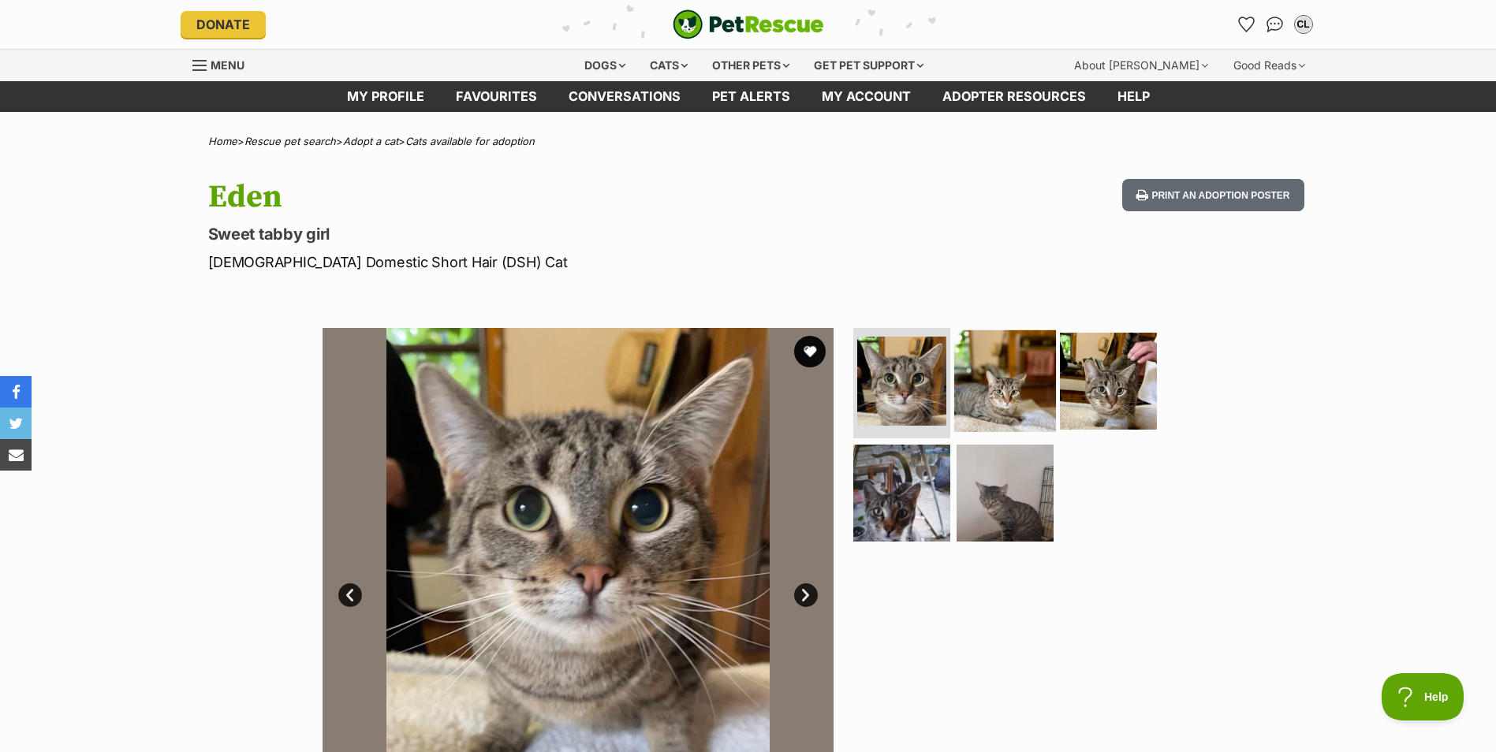
click at [1006, 405] on img at bounding box center [1005, 381] width 102 height 102
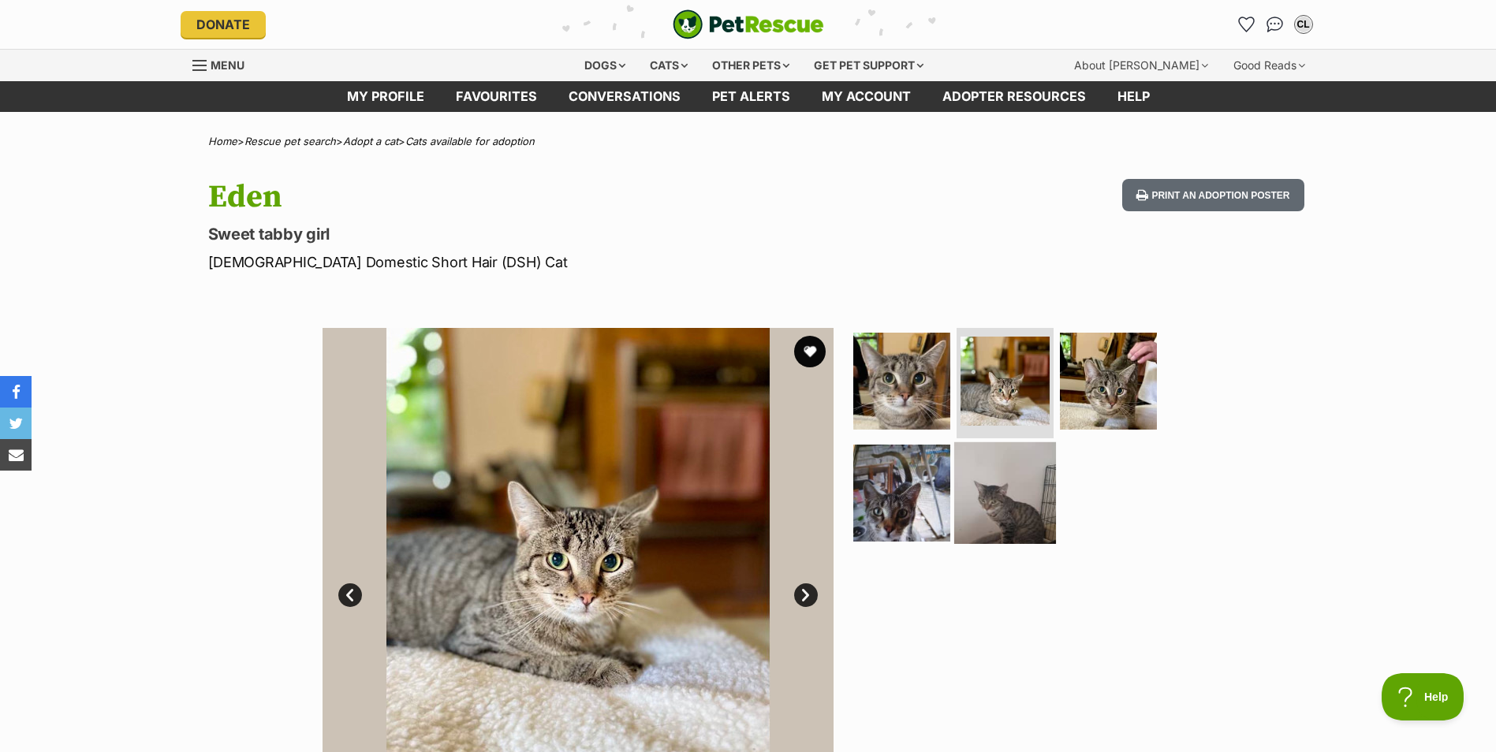
click at [1005, 509] on img at bounding box center [1005, 493] width 102 height 102
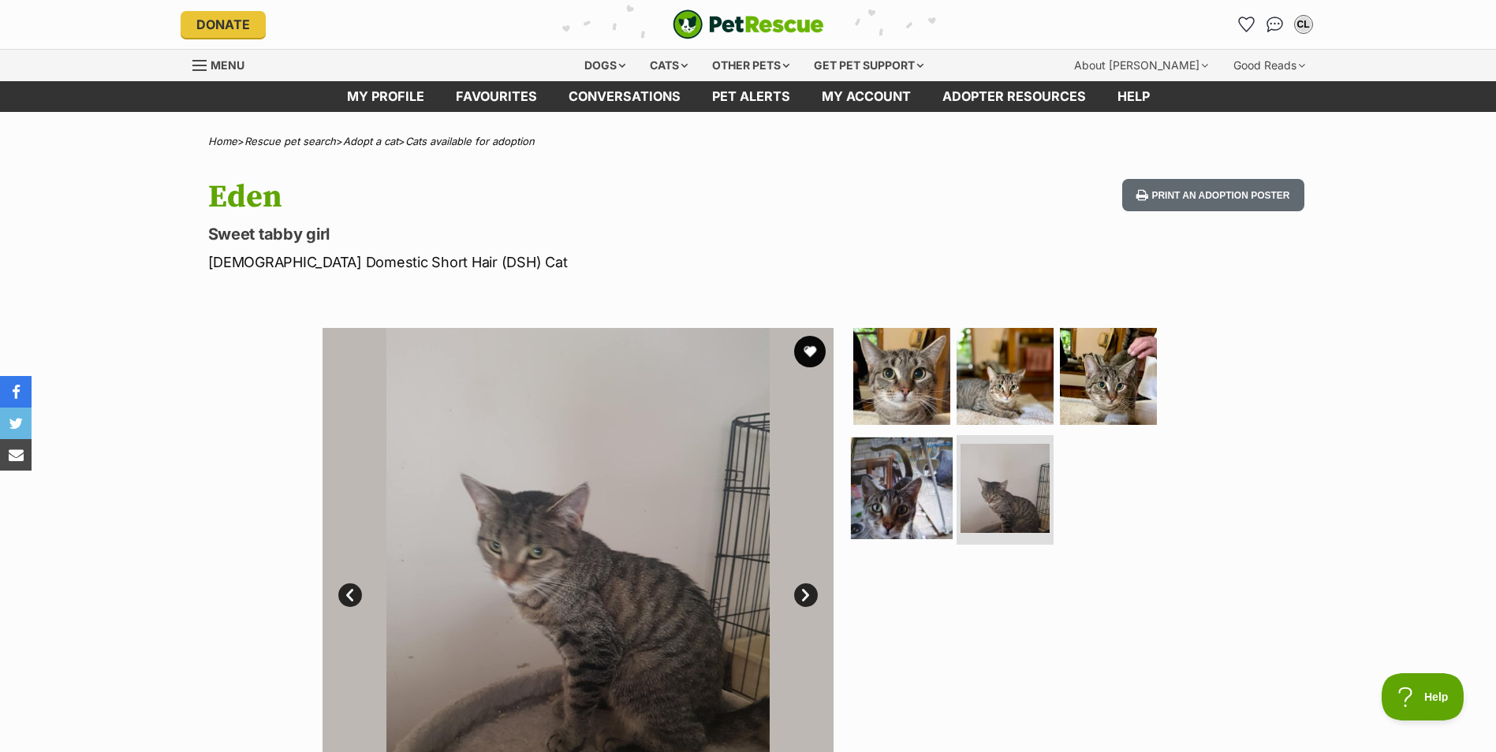
click at [927, 502] on img at bounding box center [902, 488] width 102 height 102
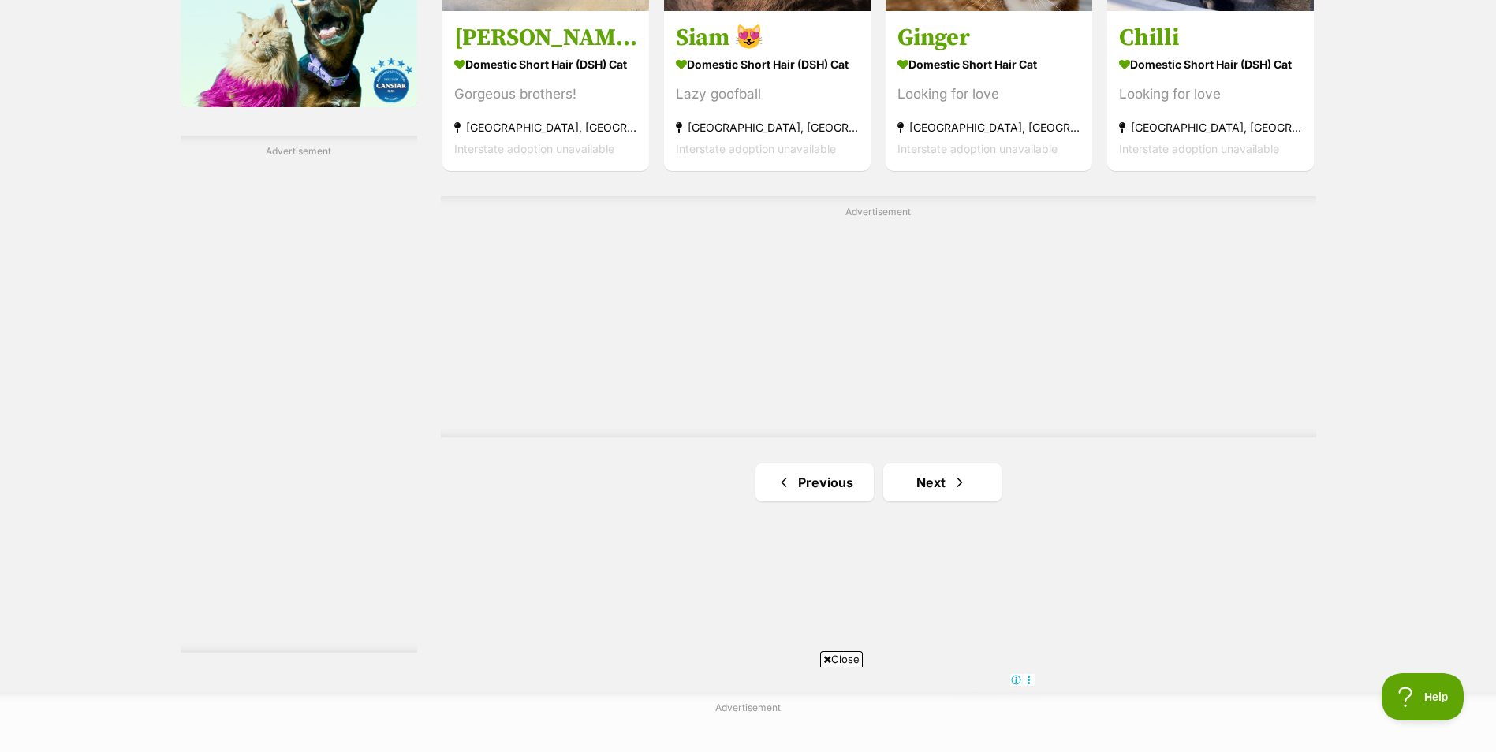
scroll to position [2682, 0]
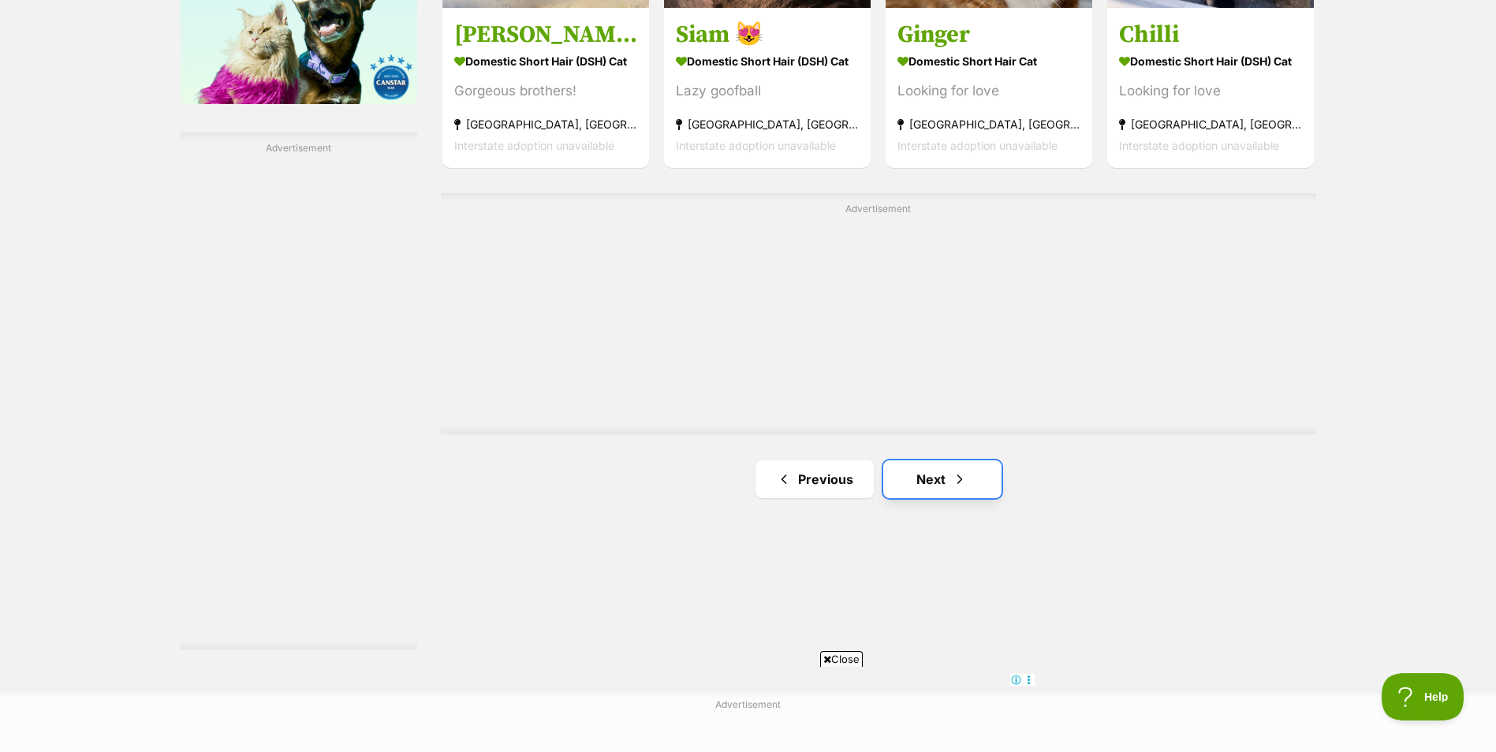
click at [968, 471] on link "Next" at bounding box center [942, 480] width 118 height 38
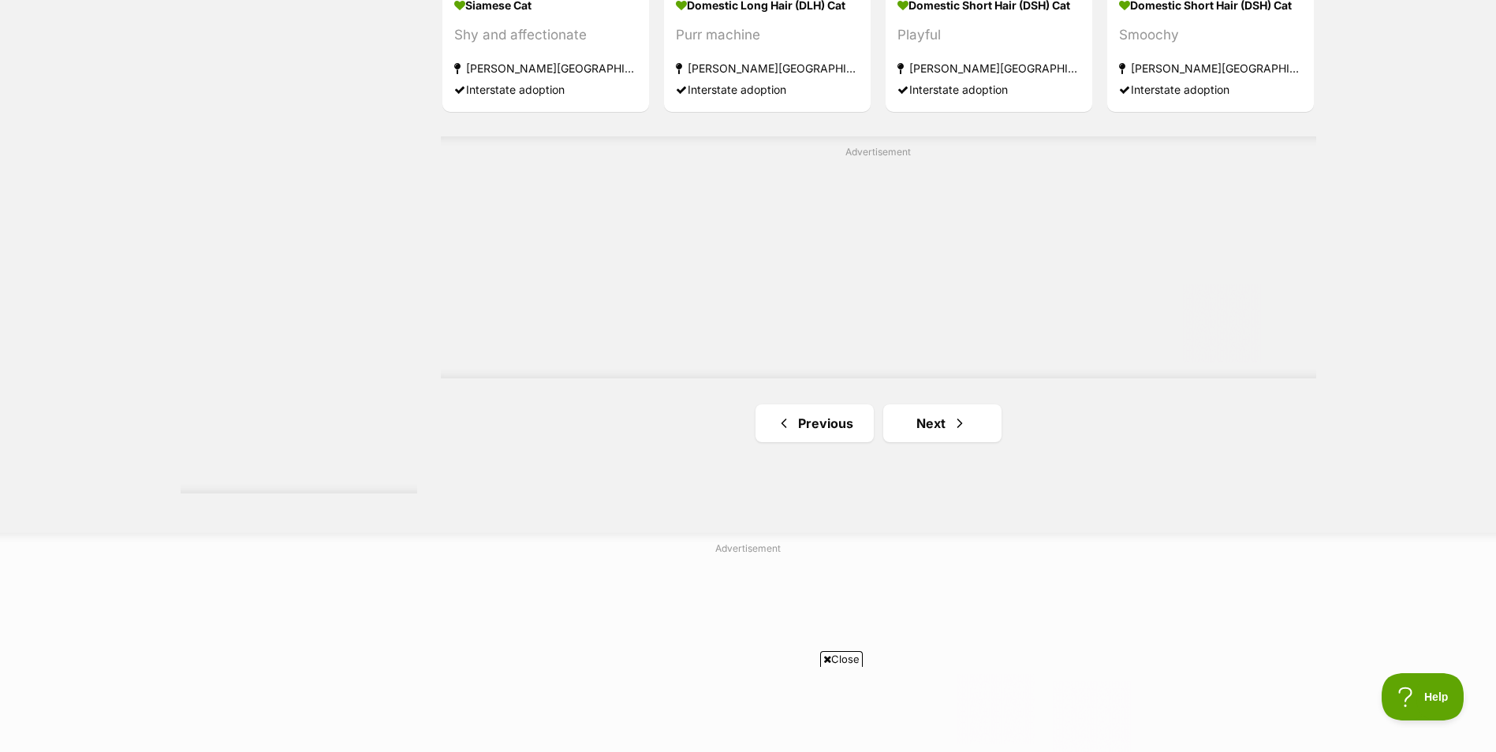
scroll to position [2839, 0]
click at [957, 413] on span "Next page" at bounding box center [960, 422] width 16 height 19
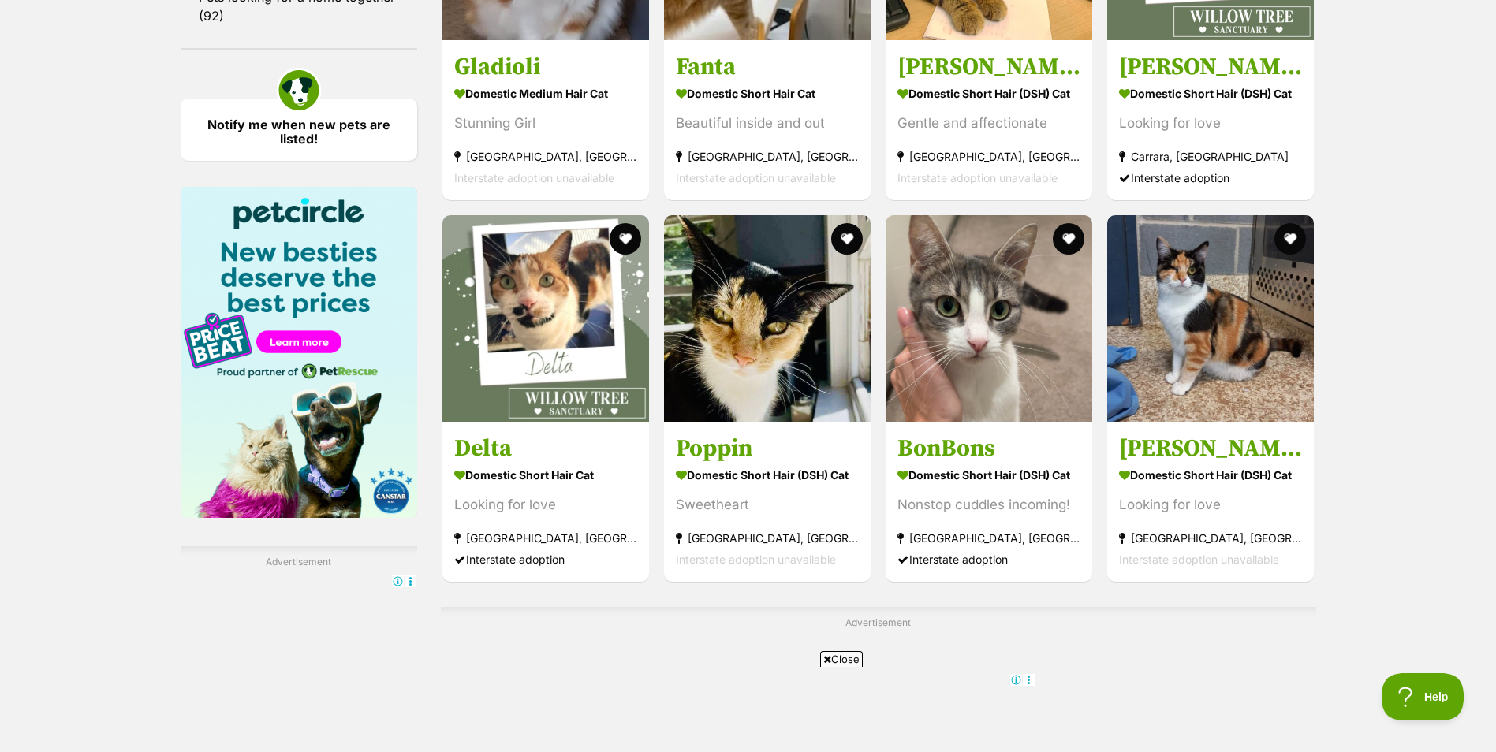
scroll to position [2287, 0]
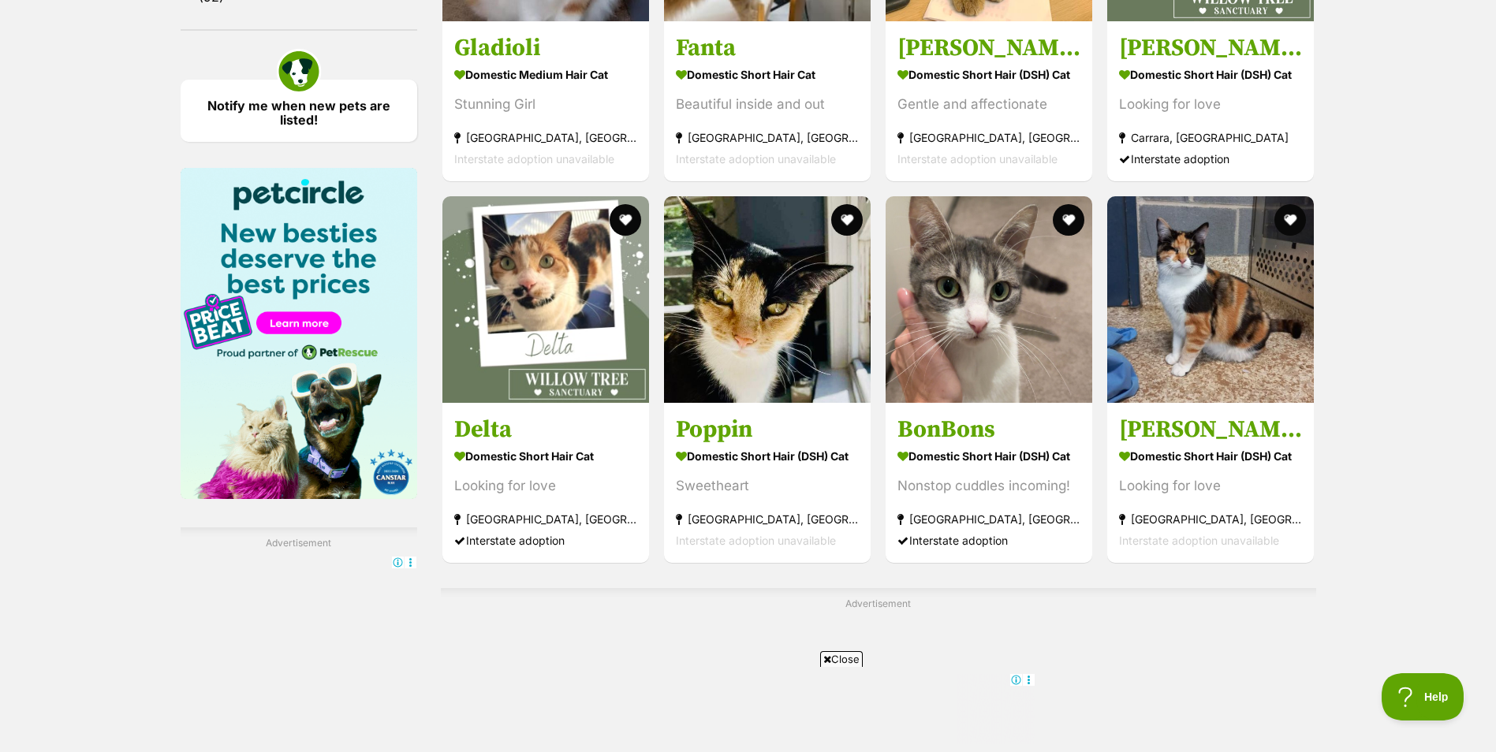
click at [1024, 334] on img at bounding box center [989, 299] width 207 height 207
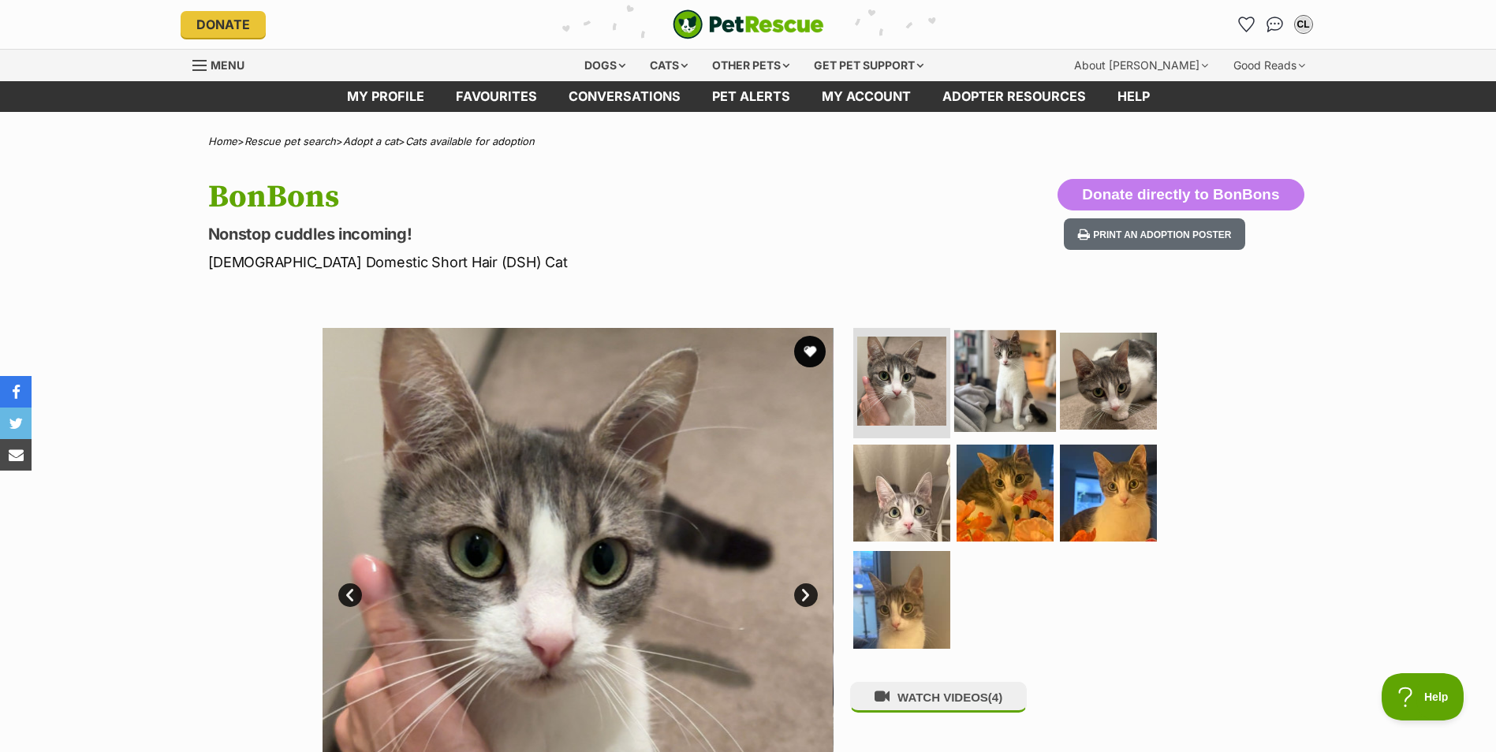
click at [1017, 350] on img at bounding box center [1005, 381] width 102 height 102
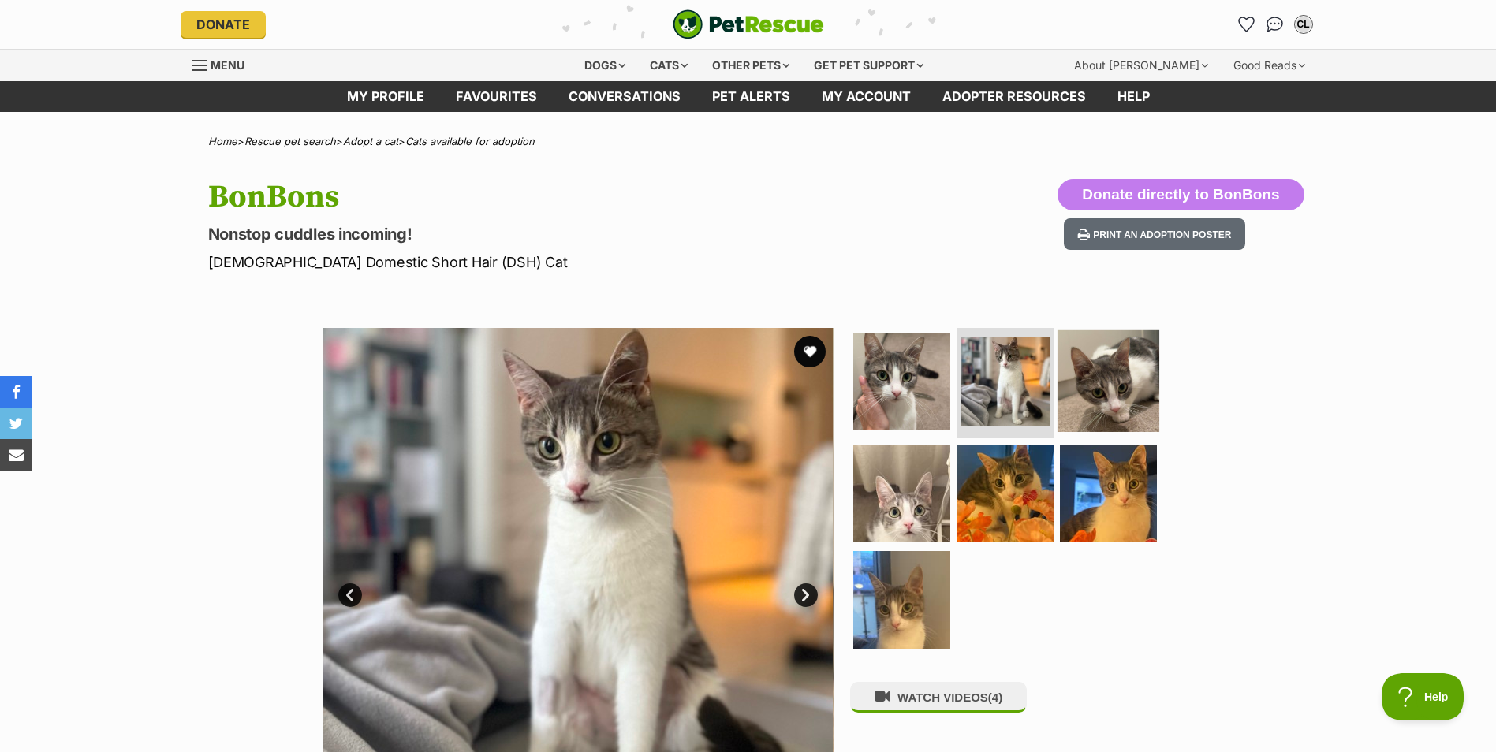
click at [1095, 364] on img at bounding box center [1108, 381] width 102 height 102
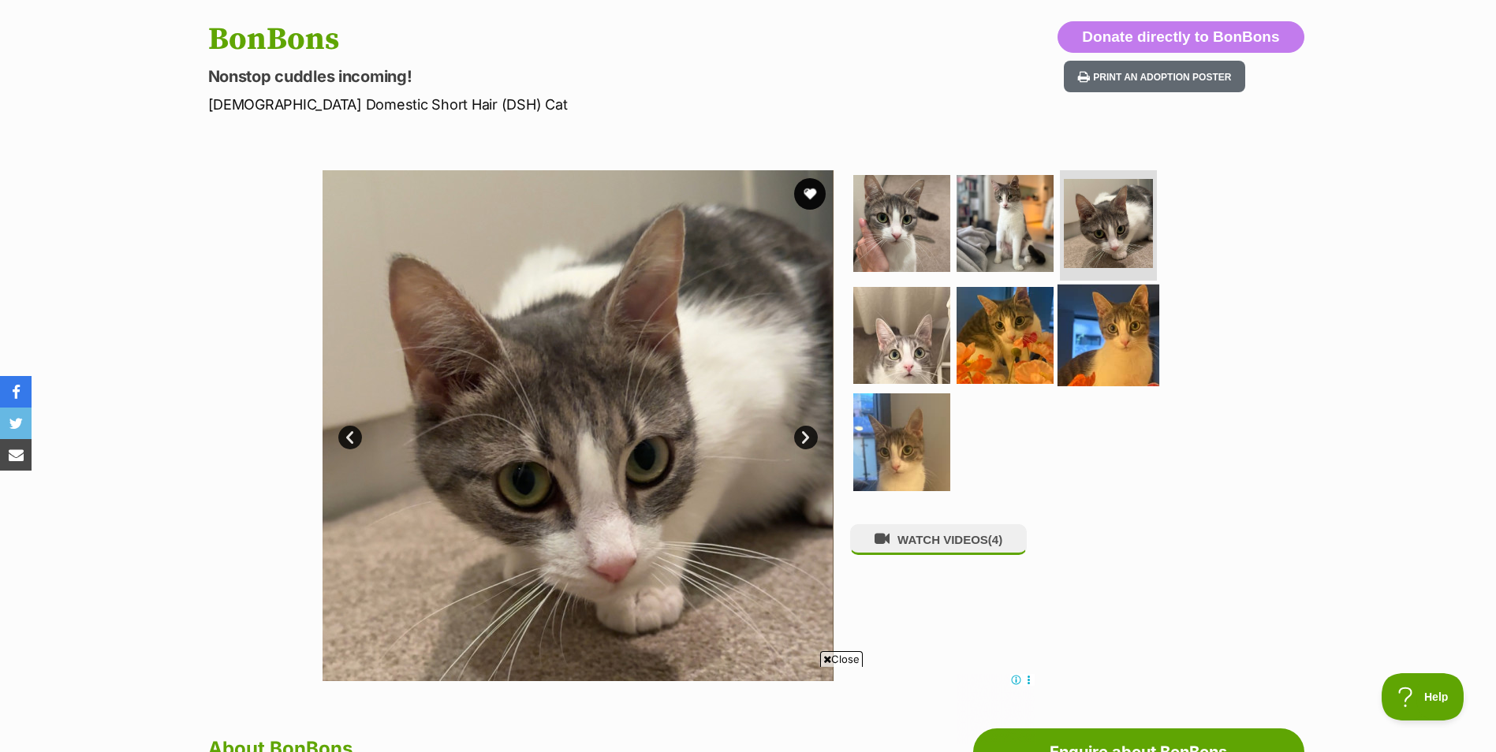
click at [1097, 360] on img at bounding box center [1108, 335] width 102 height 102
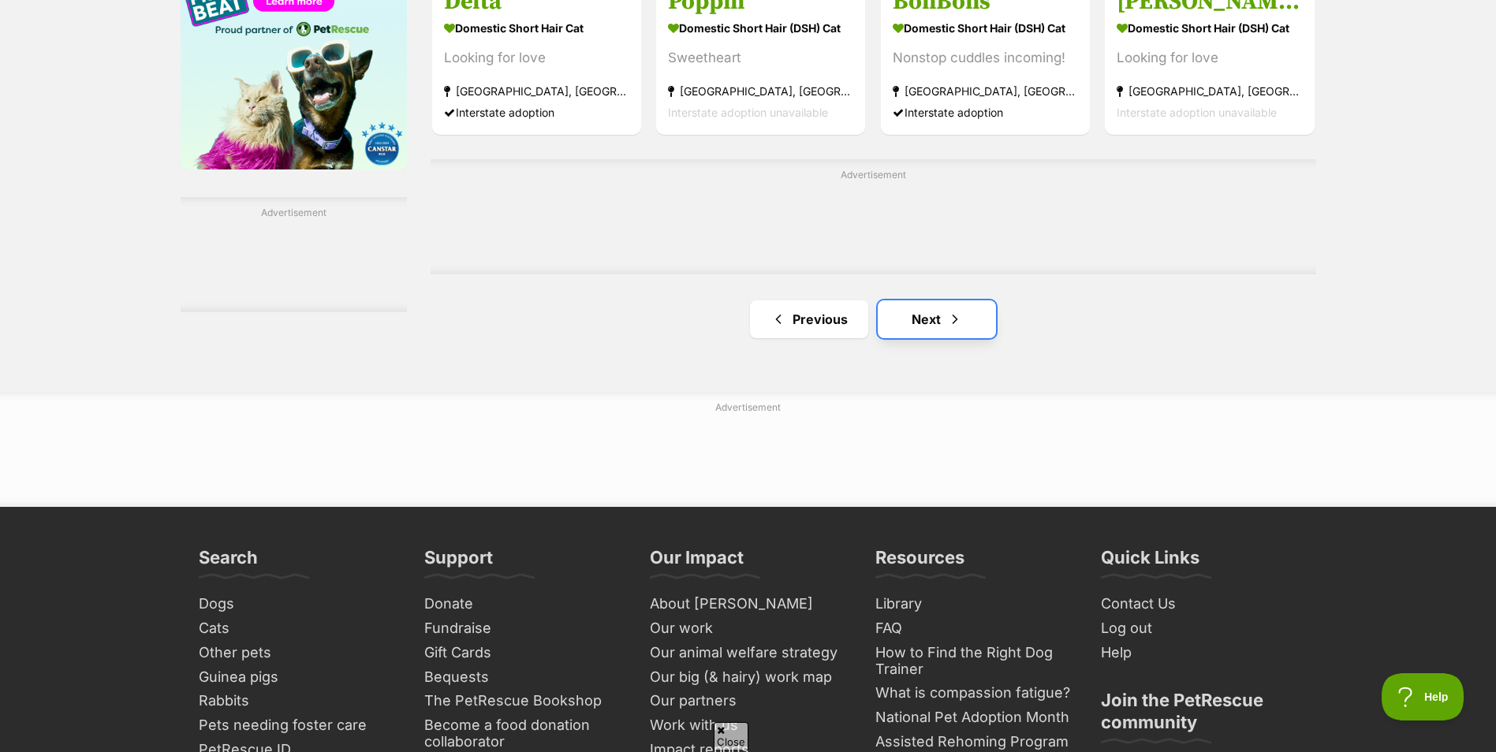
click at [942, 324] on link "Next" at bounding box center [937, 319] width 118 height 38
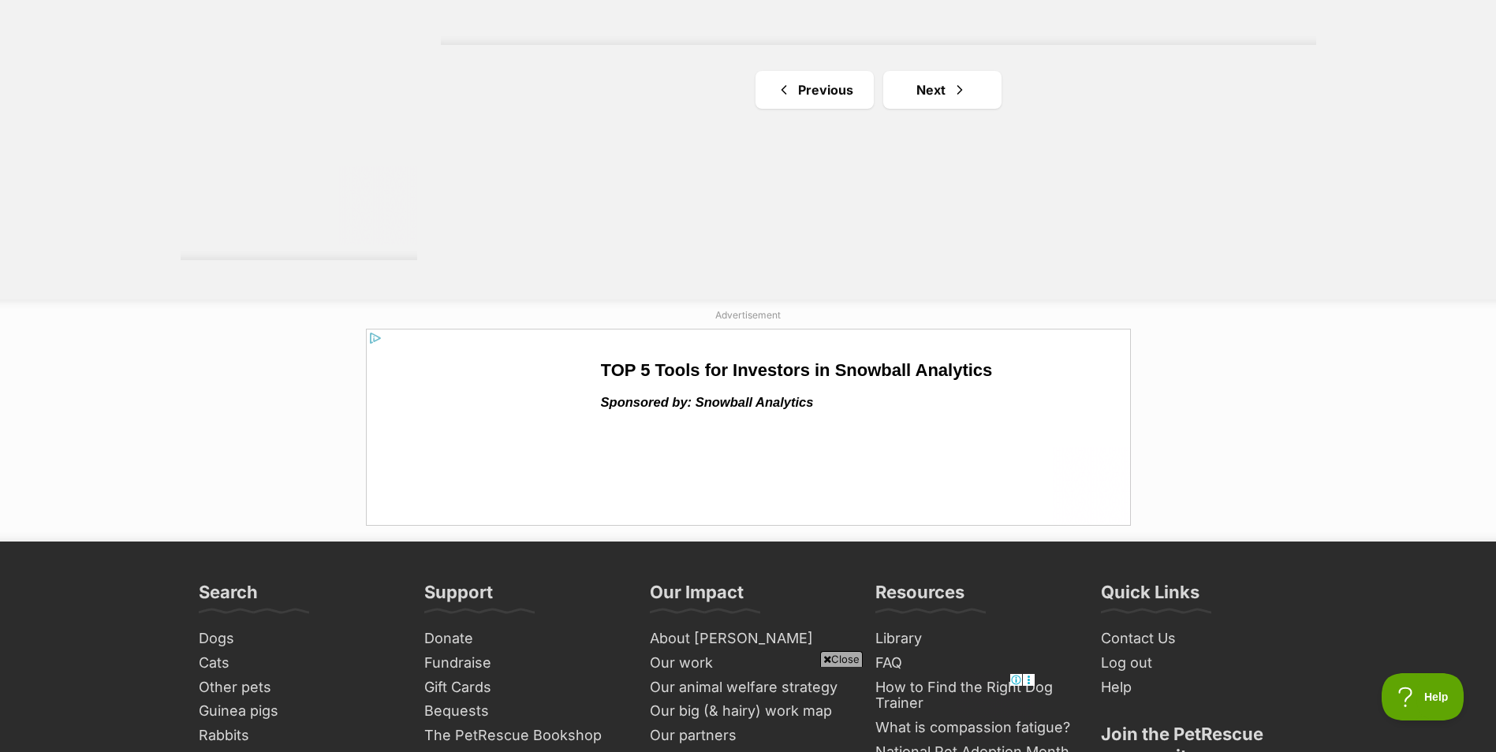
scroll to position [3075, 0]
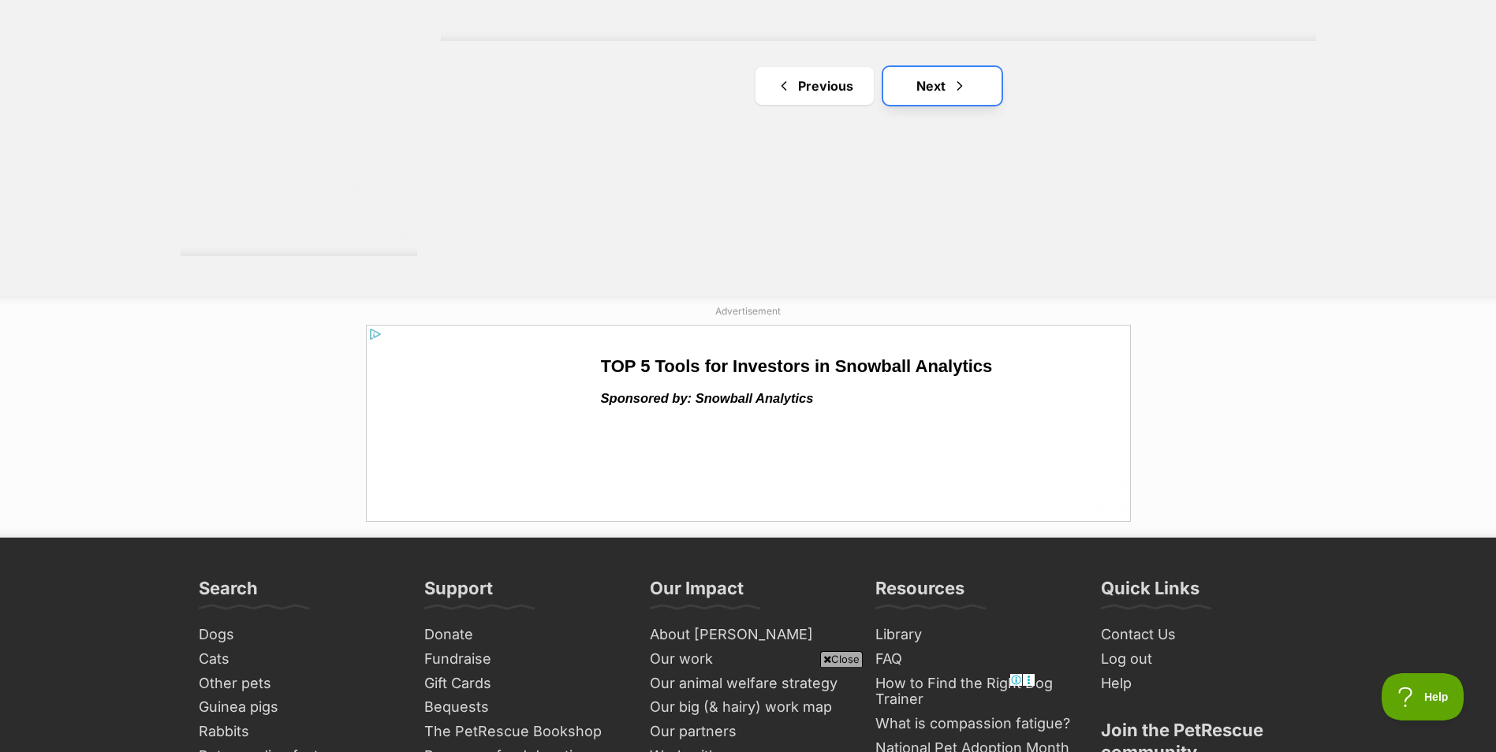
click at [937, 100] on link "Next" at bounding box center [942, 86] width 118 height 38
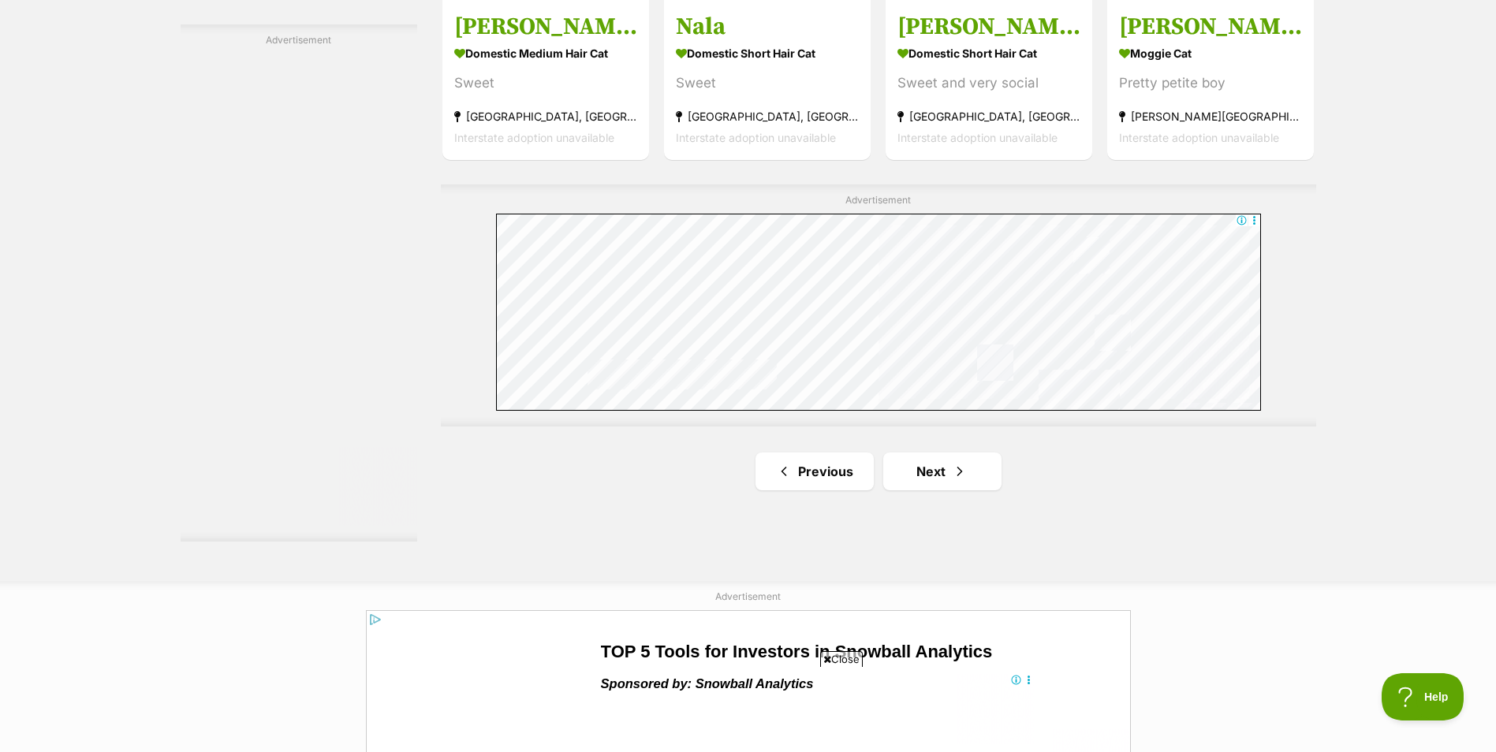
scroll to position [2918, 0]
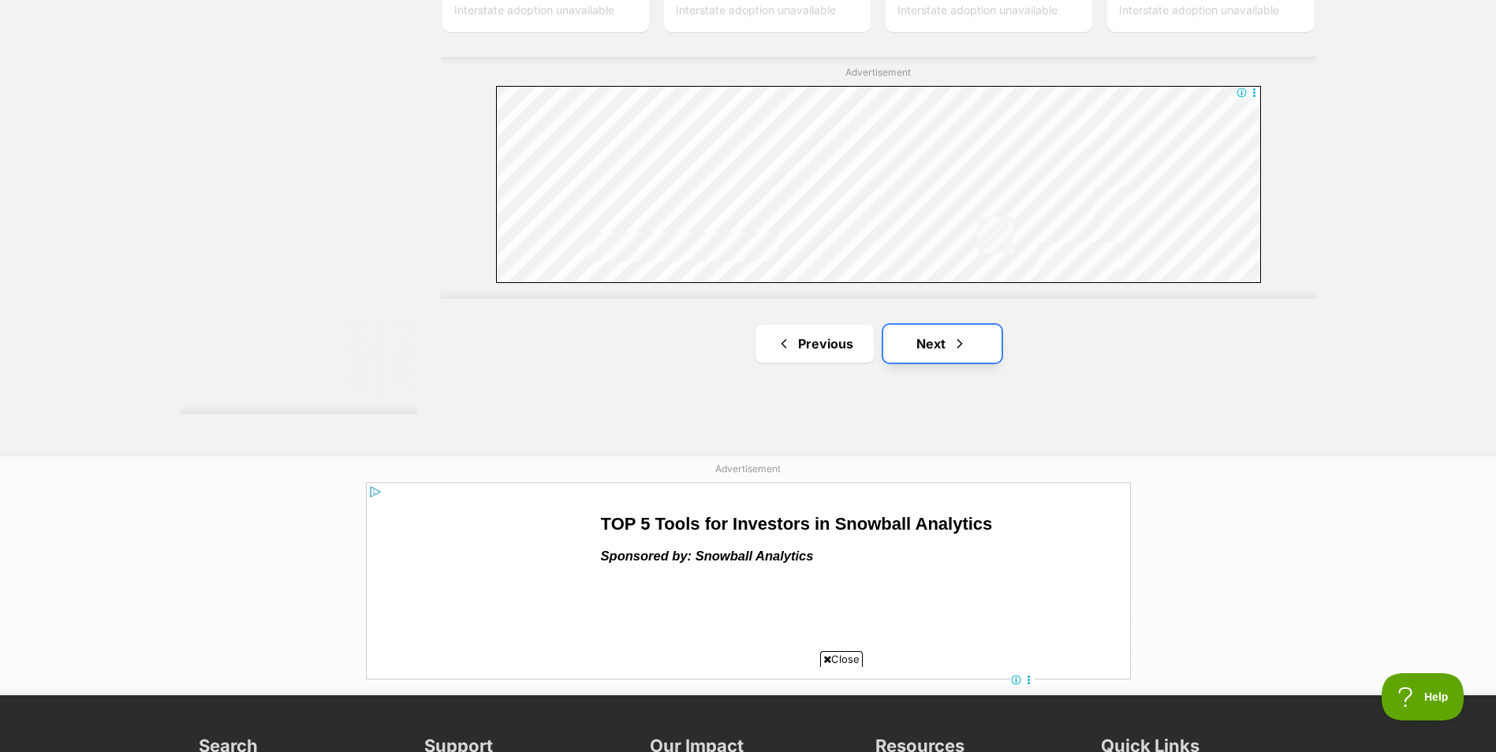
click at [957, 336] on span "Next page" at bounding box center [960, 343] width 16 height 19
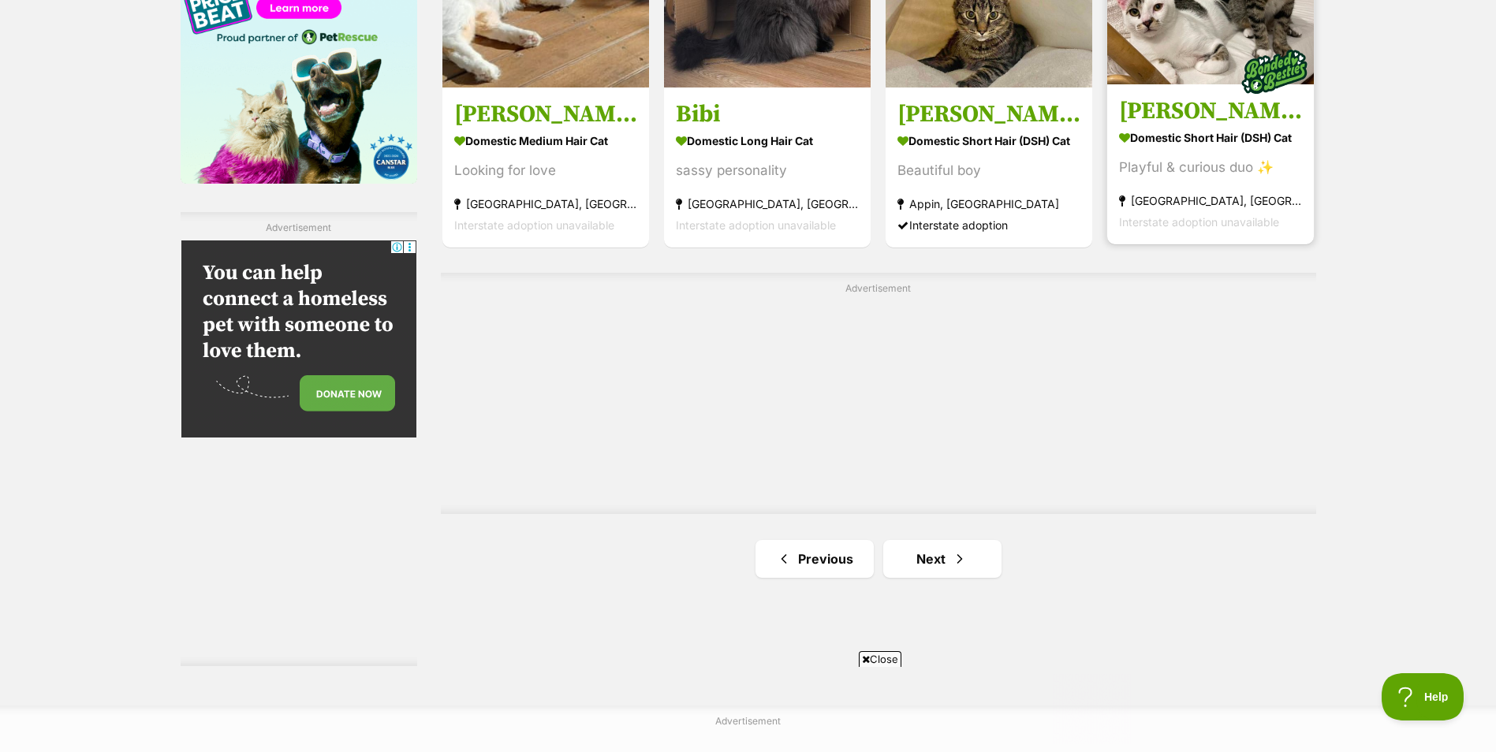
scroll to position [2918, 0]
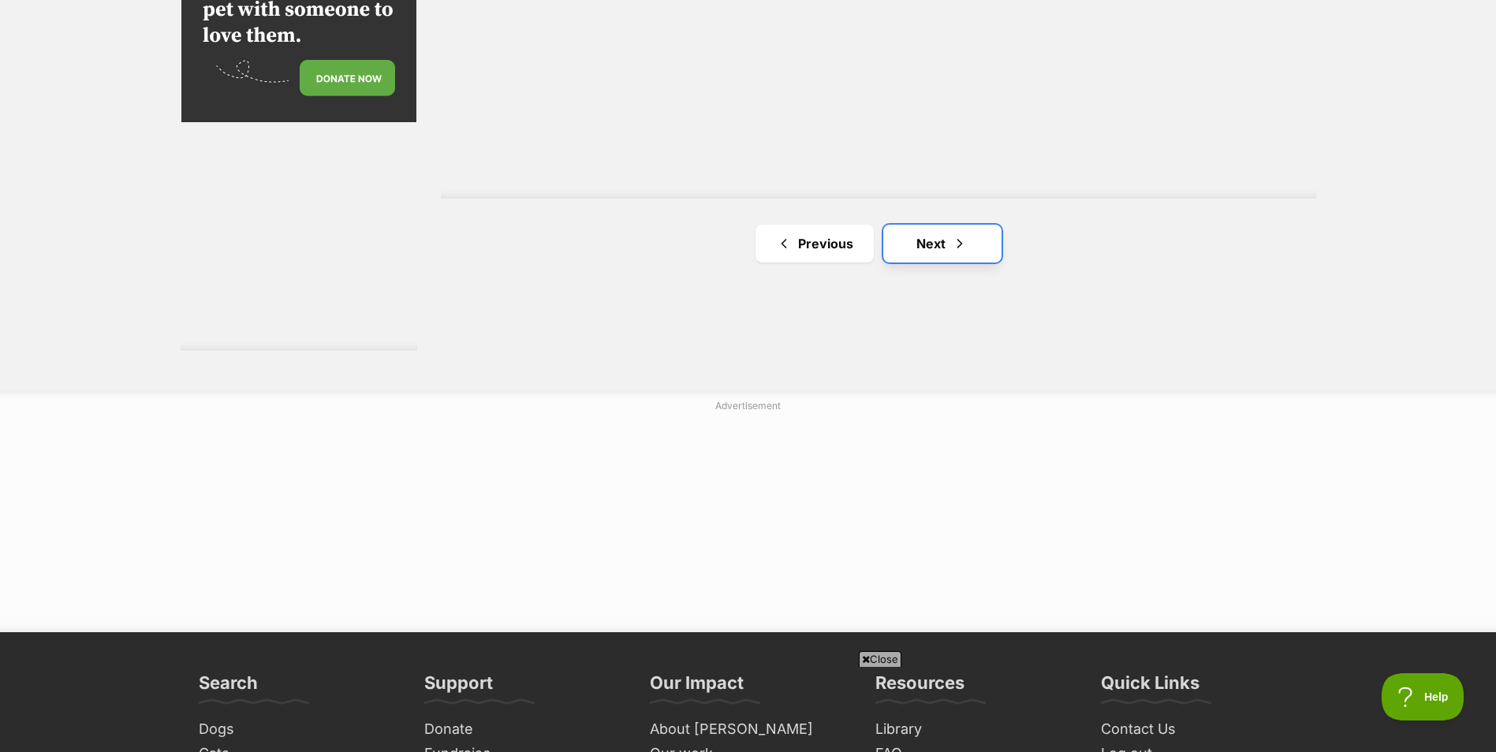
click at [955, 247] on span "Next page" at bounding box center [960, 243] width 16 height 19
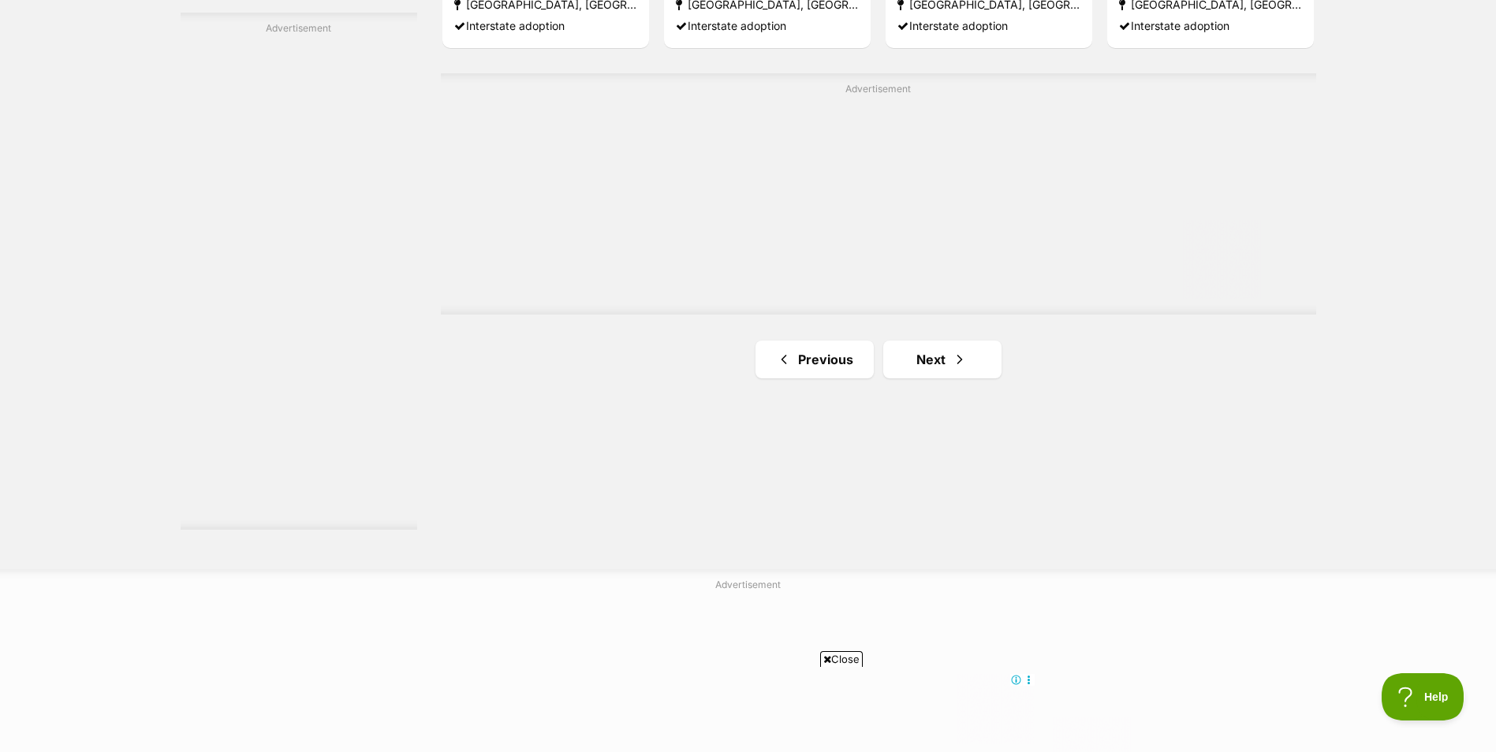
scroll to position [2839, 0]
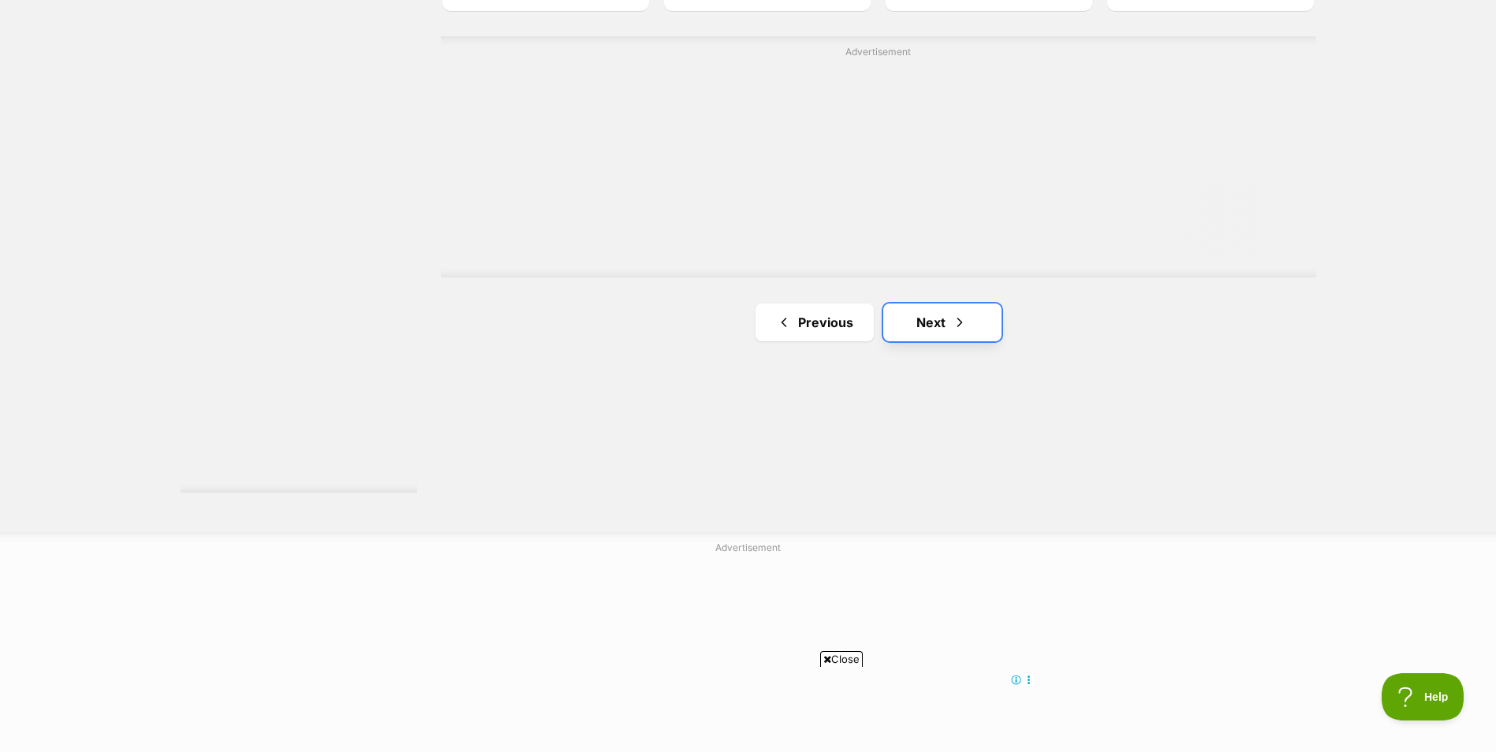
click at [971, 319] on link "Next" at bounding box center [942, 323] width 118 height 38
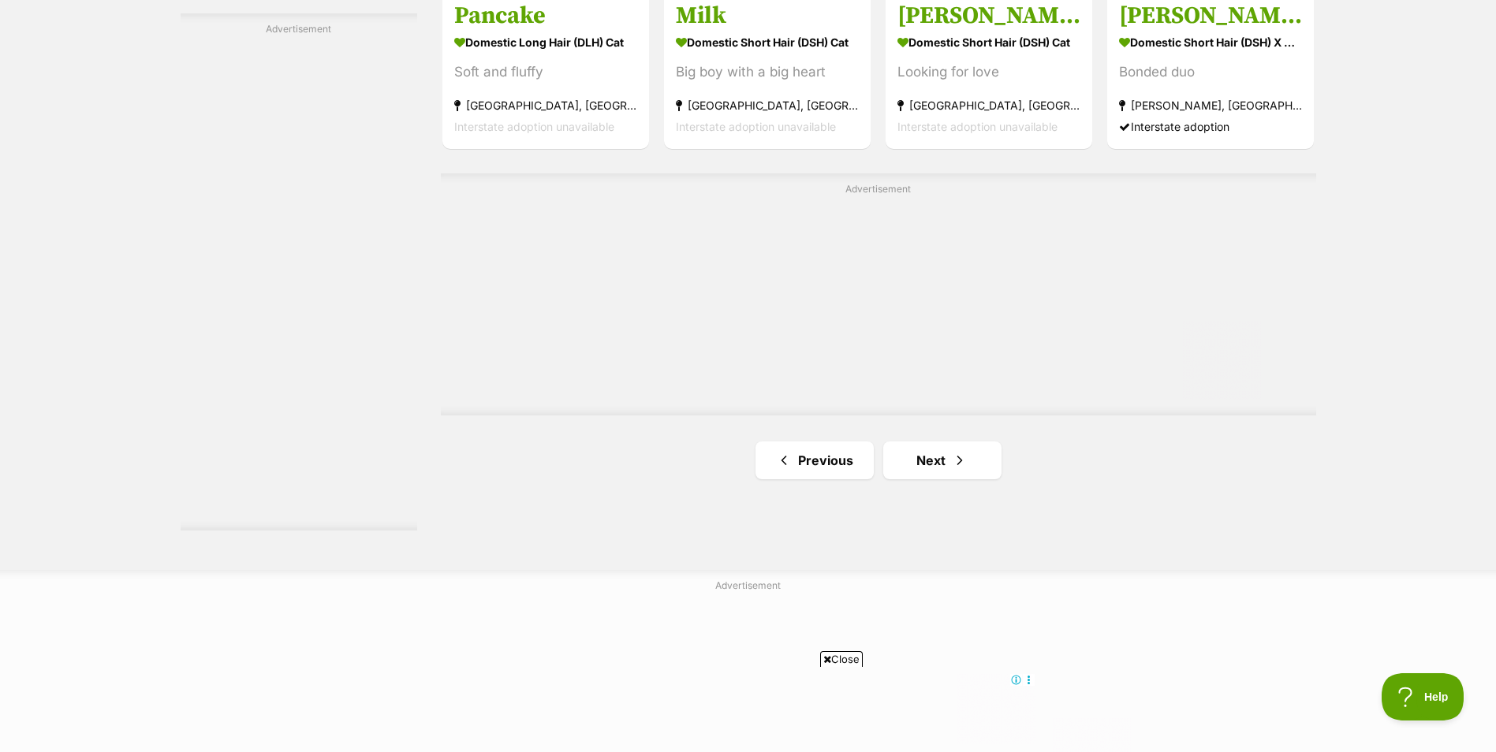
scroll to position [2839, 0]
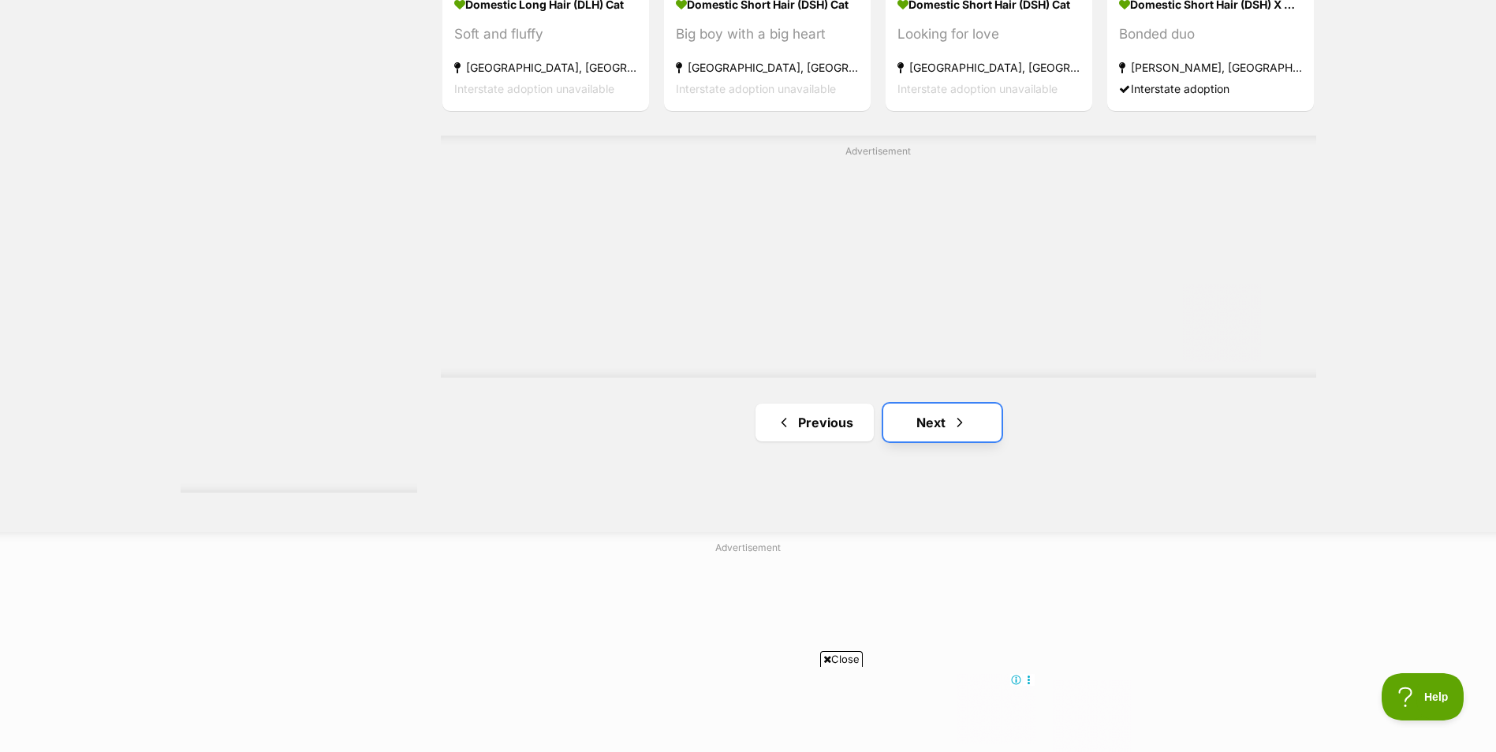
click at [943, 422] on link "Next" at bounding box center [942, 423] width 118 height 38
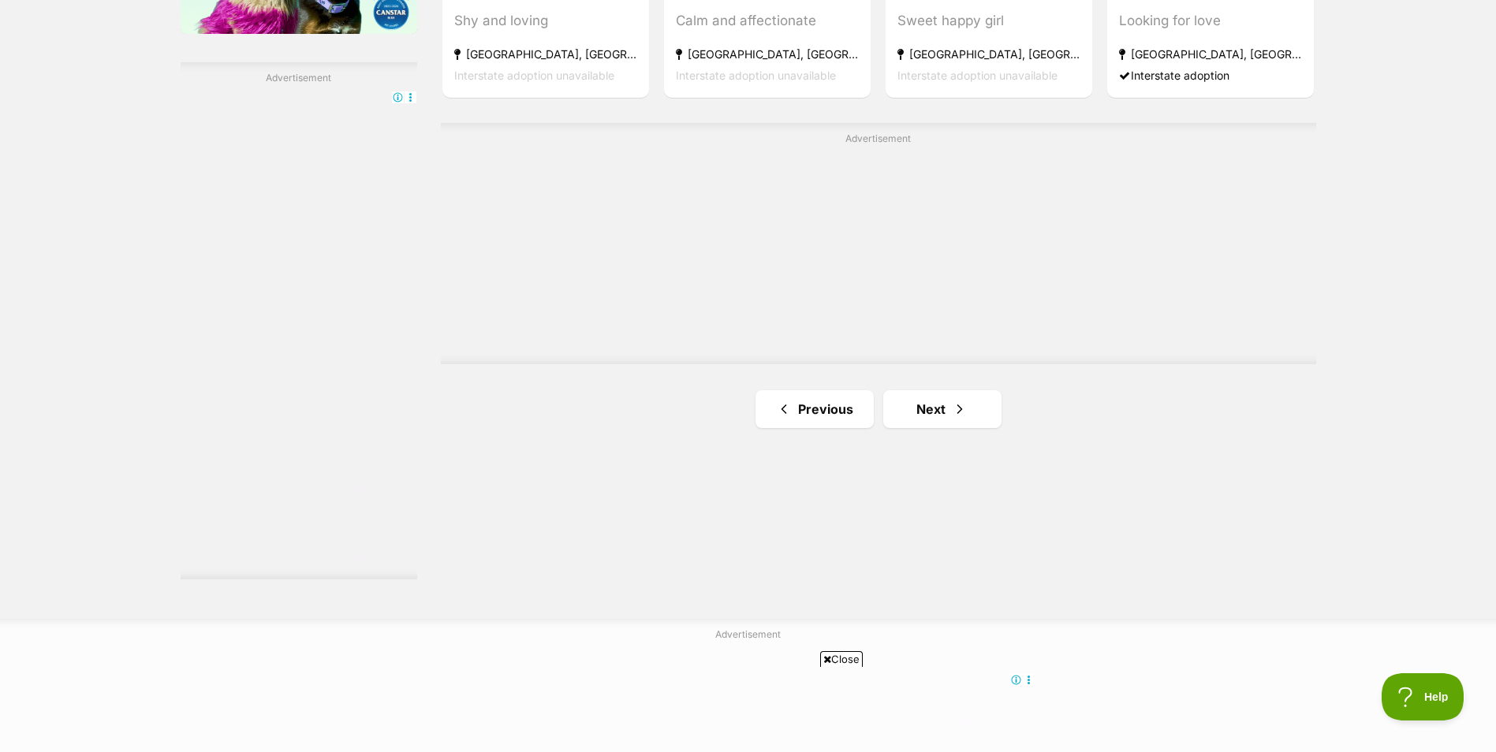
scroll to position [2760, 0]
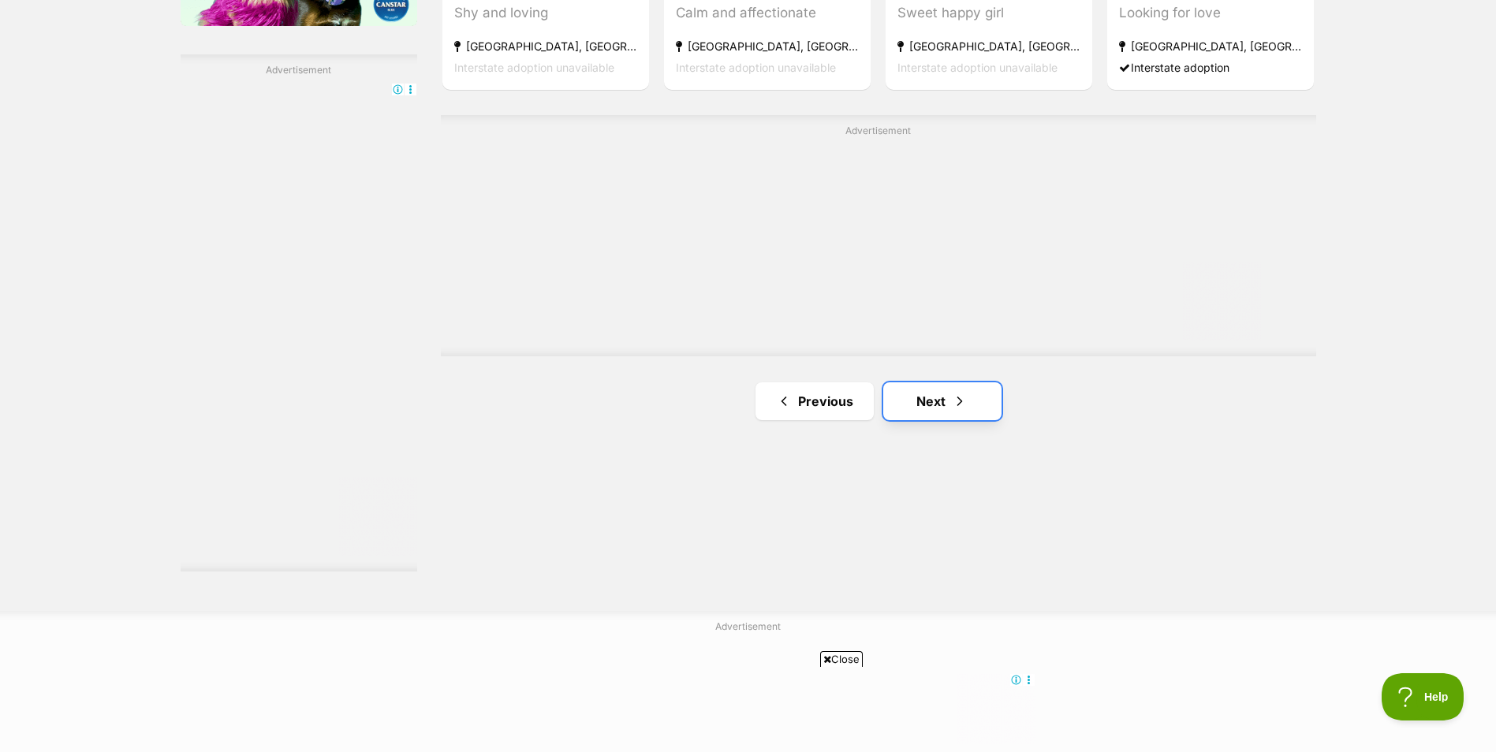
click at [945, 394] on link "Next" at bounding box center [942, 401] width 118 height 38
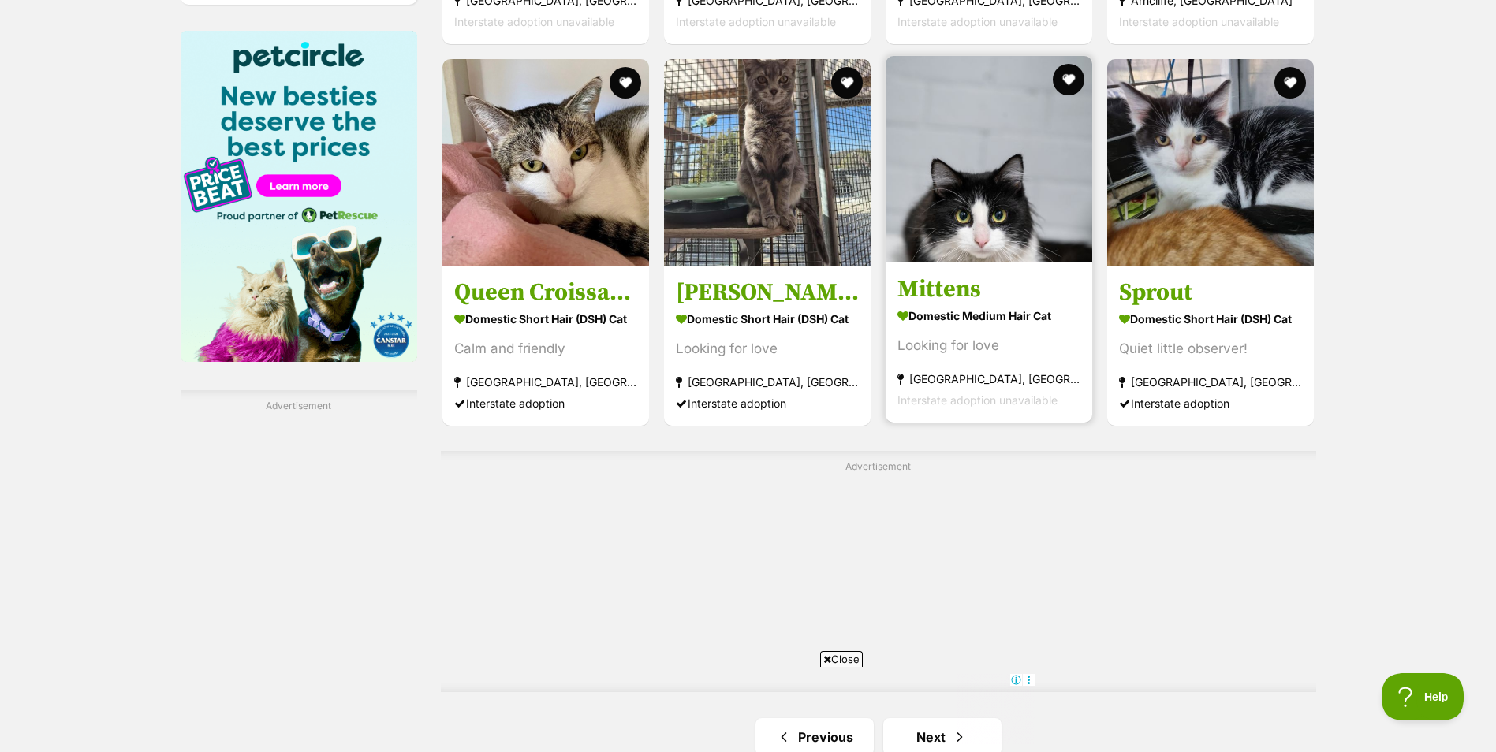
scroll to position [2445, 0]
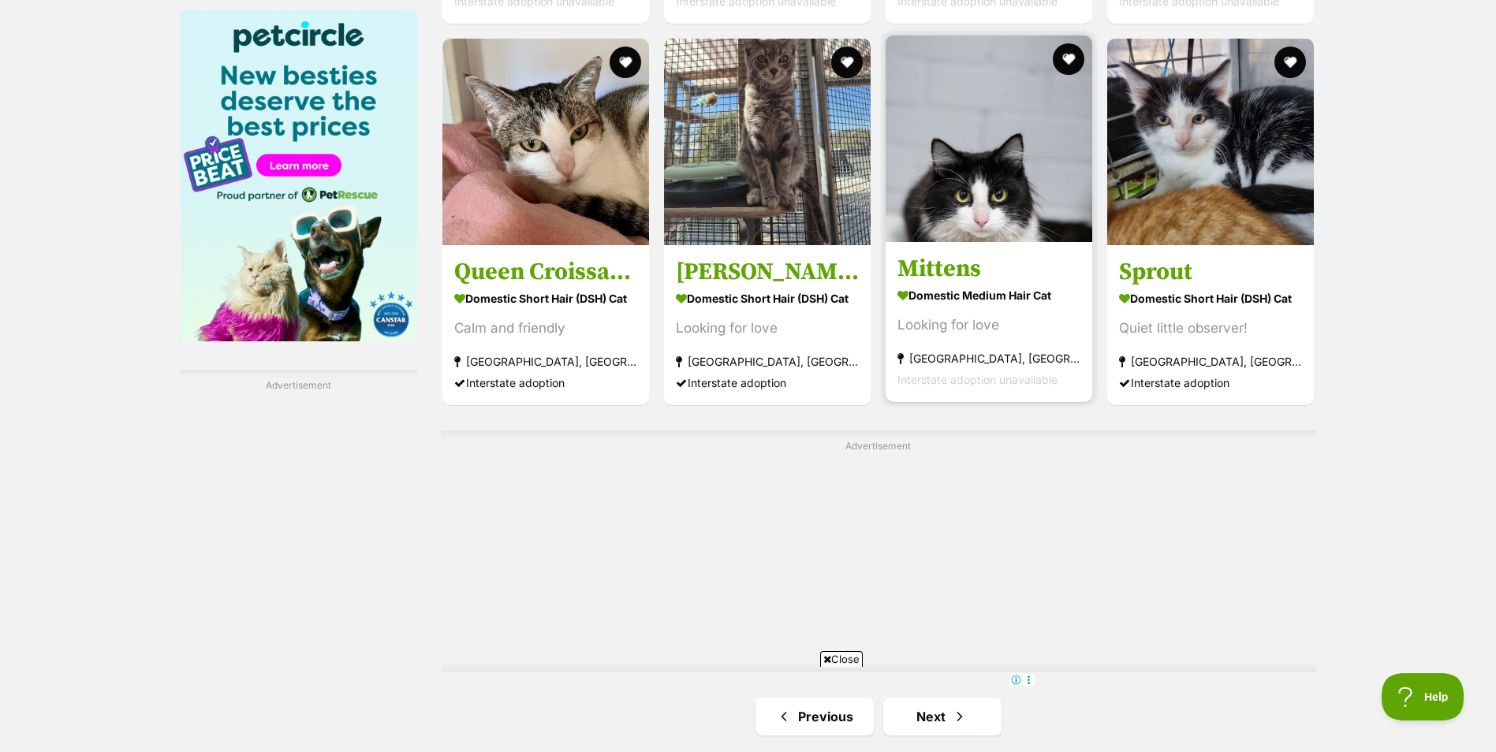
click at [995, 218] on img at bounding box center [989, 138] width 207 height 207
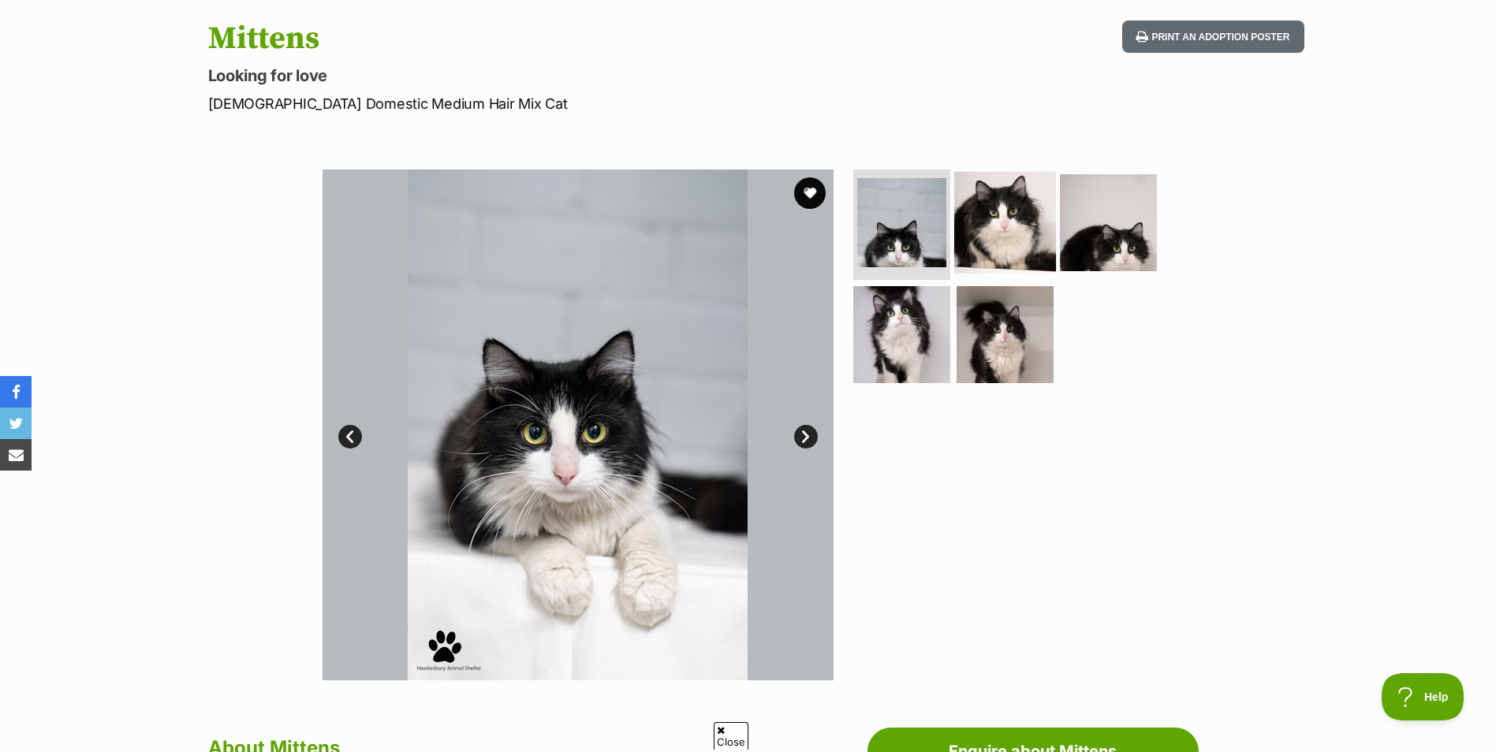
scroll to position [237, 0]
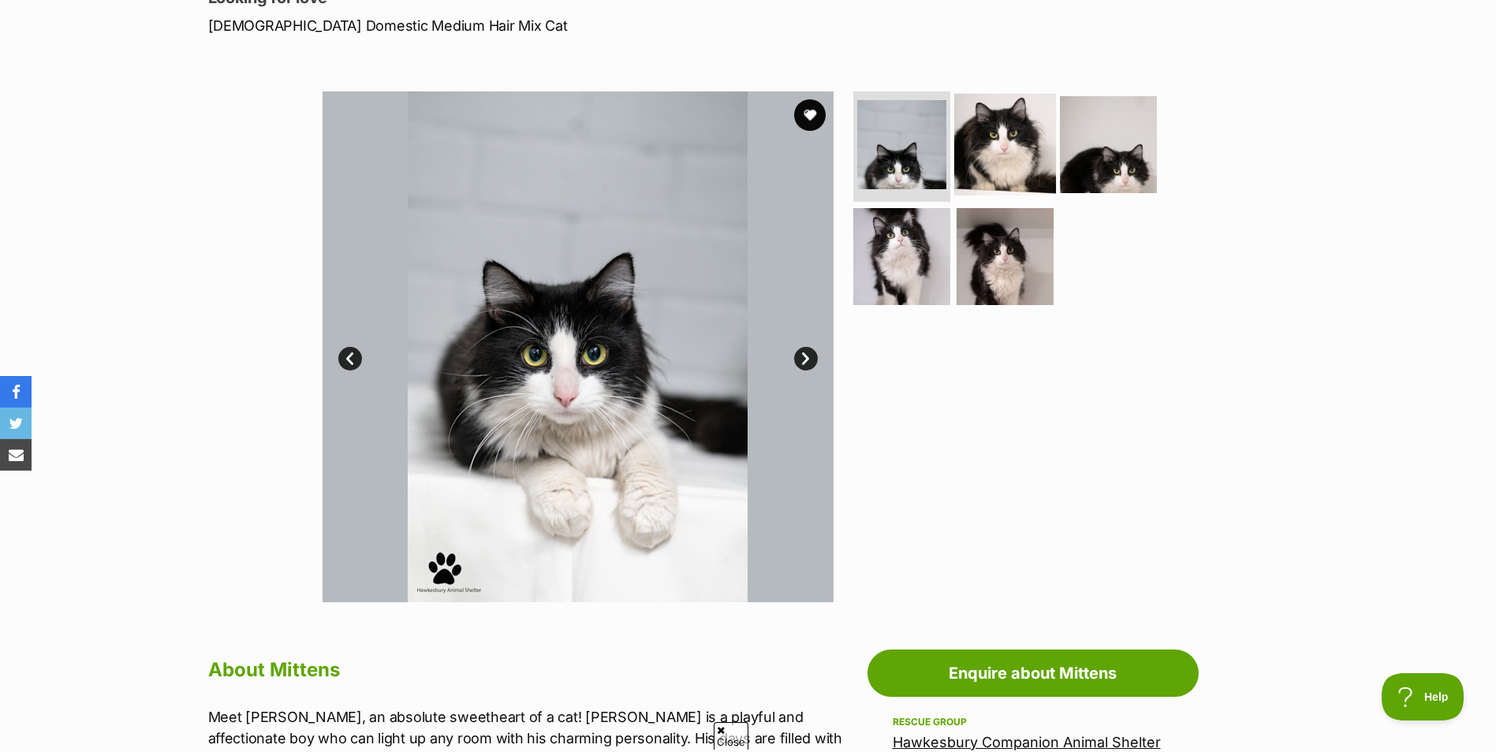
click at [1016, 145] on img at bounding box center [1005, 145] width 102 height 102
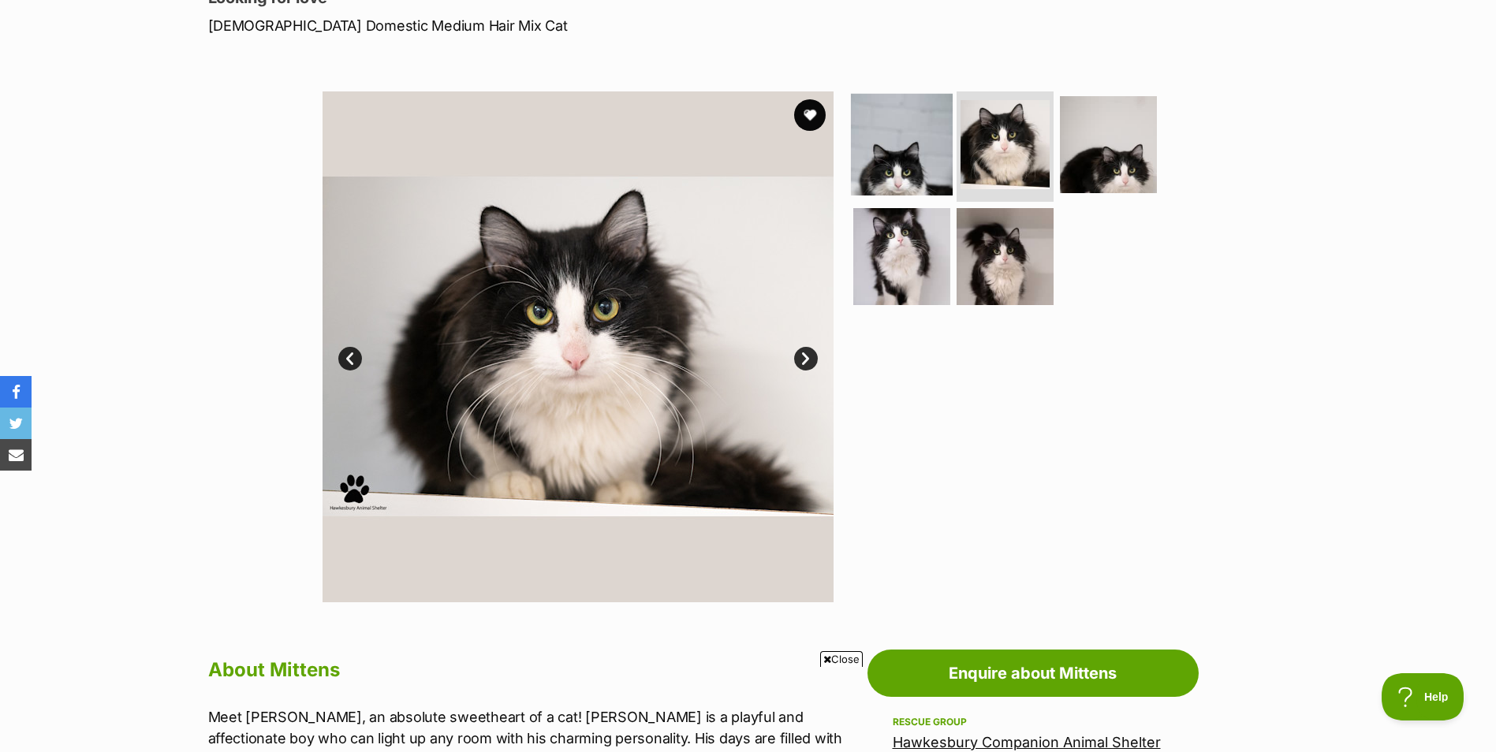
click at [938, 154] on img at bounding box center [902, 145] width 102 height 102
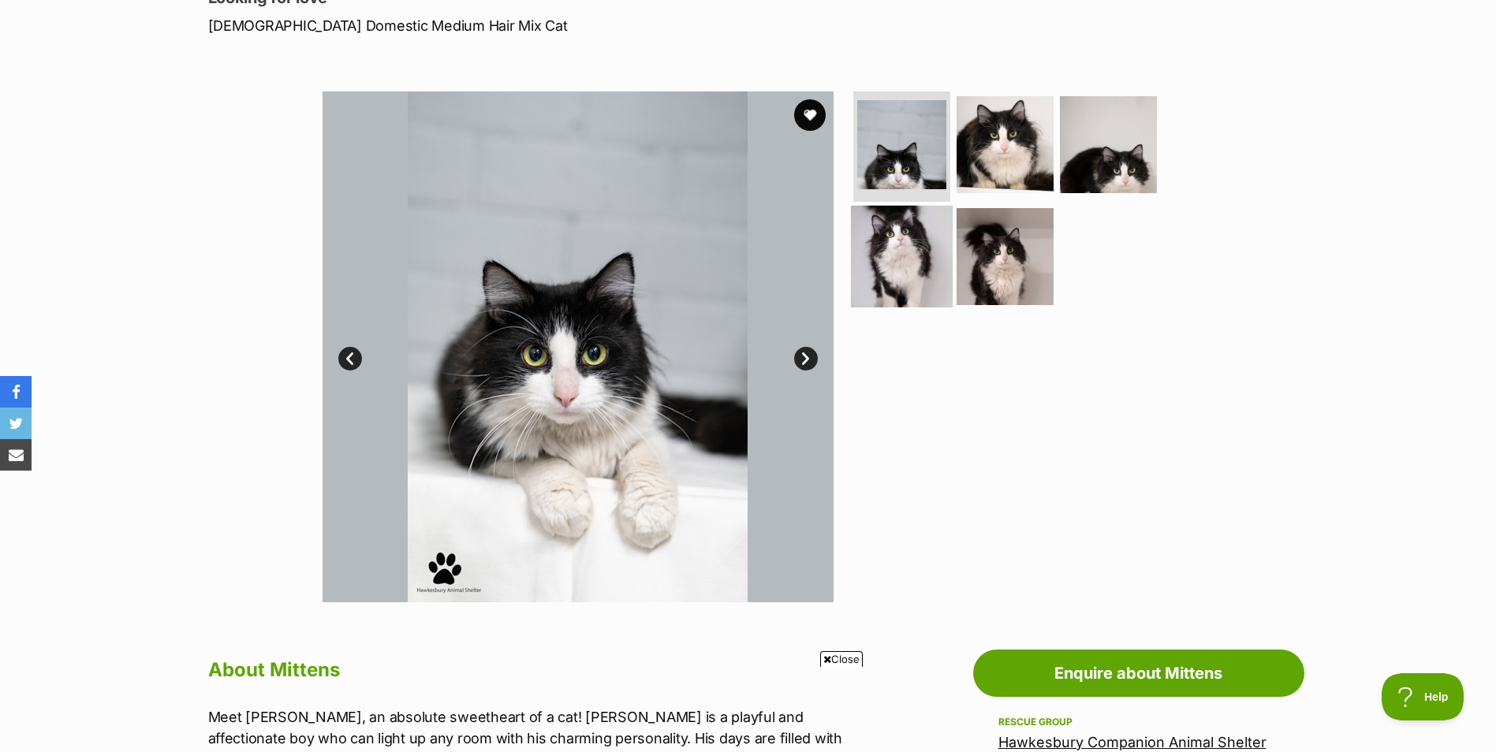
scroll to position [0, 0]
click at [909, 254] on img at bounding box center [902, 256] width 102 height 102
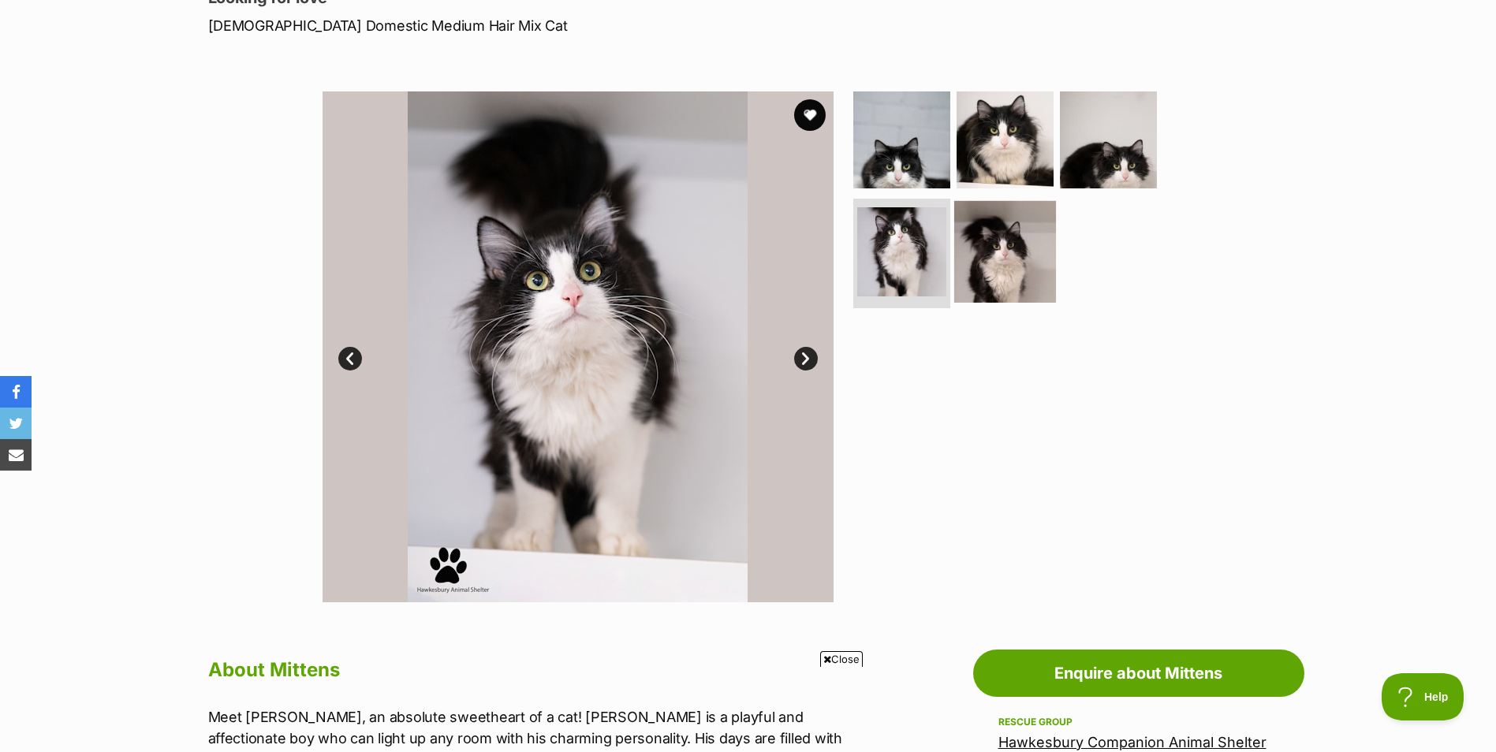
click at [984, 270] on img at bounding box center [1005, 251] width 102 height 102
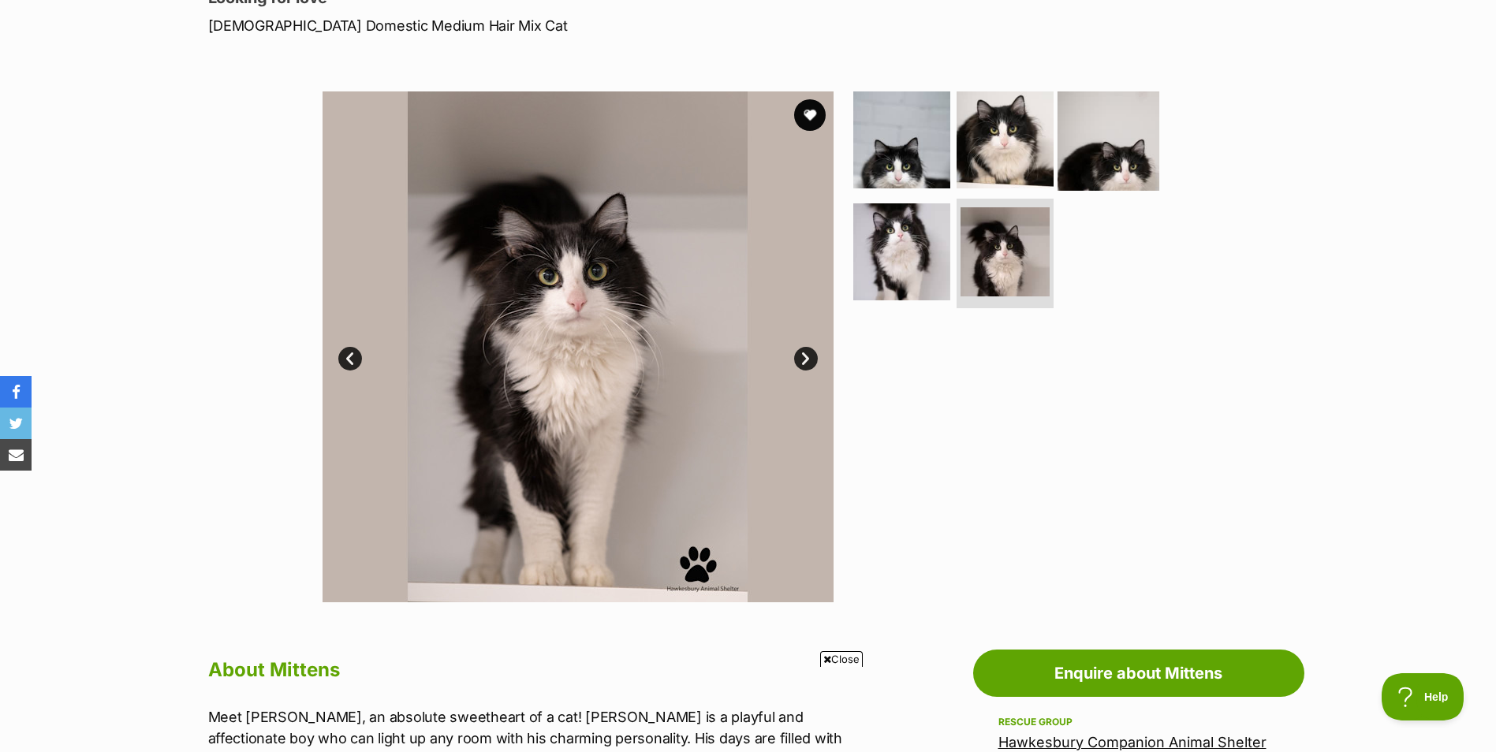
click at [1110, 163] on img at bounding box center [1108, 140] width 102 height 102
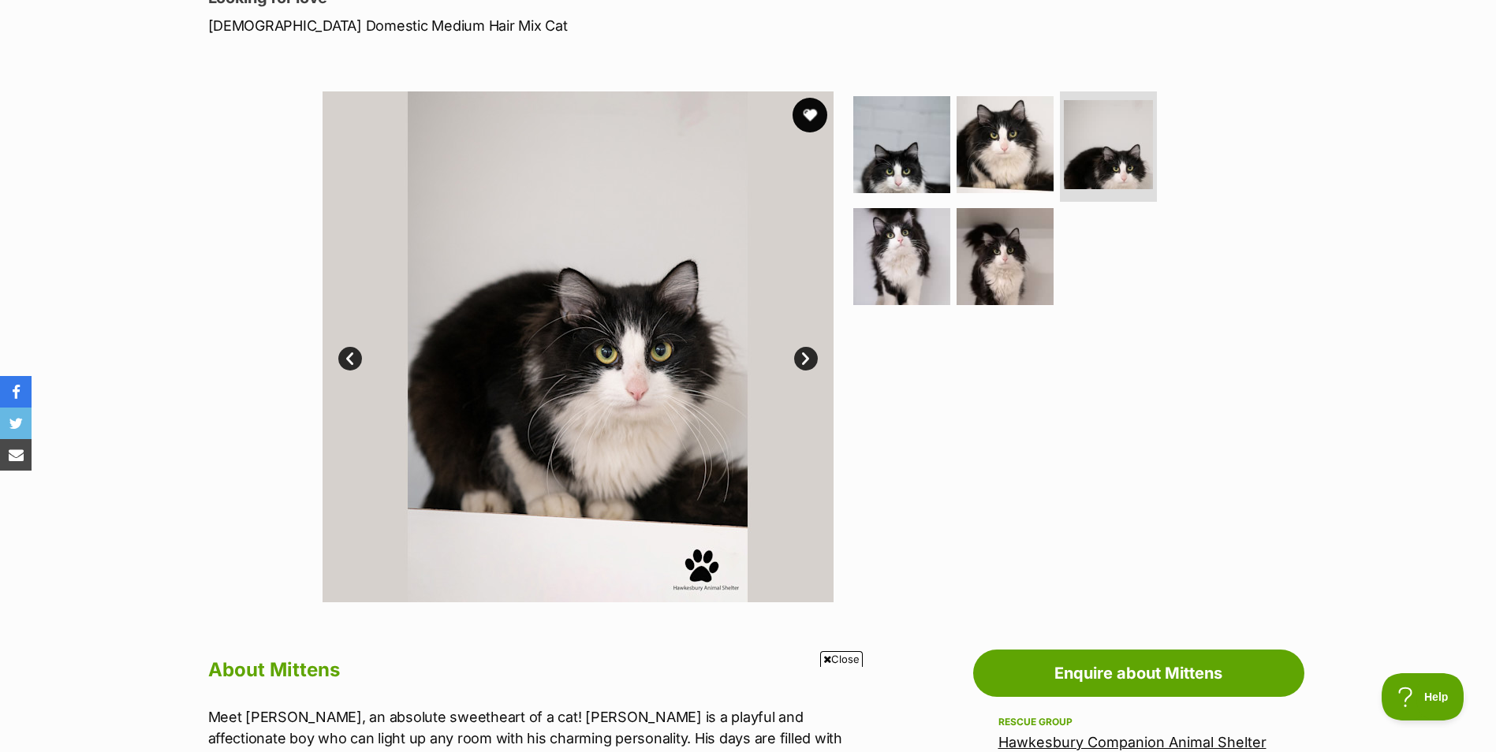
click at [812, 120] on button "favourite" at bounding box center [810, 115] width 35 height 35
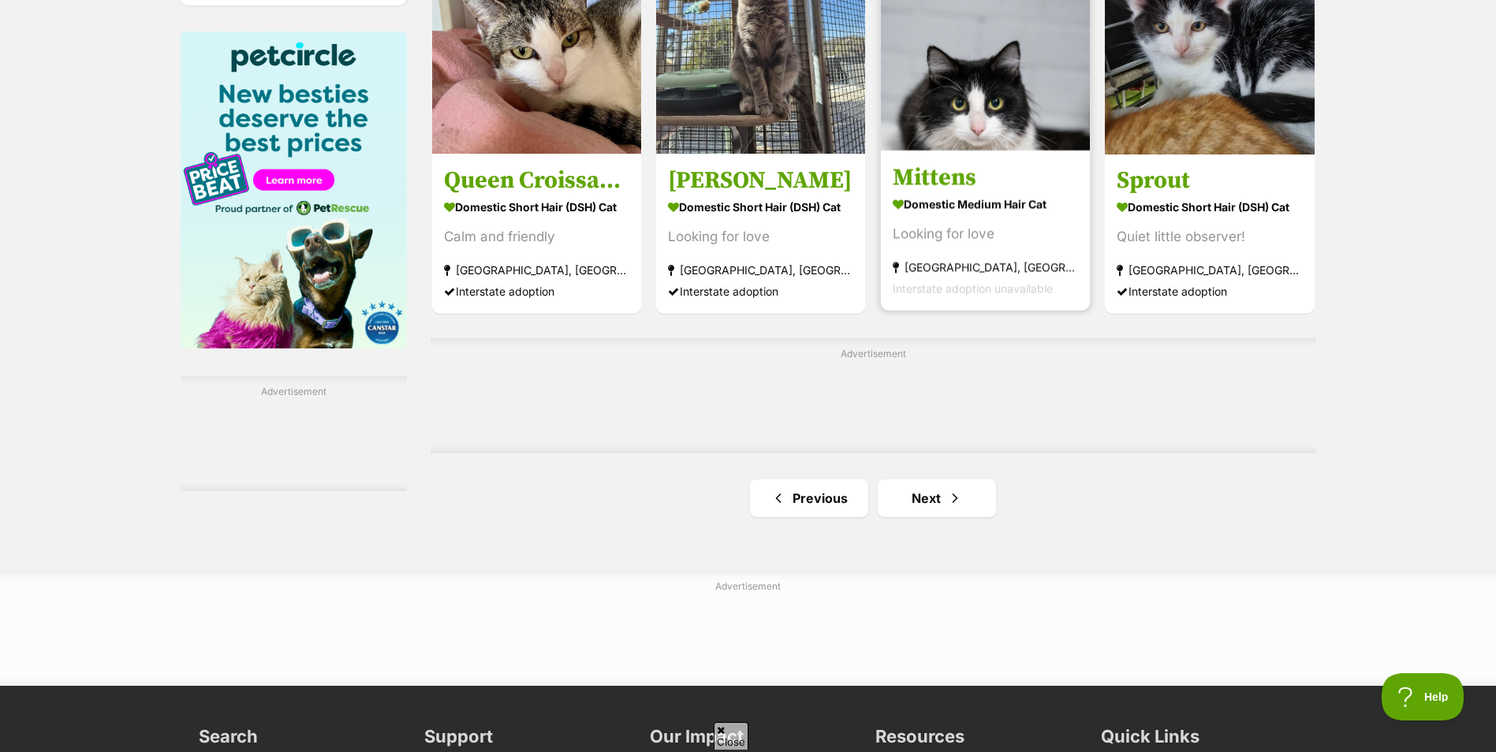
scroll to position [2287, 0]
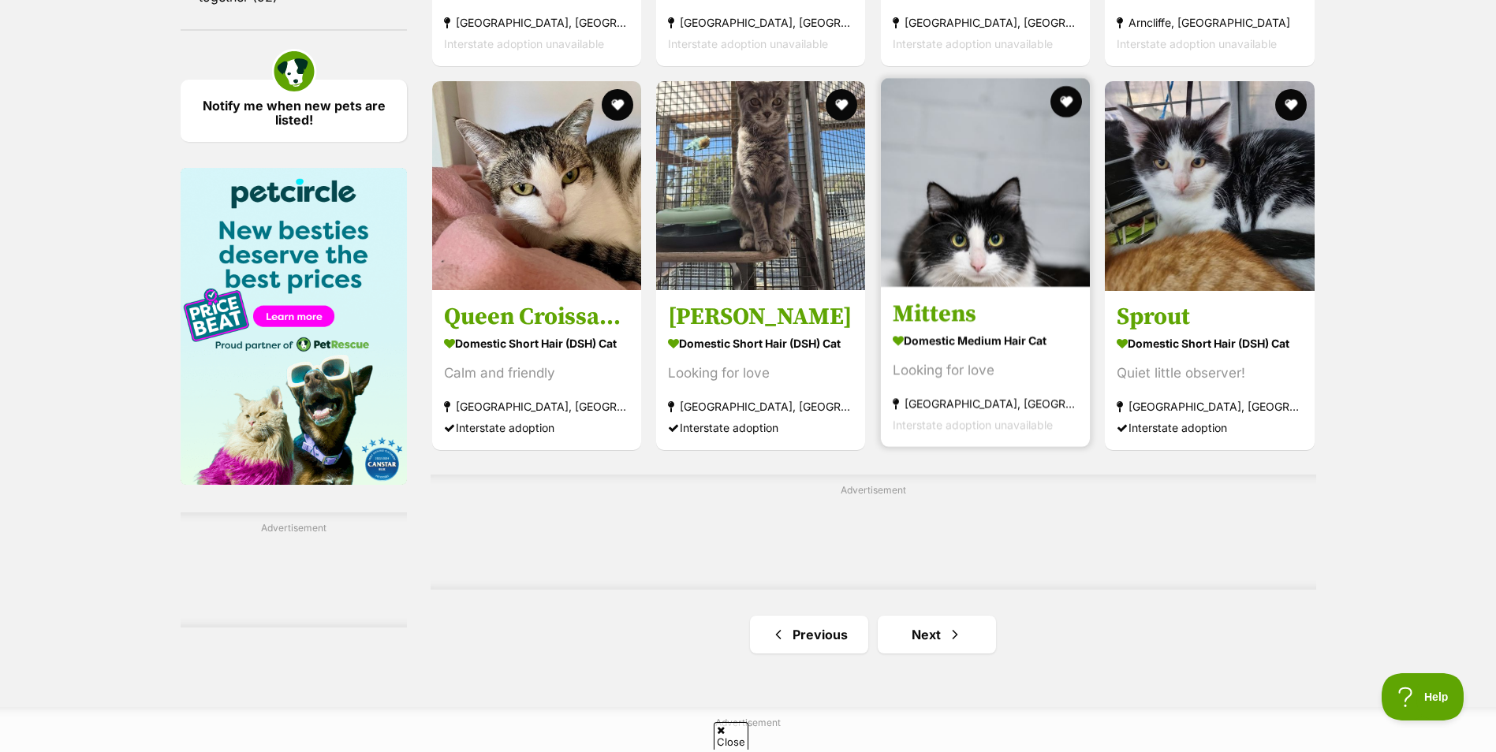
click at [1045, 263] on img at bounding box center [985, 182] width 209 height 209
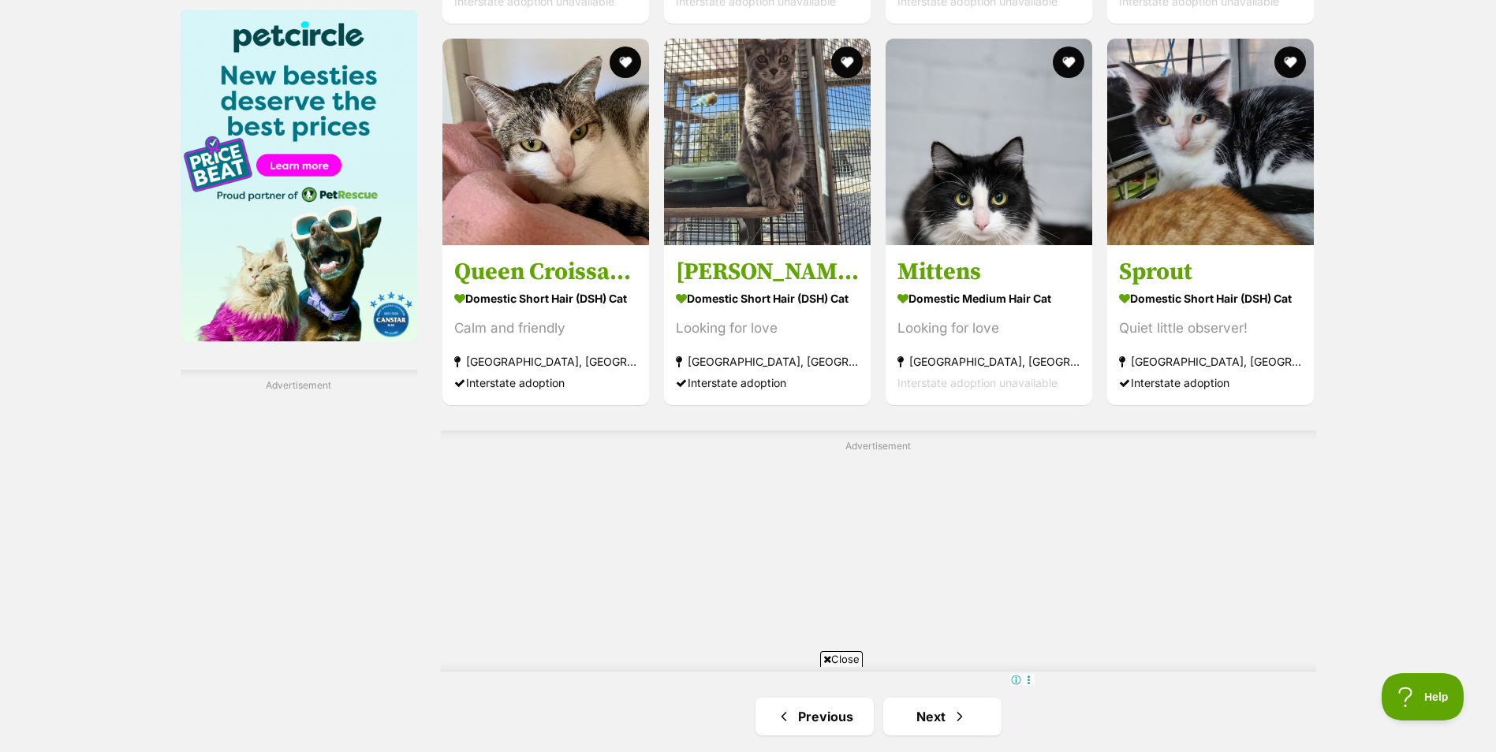
scroll to position [2602, 0]
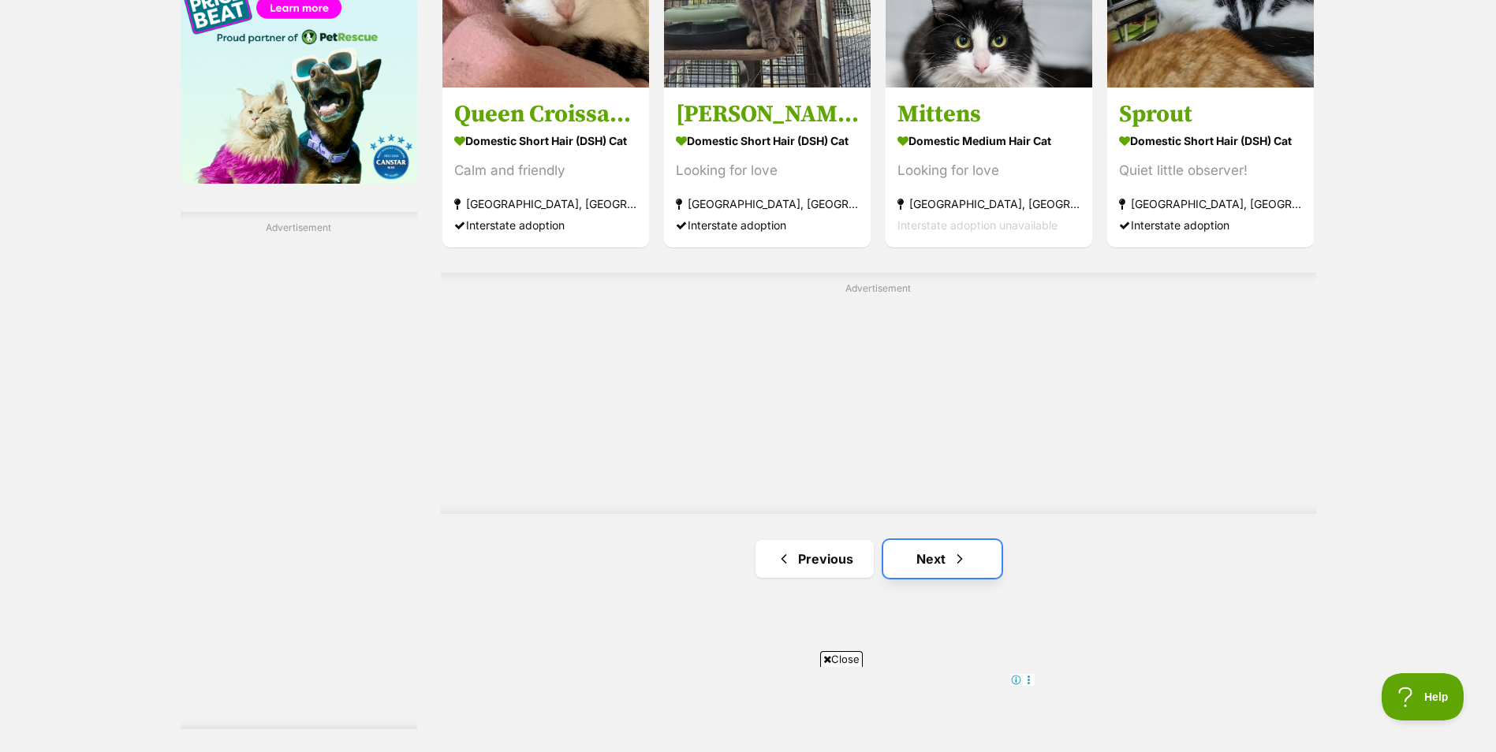
click at [946, 560] on link "Next" at bounding box center [942, 559] width 118 height 38
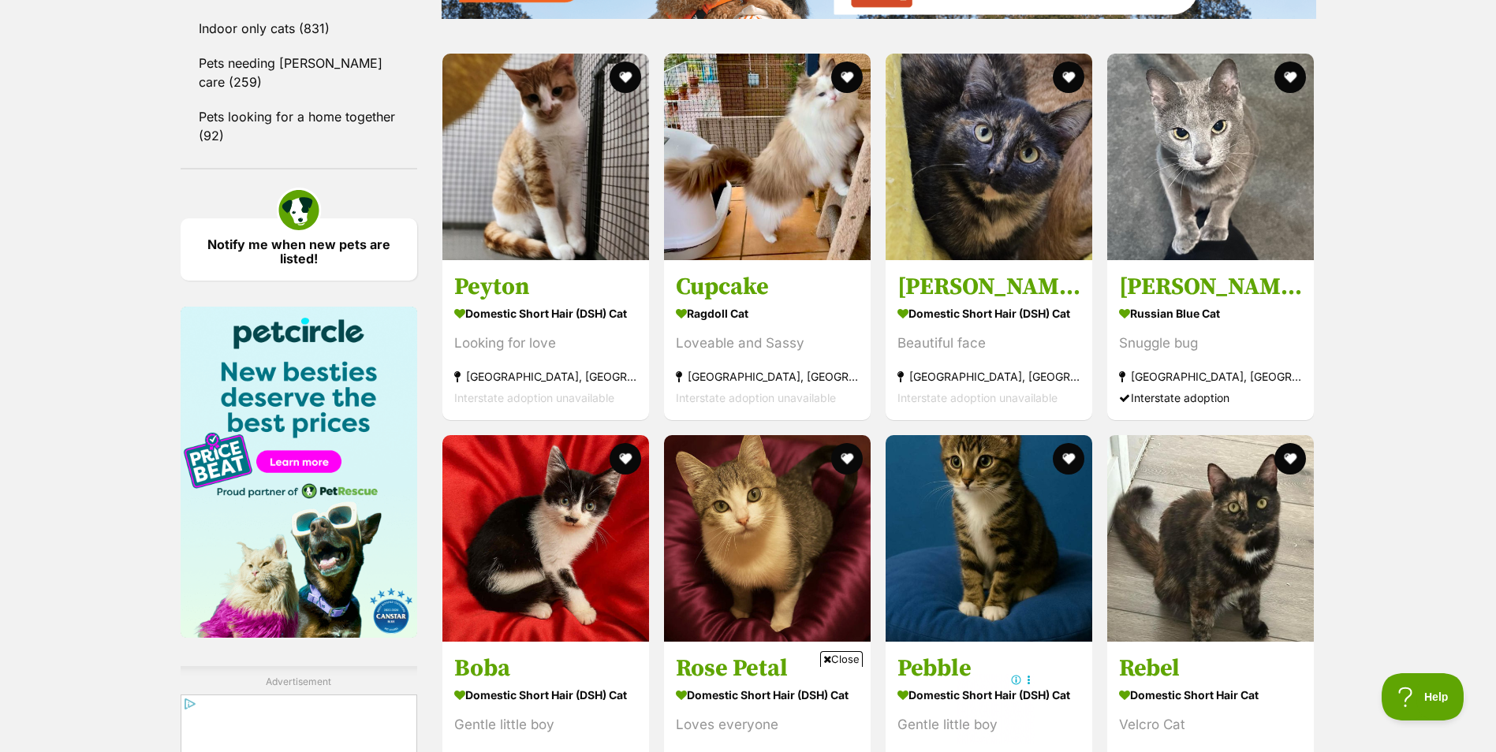
scroll to position [2366, 0]
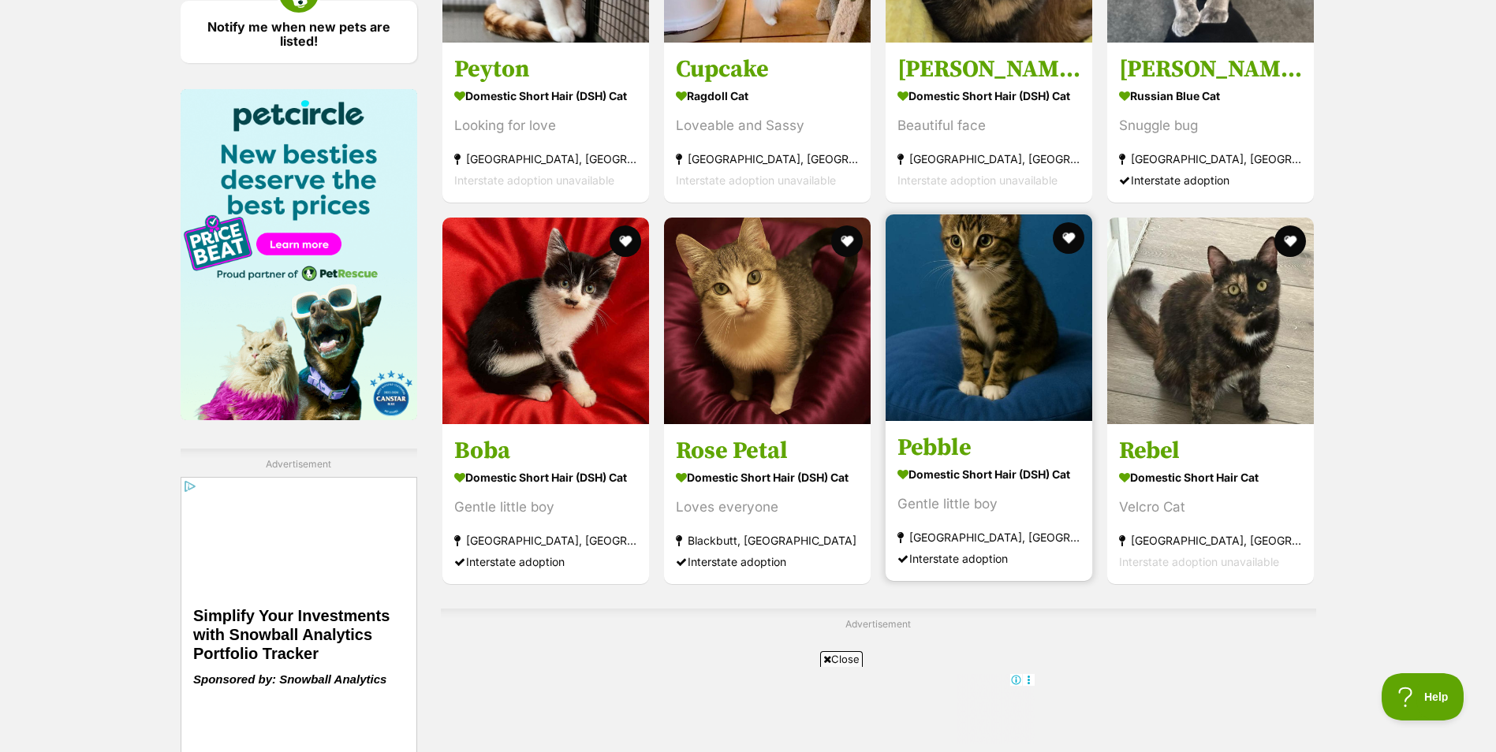
click at [1016, 403] on img at bounding box center [989, 317] width 207 height 207
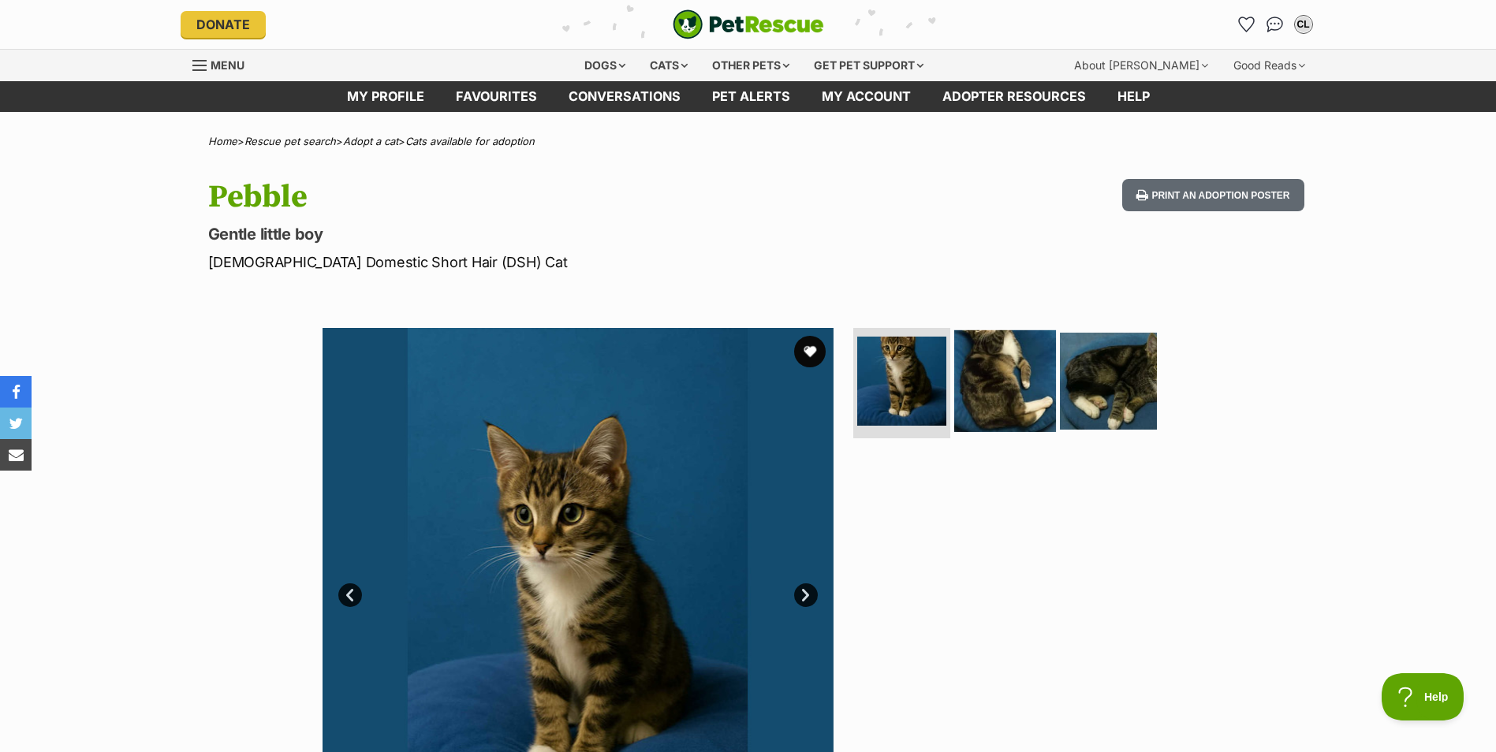
click at [981, 379] on img at bounding box center [1005, 381] width 102 height 102
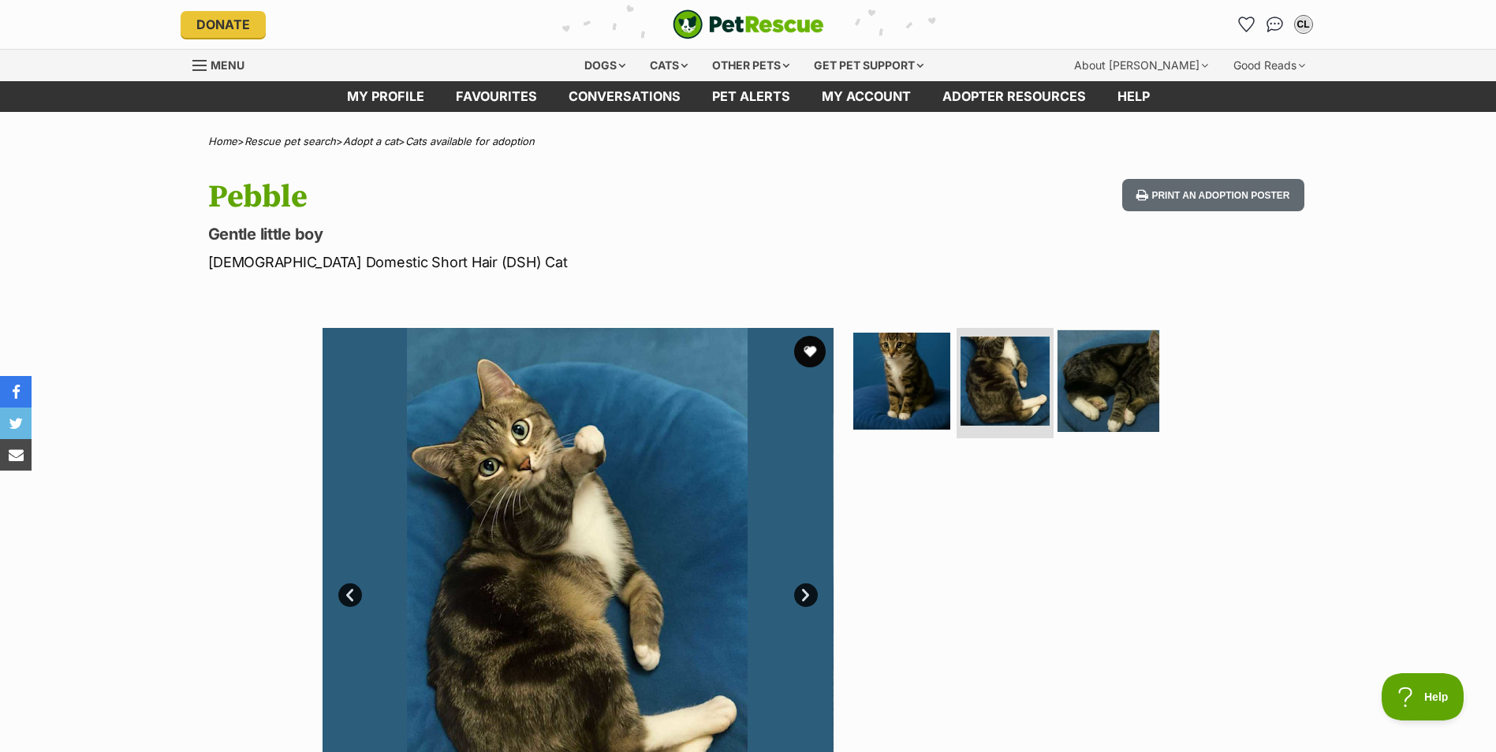
click at [1074, 379] on img at bounding box center [1108, 381] width 102 height 102
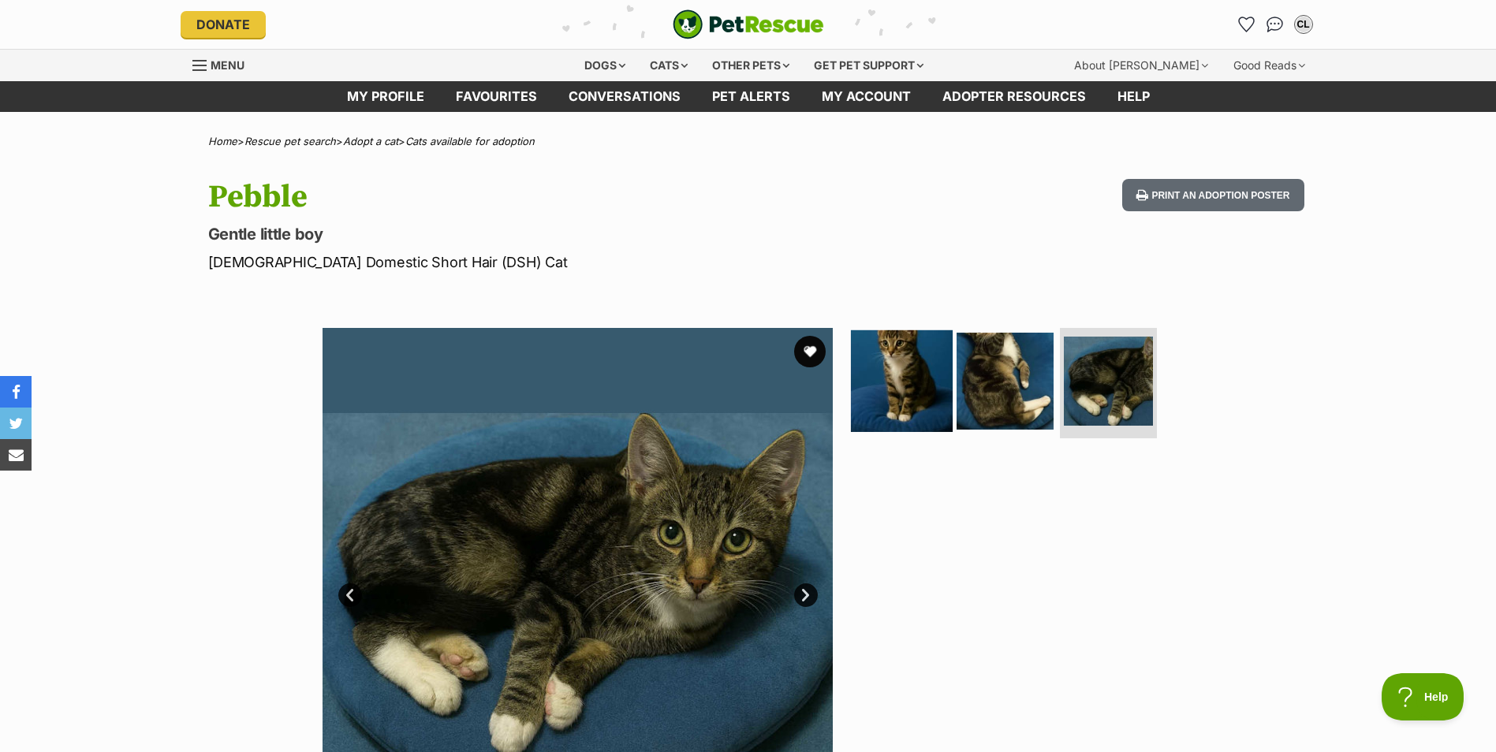
click at [904, 379] on img at bounding box center [902, 381] width 102 height 102
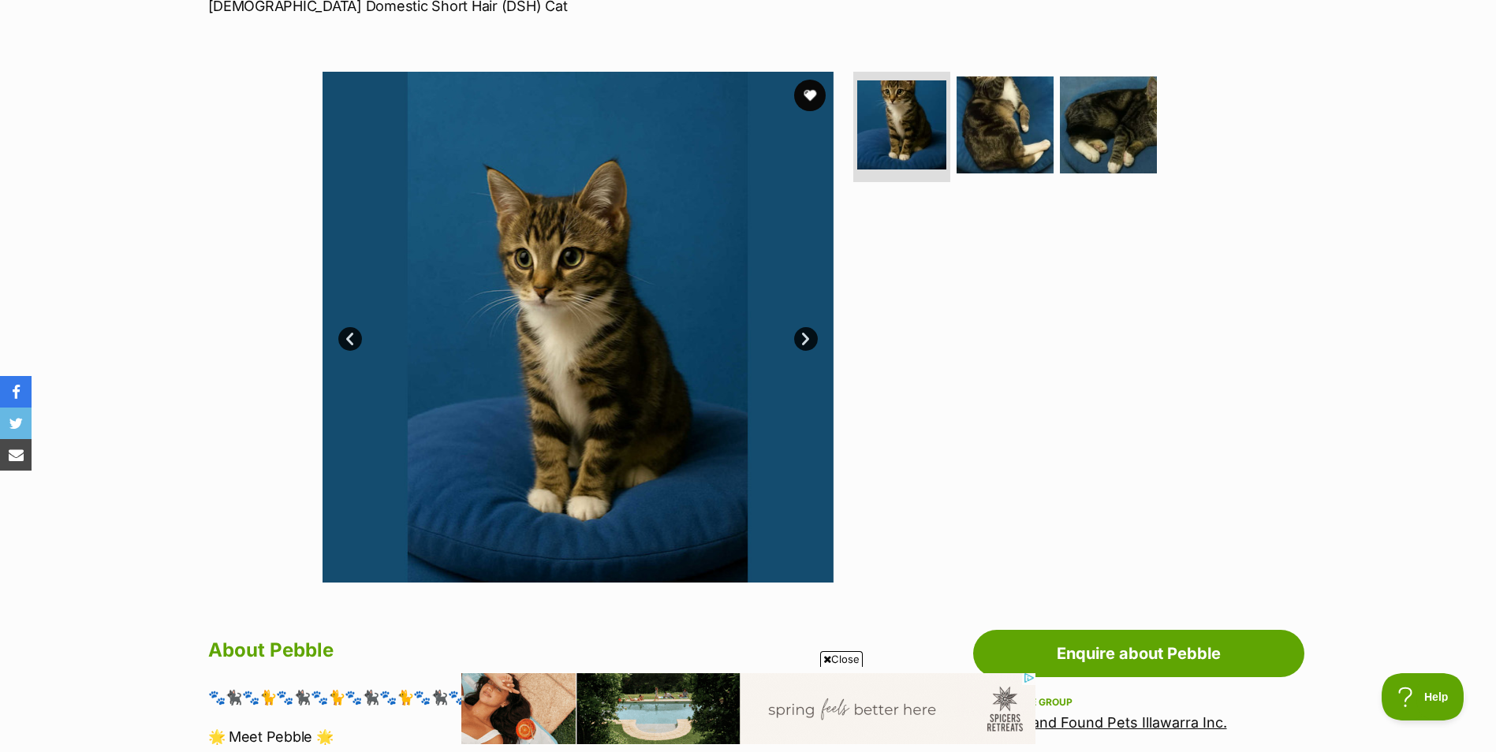
scroll to position [237, 0]
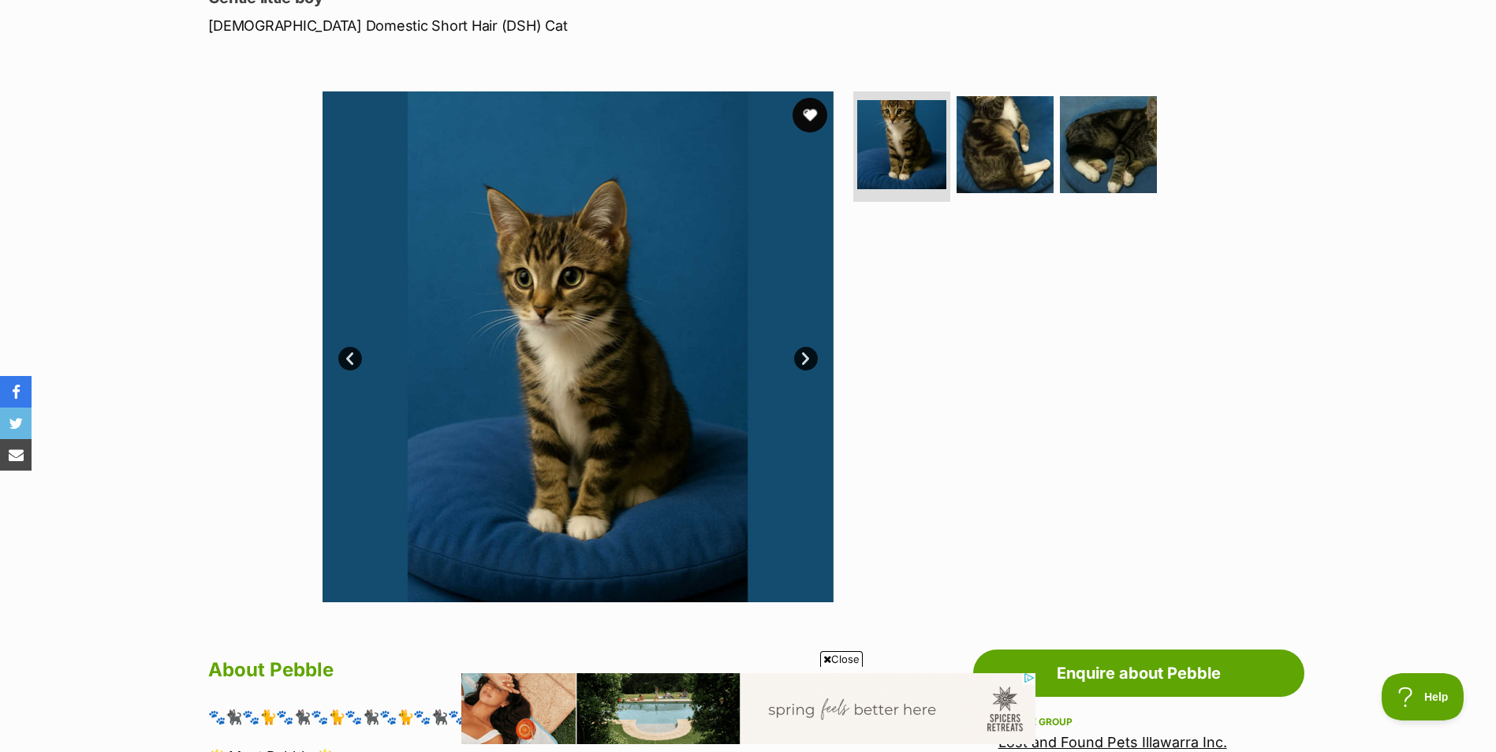
click at [809, 123] on button "favourite" at bounding box center [810, 115] width 35 height 35
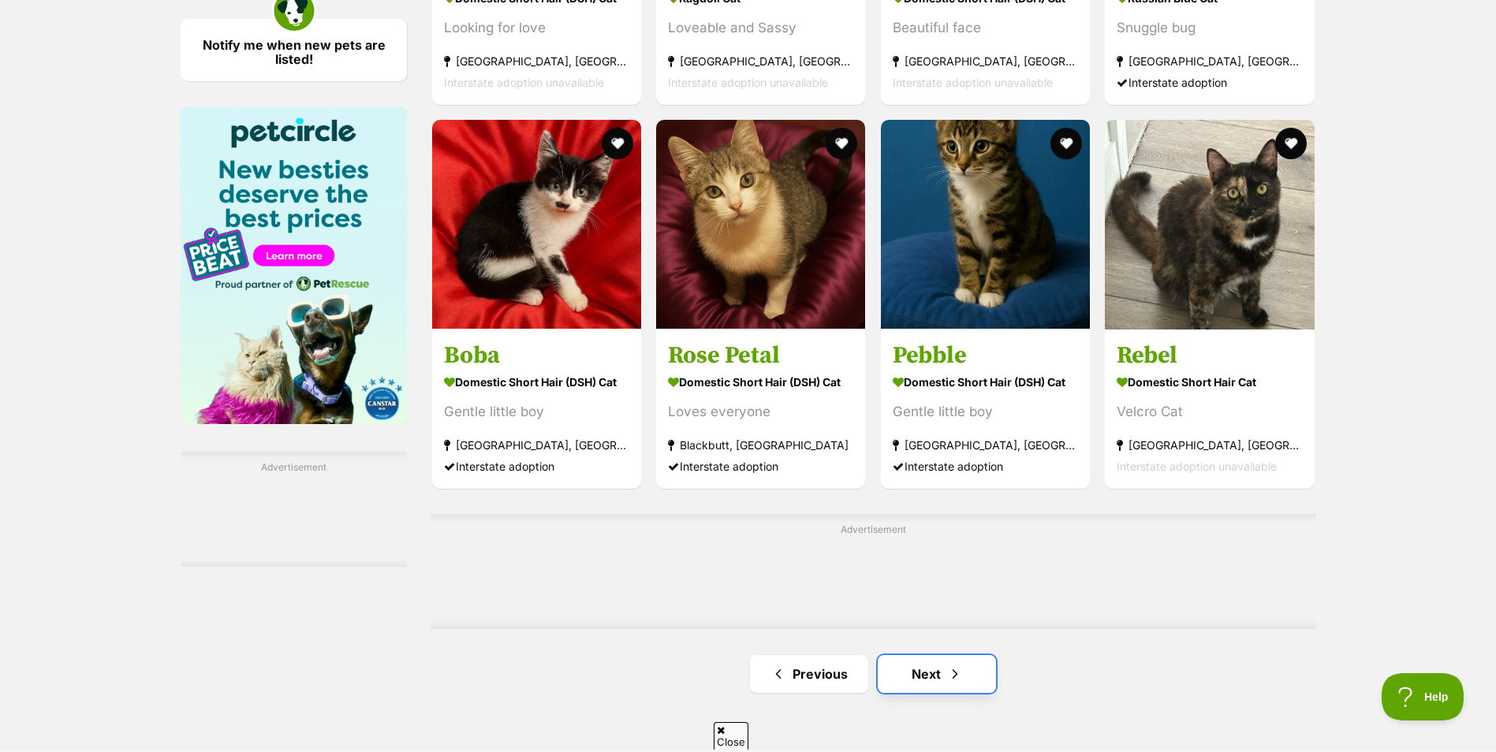
click at [953, 665] on span "Next page" at bounding box center [955, 674] width 16 height 19
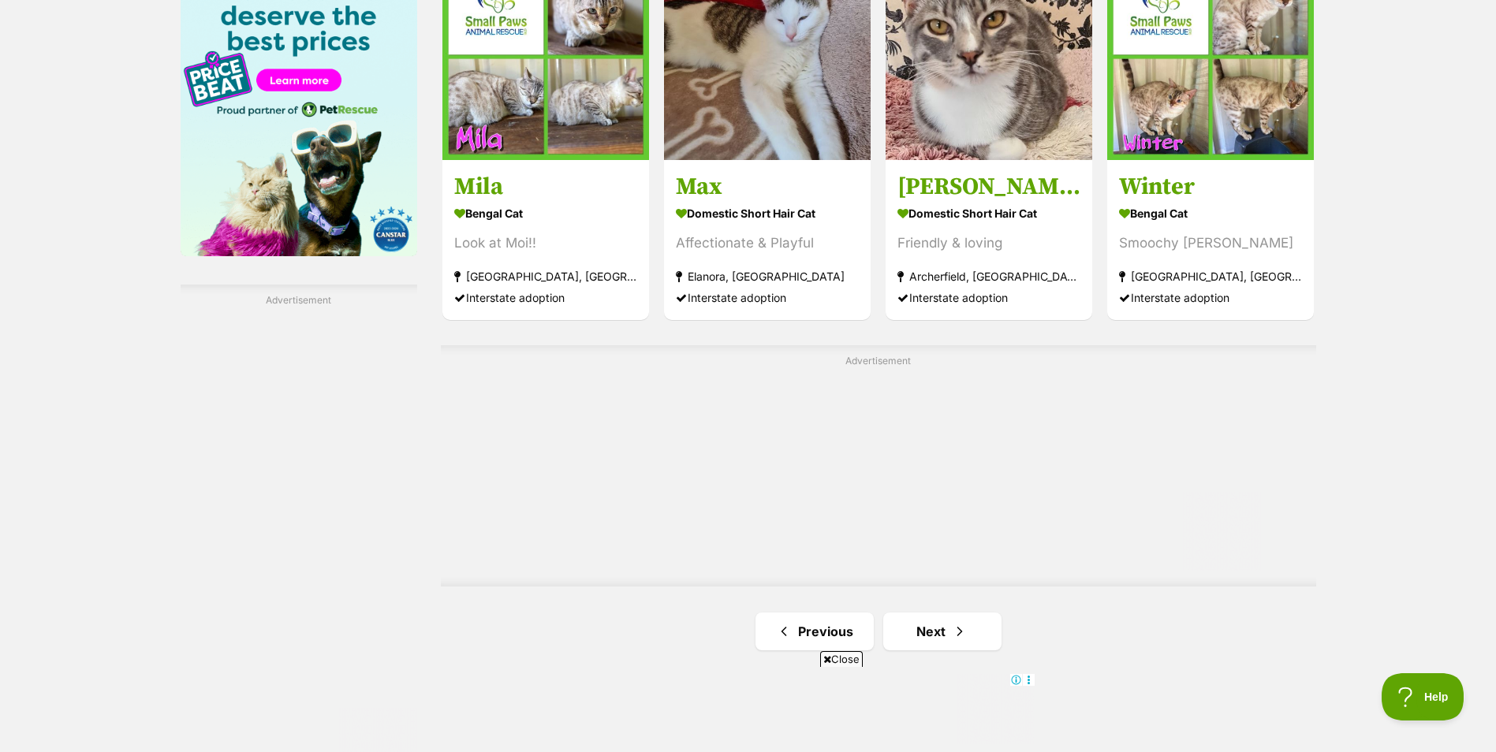
scroll to position [2523, 0]
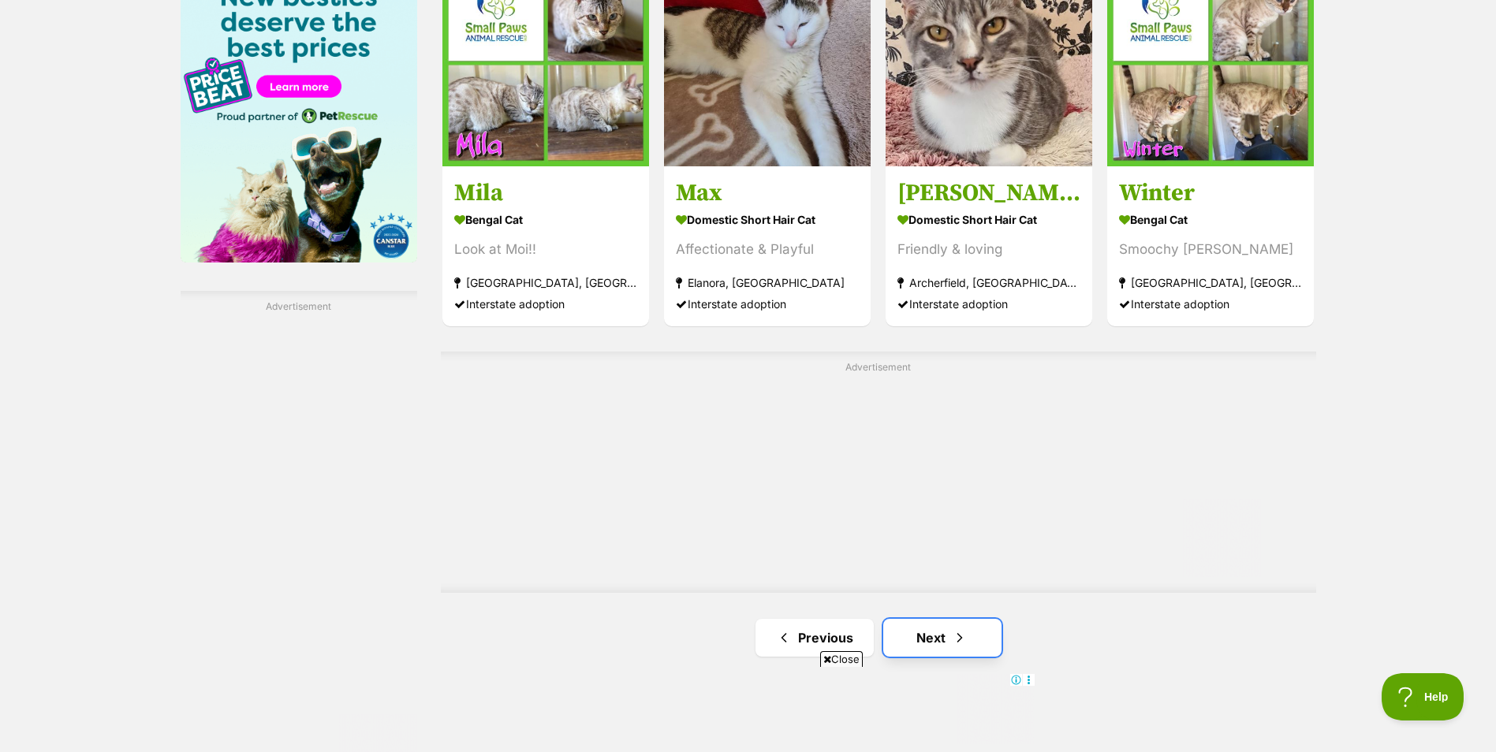
click at [950, 628] on link "Next" at bounding box center [942, 638] width 118 height 38
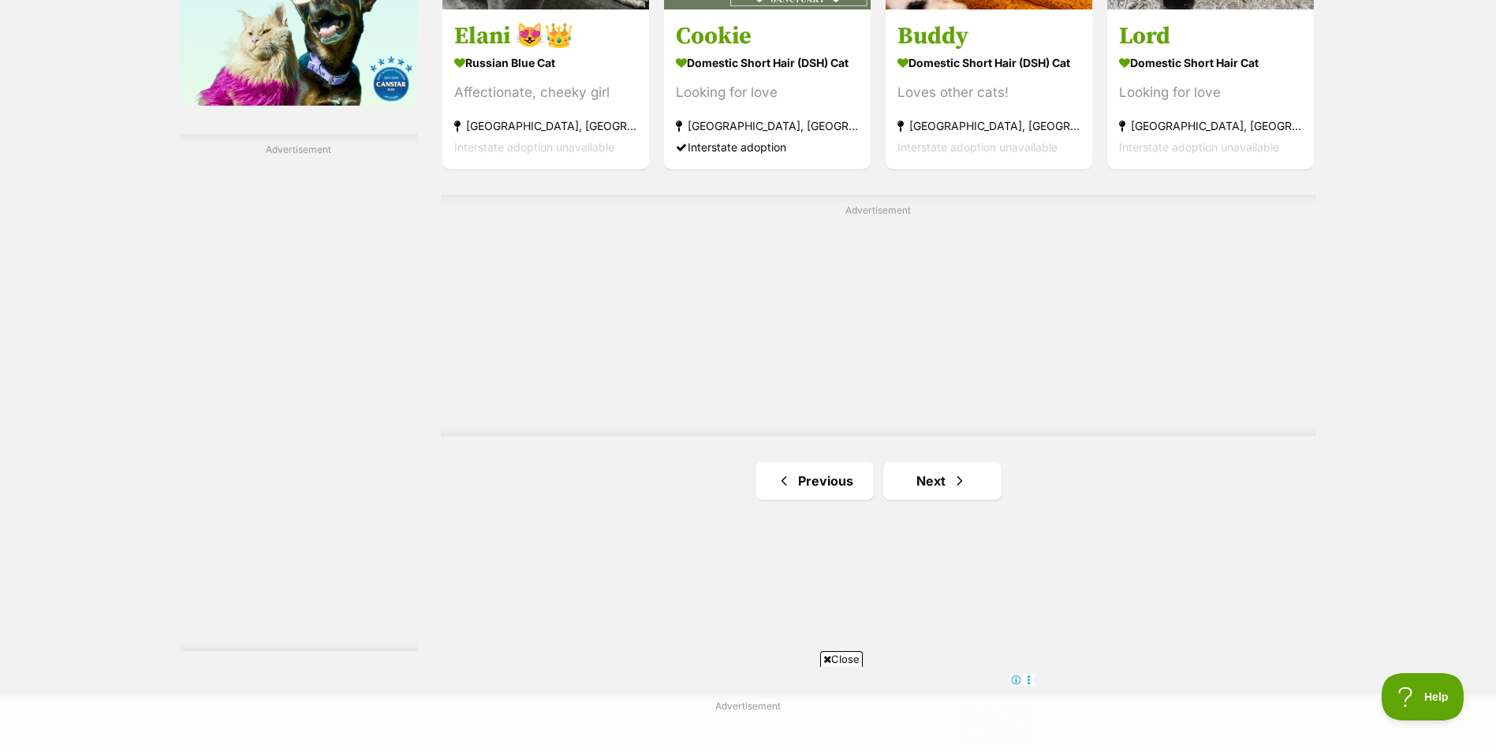
scroll to position [2681, 0]
click at [958, 490] on link "Next" at bounding box center [942, 480] width 118 height 38
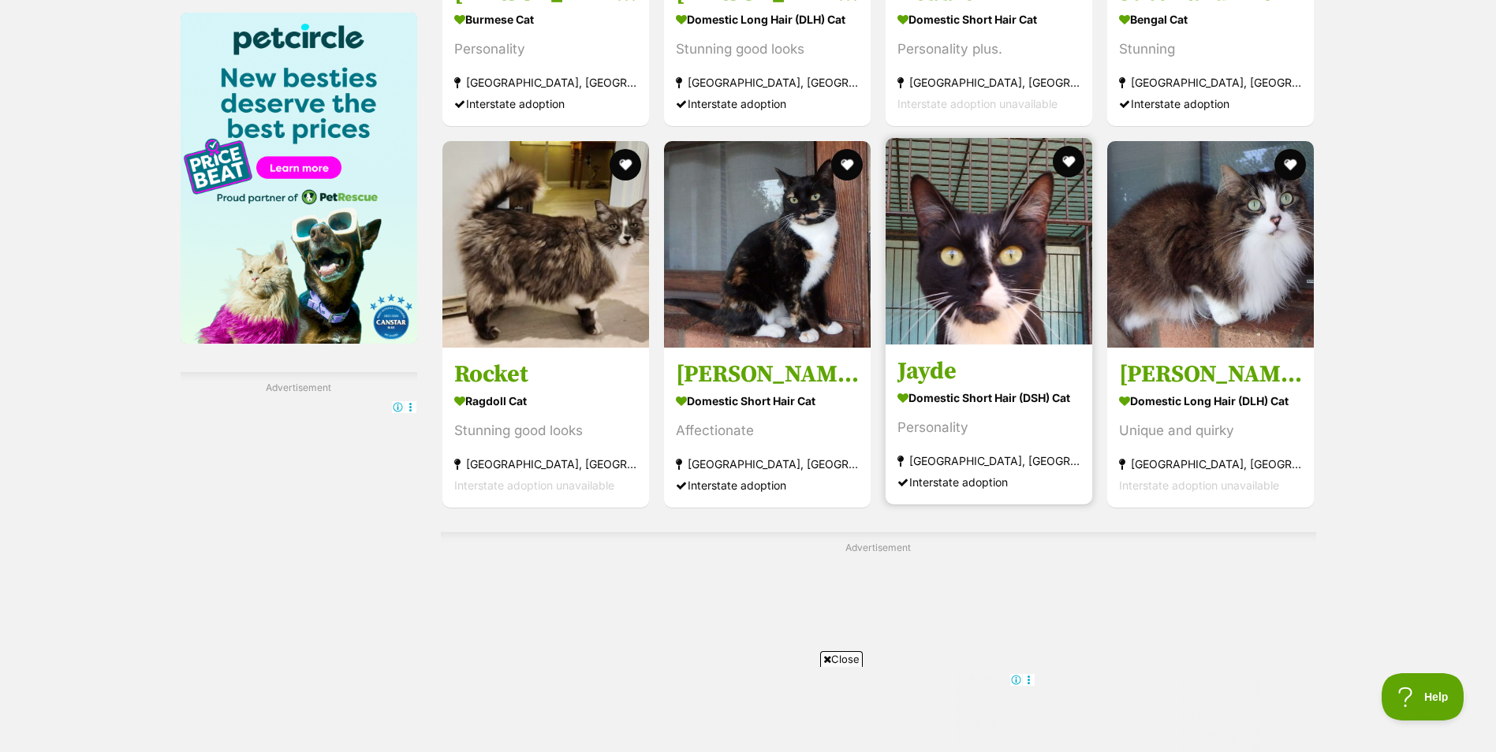
scroll to position [2681, 0]
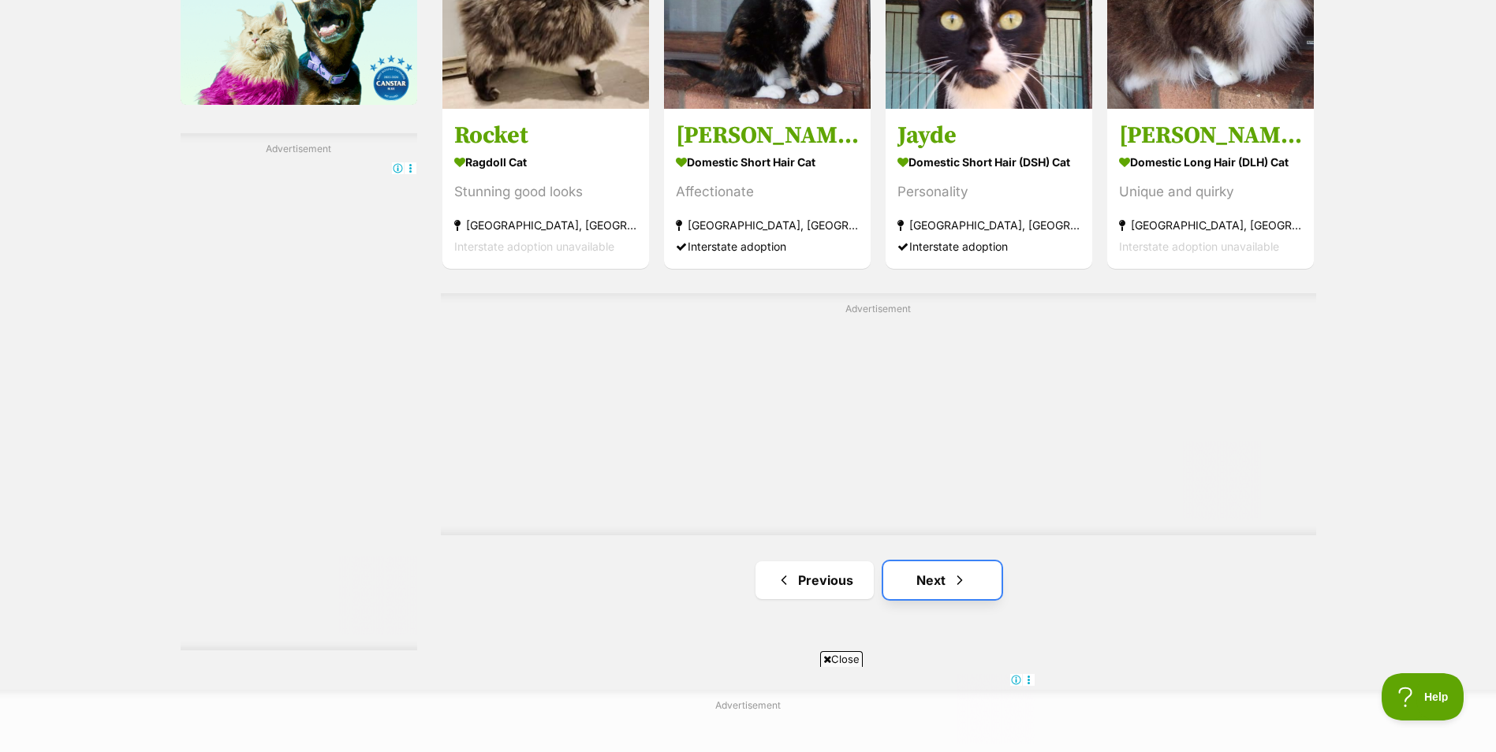
click at [964, 575] on span "Next page" at bounding box center [960, 580] width 16 height 19
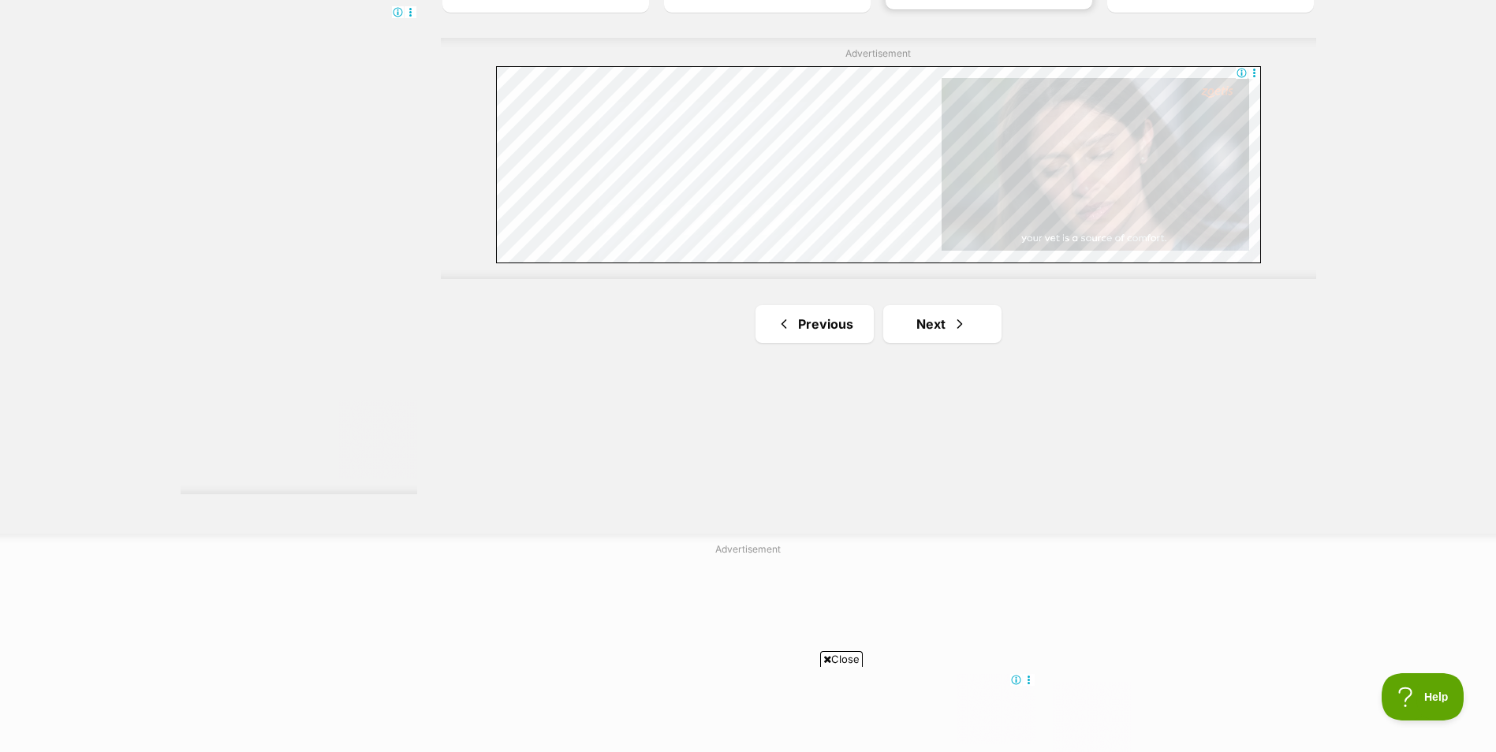
scroll to position [2839, 0]
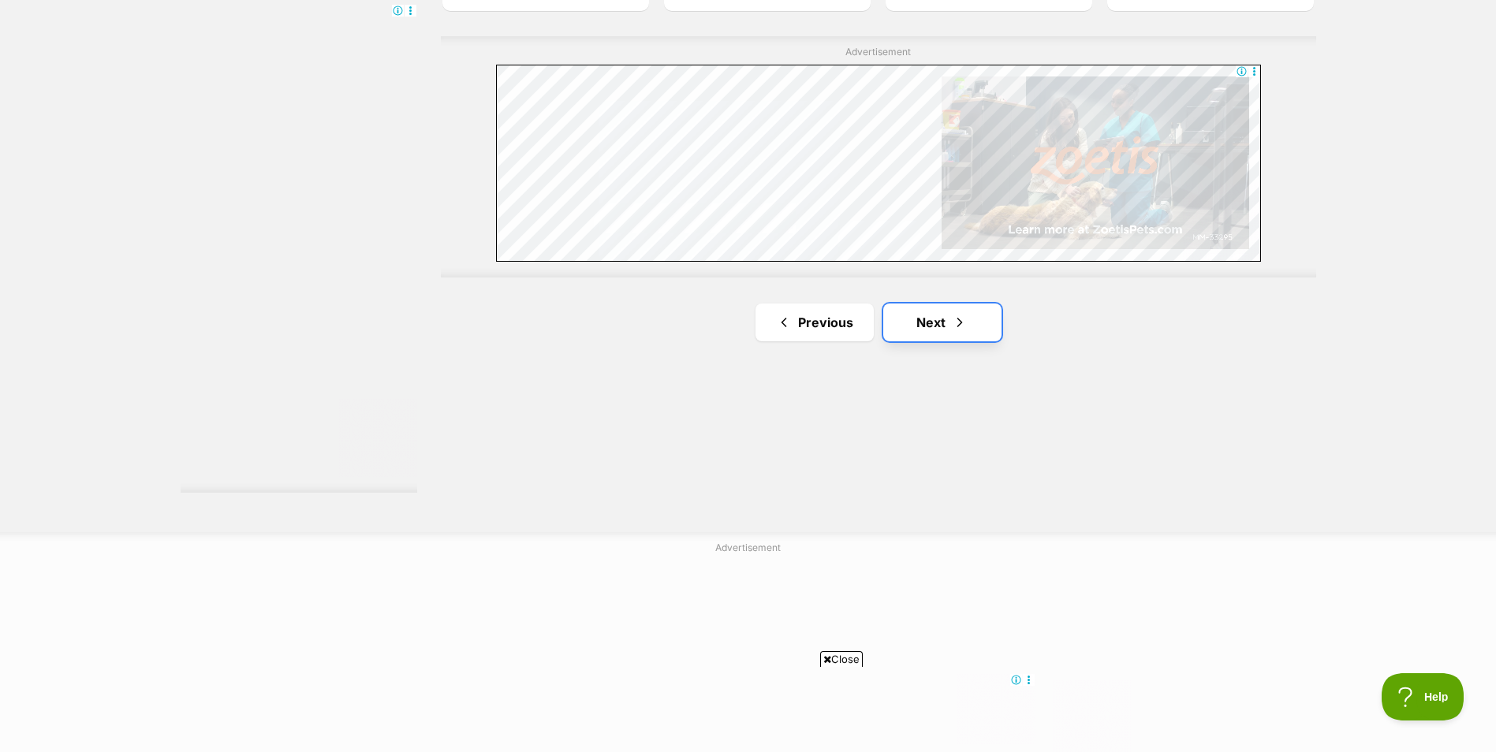
click at [950, 326] on link "Next" at bounding box center [942, 323] width 118 height 38
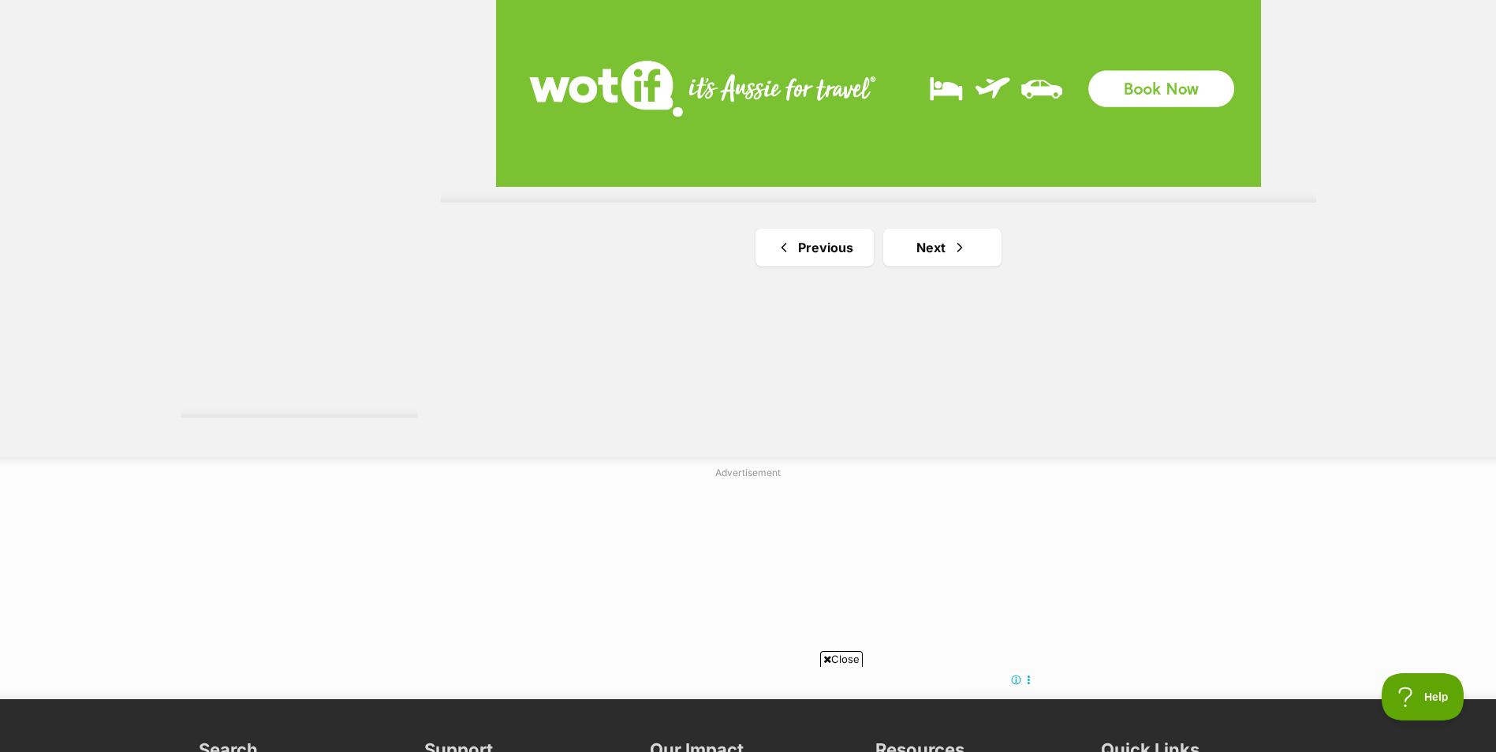
scroll to position [2918, 0]
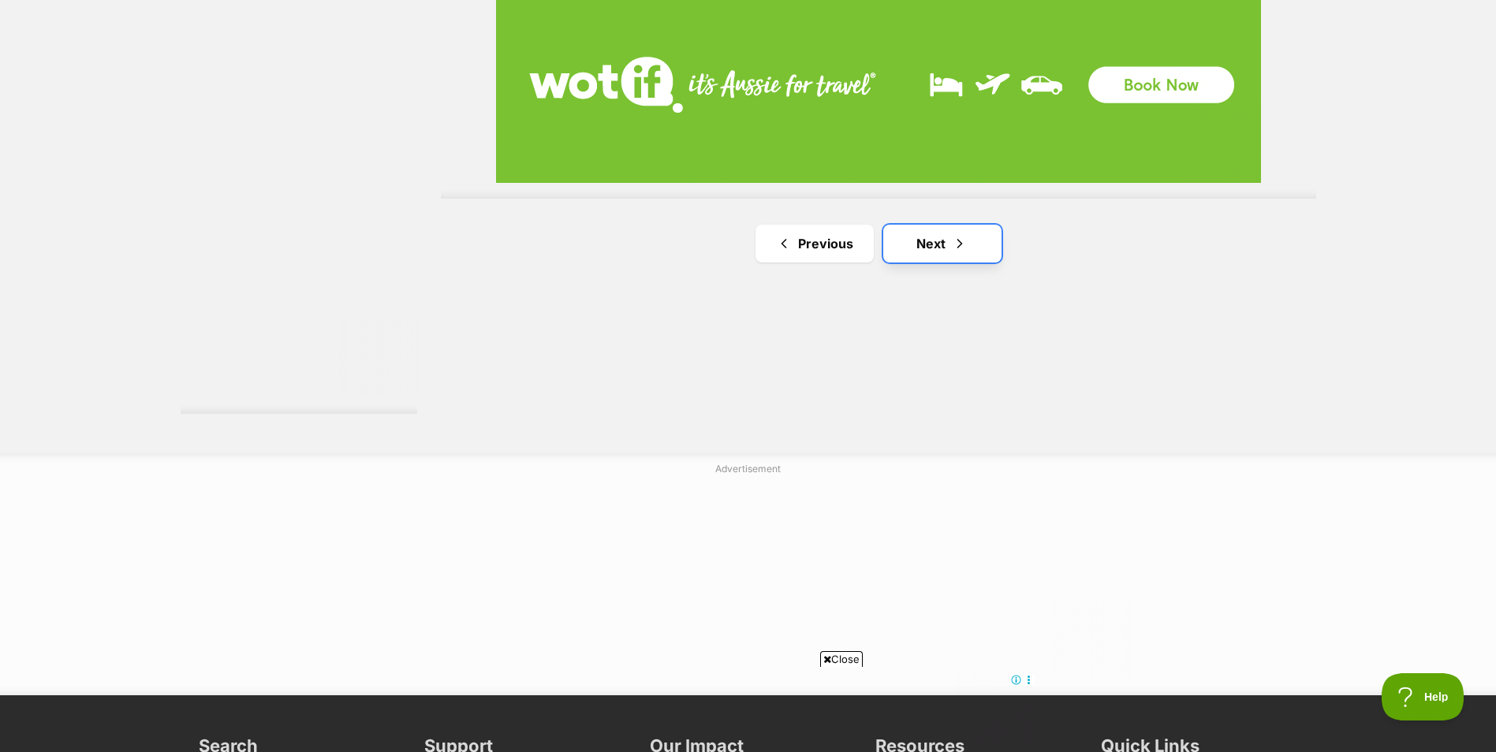
click at [964, 250] on span "Next page" at bounding box center [960, 243] width 16 height 19
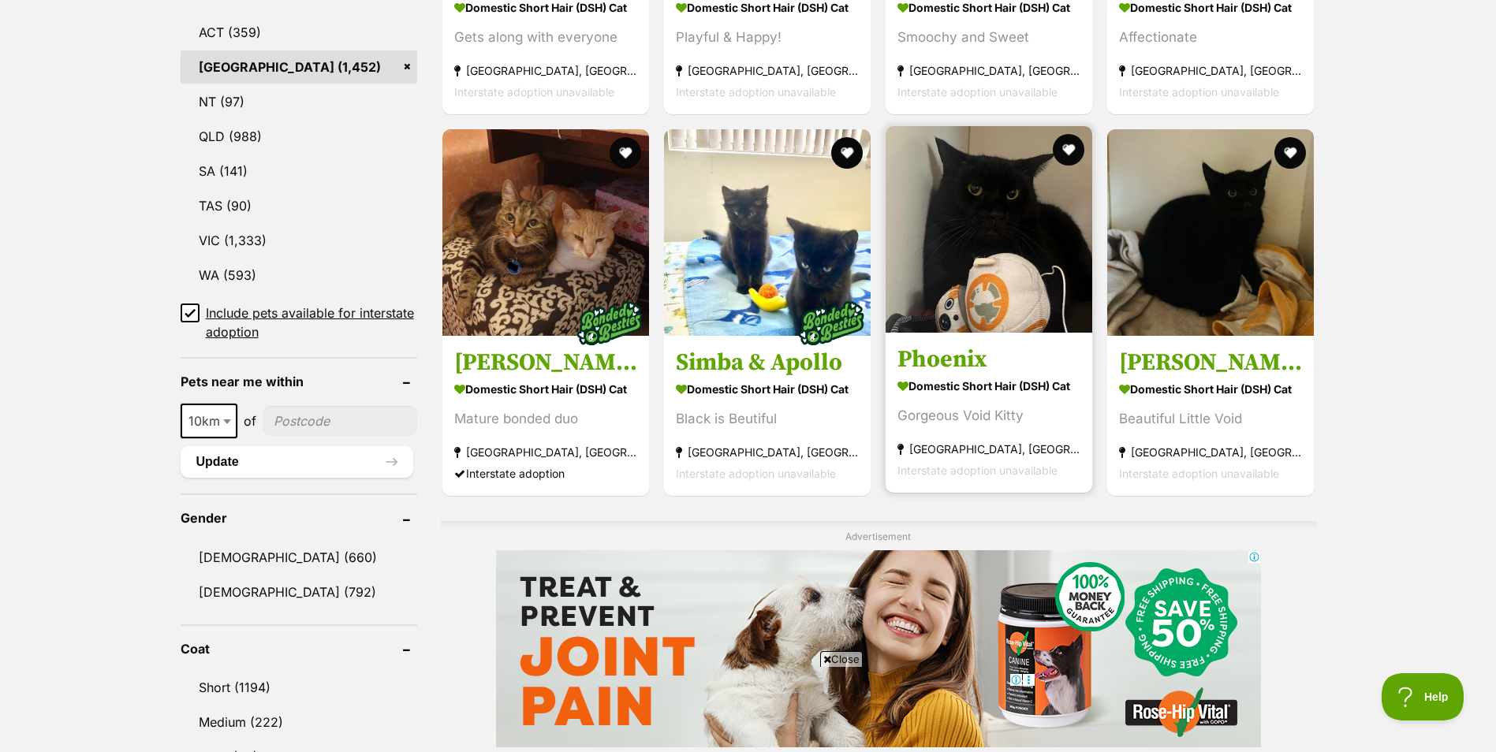
scroll to position [946, 0]
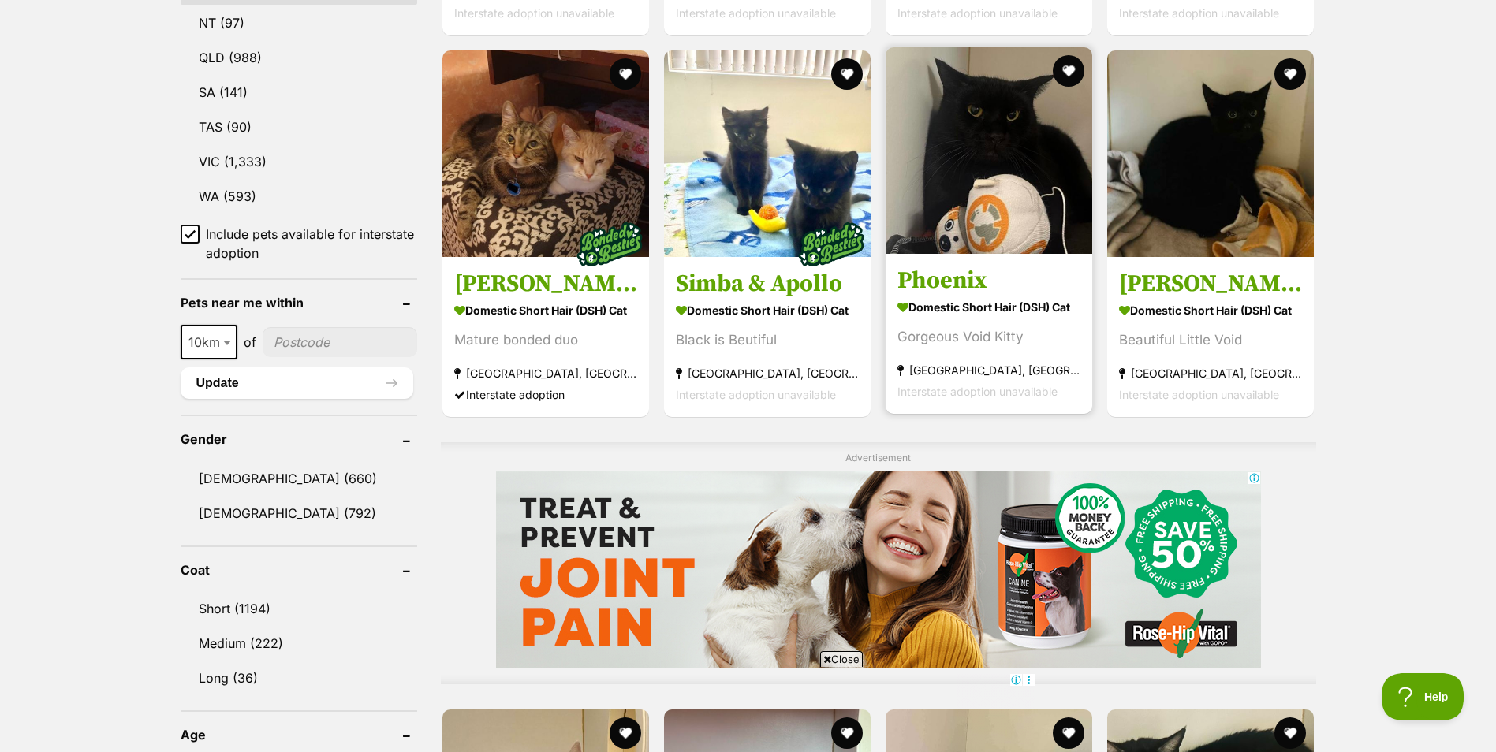
click at [1015, 185] on img at bounding box center [989, 150] width 207 height 207
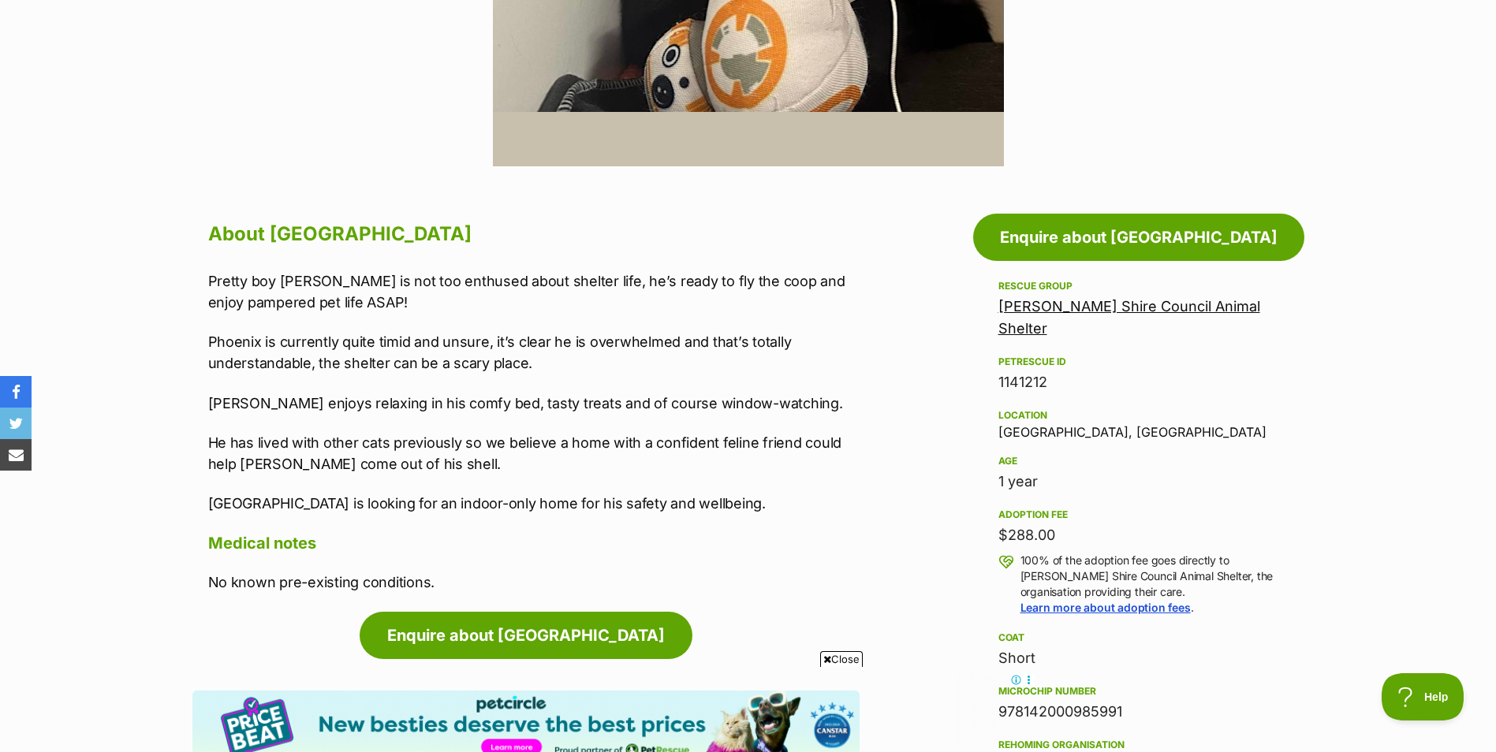
scroll to position [710, 0]
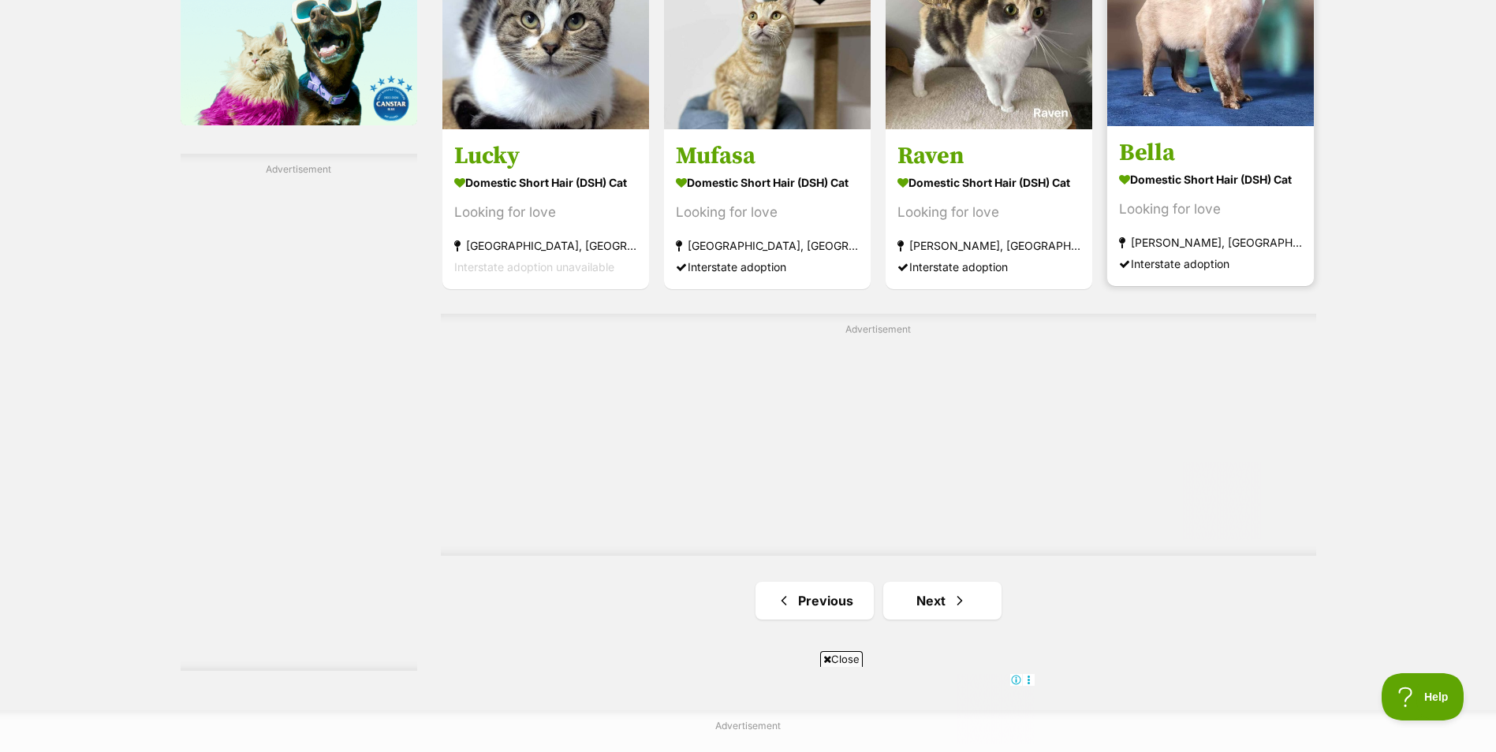
scroll to position [2681, 0]
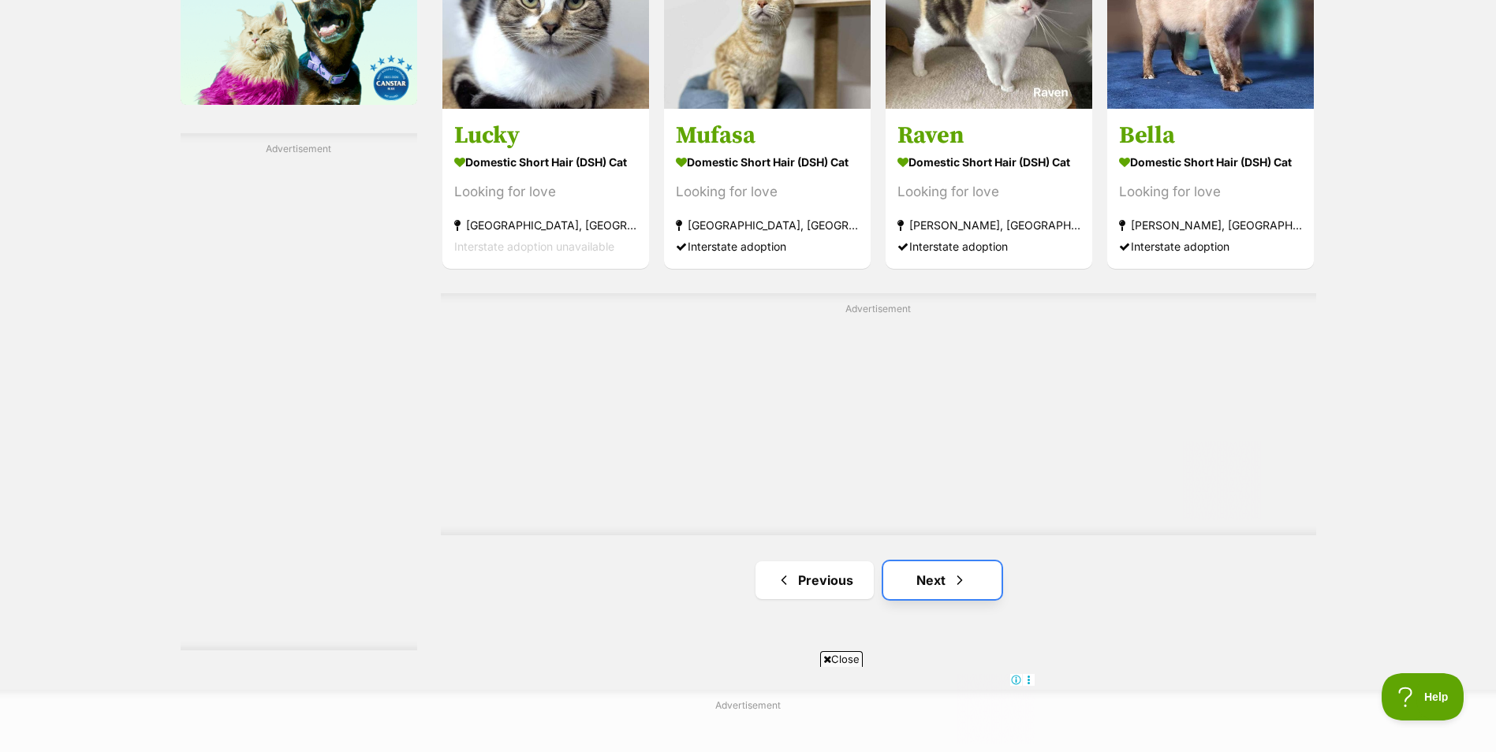
click at [972, 563] on link "Next" at bounding box center [942, 580] width 118 height 38
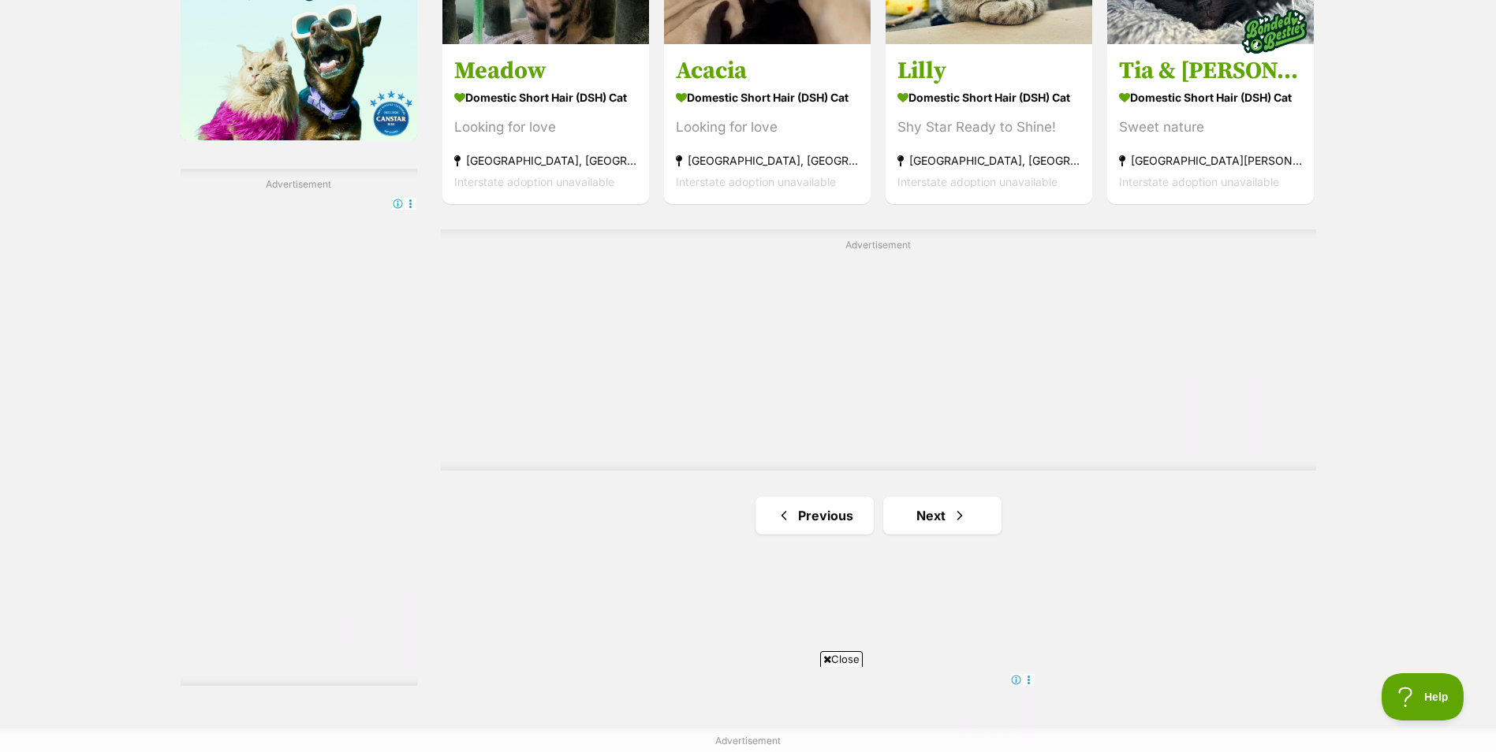
scroll to position [2681, 0]
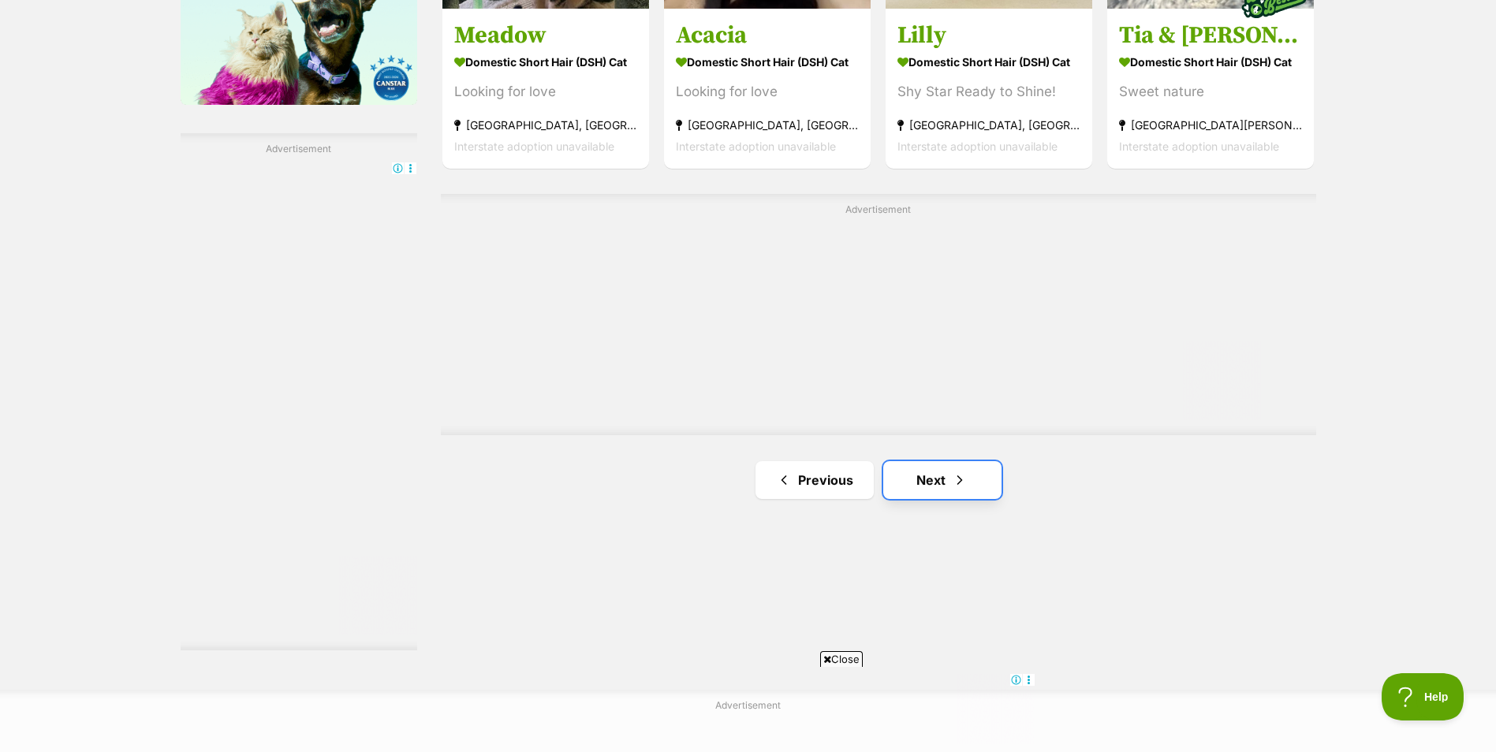
click at [926, 473] on link "Next" at bounding box center [942, 480] width 118 height 38
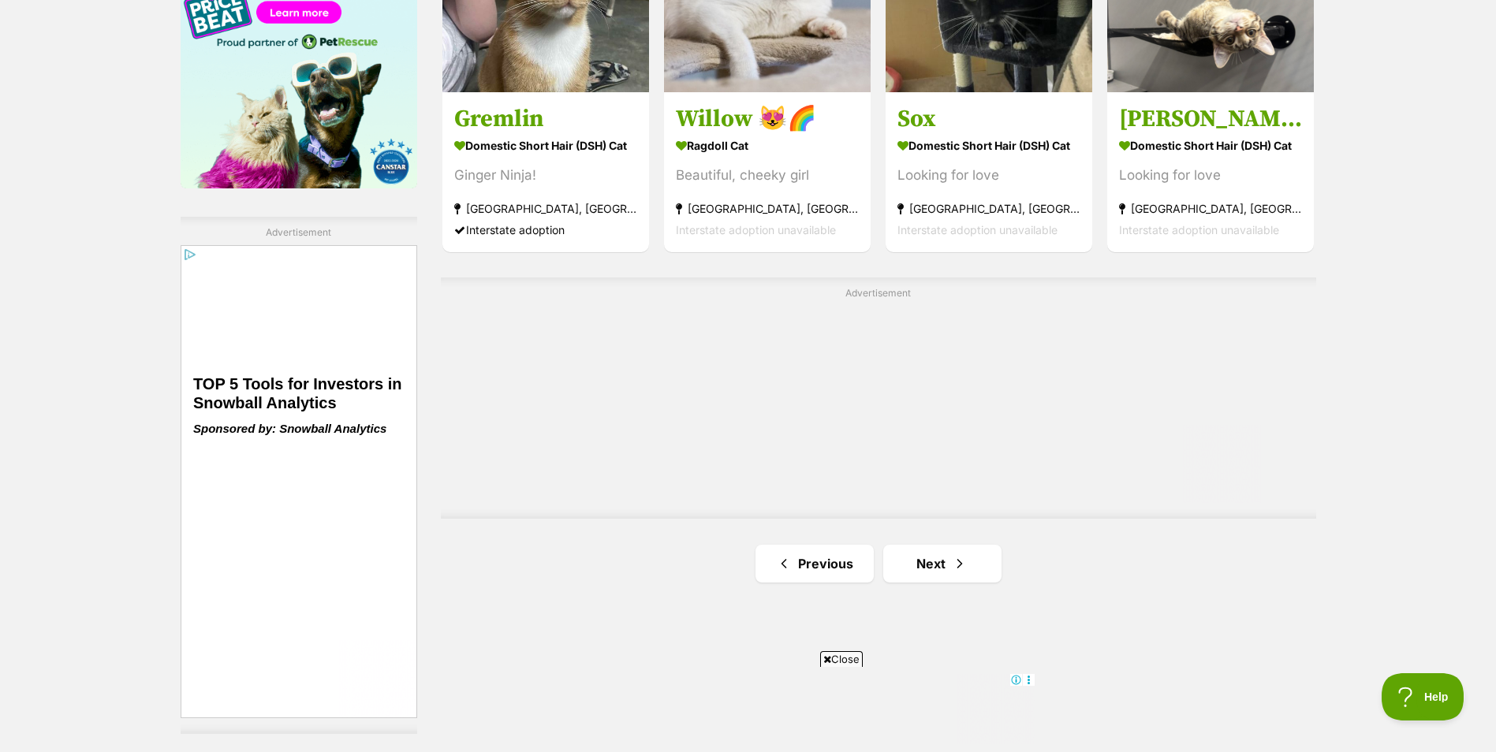
scroll to position [2602, 0]
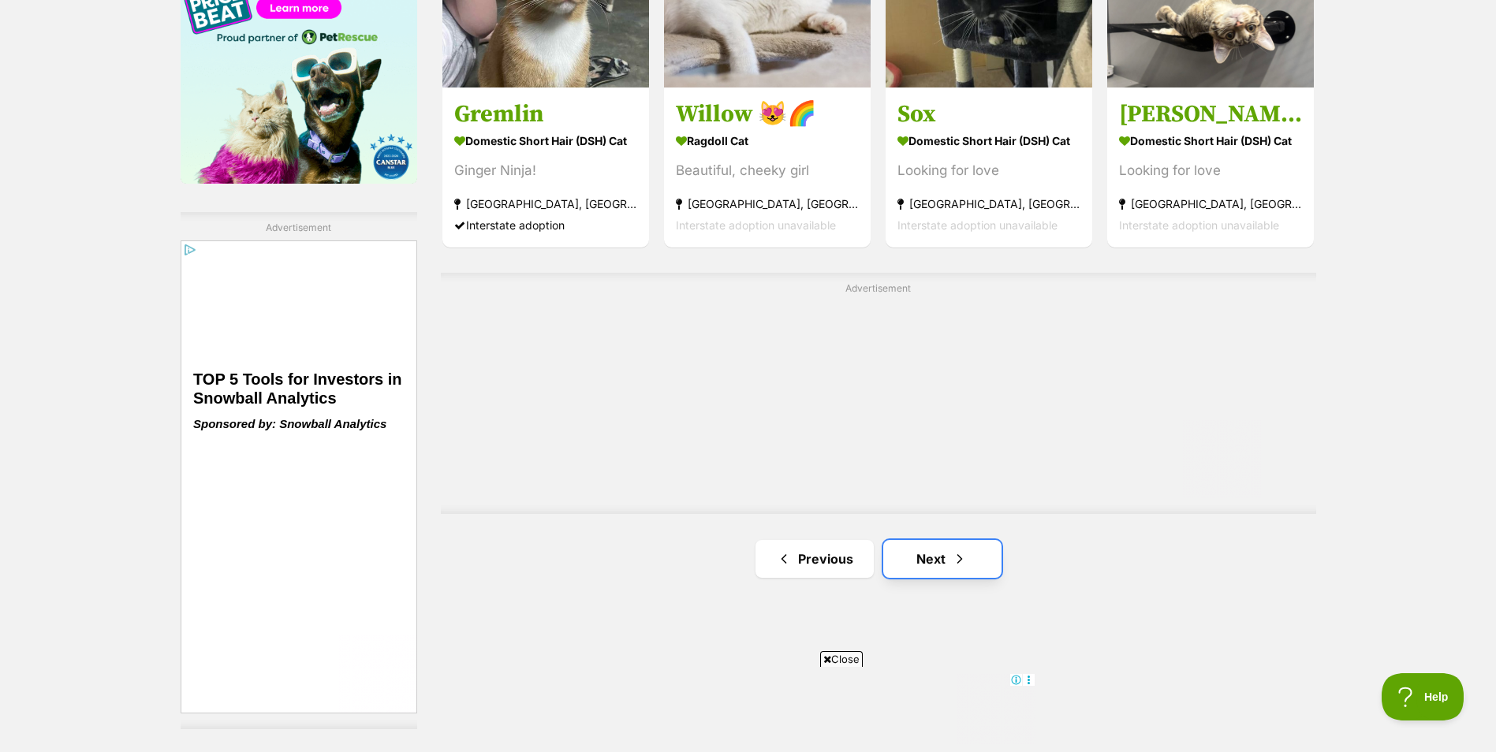
click at [947, 557] on link "Next" at bounding box center [942, 559] width 118 height 38
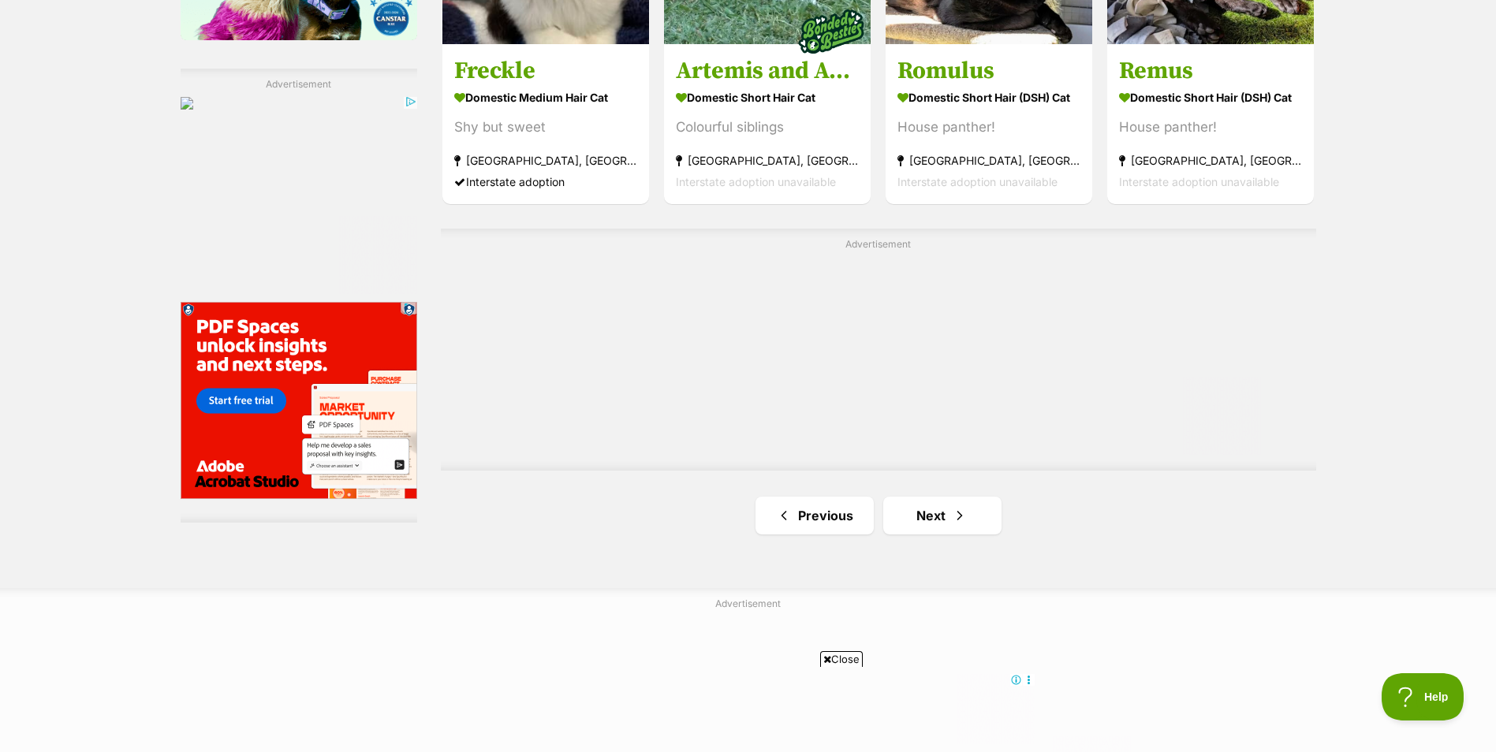
scroll to position [2839, 0]
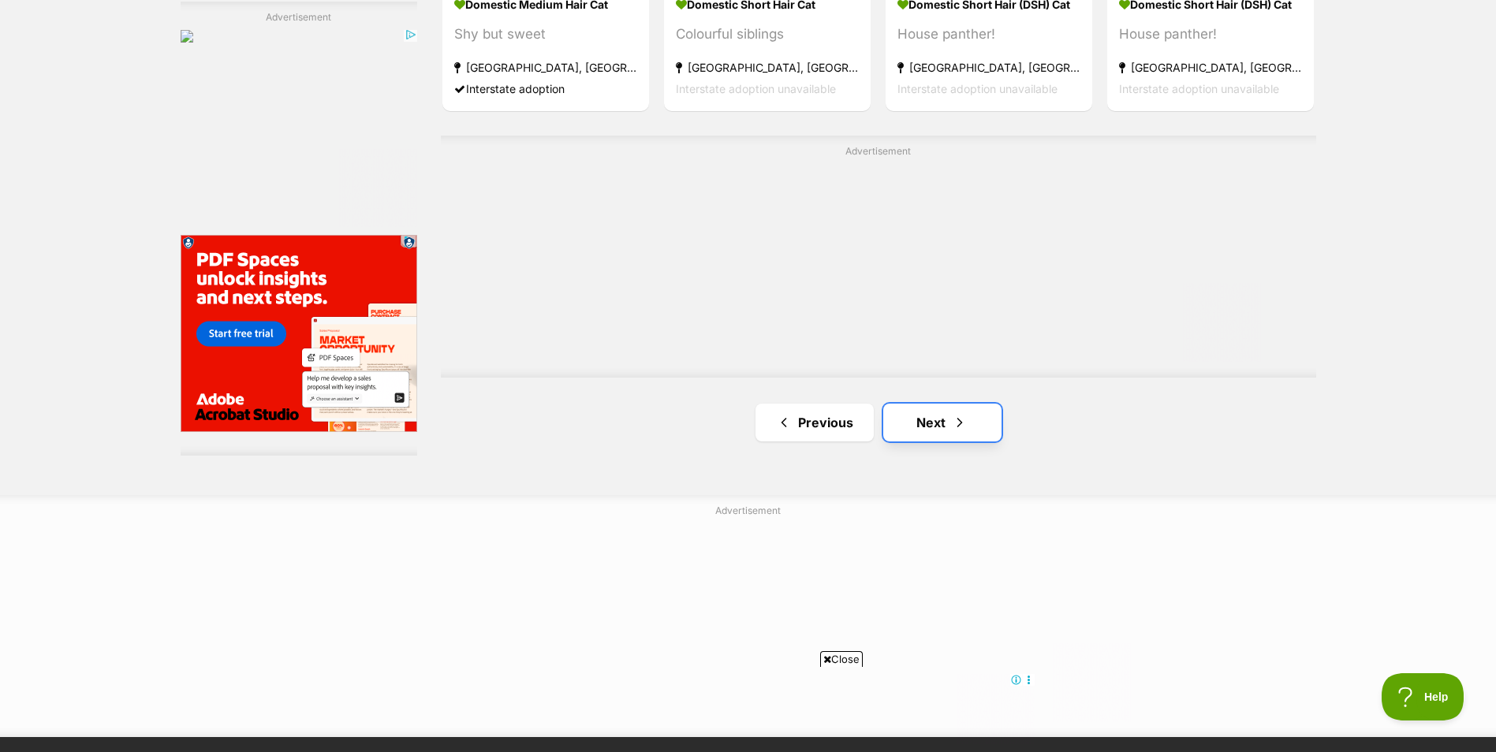
click at [959, 422] on span "Next page" at bounding box center [960, 422] width 16 height 19
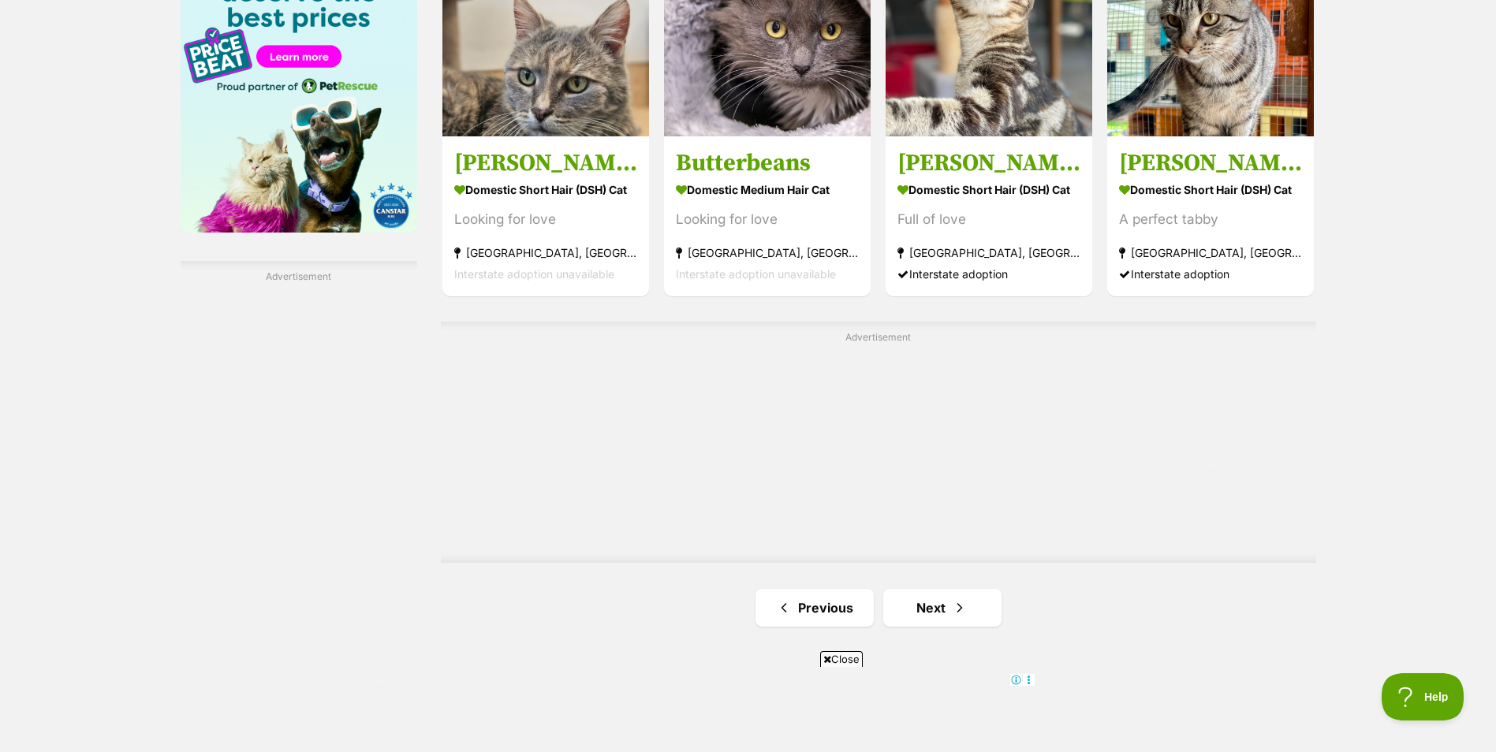
scroll to position [2839, 0]
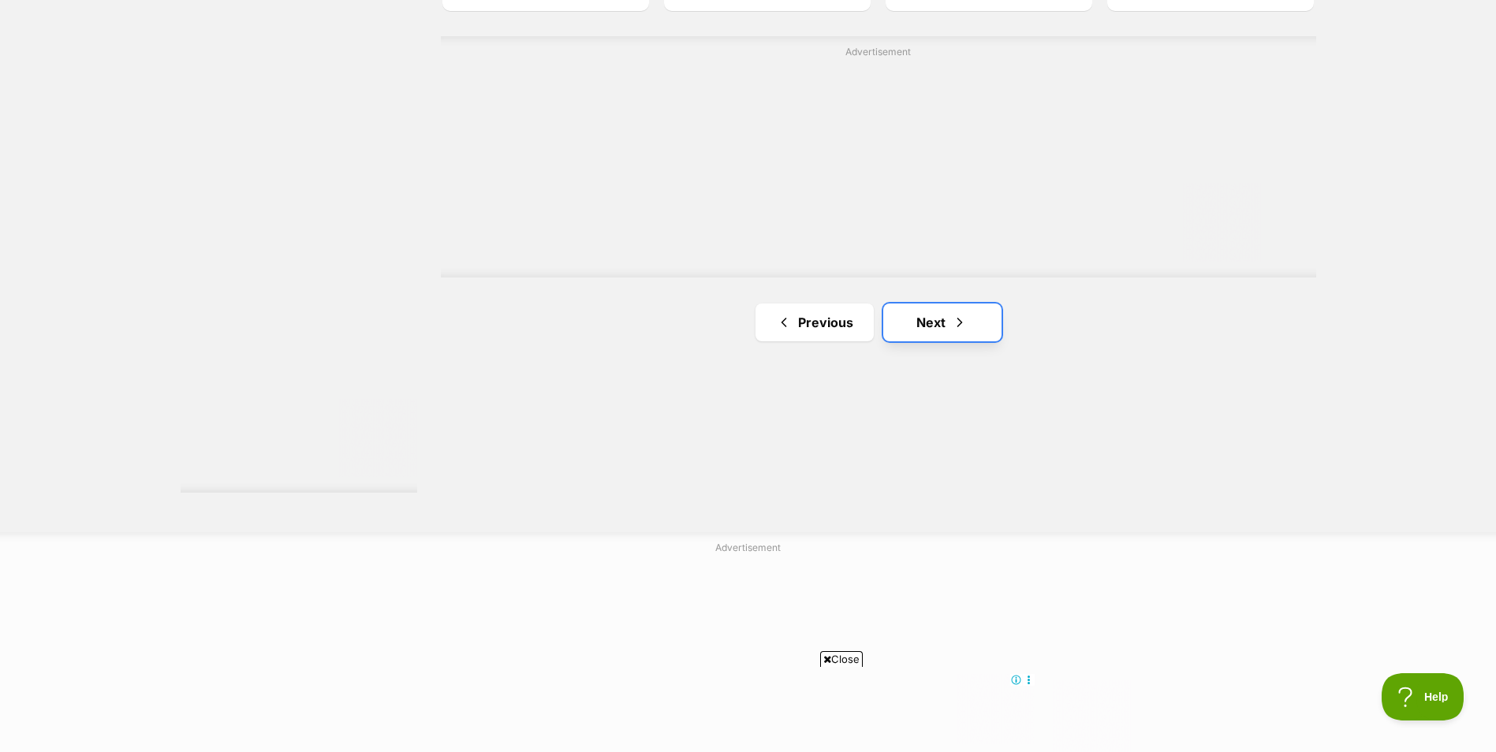
click at [946, 330] on link "Next" at bounding box center [942, 323] width 118 height 38
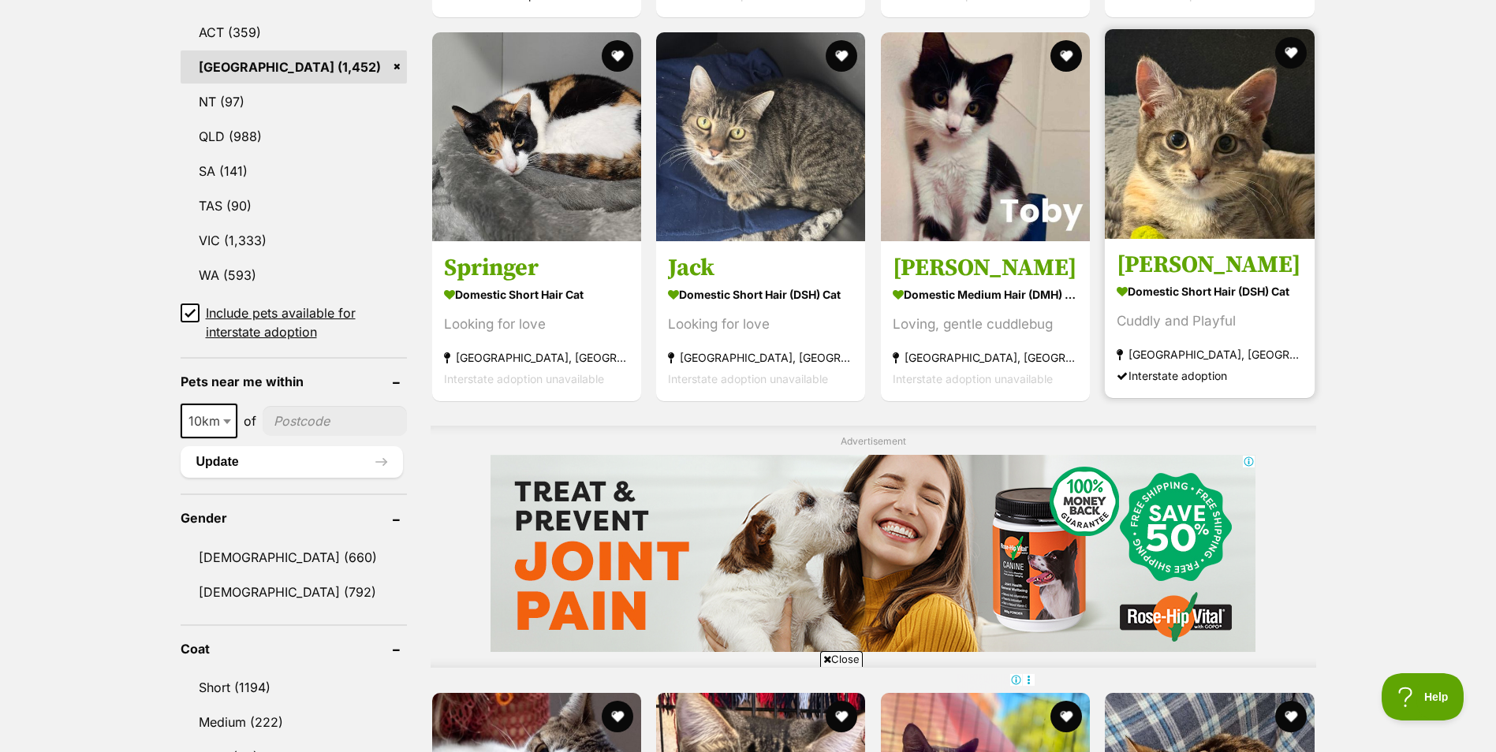
click at [1249, 185] on img at bounding box center [1210, 134] width 210 height 210
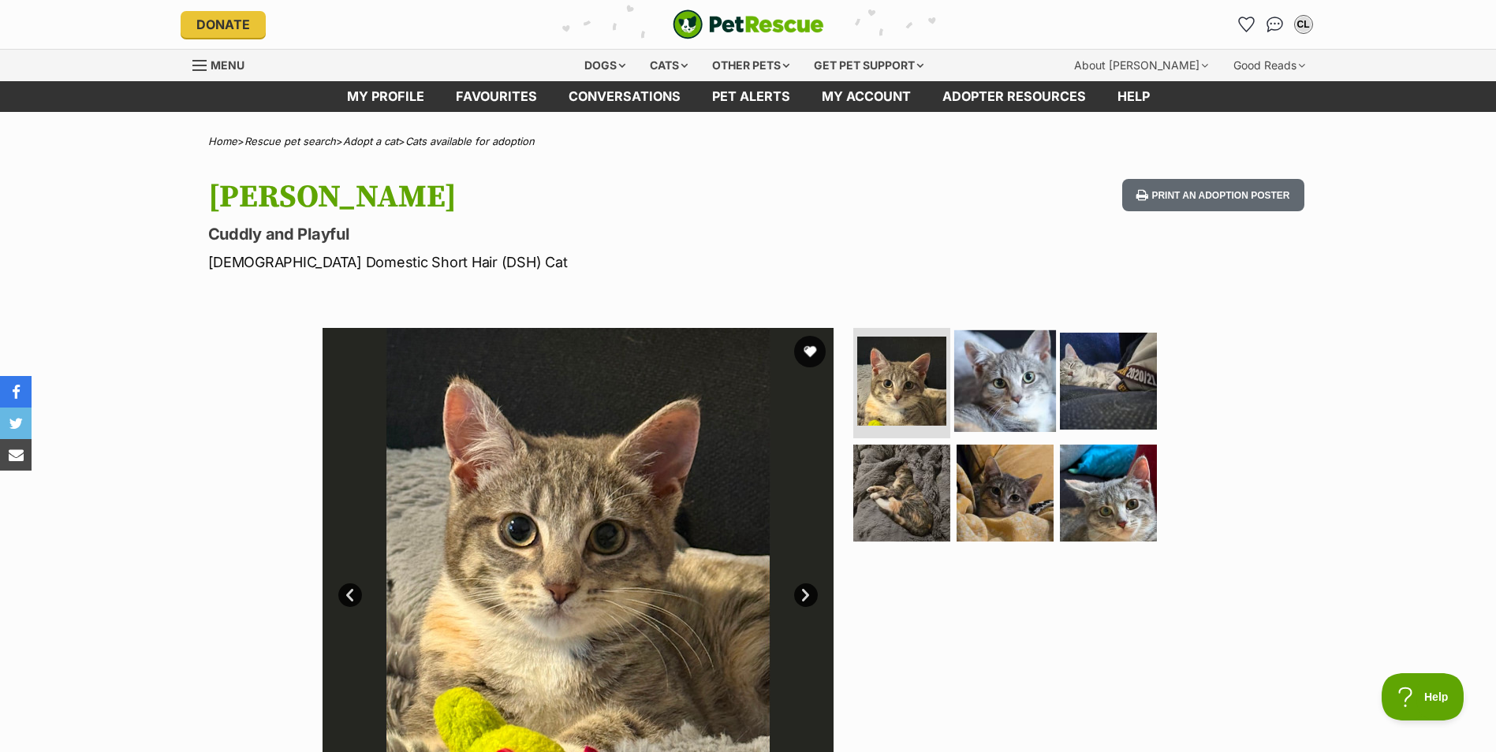
click at [1023, 397] on img at bounding box center [1005, 381] width 102 height 102
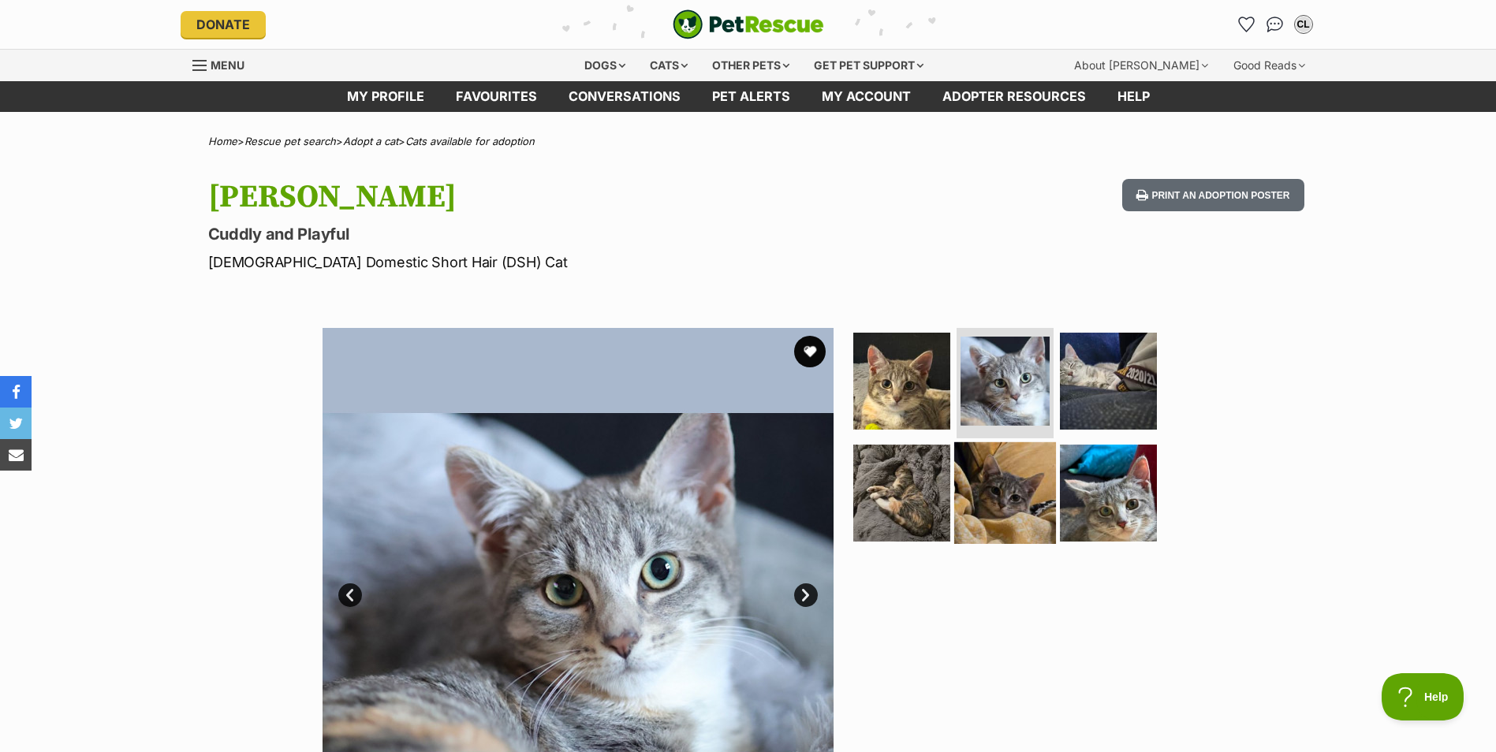
click at [1031, 498] on img at bounding box center [1005, 493] width 102 height 102
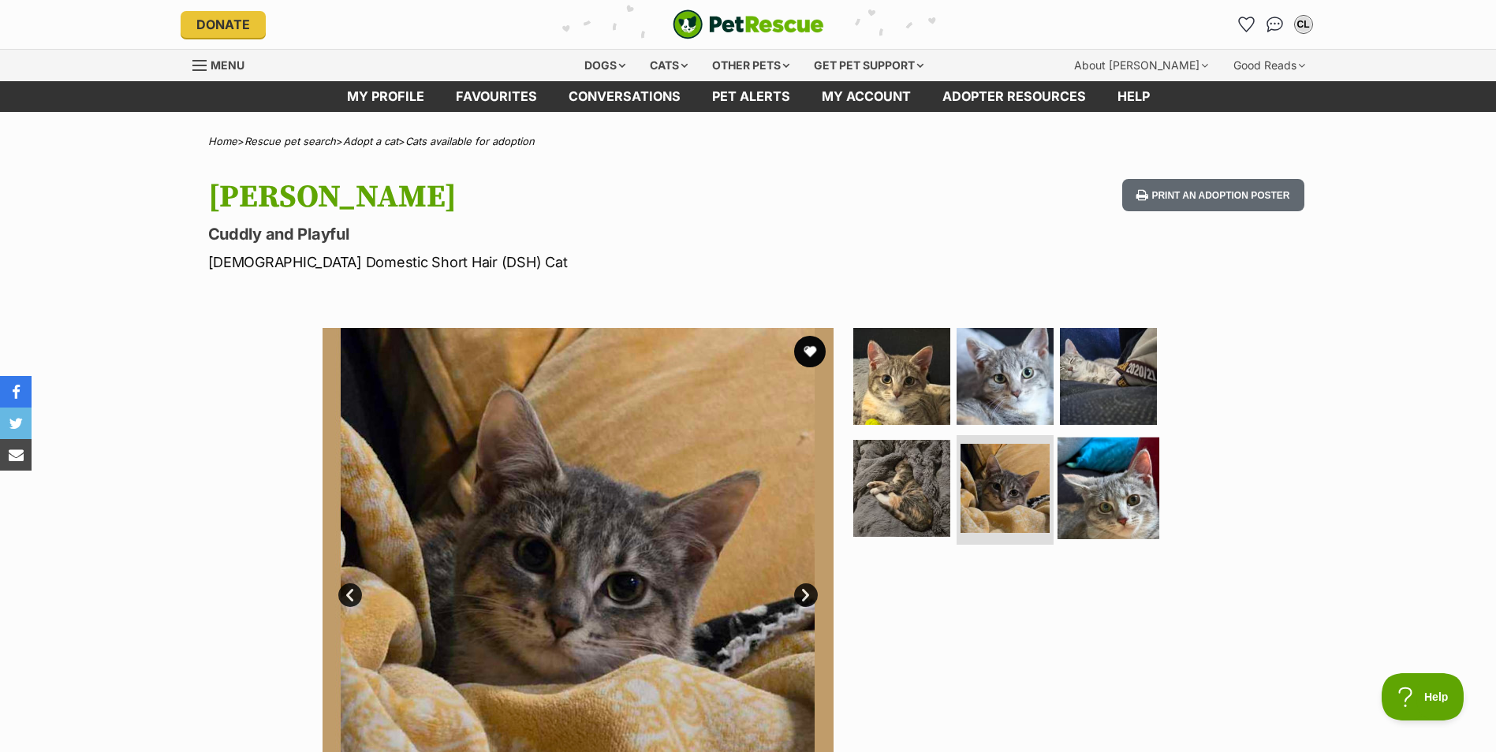
click at [1112, 500] on img at bounding box center [1108, 488] width 102 height 102
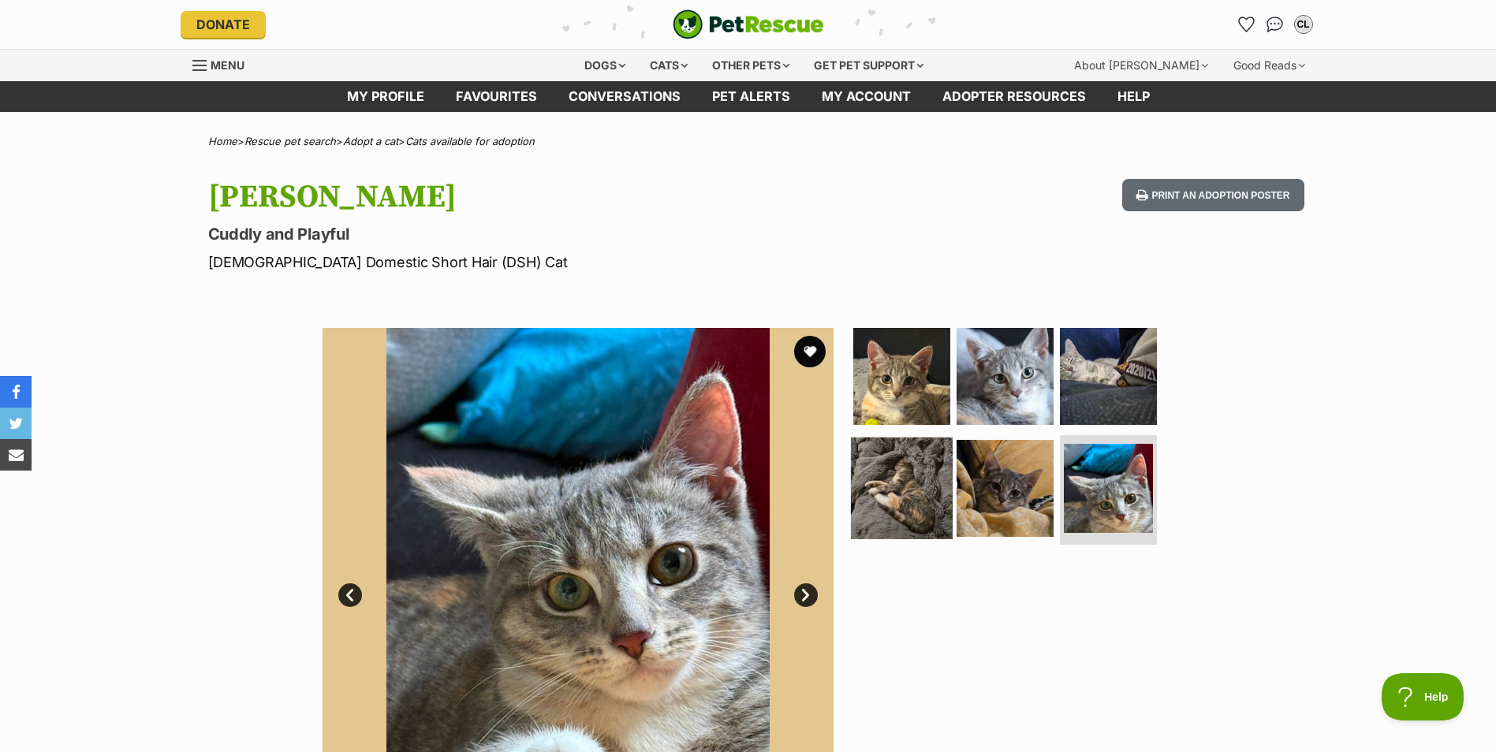
click at [896, 490] on img at bounding box center [902, 488] width 102 height 102
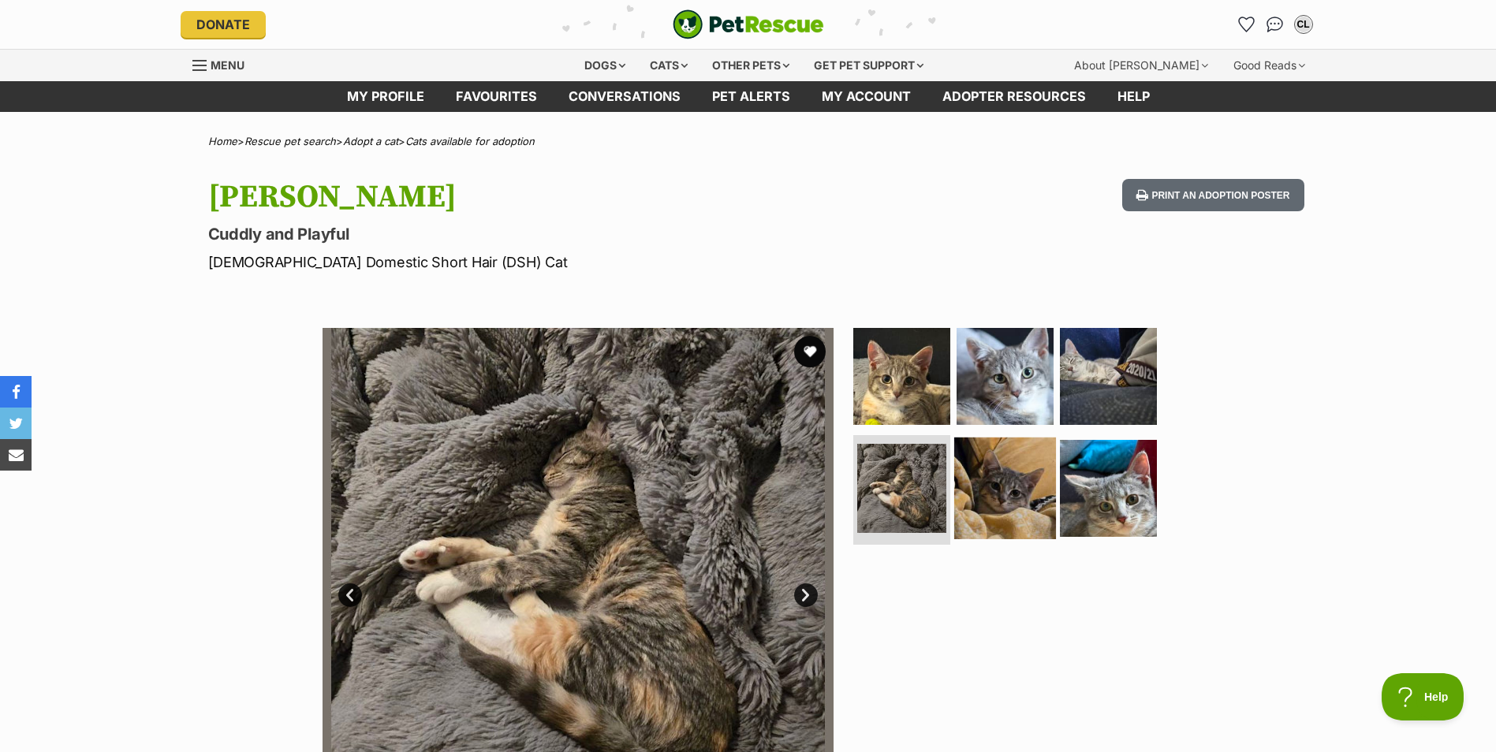
click at [973, 478] on img at bounding box center [1005, 488] width 102 height 102
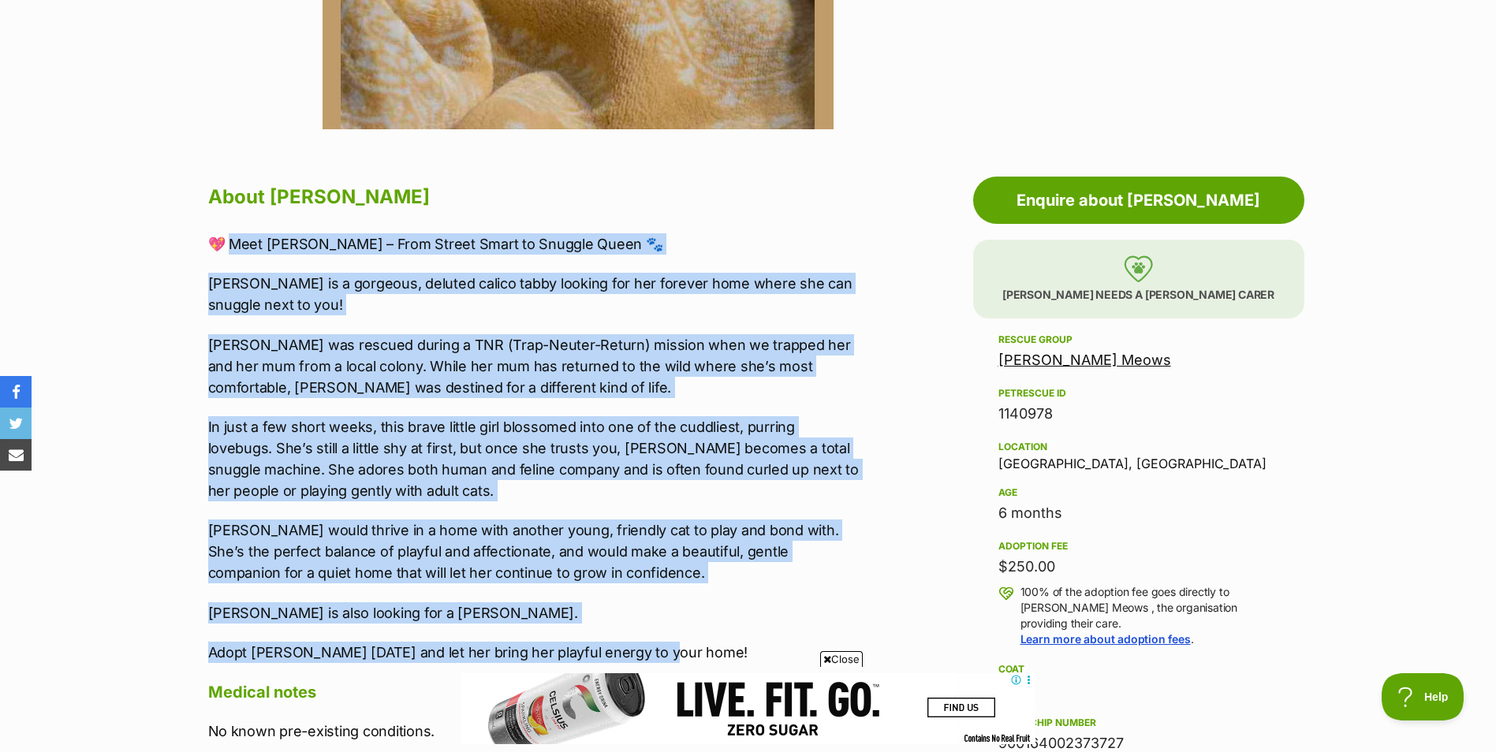
drag, startPoint x: 230, startPoint y: 240, endPoint x: 666, endPoint y: 647, distance: 595.9
click at [666, 647] on div "💖 Meet Camie – From Street Smart to Snuggle Queen 🐾 Camie is a gorgeous, delute…" at bounding box center [533, 448] width 651 height 430
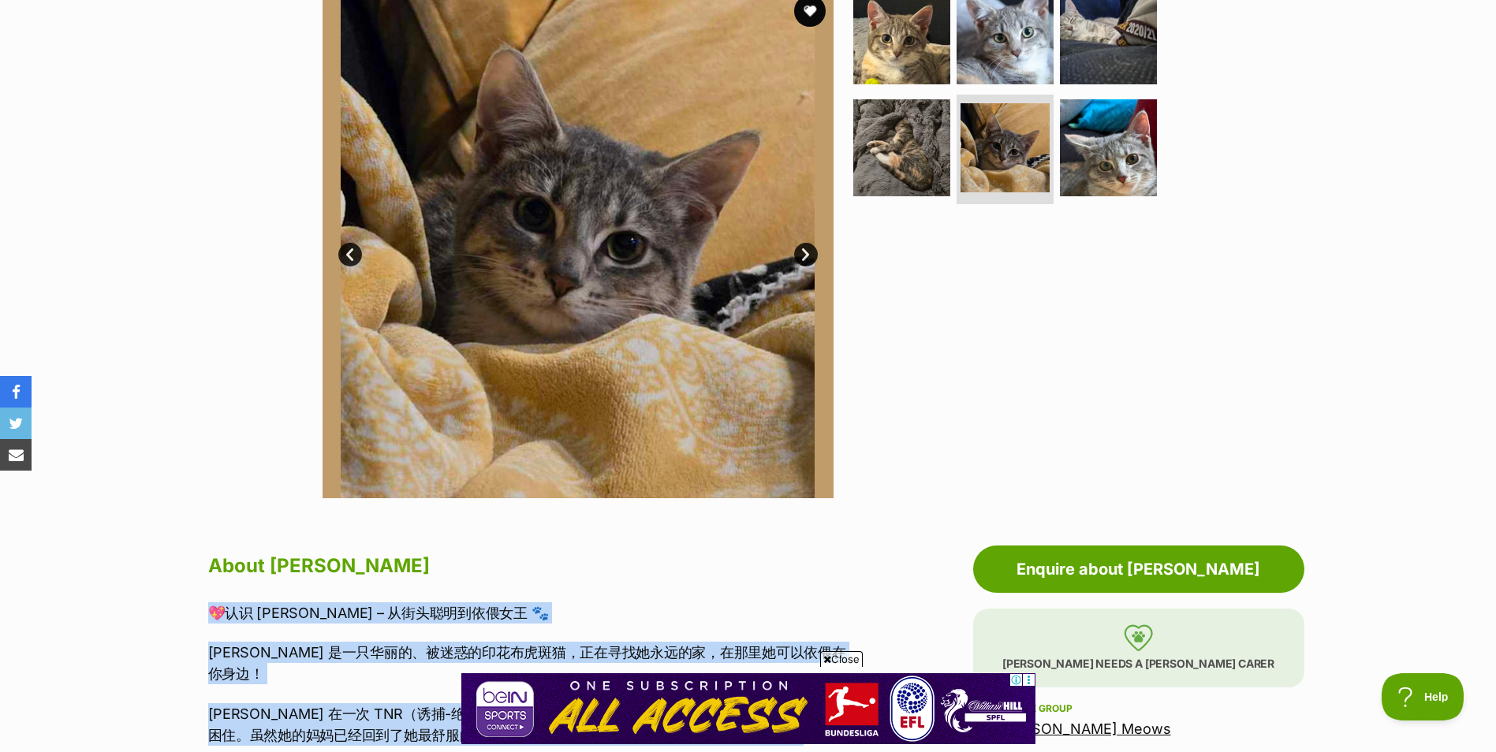
scroll to position [158, 0]
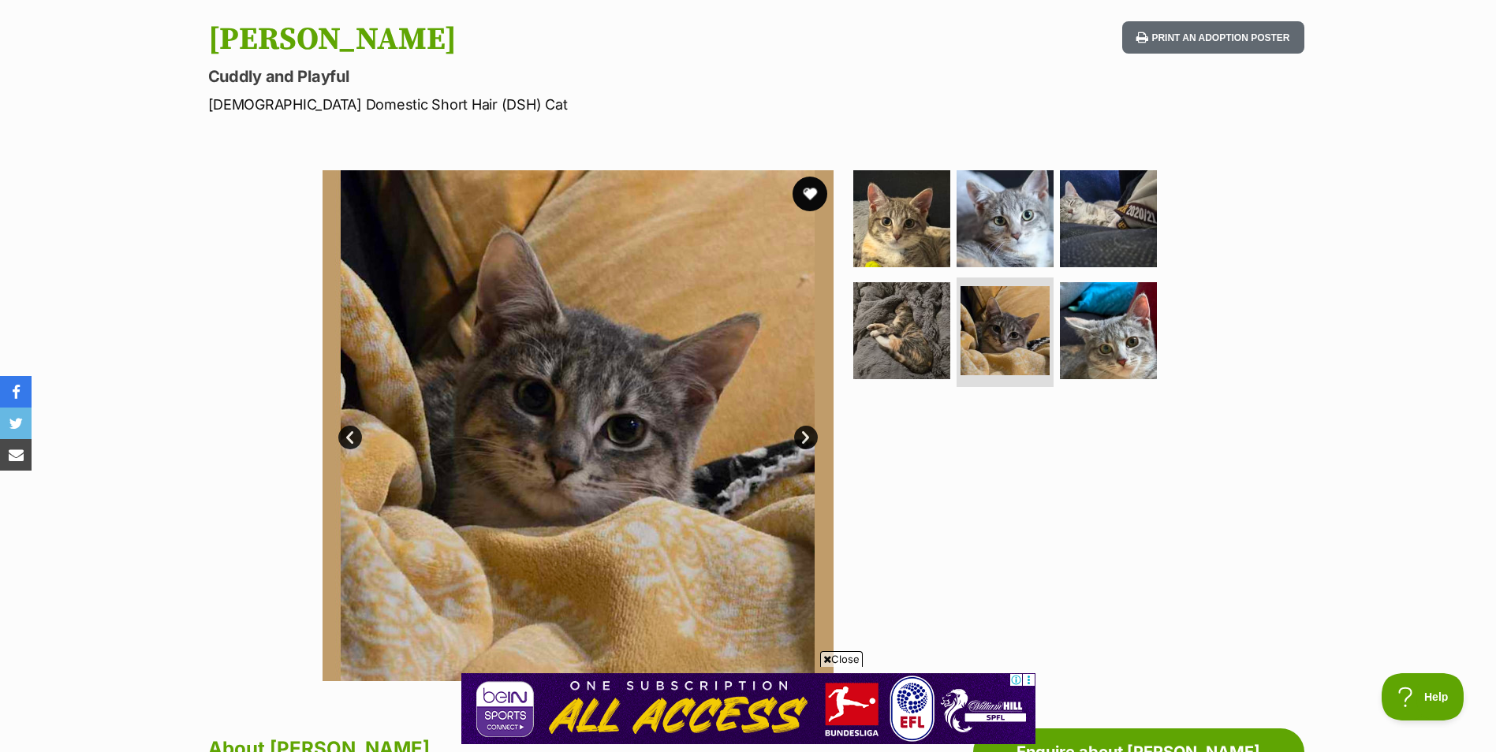
click at [807, 194] on button "favourite" at bounding box center [810, 194] width 35 height 35
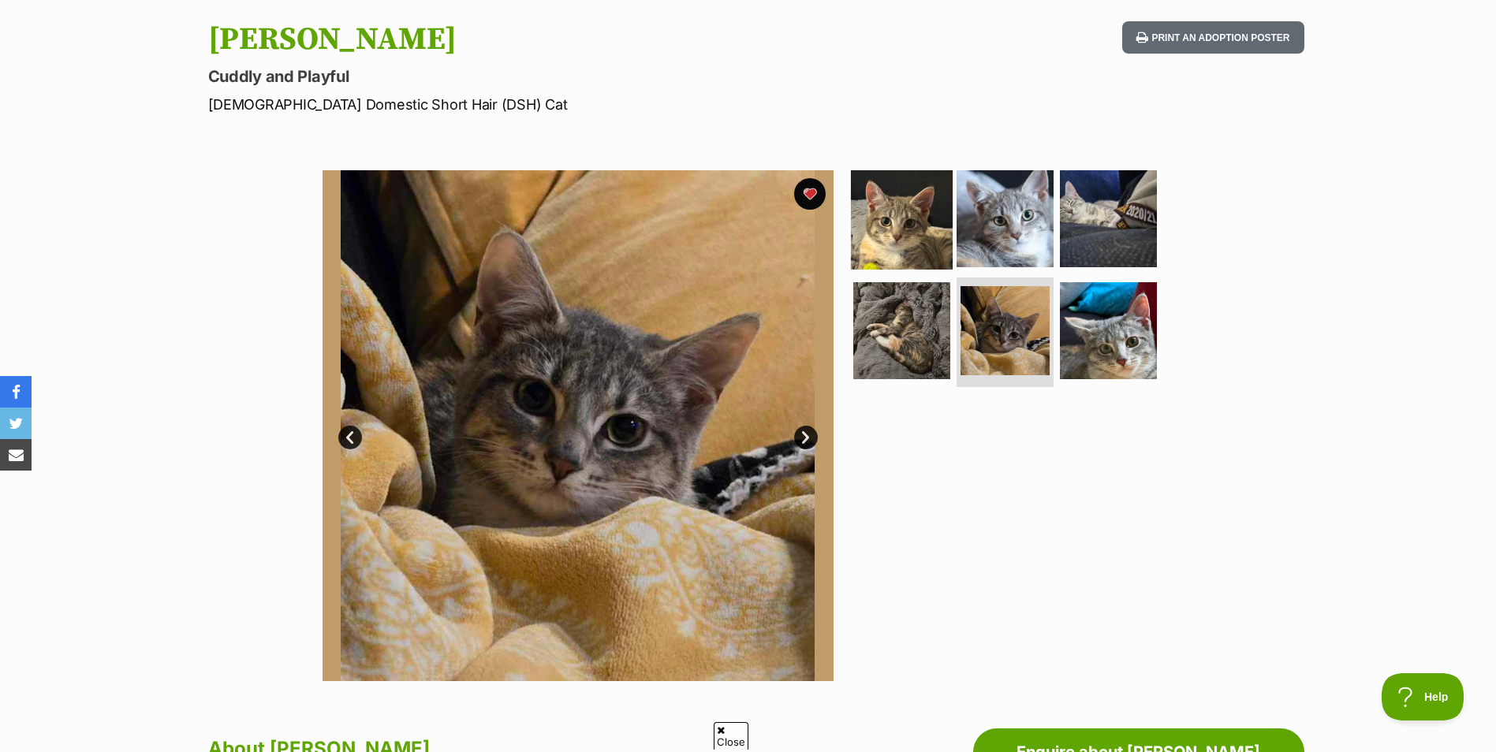
click at [895, 229] on img at bounding box center [902, 219] width 102 height 102
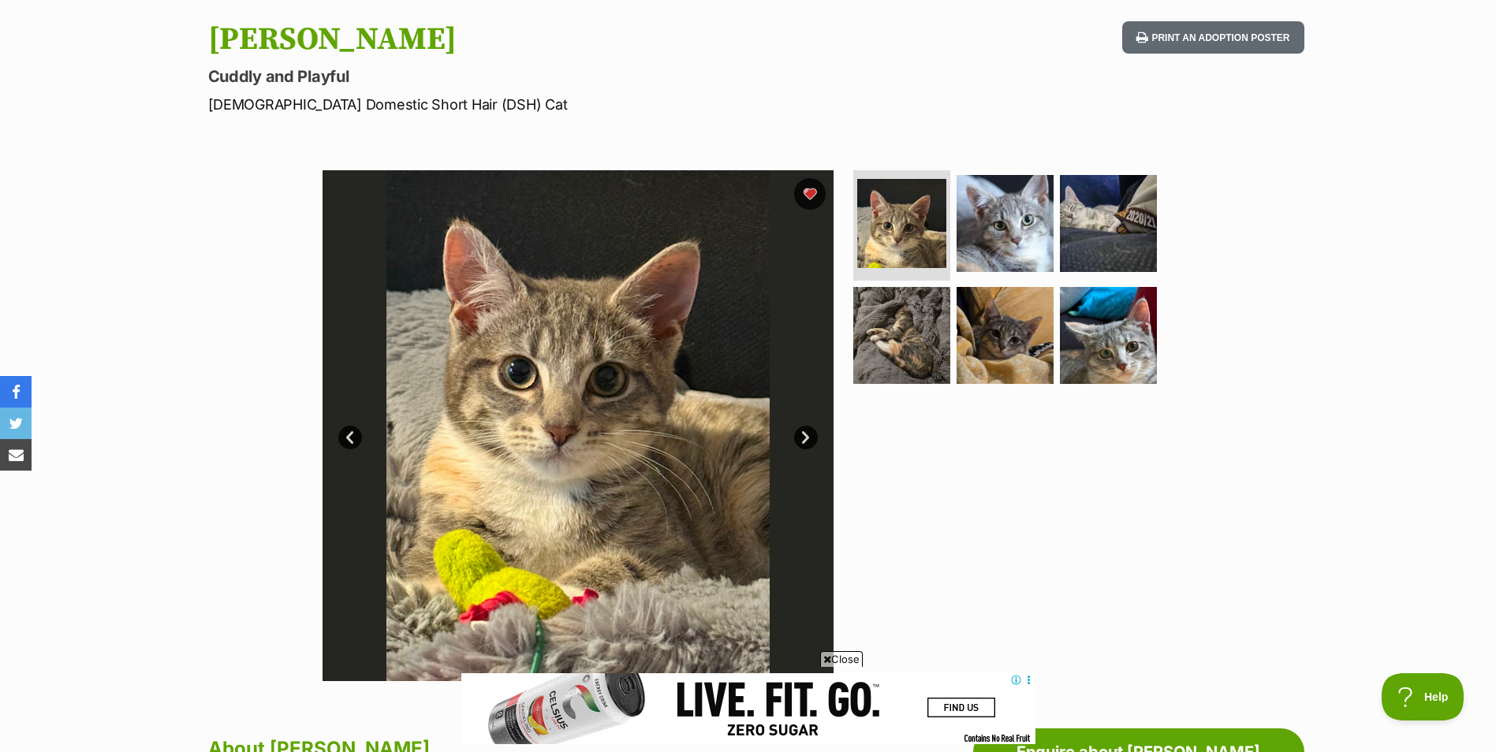
scroll to position [0, 0]
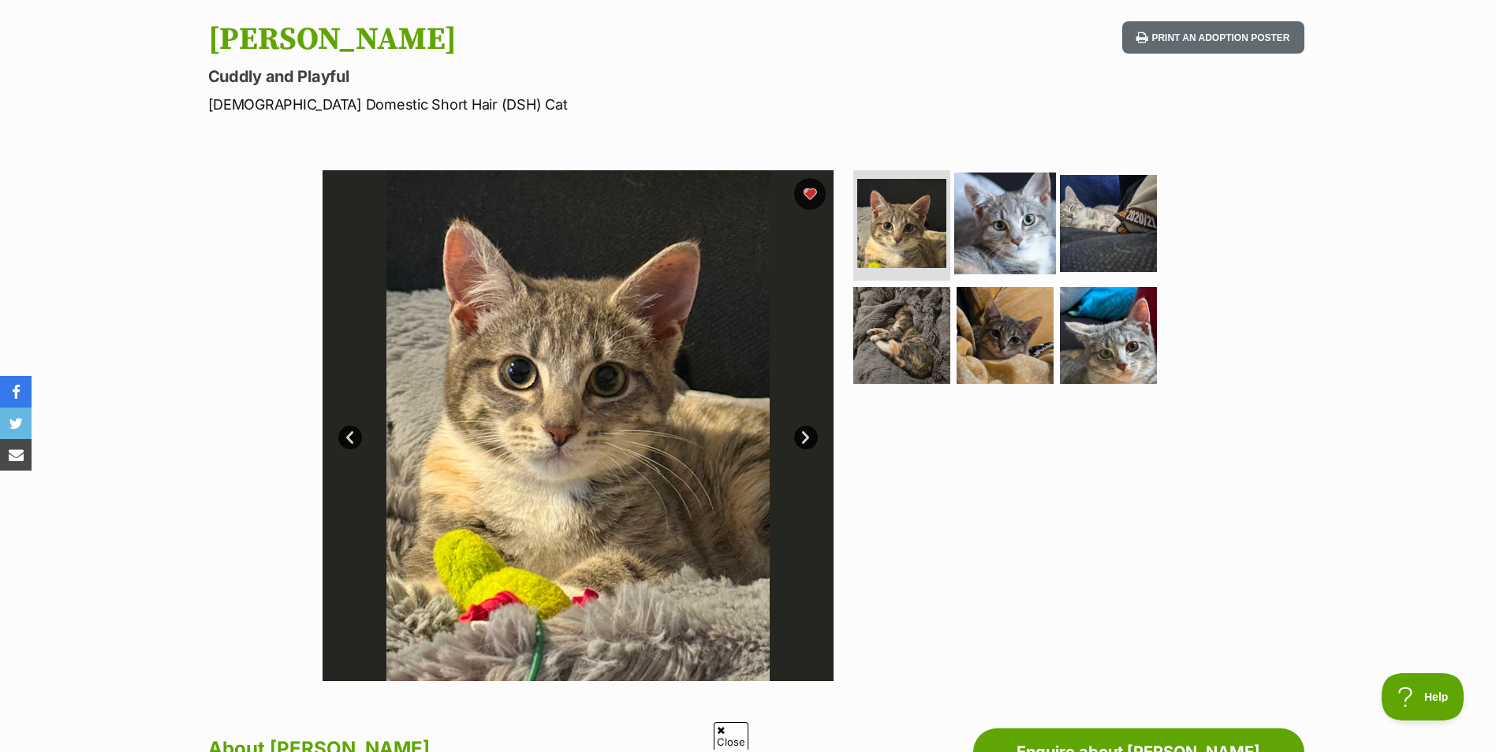
click at [1010, 251] on img at bounding box center [1005, 224] width 102 height 102
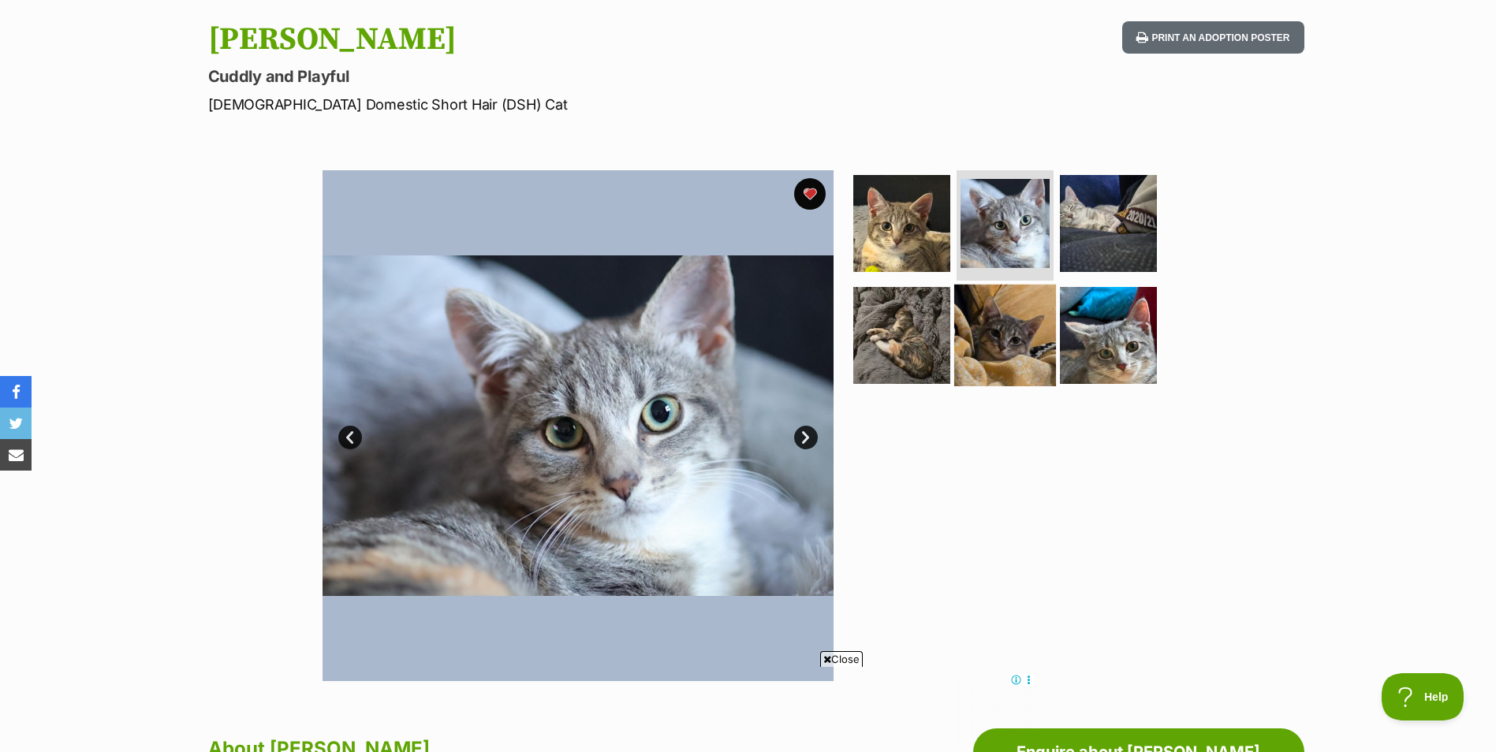
click at [1007, 326] on img at bounding box center [1005, 335] width 102 height 102
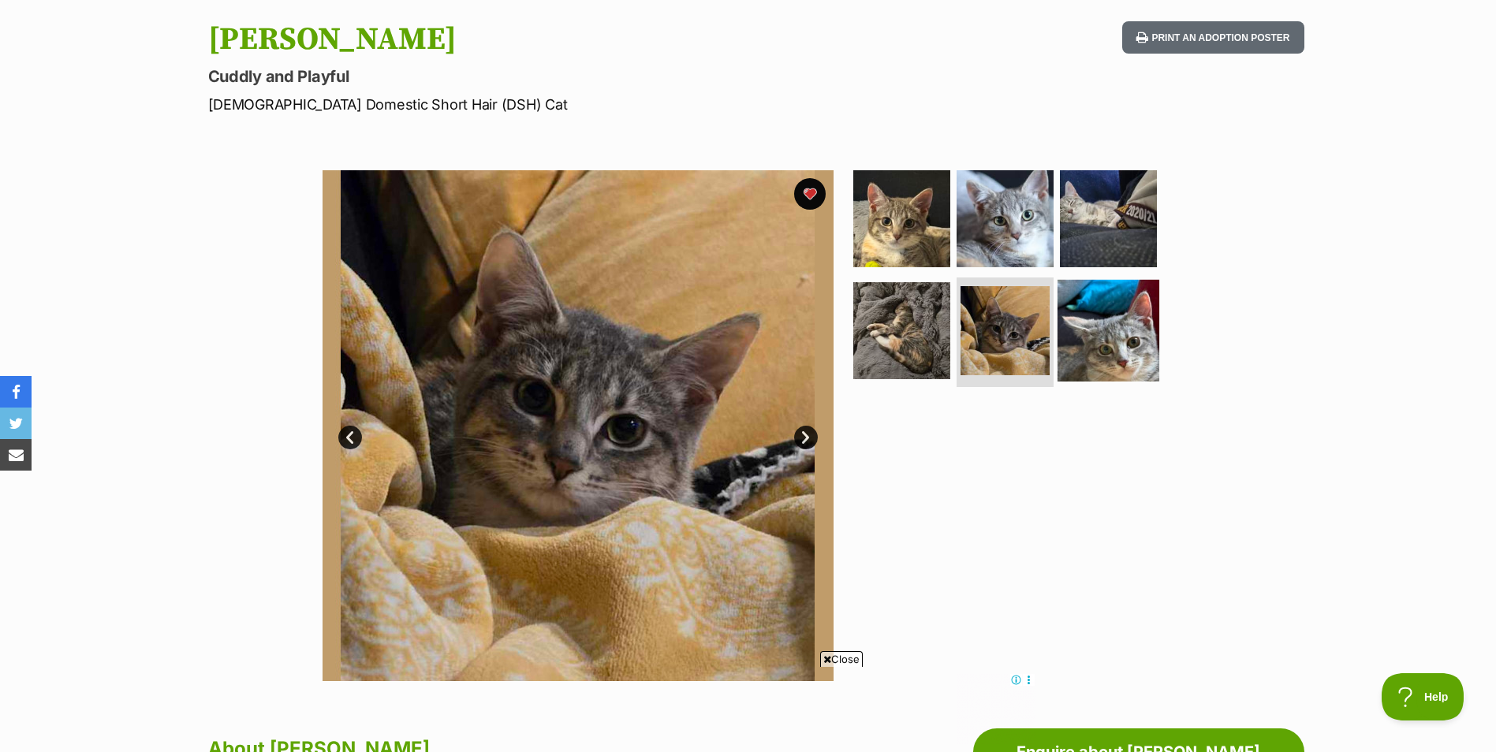
click at [1120, 341] on img at bounding box center [1108, 330] width 102 height 102
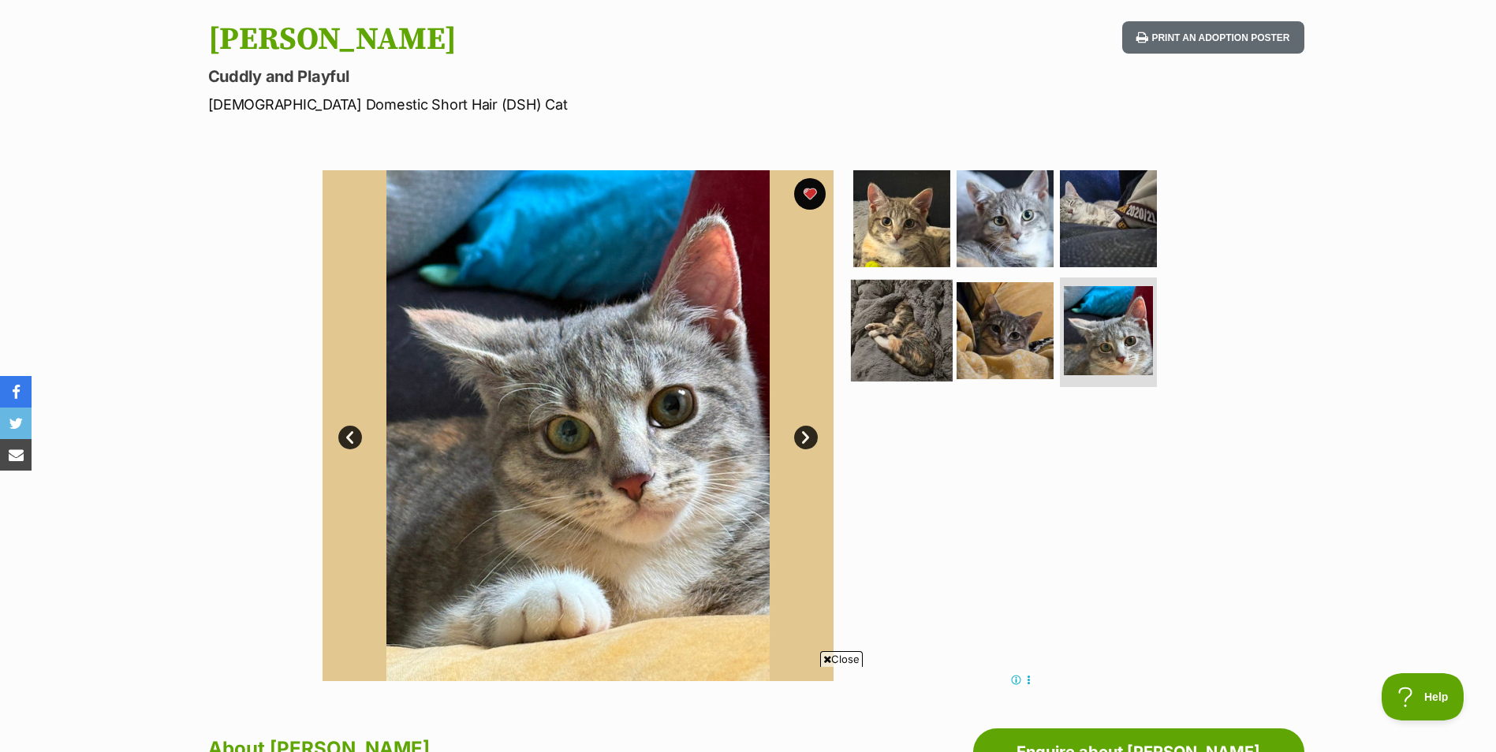
click at [906, 337] on img at bounding box center [902, 330] width 102 height 102
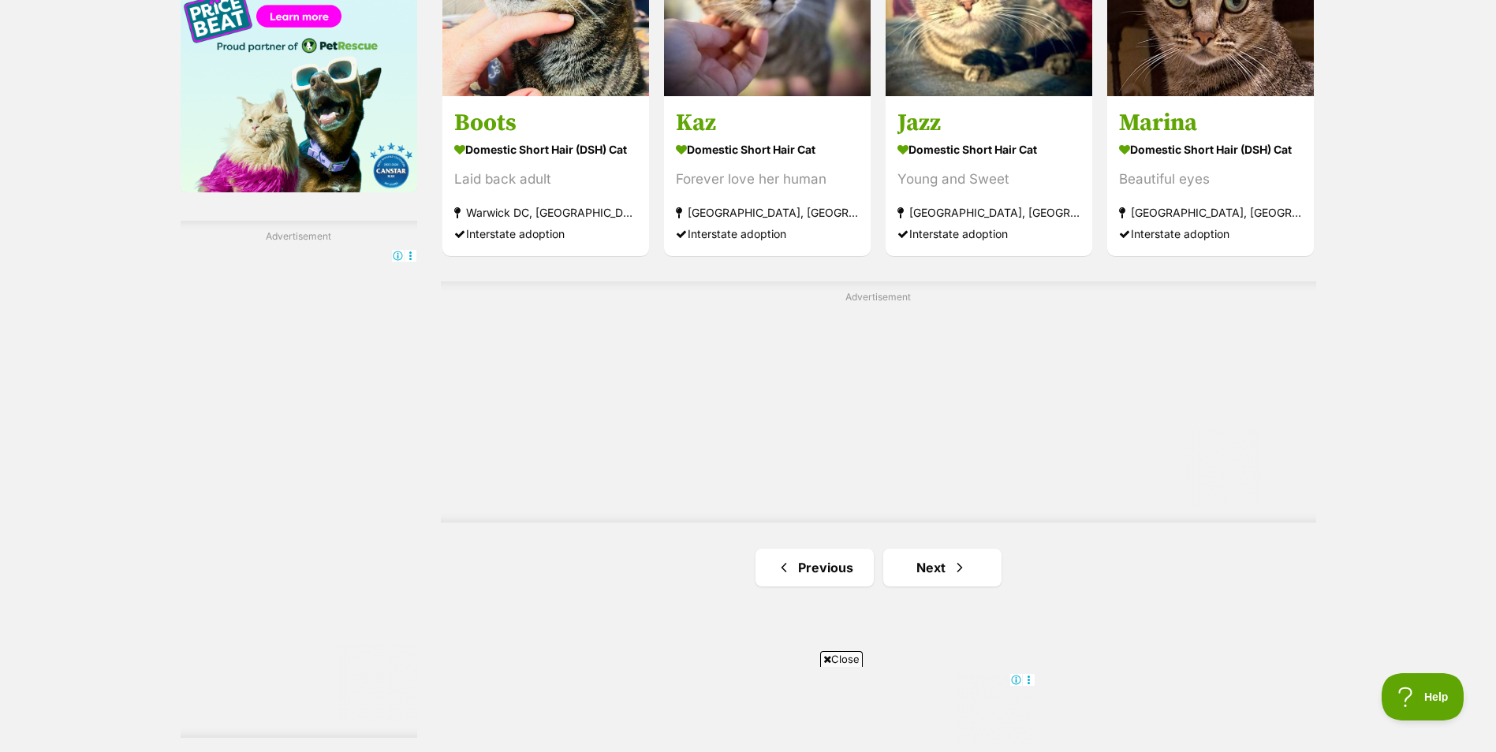
scroll to position [2602, 0]
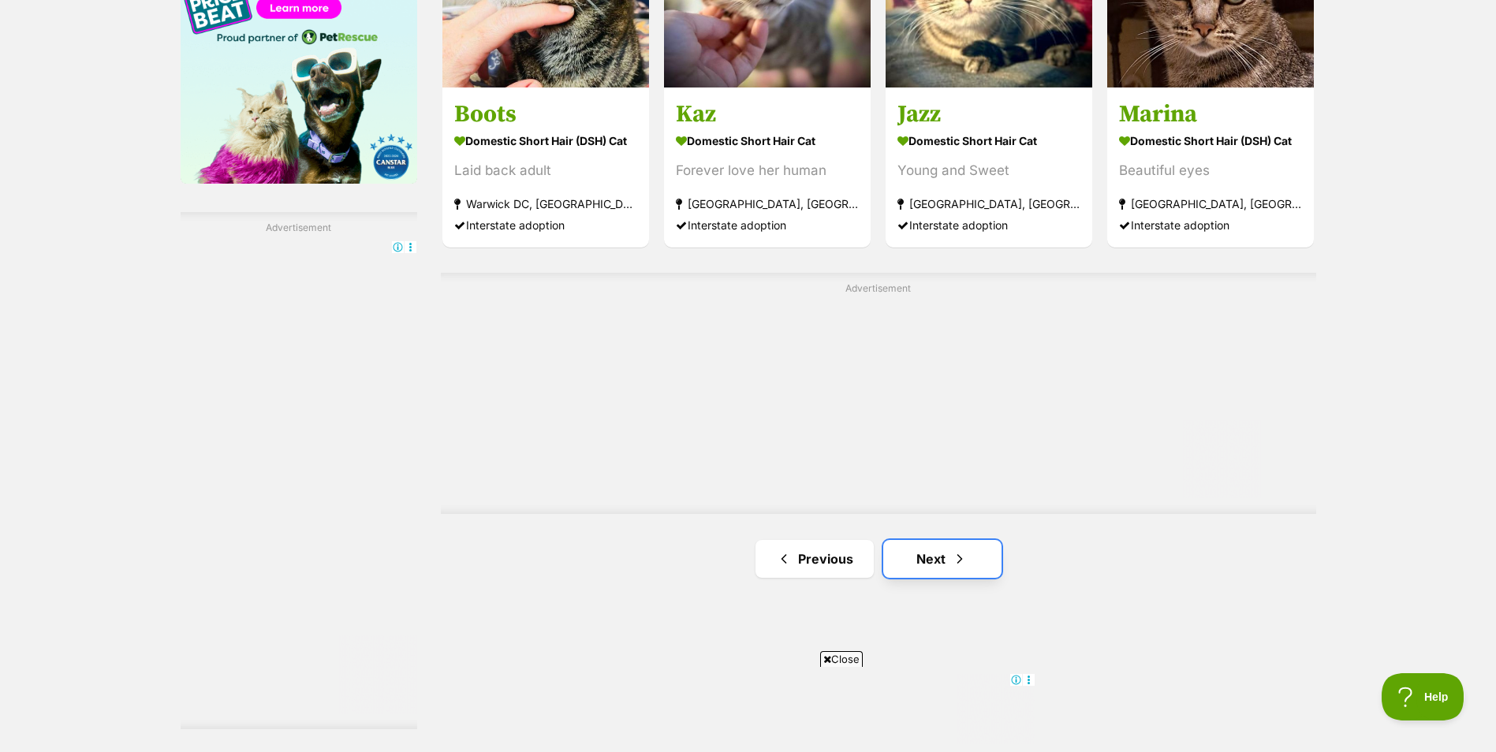
click at [950, 550] on link "Next" at bounding box center [942, 559] width 118 height 38
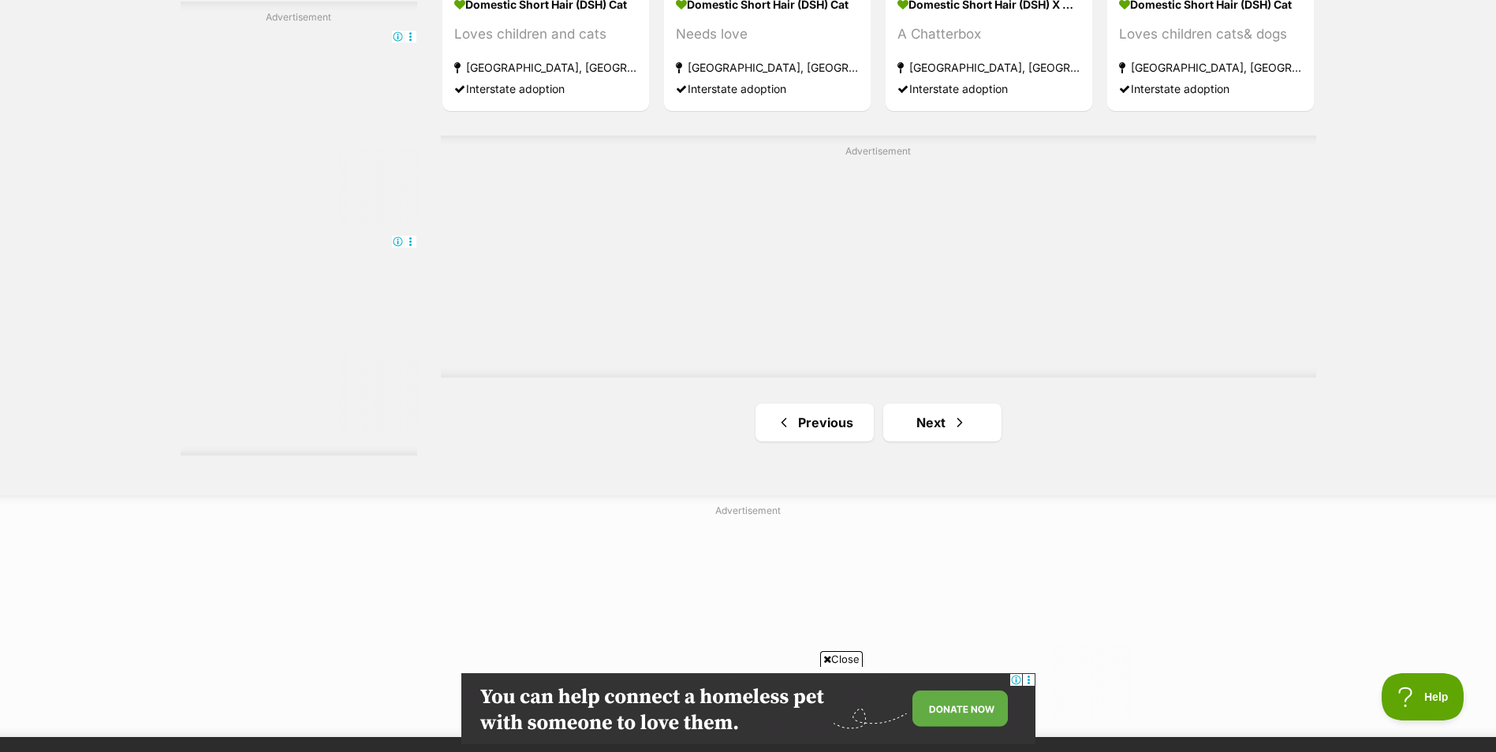
scroll to position [3075, 0]
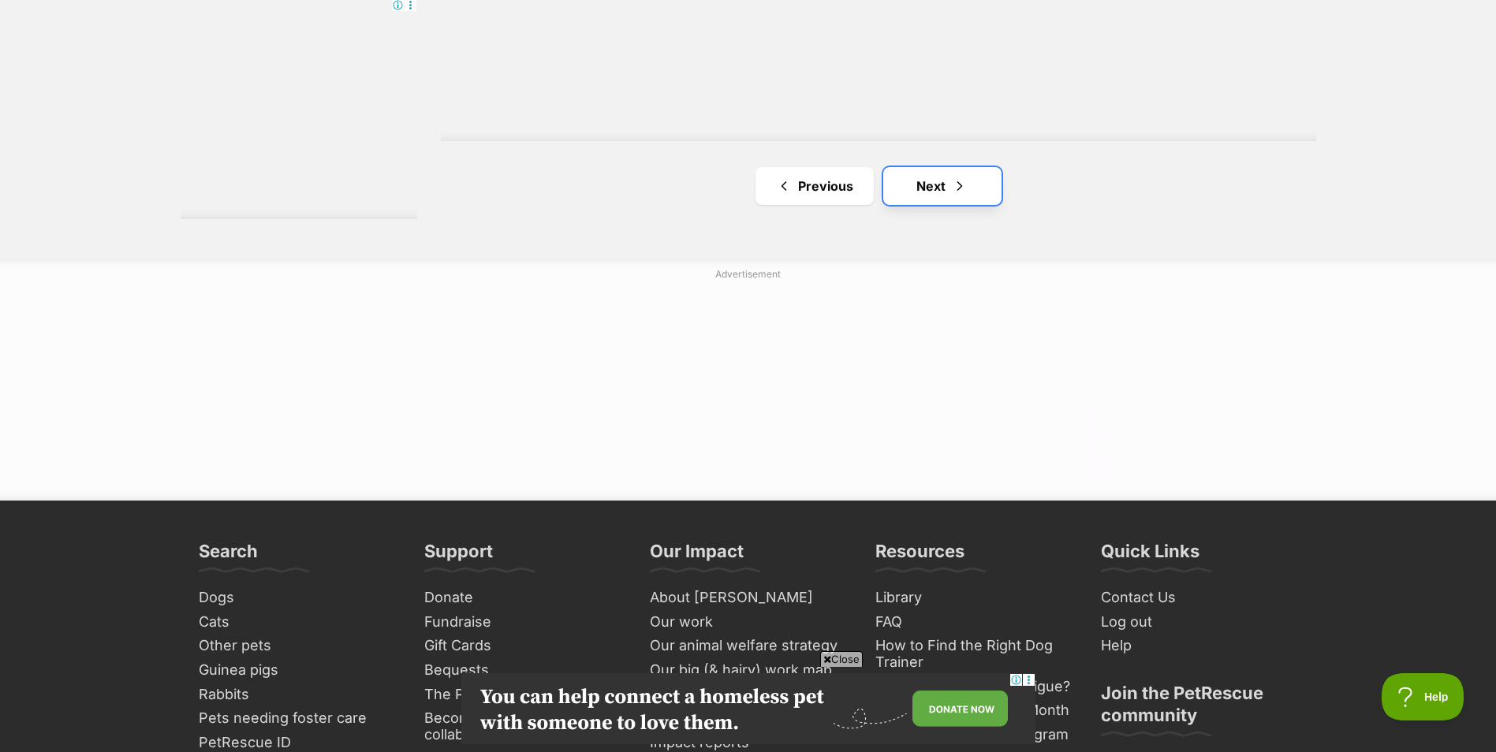
click at [963, 188] on span "Next page" at bounding box center [960, 186] width 16 height 19
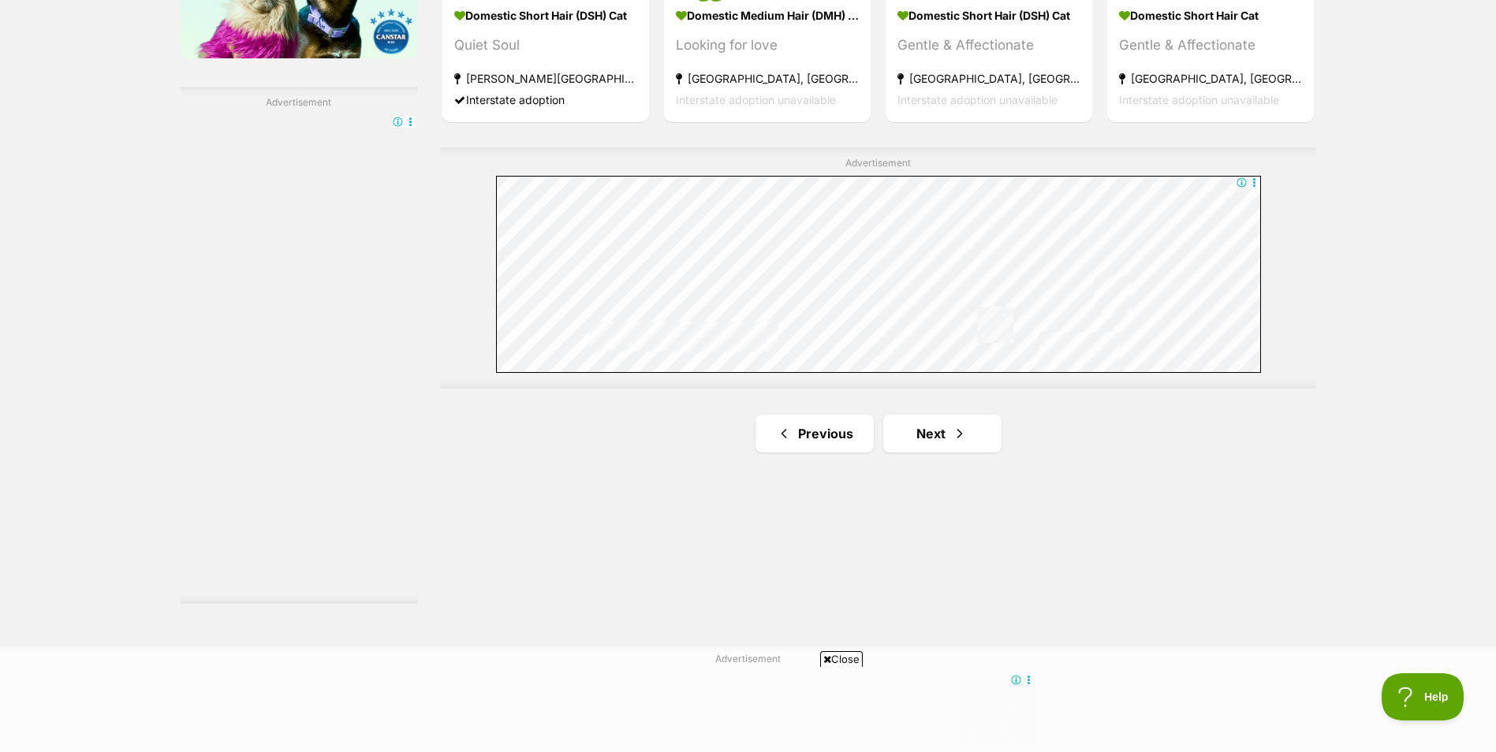
scroll to position [2760, 0]
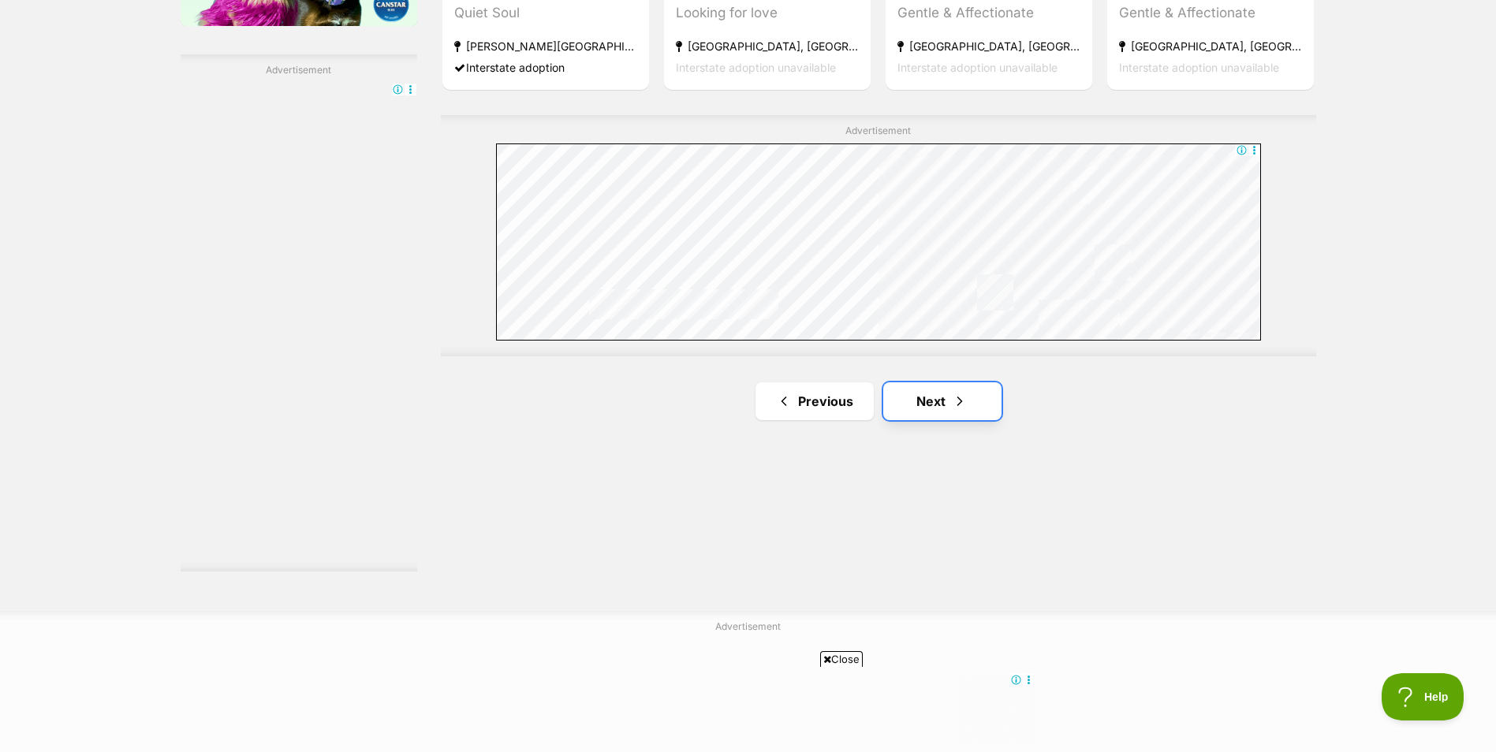
click at [957, 399] on span "Next page" at bounding box center [960, 401] width 16 height 19
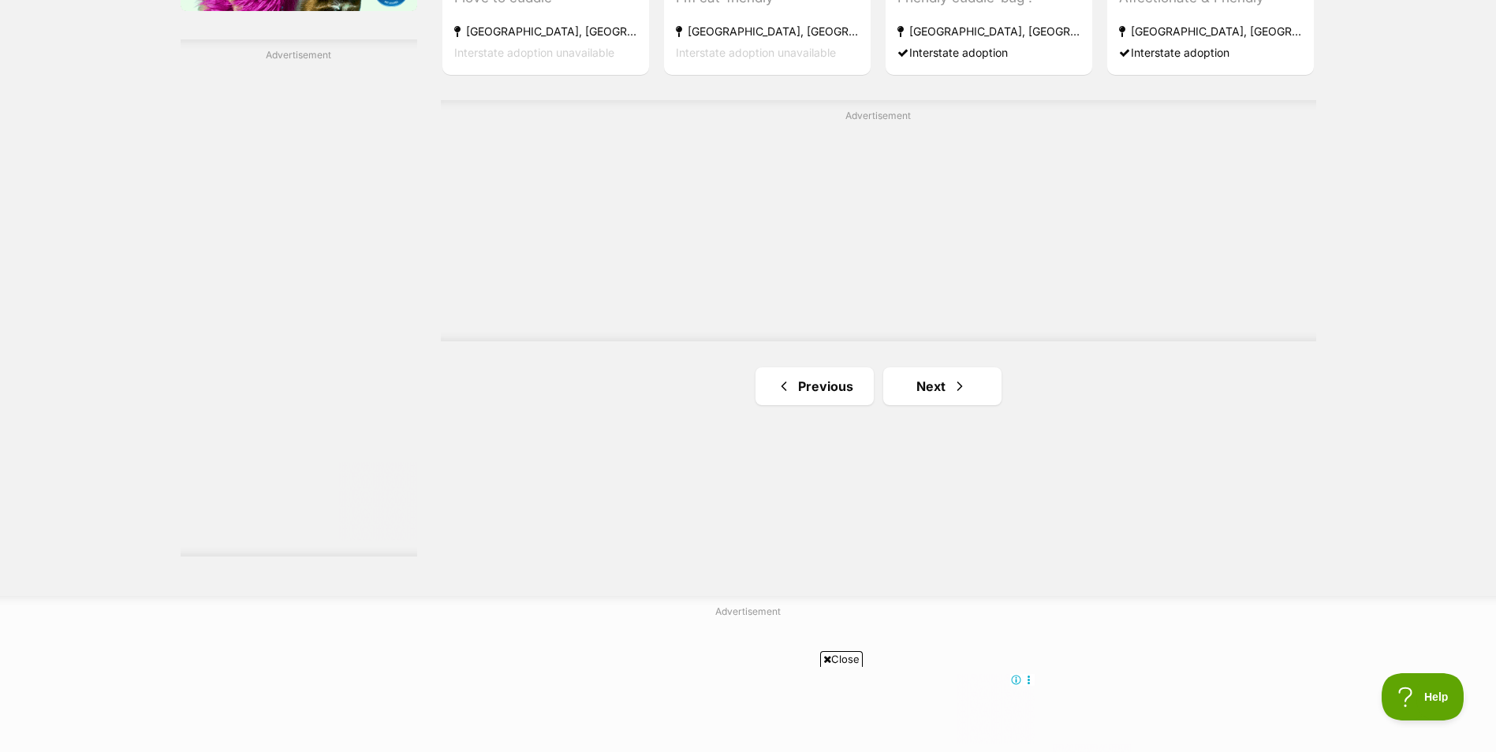
scroll to position [2839, 0]
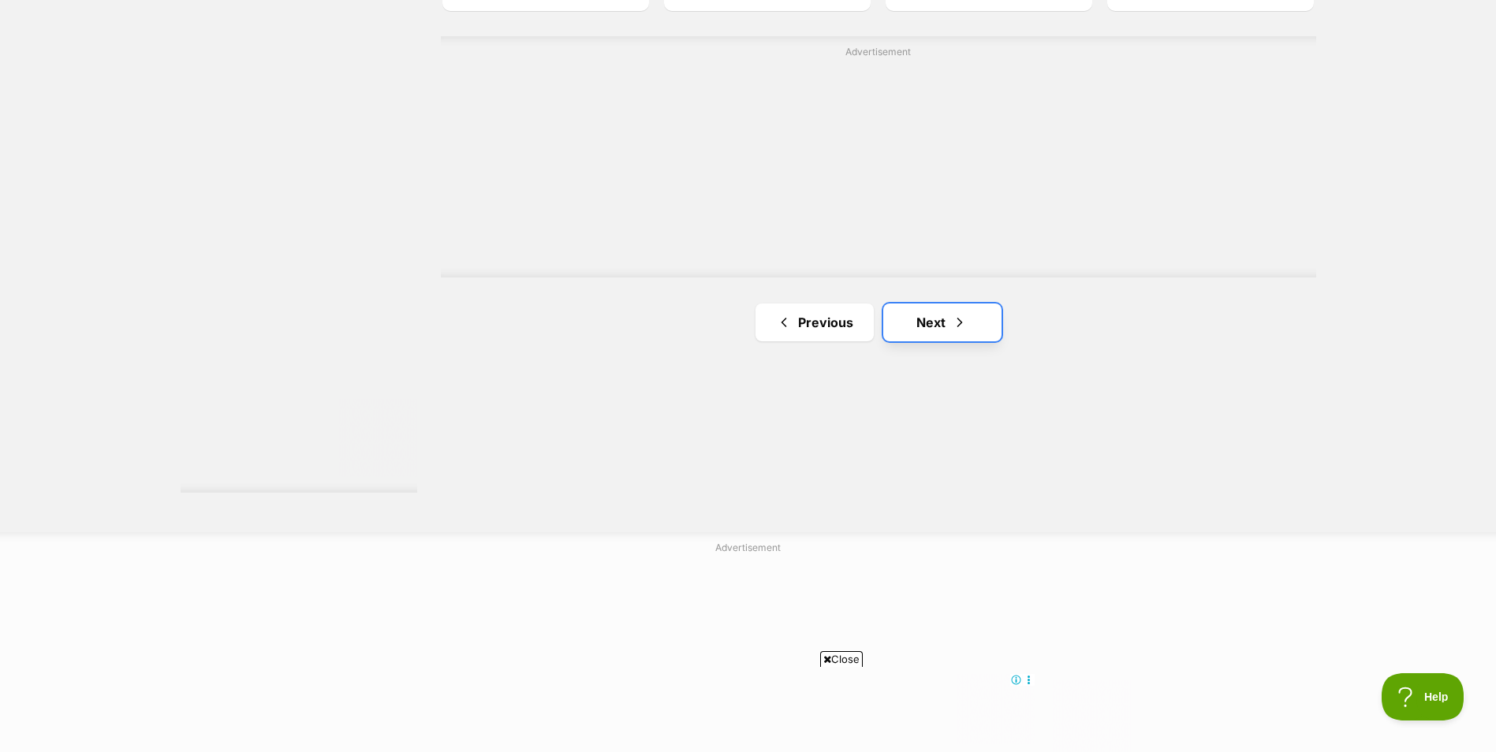
click at [942, 333] on link "Next" at bounding box center [942, 323] width 118 height 38
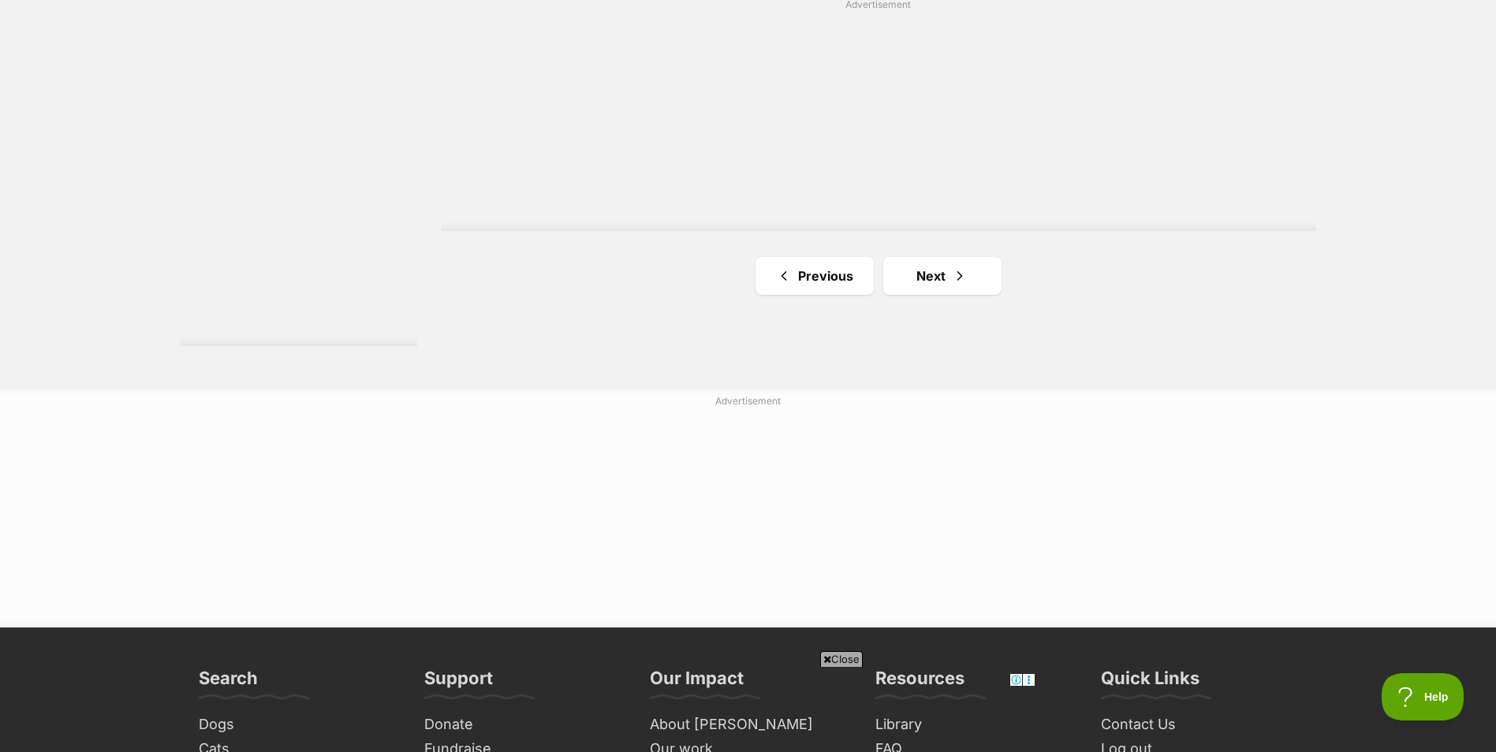
scroll to position [3075, 0]
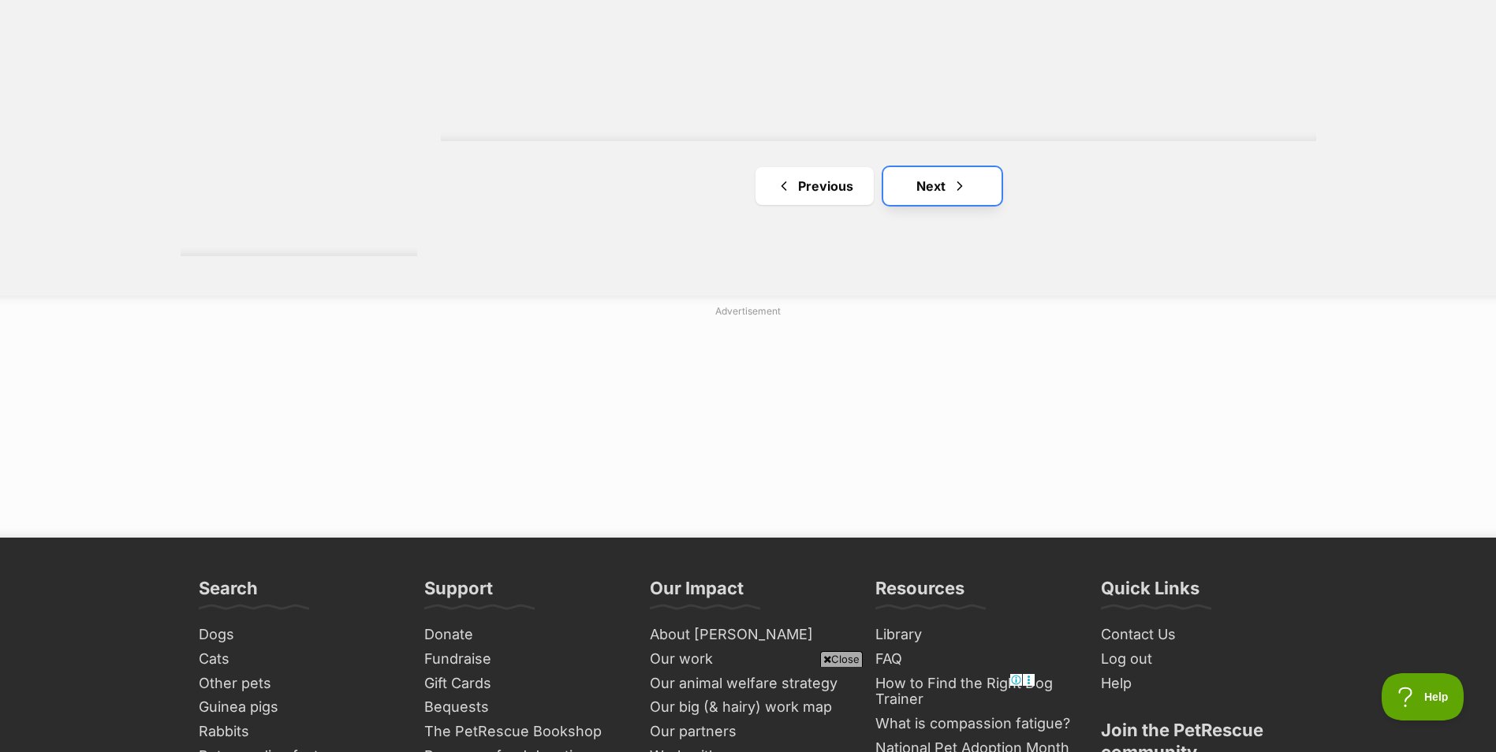
click at [945, 192] on link "Next" at bounding box center [942, 186] width 118 height 38
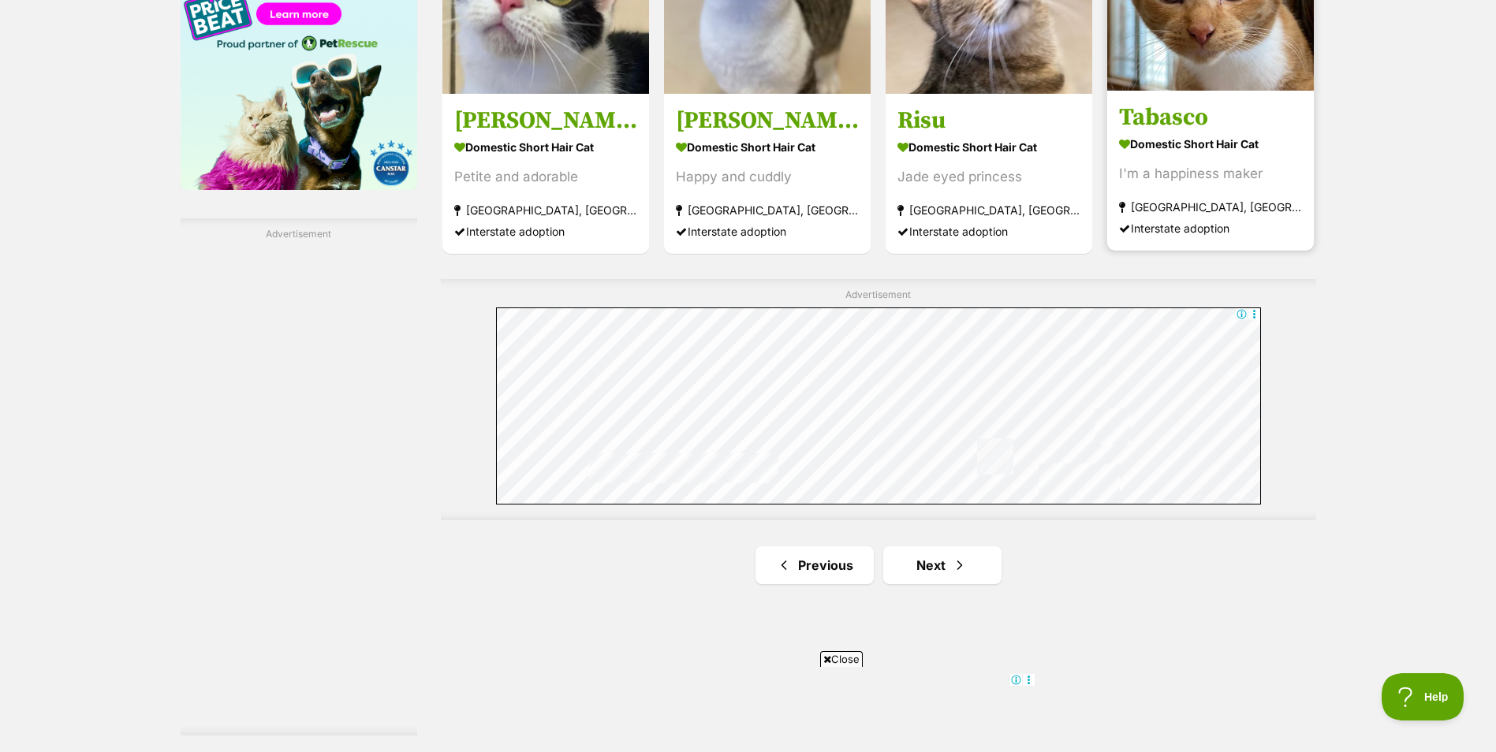
scroll to position [2602, 0]
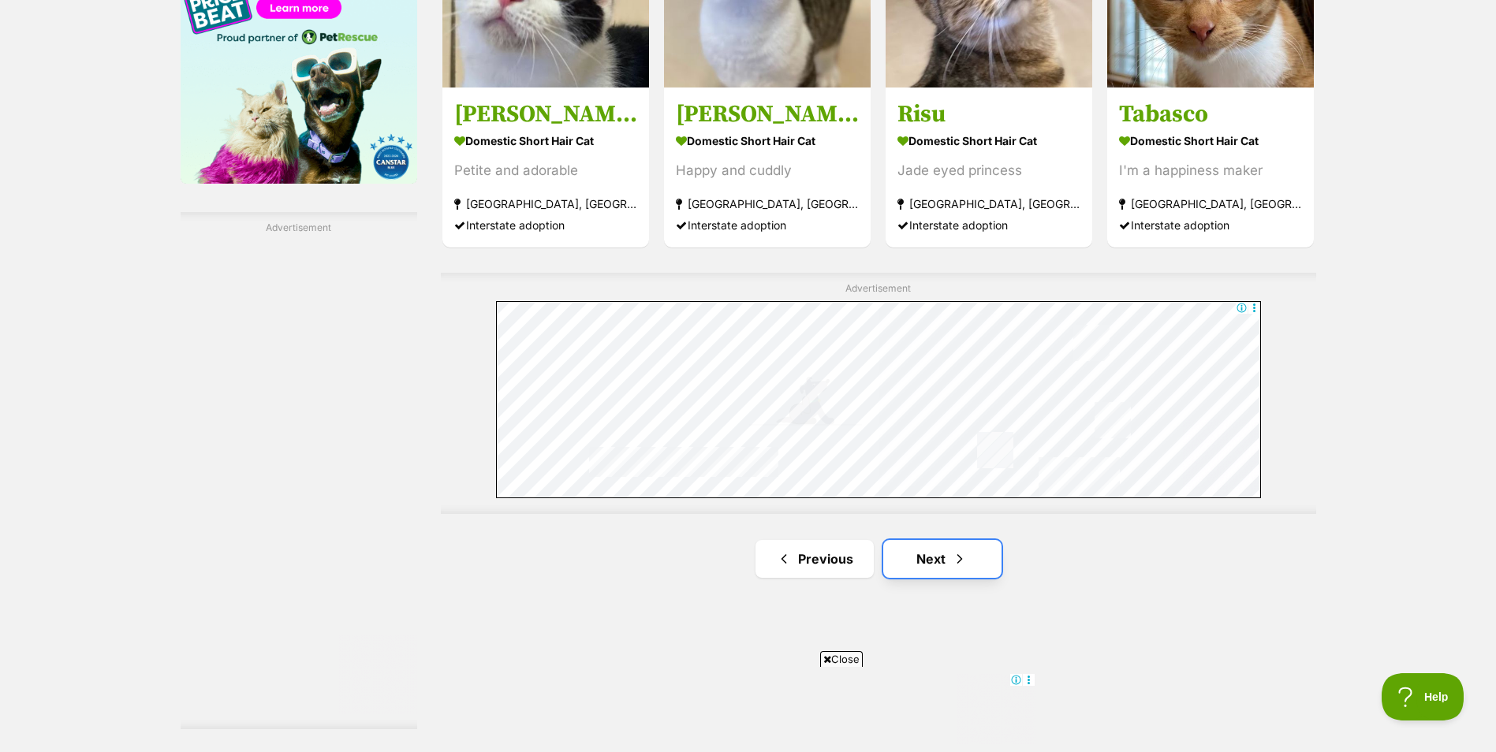
click at [952, 550] on span "Next page" at bounding box center [960, 559] width 16 height 19
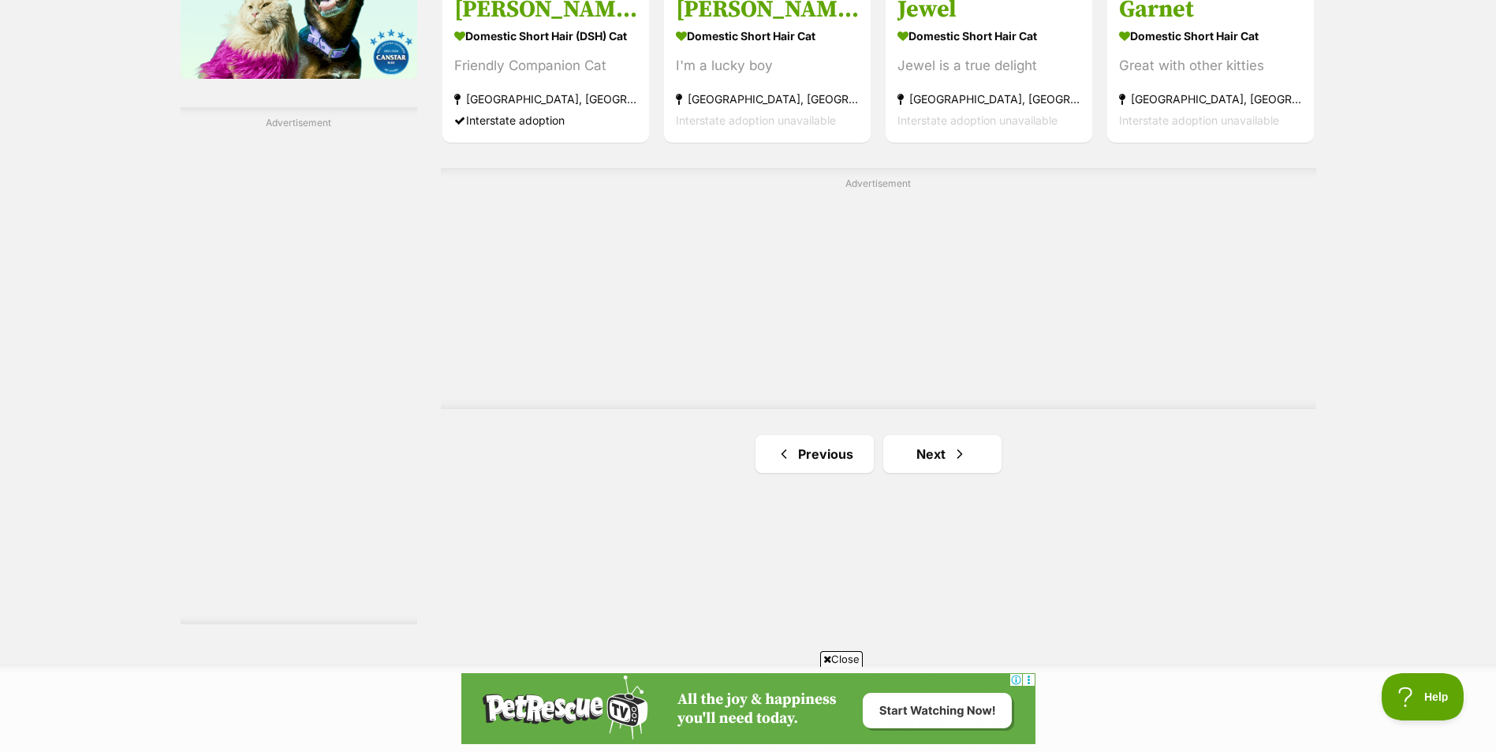
scroll to position [2760, 0]
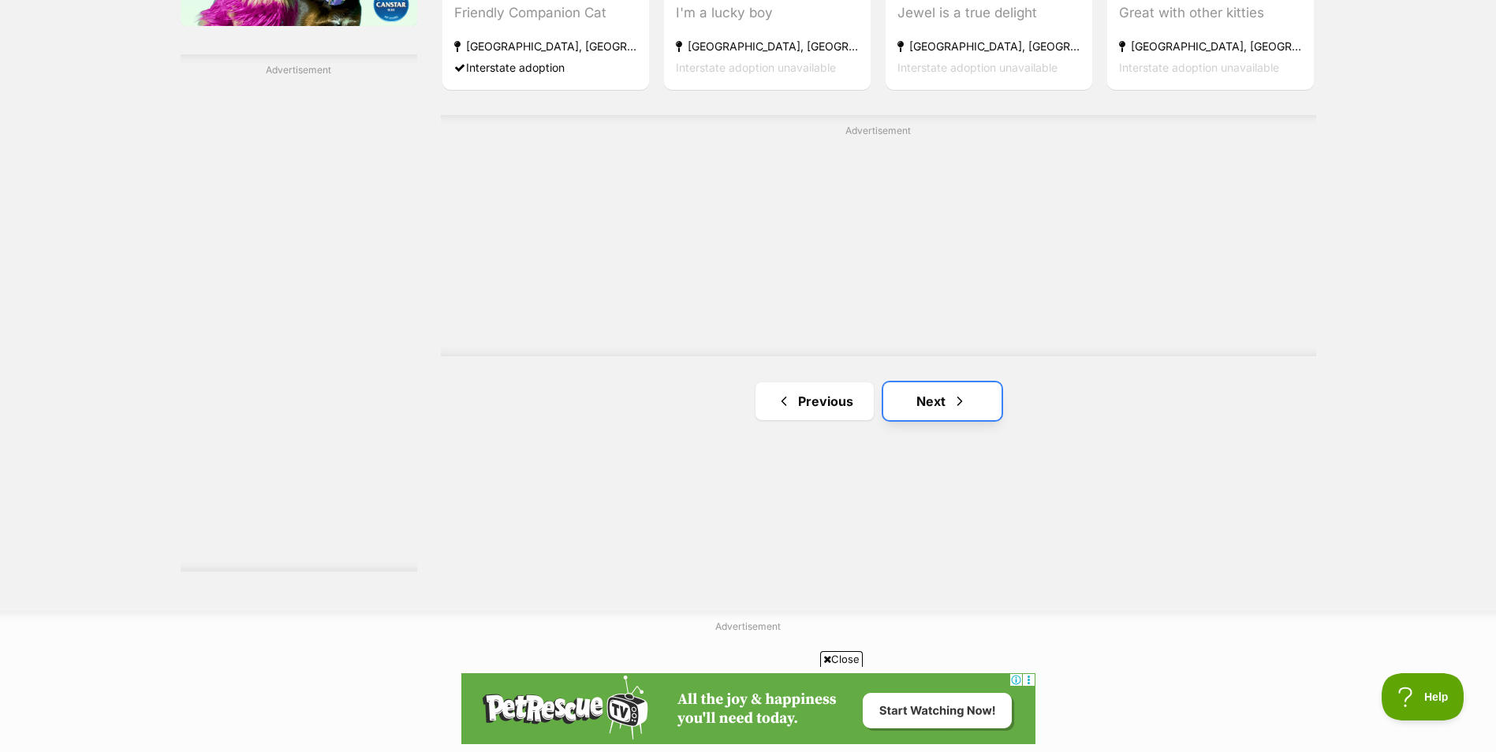
click at [964, 394] on span "Next page" at bounding box center [960, 401] width 16 height 19
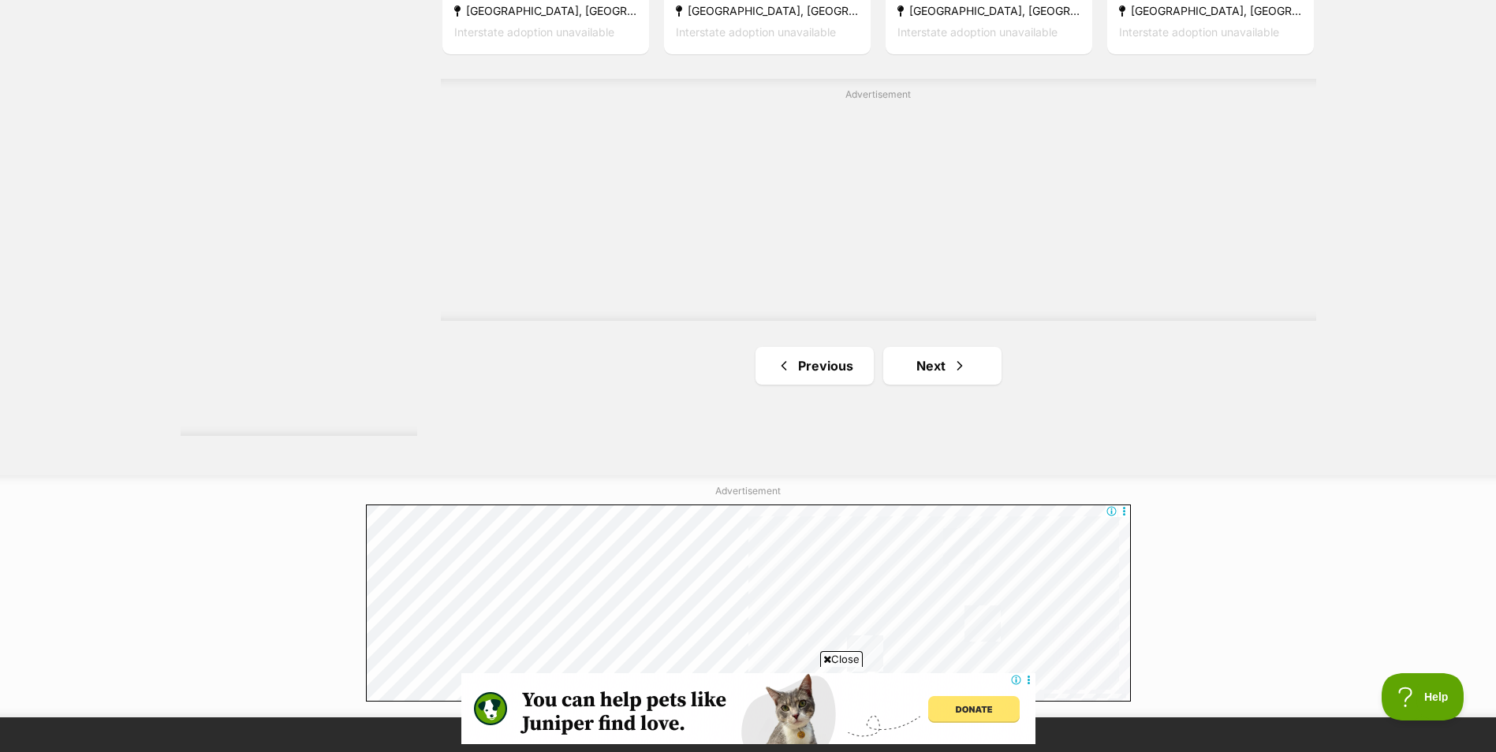
scroll to position [2997, 0]
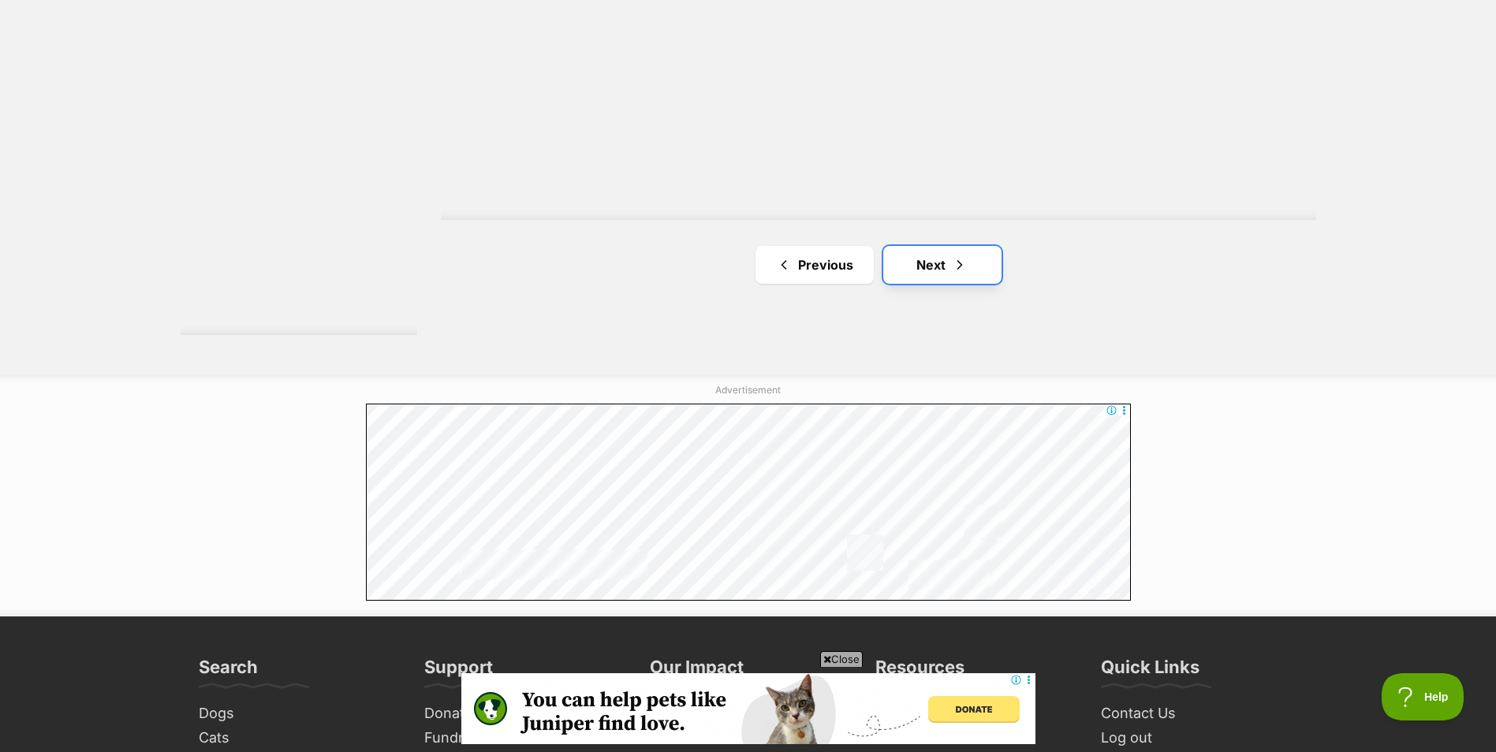
click at [938, 263] on link "Next" at bounding box center [942, 265] width 118 height 38
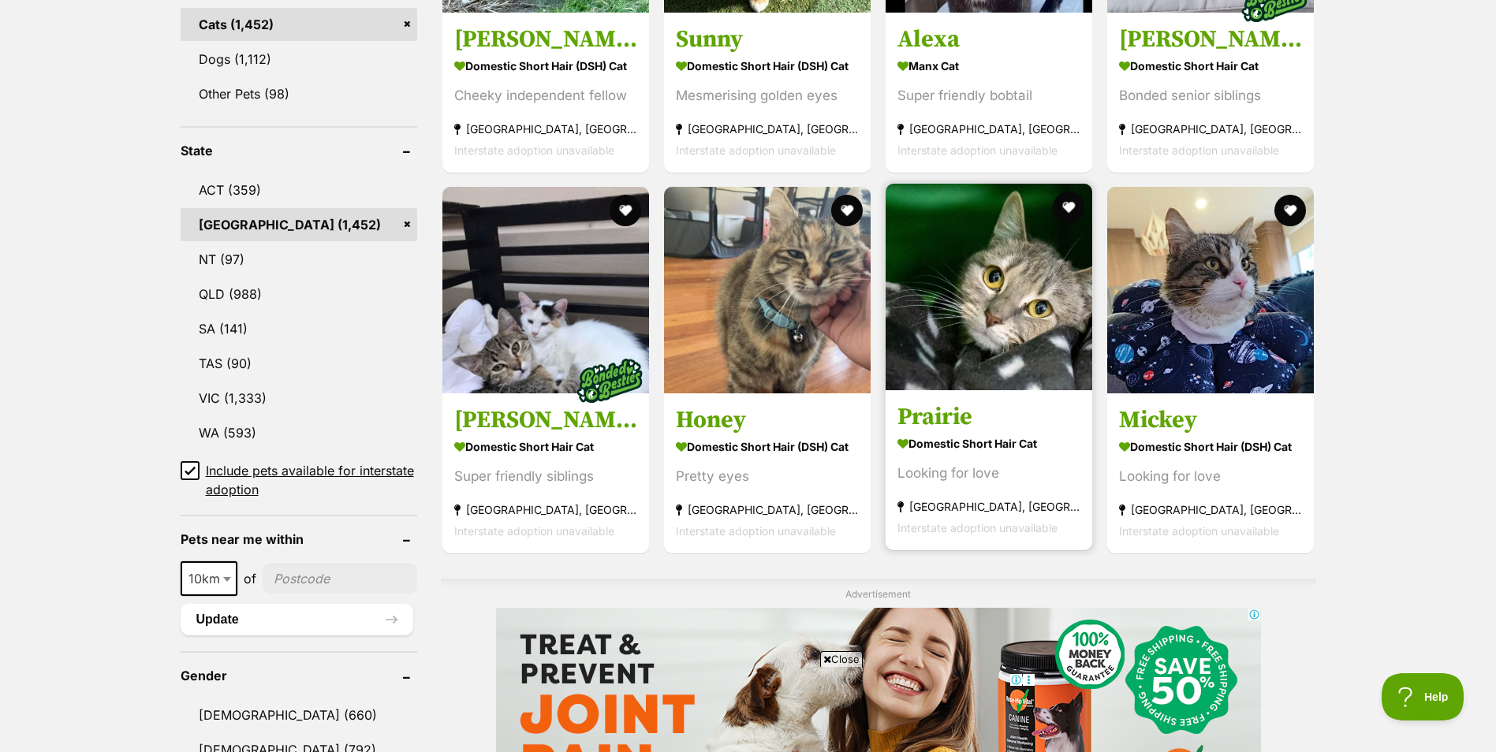
click at [1045, 305] on img at bounding box center [989, 287] width 207 height 207
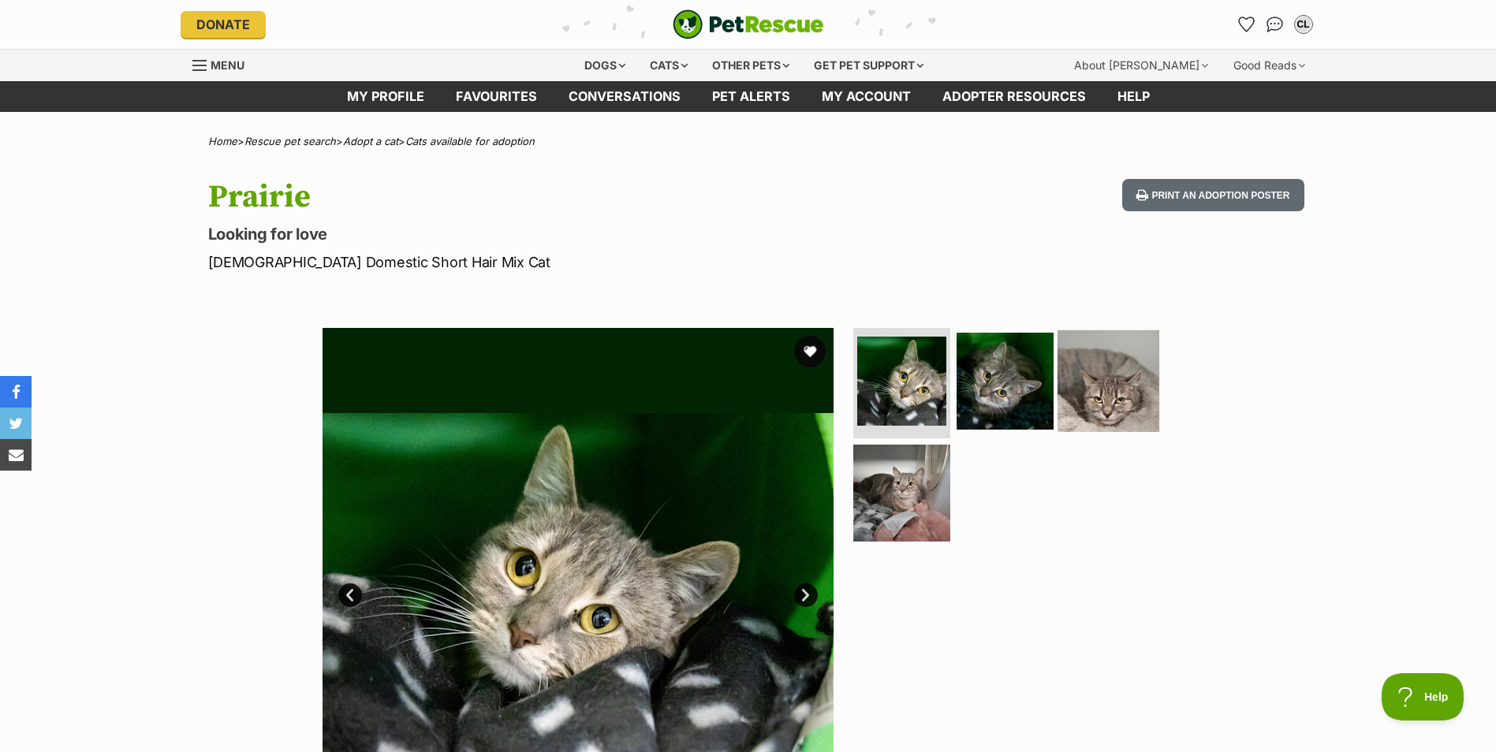
click at [1096, 367] on img at bounding box center [1108, 381] width 102 height 102
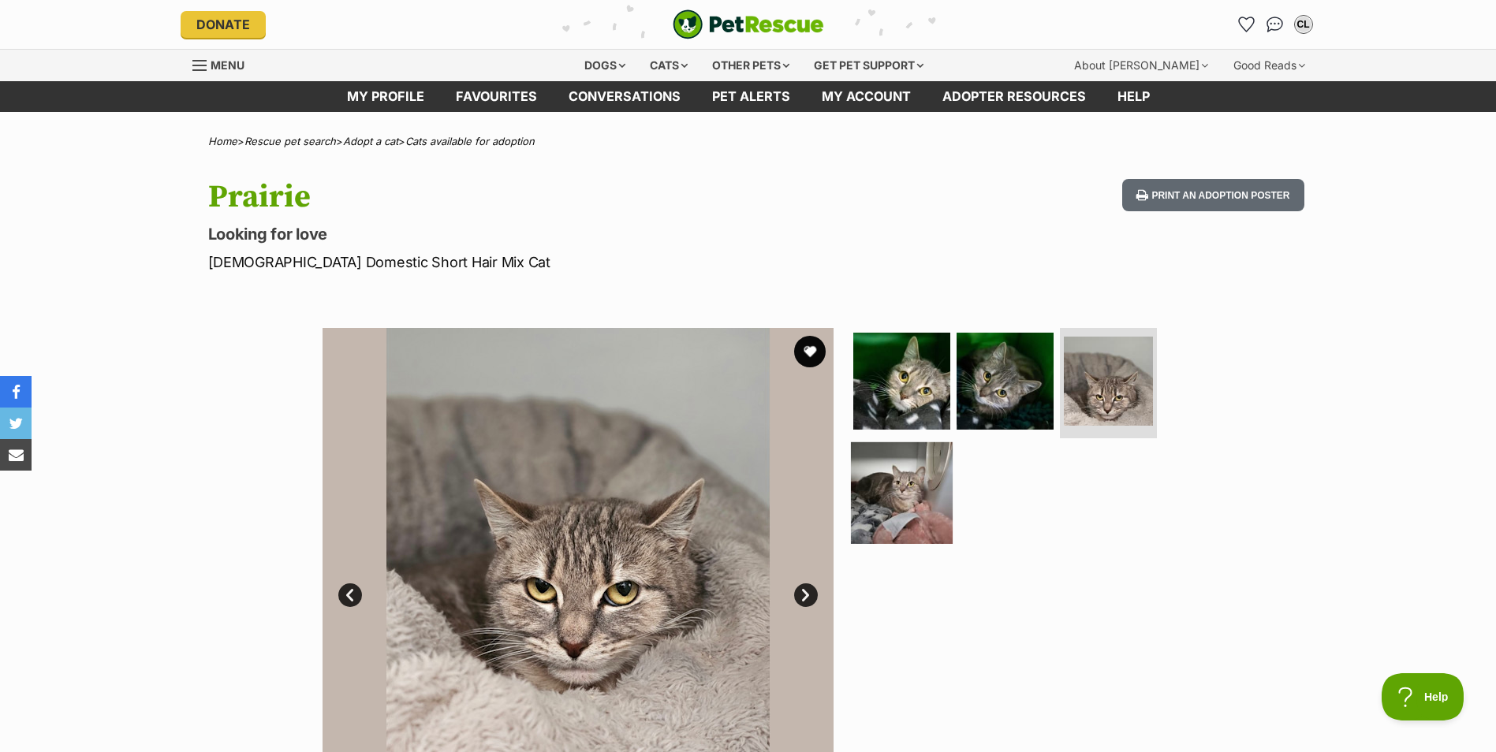
click at [931, 506] on img at bounding box center [902, 493] width 102 height 102
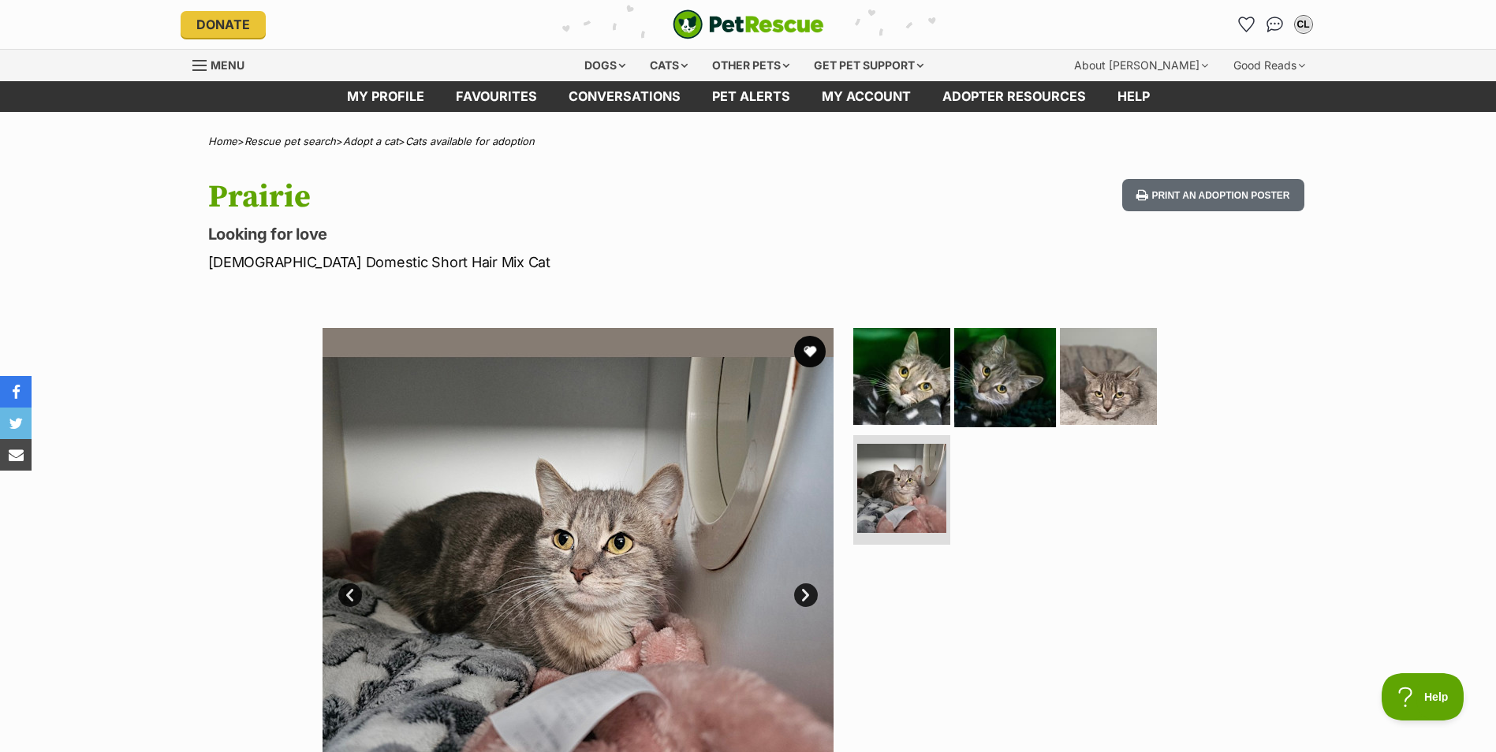
click at [1007, 352] on img at bounding box center [1005, 377] width 102 height 102
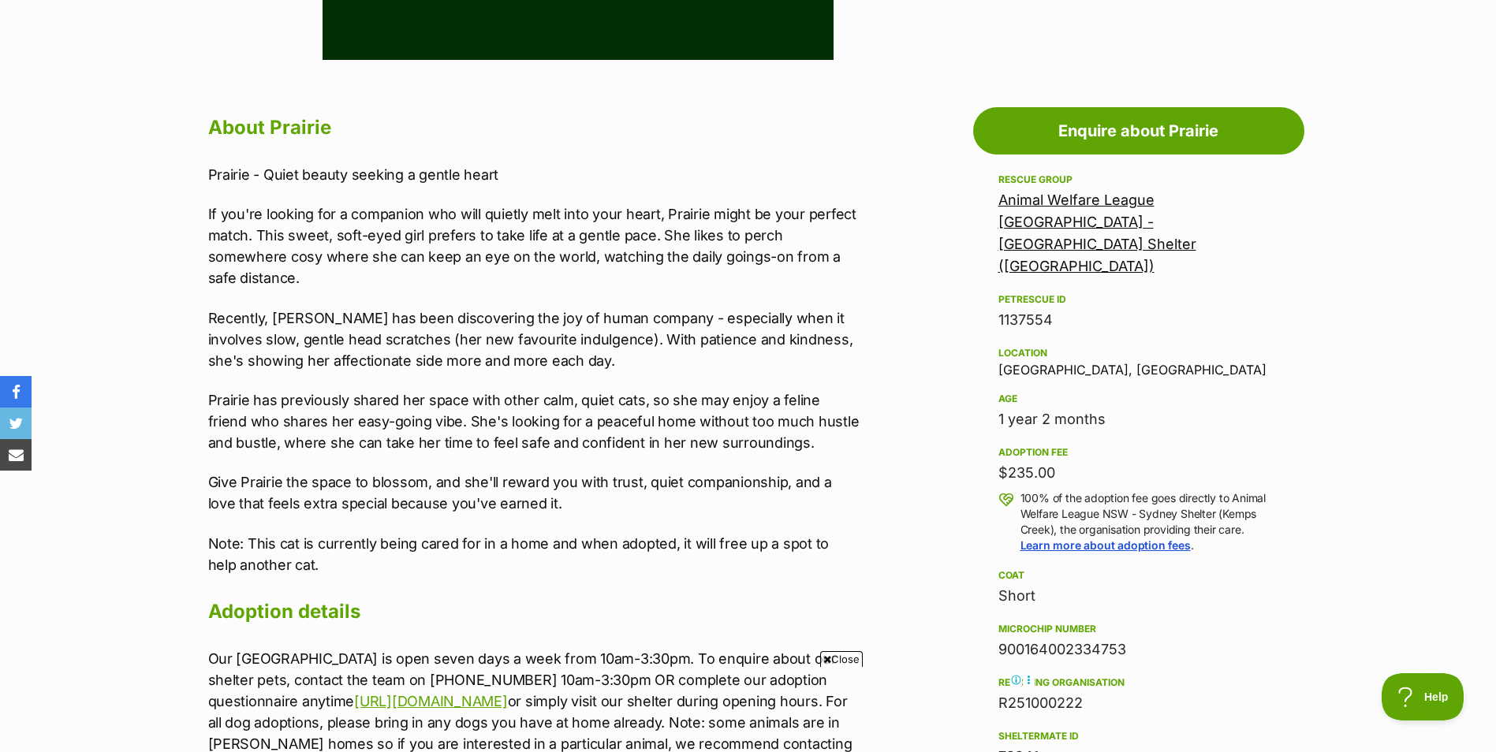
scroll to position [789, 0]
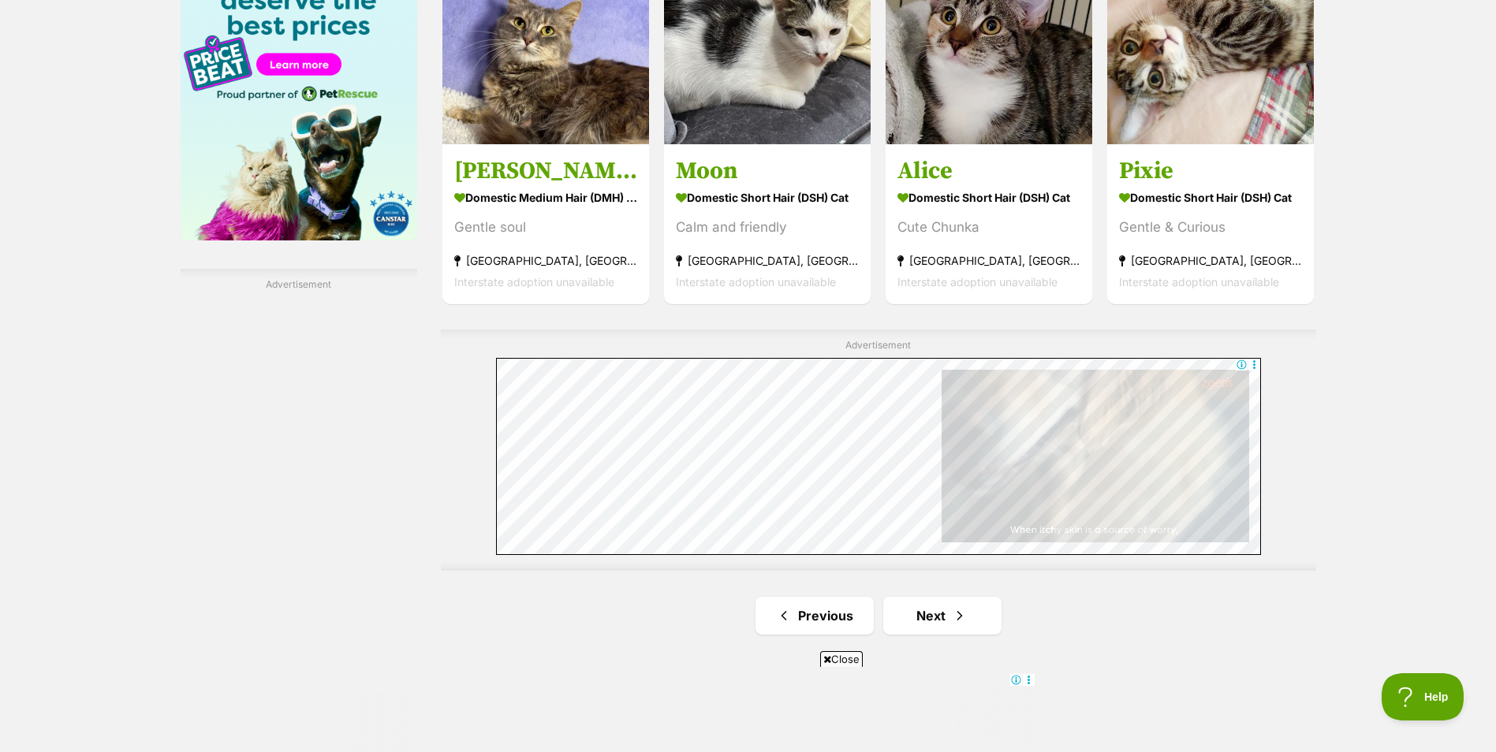
scroll to position [2760, 0]
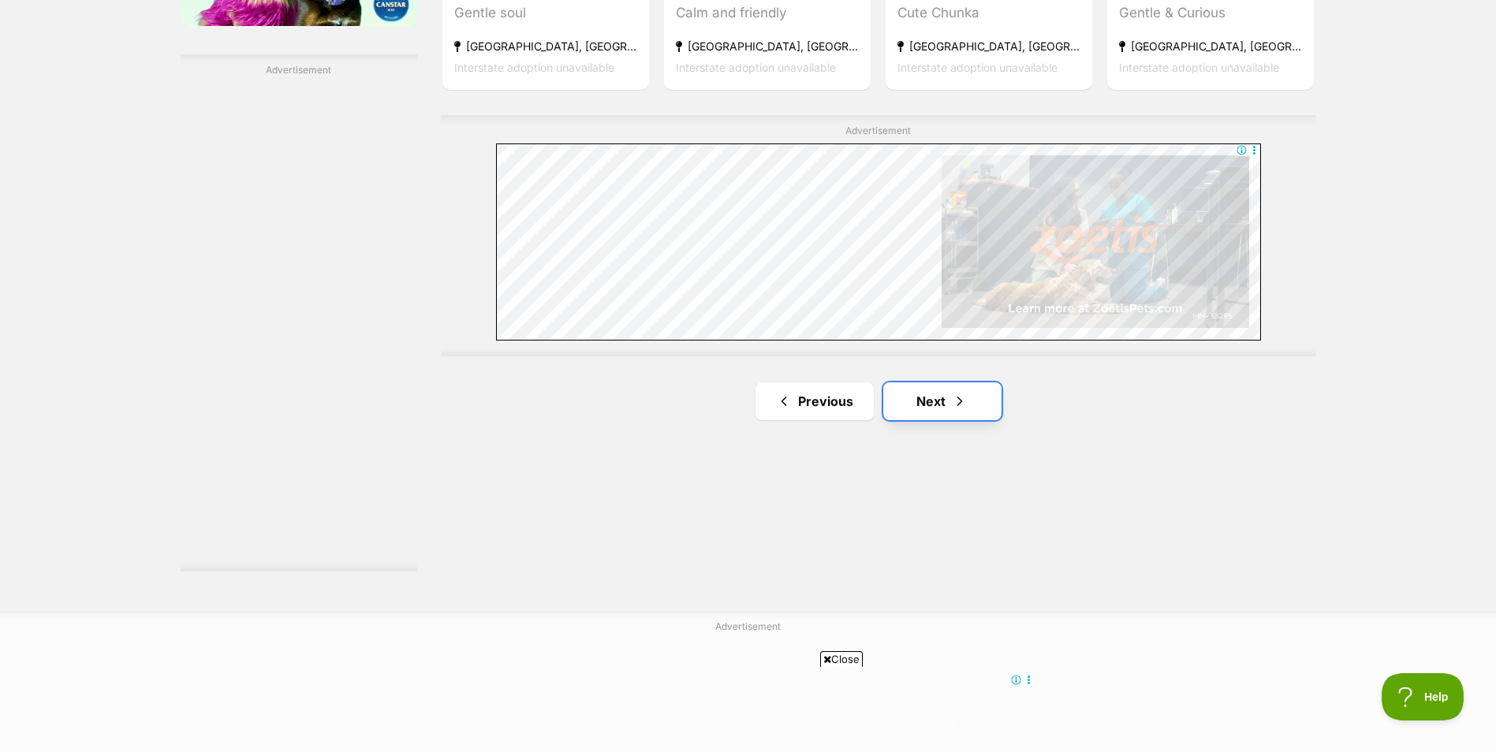
click at [969, 398] on link "Next" at bounding box center [942, 401] width 118 height 38
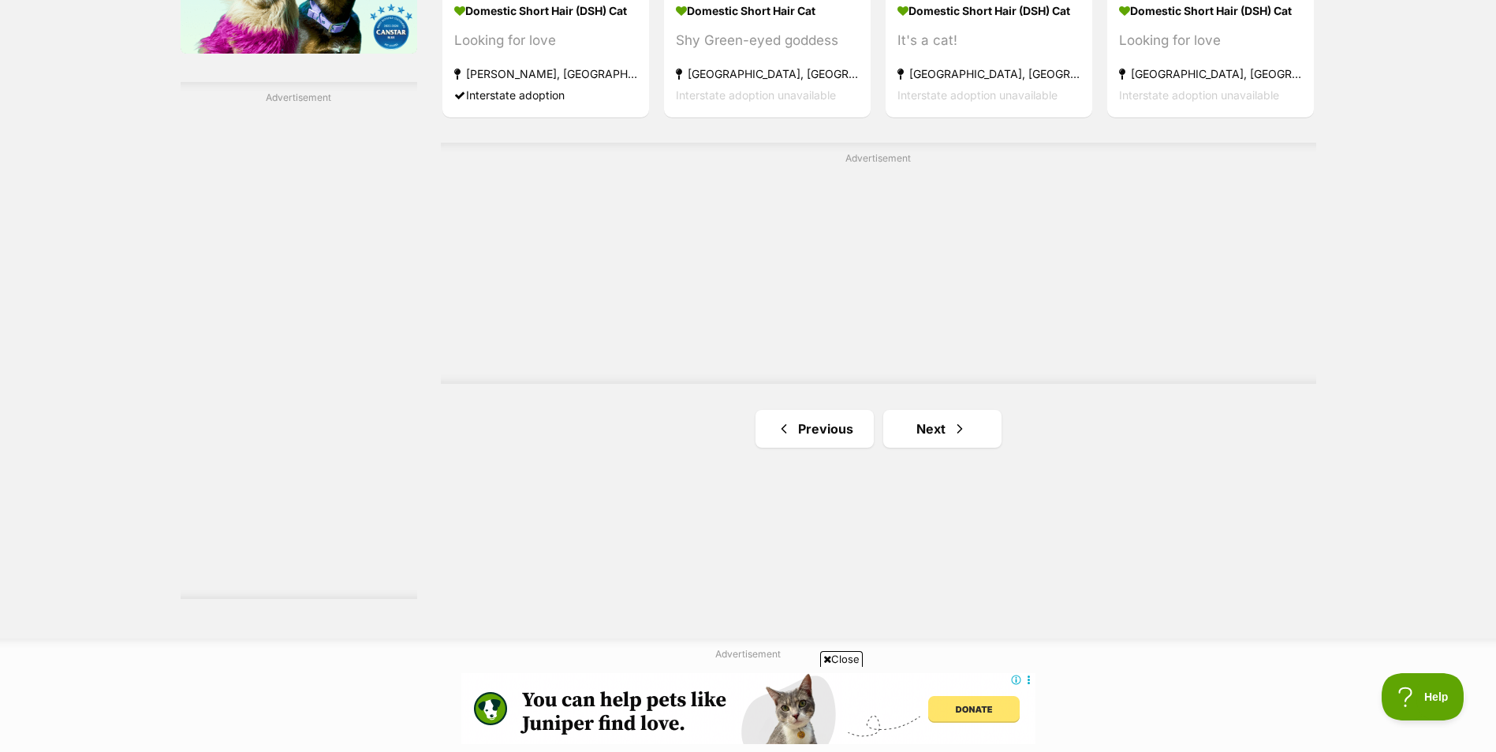
scroll to position [2760, 0]
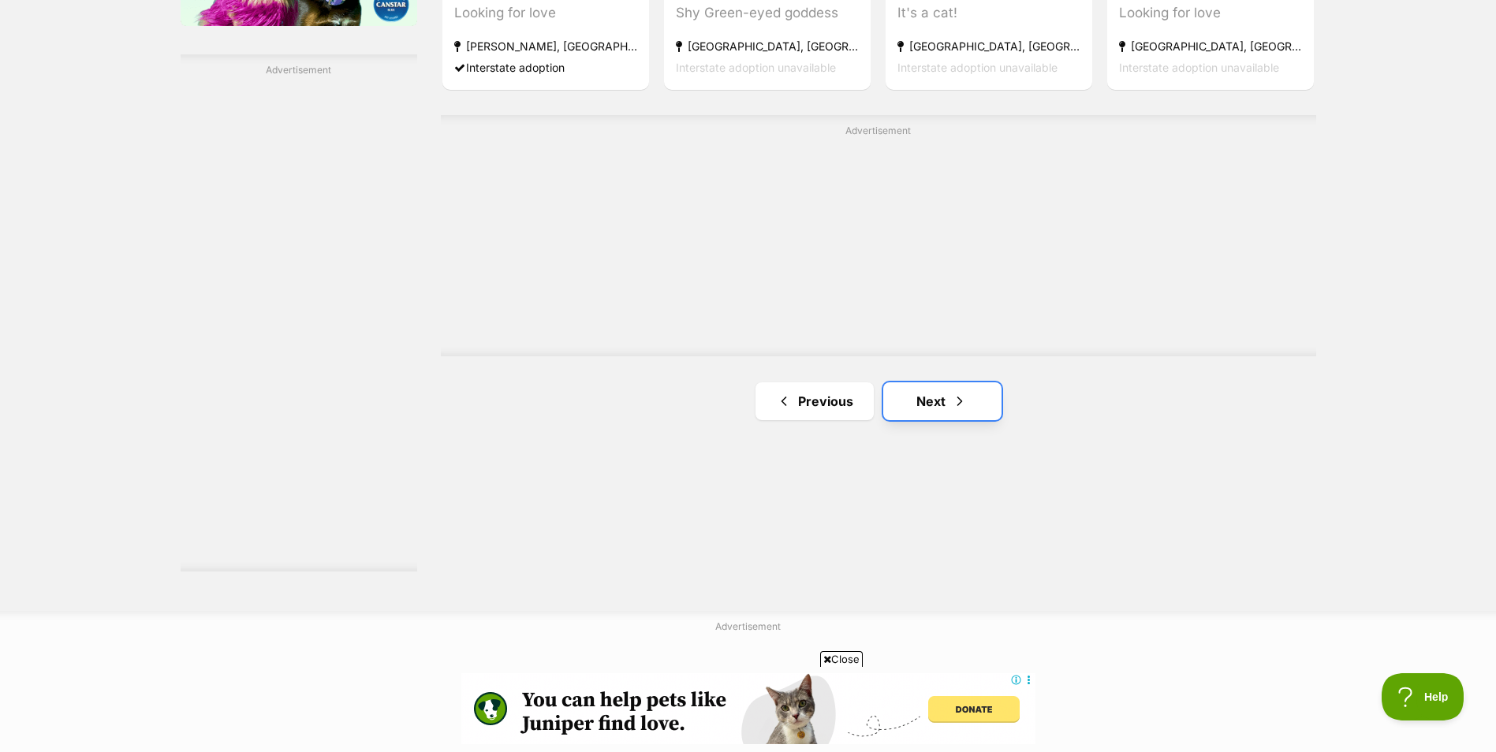
click at [980, 392] on link "Next" at bounding box center [942, 401] width 118 height 38
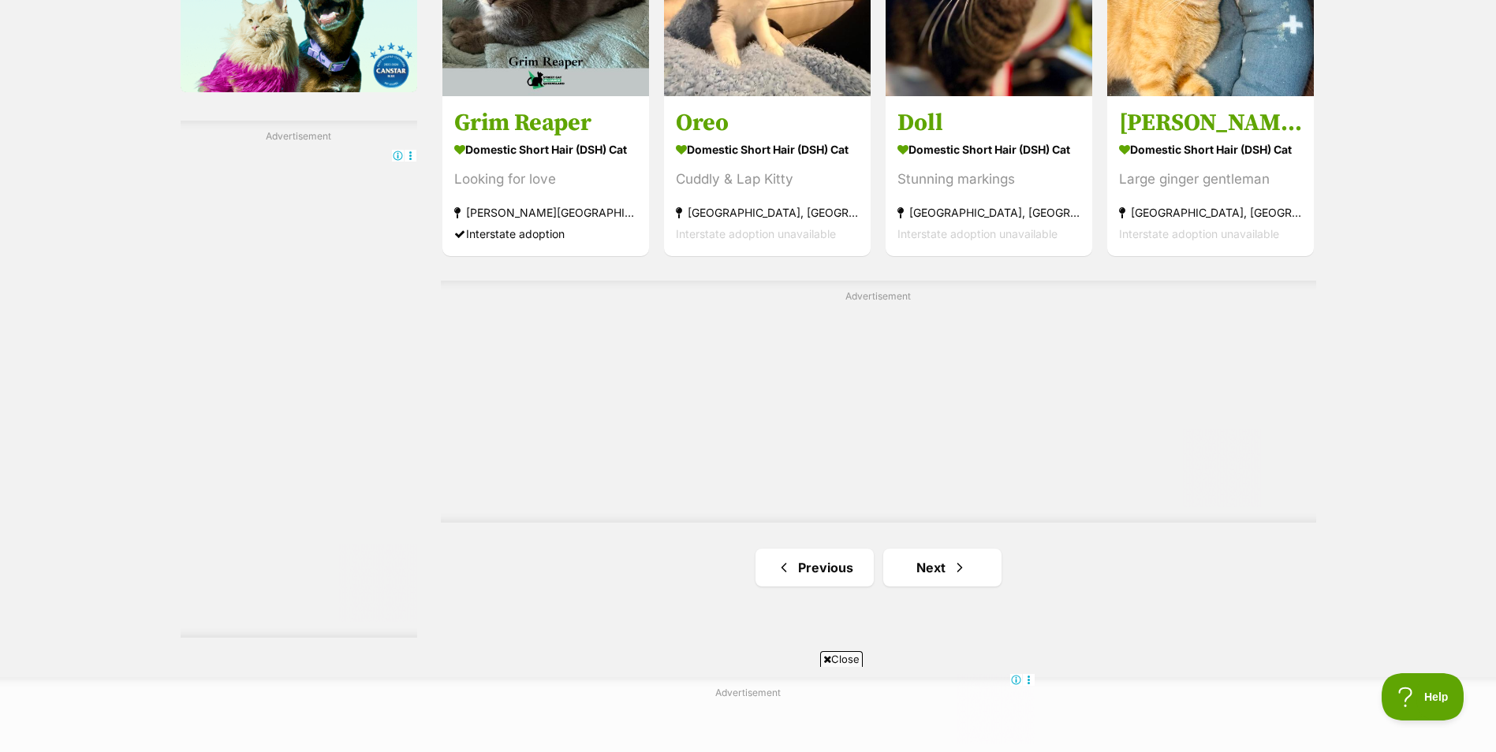
scroll to position [2760, 0]
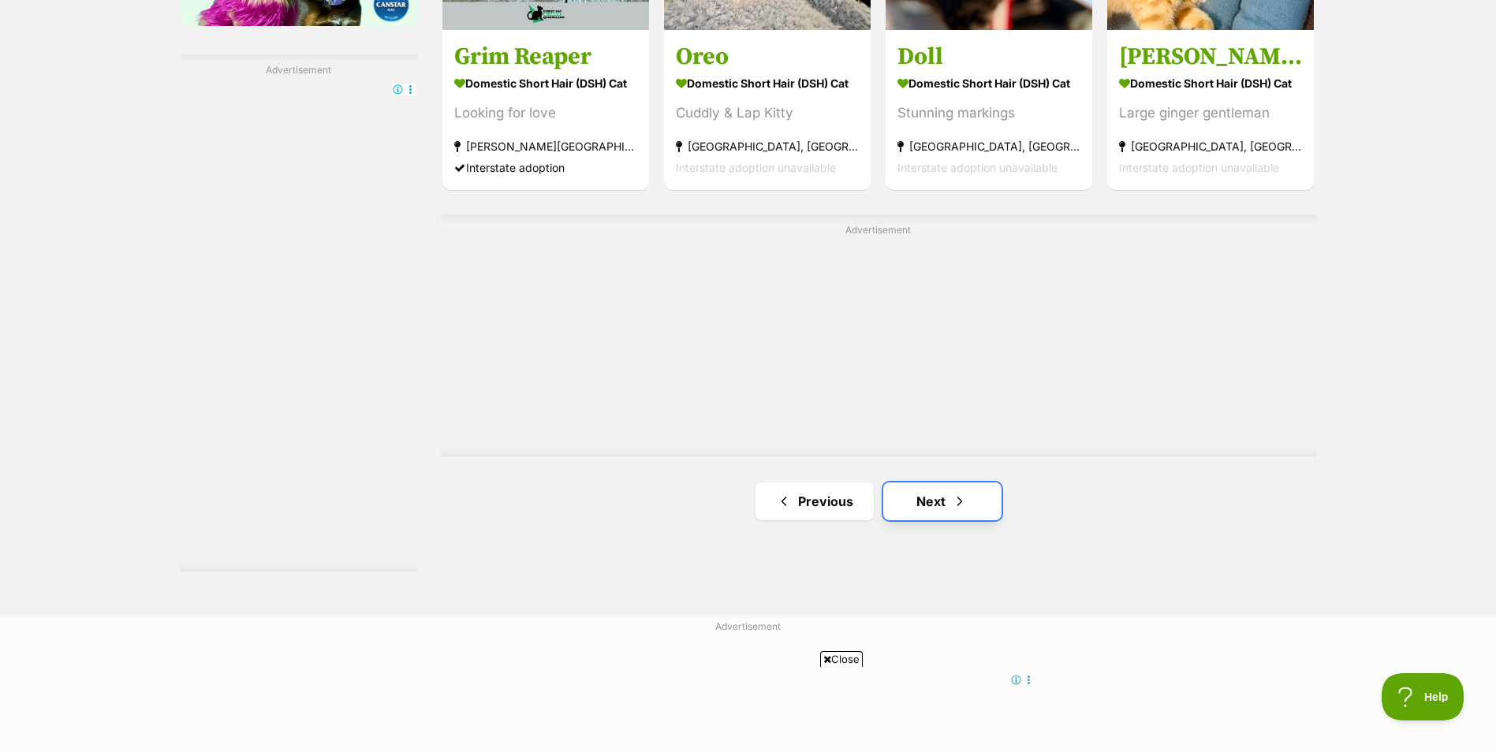
click at [938, 492] on link "Next" at bounding box center [942, 502] width 118 height 38
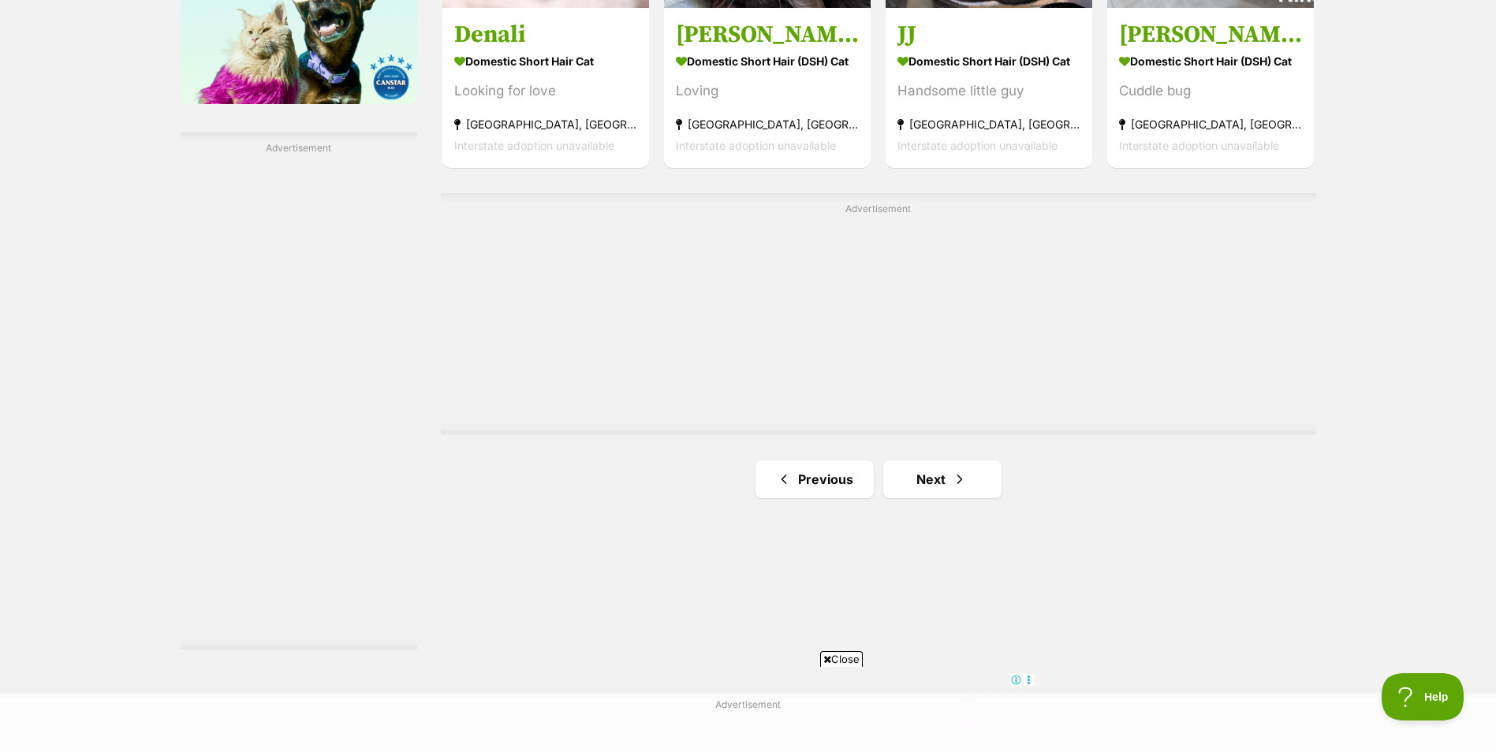
scroll to position [2918, 0]
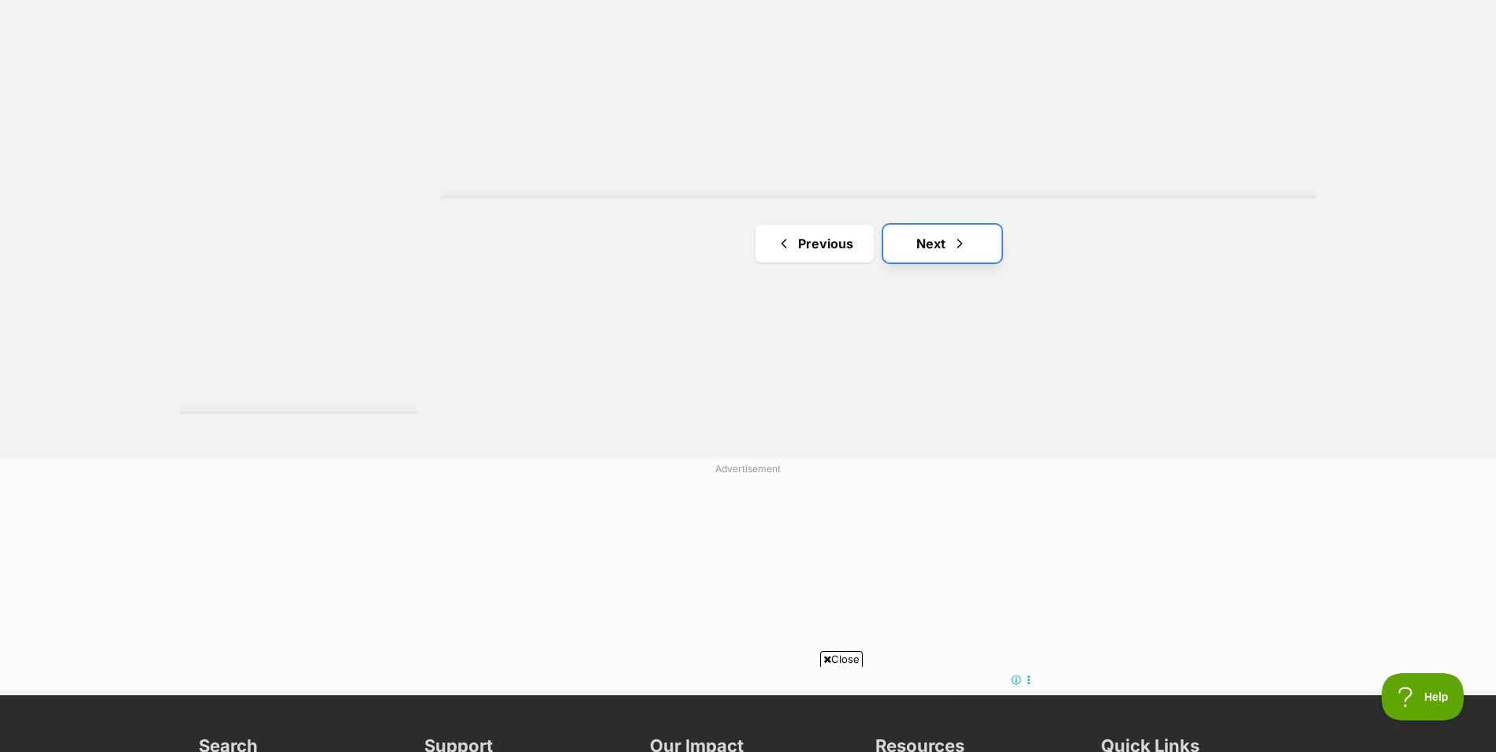
click at [961, 249] on link "Next" at bounding box center [942, 244] width 118 height 38
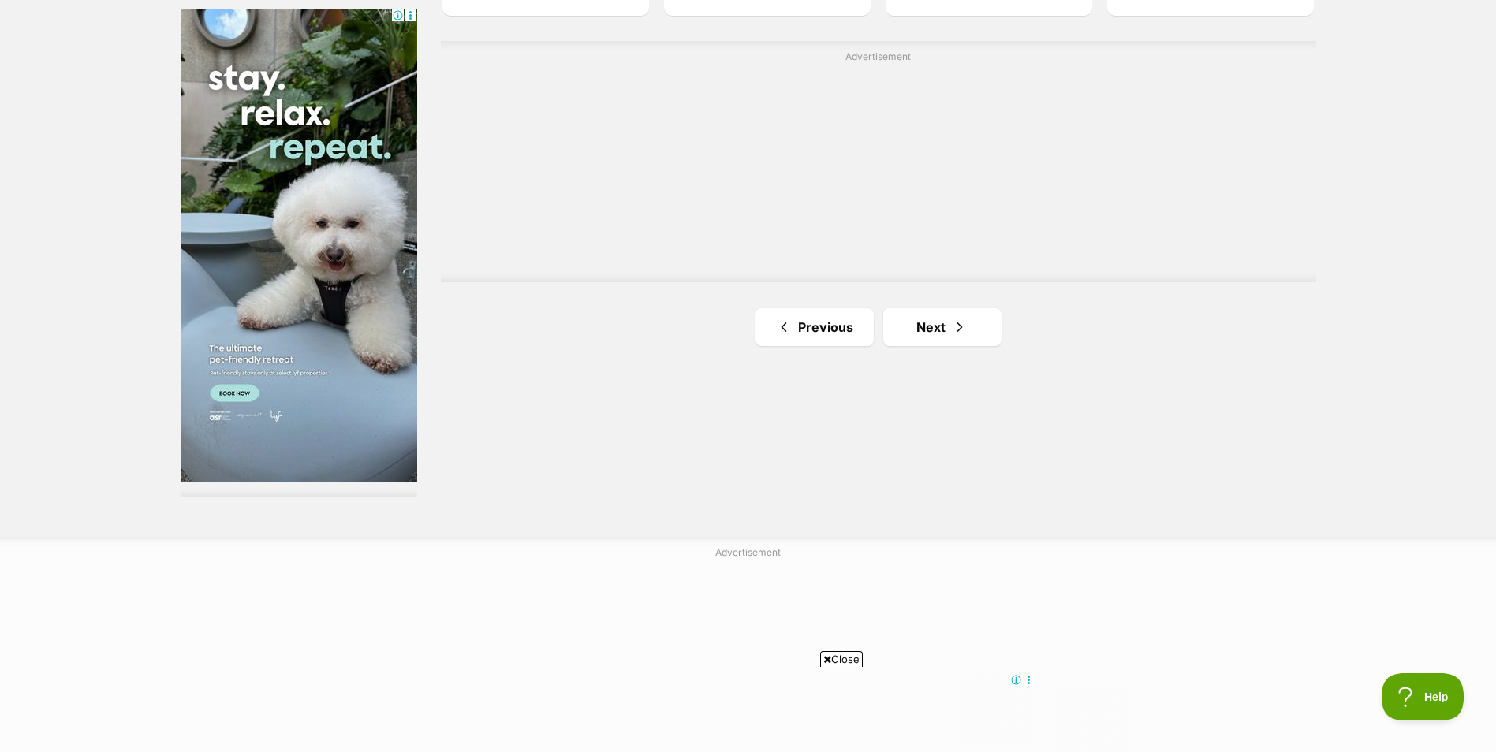
scroll to position [2839, 0]
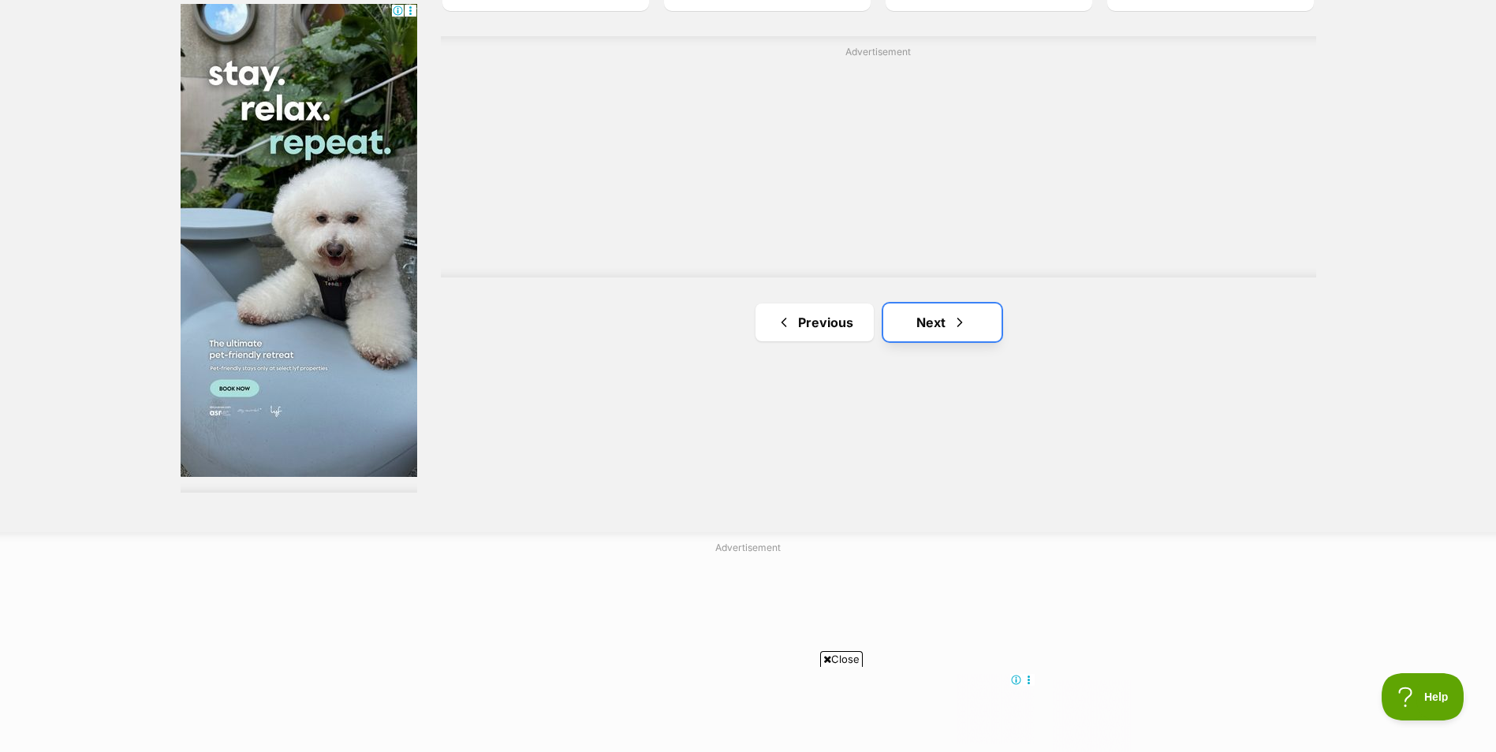
click at [955, 316] on span "Next page" at bounding box center [960, 322] width 16 height 19
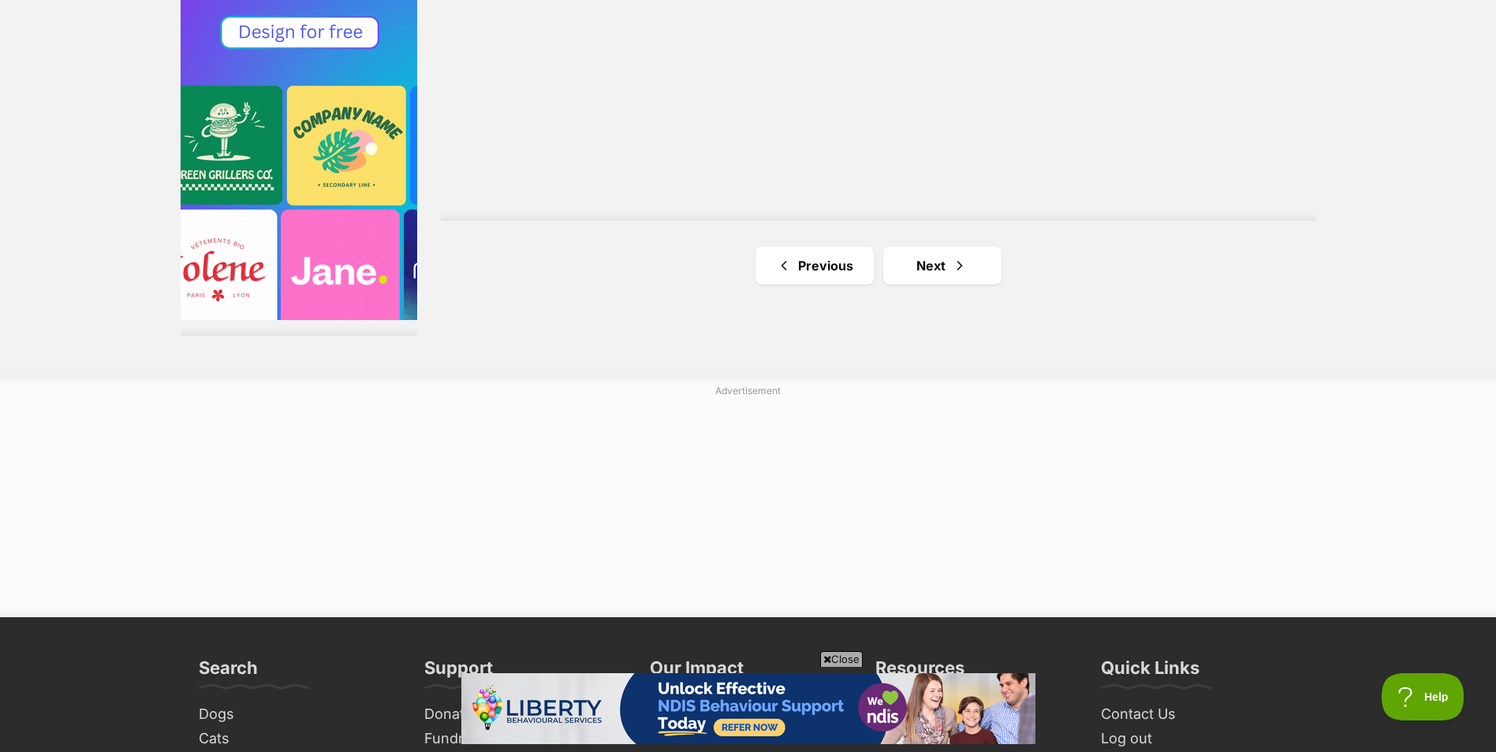
scroll to position [2997, 0]
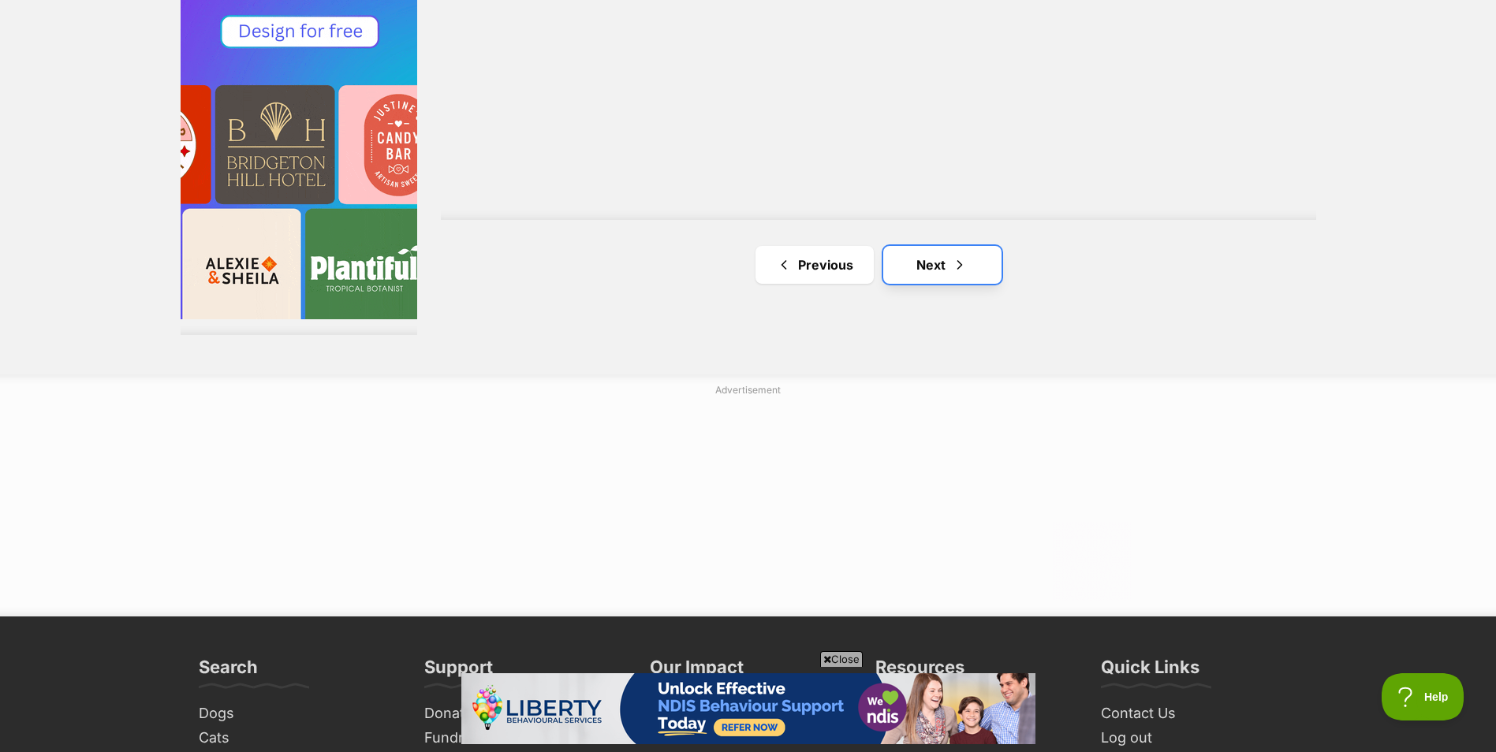
click at [955, 266] on span "Next page" at bounding box center [960, 264] width 16 height 19
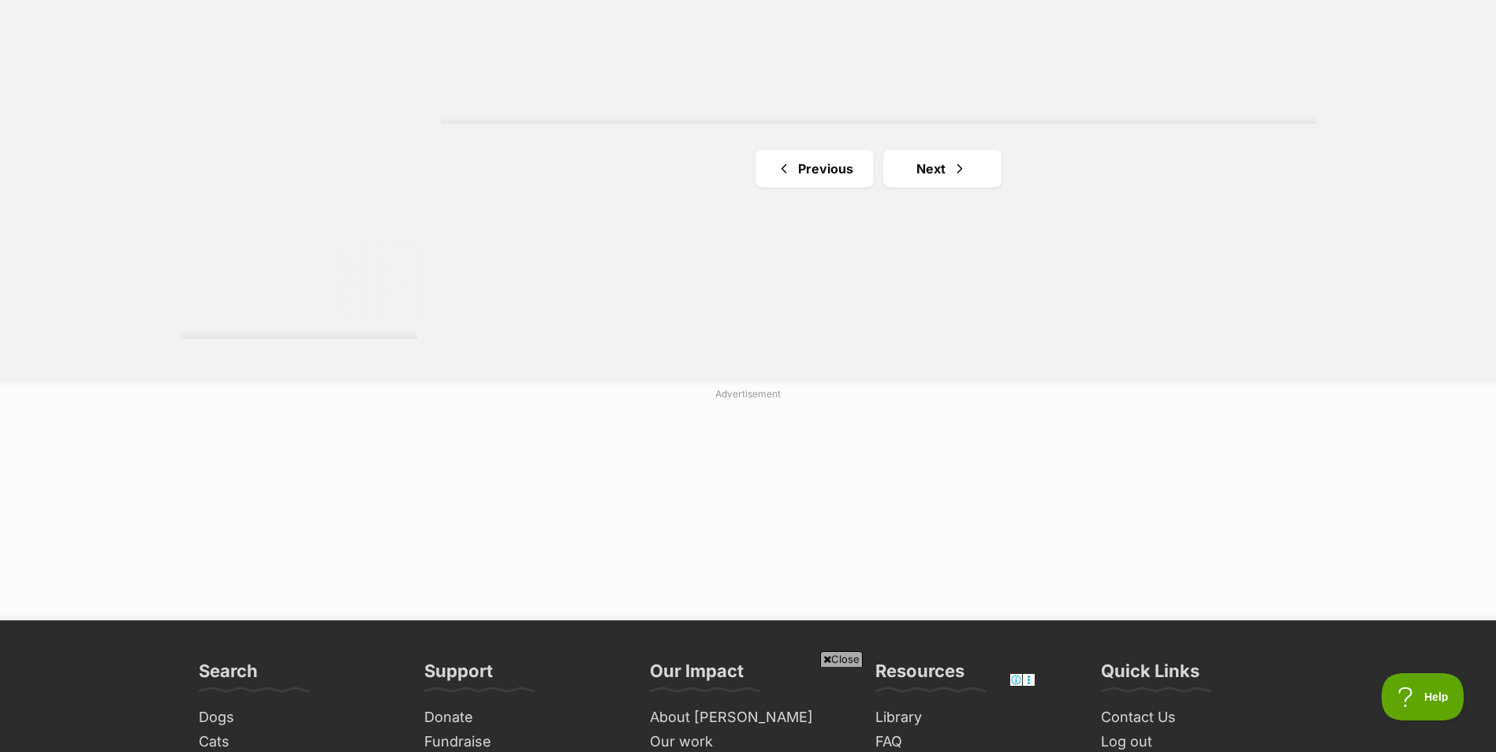
scroll to position [2997, 0]
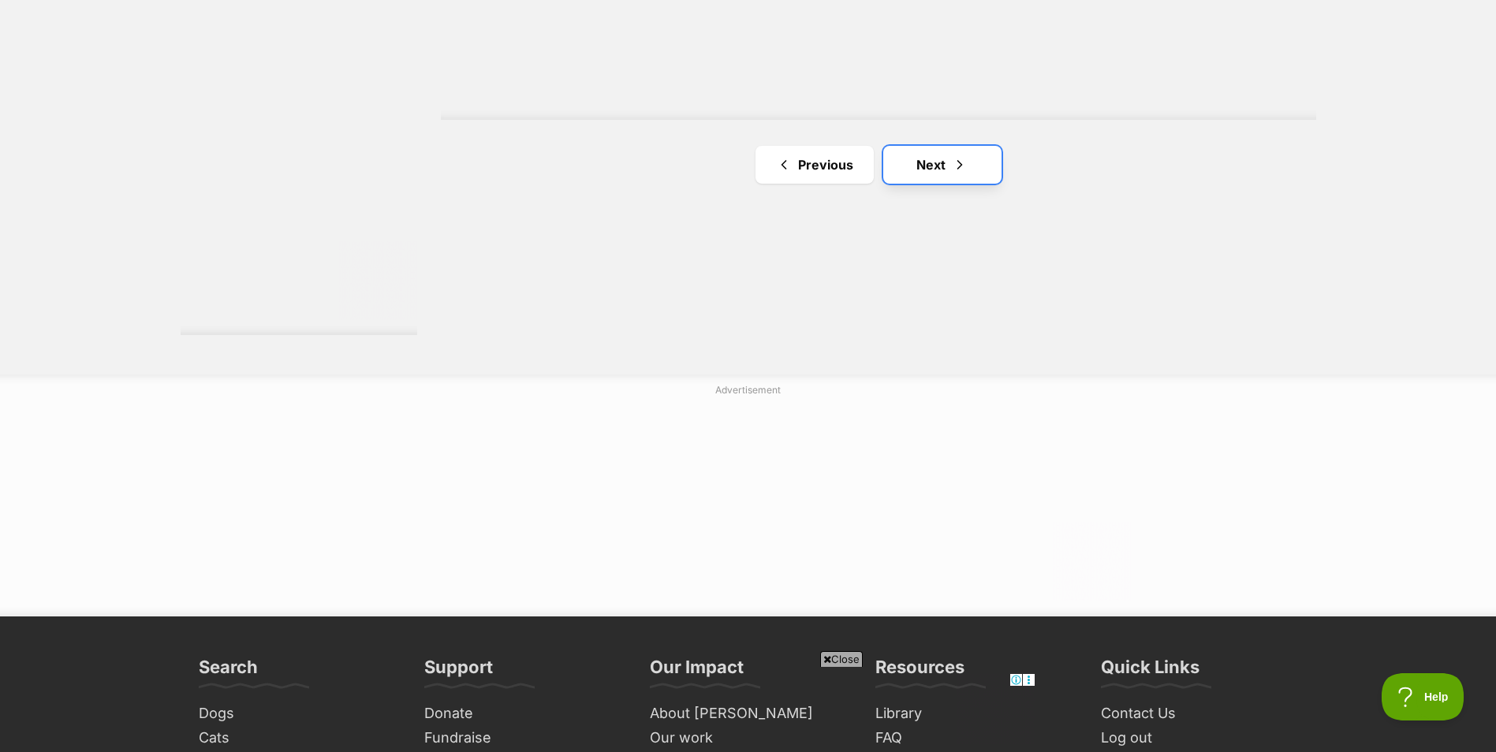
click at [964, 159] on span "Next page" at bounding box center [960, 164] width 16 height 19
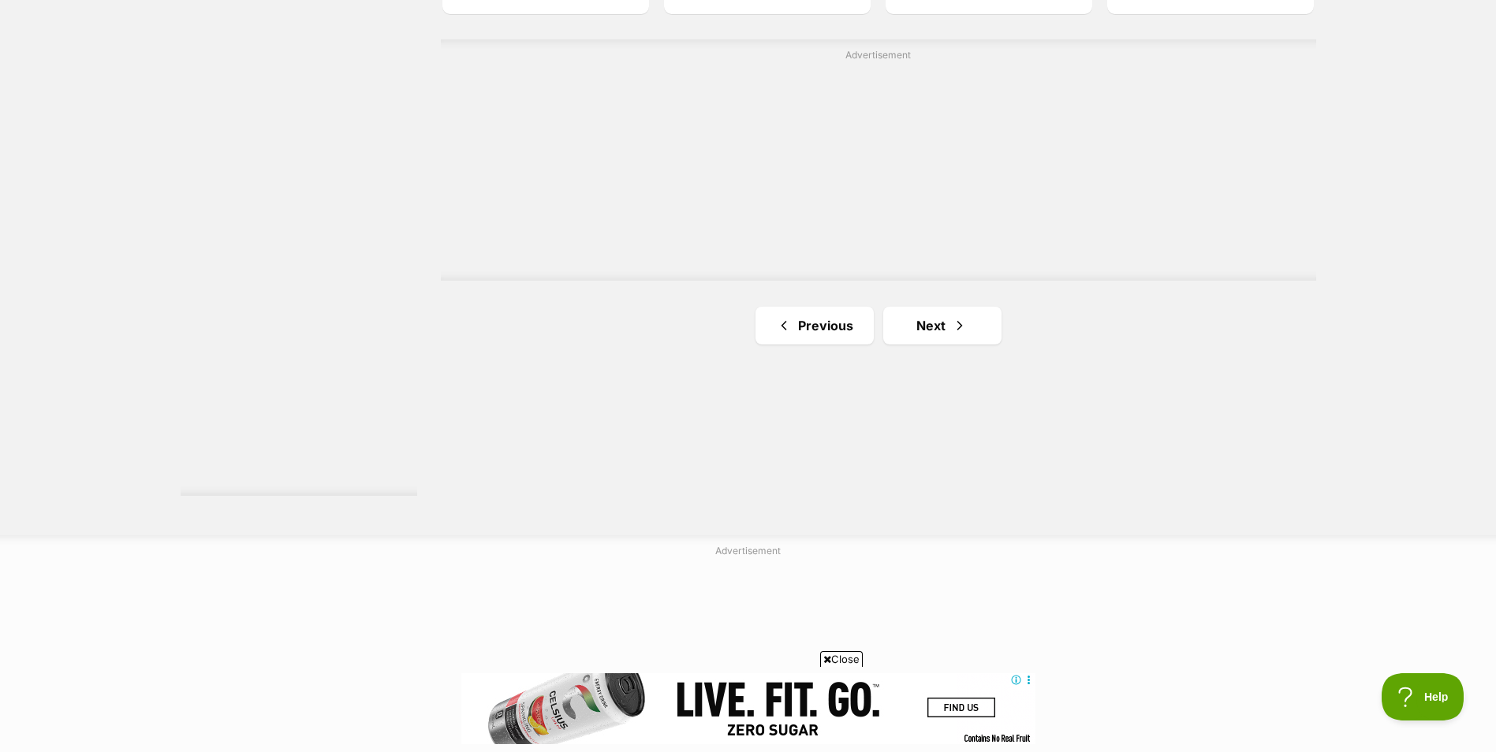
scroll to position [2839, 0]
click at [955, 314] on span "Next page" at bounding box center [960, 322] width 16 height 19
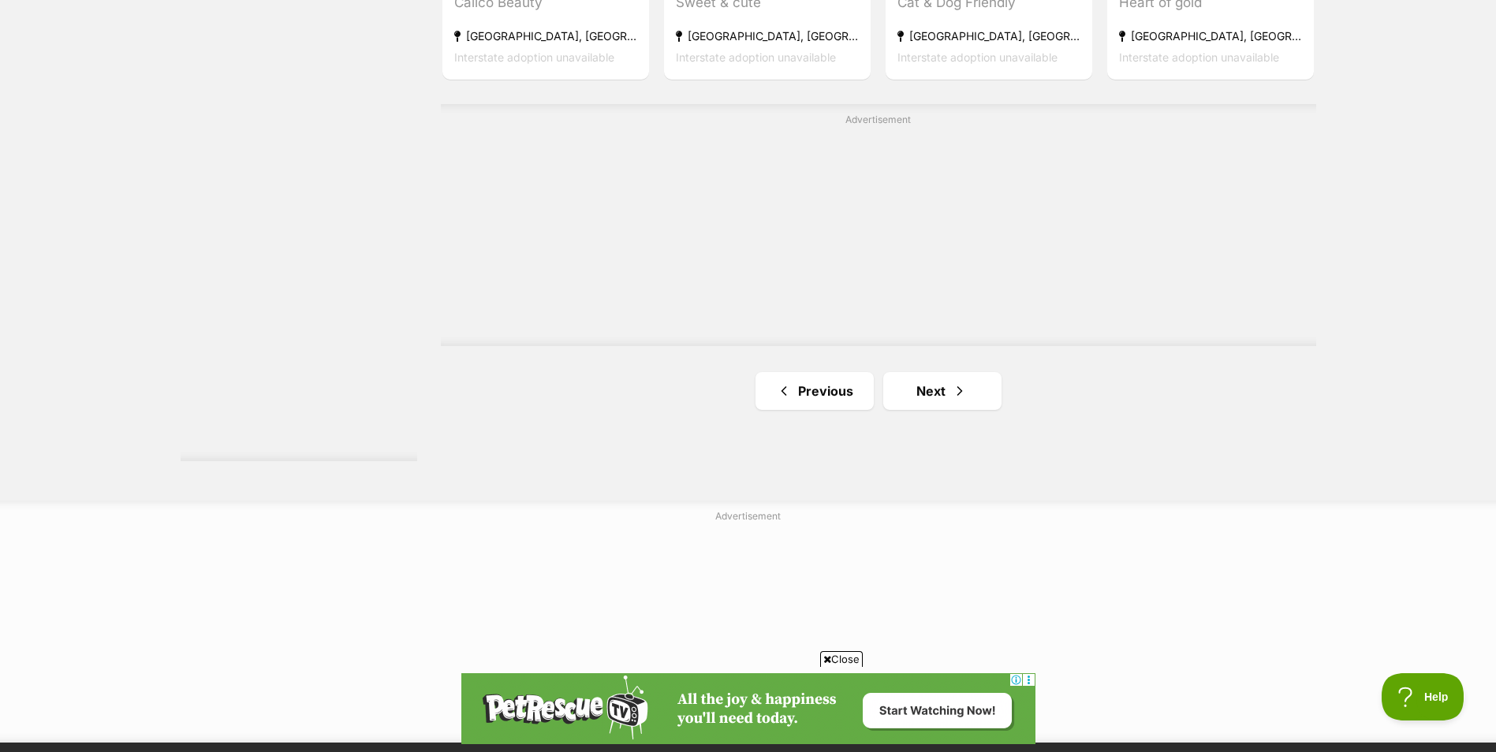
scroll to position [3075, 0]
